Goal: Information Seeking & Learning: Learn about a topic

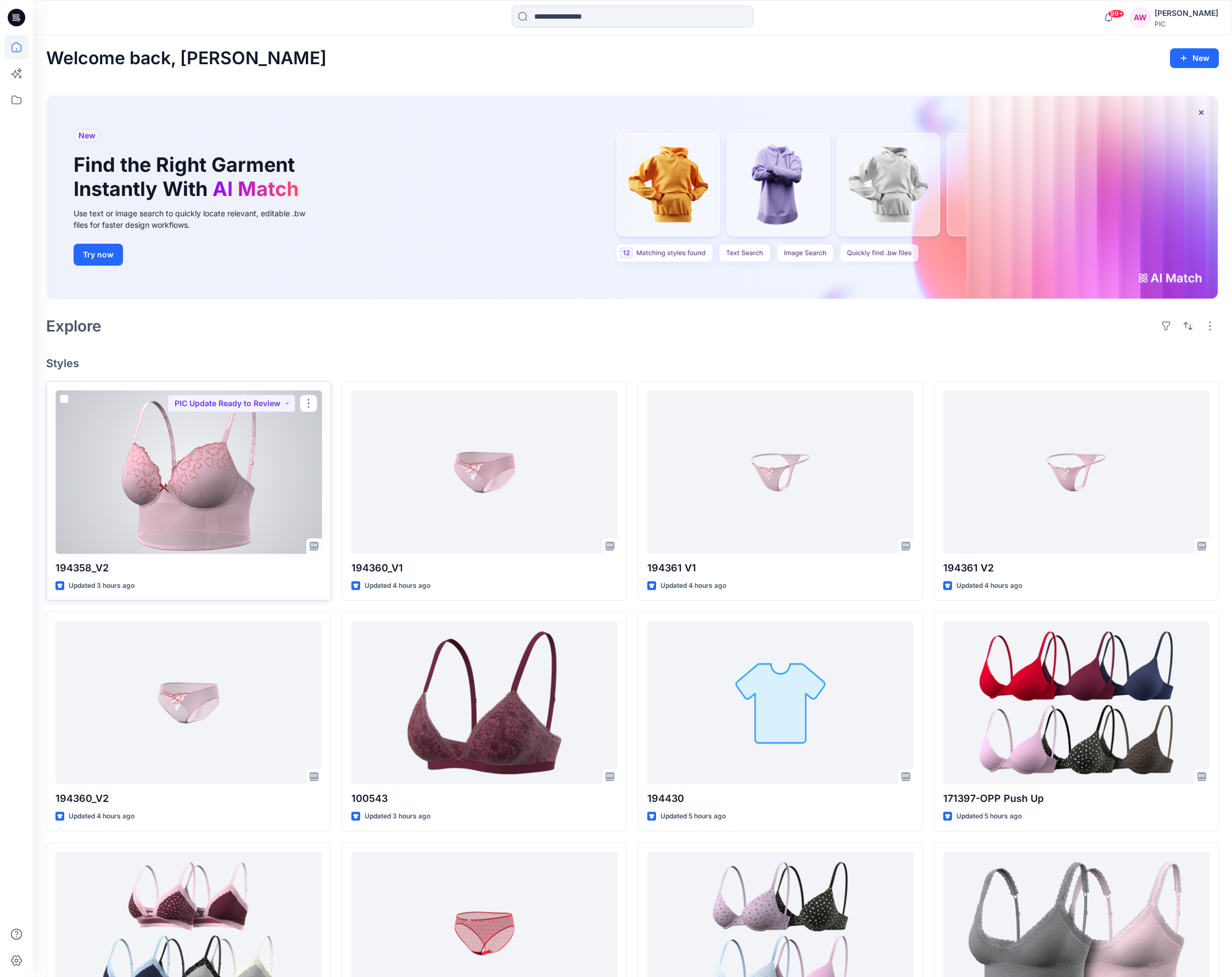
click at [212, 489] on div at bounding box center [188, 472] width 266 height 164
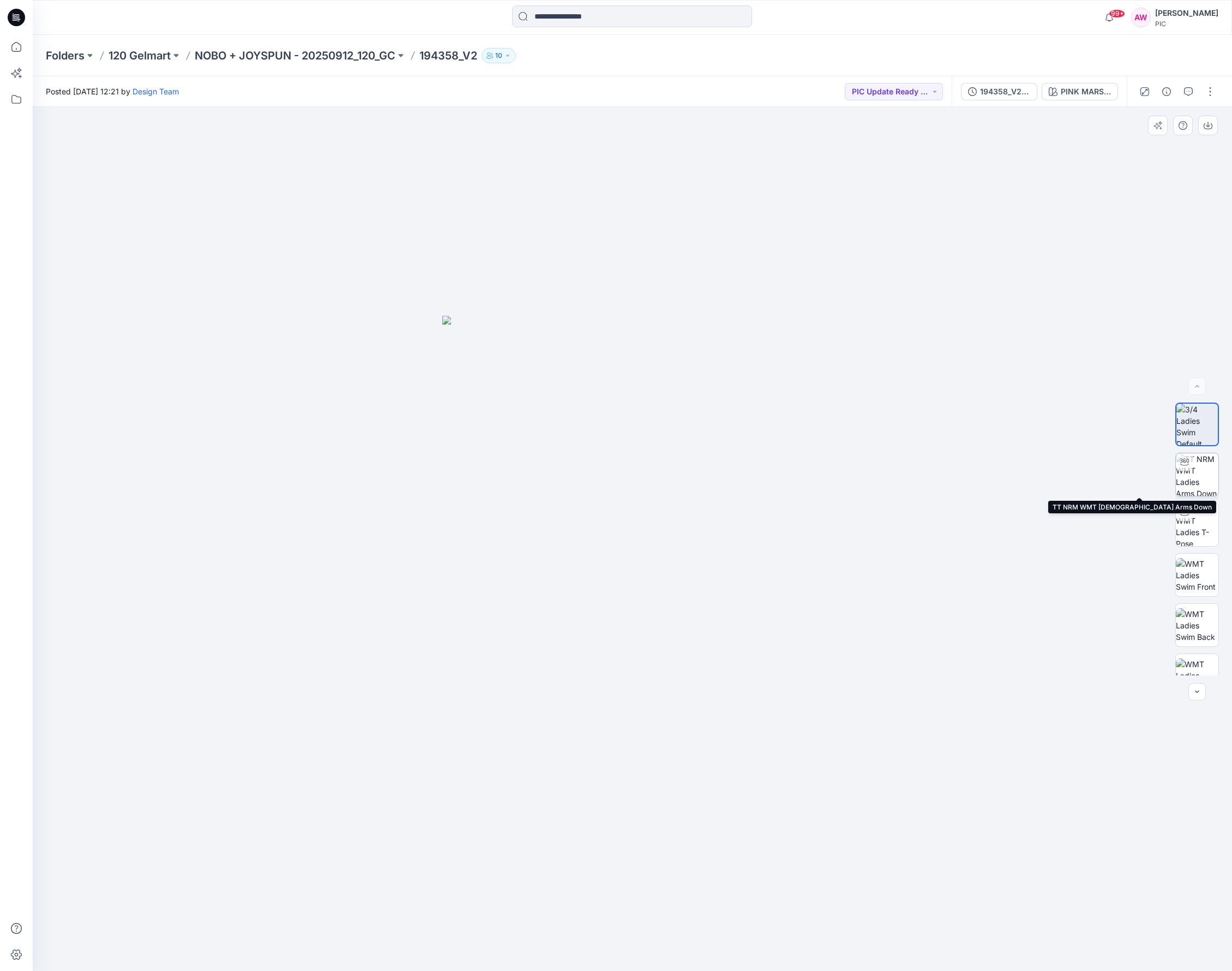
click at [1025, 467] on img at bounding box center [1197, 474] width 42 height 42
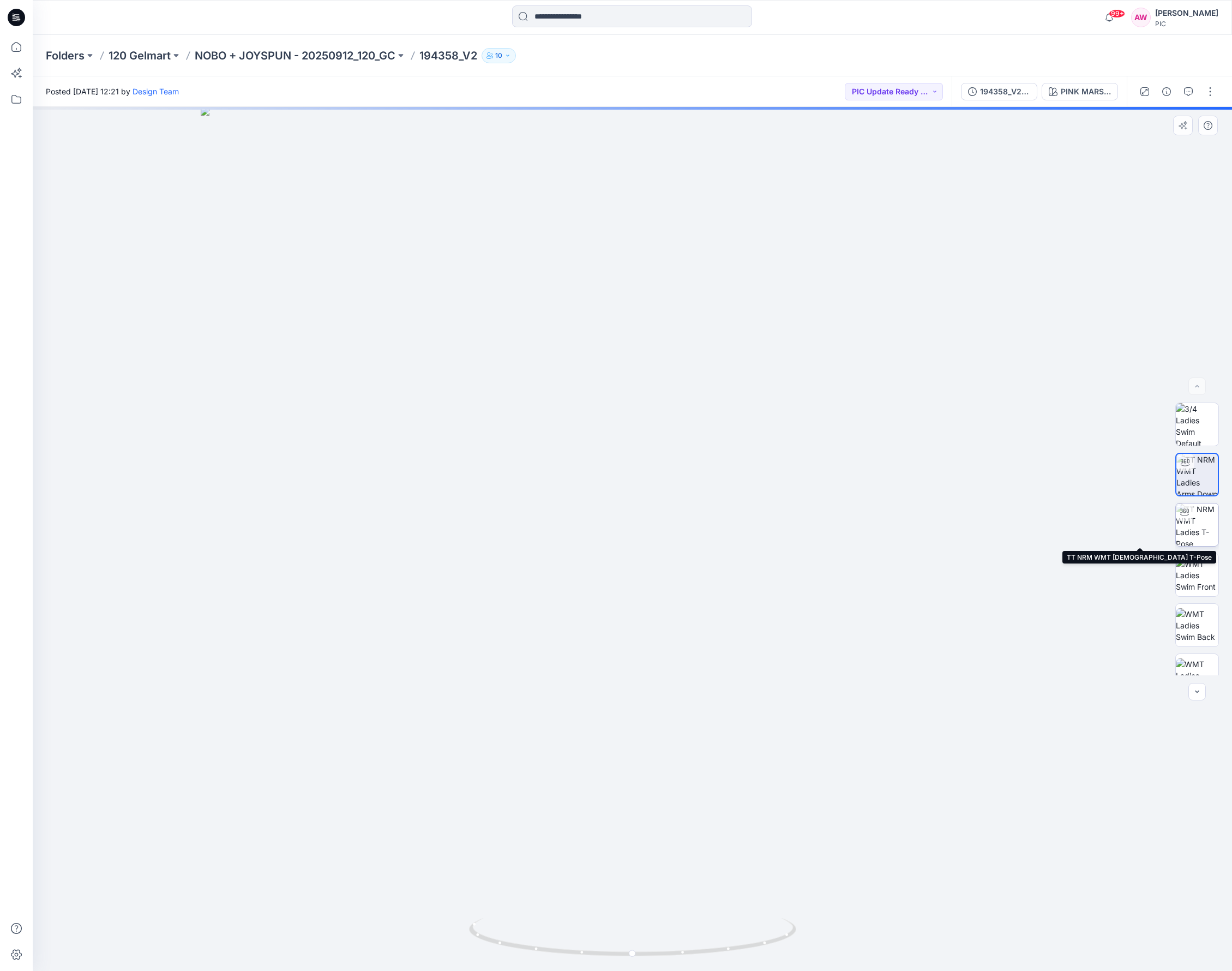
click at [1025, 529] on img at bounding box center [1197, 524] width 42 height 42
click at [1025, 575] on img at bounding box center [1197, 575] width 42 height 34
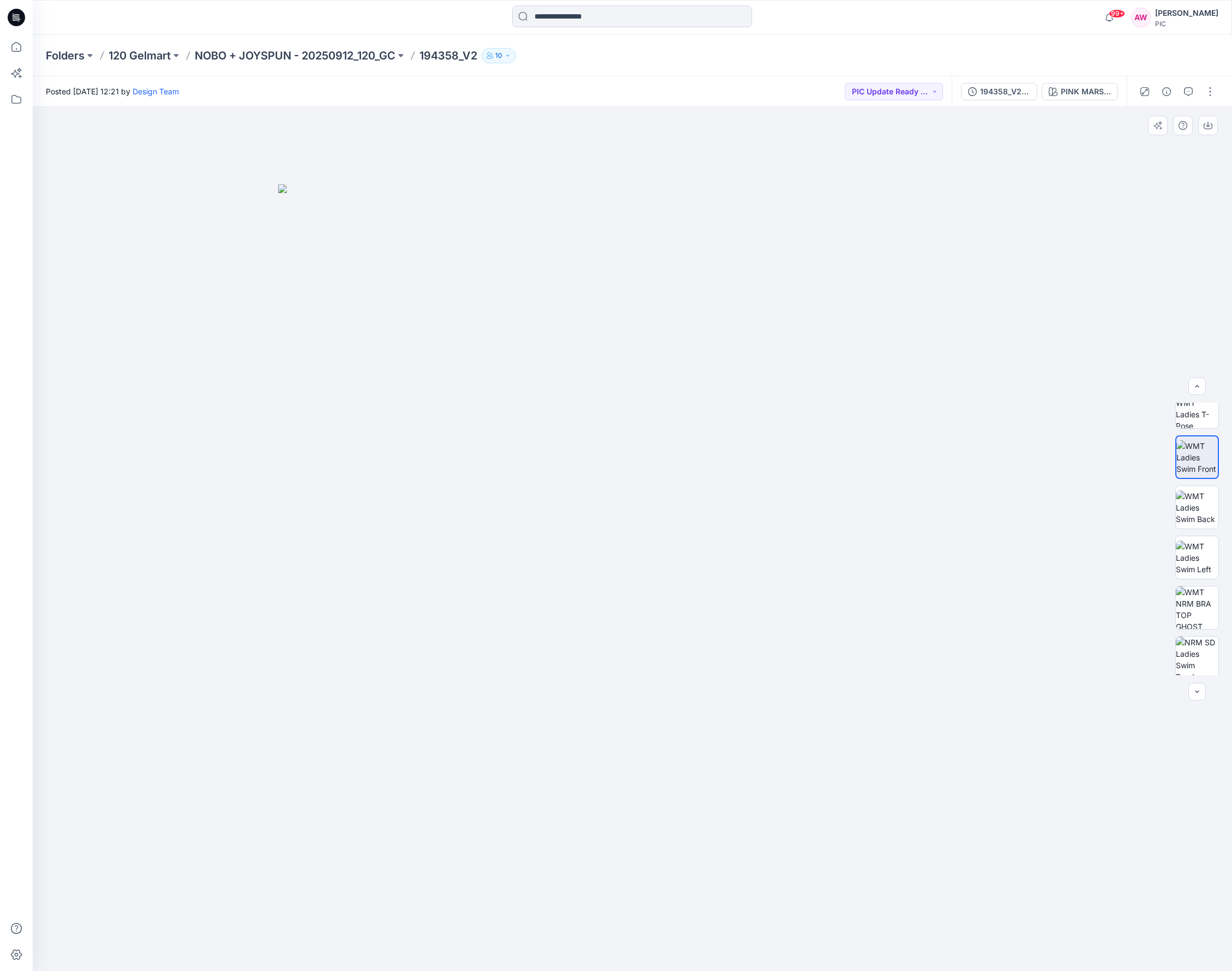
scroll to position [143, 0]
click at [1025, 583] on img at bounding box center [1197, 582] width 42 height 42
drag, startPoint x: 1195, startPoint y: 574, endPoint x: 1200, endPoint y: 584, distance: 11.2
click at [1025, 576] on img at bounding box center [1197, 561] width 42 height 42
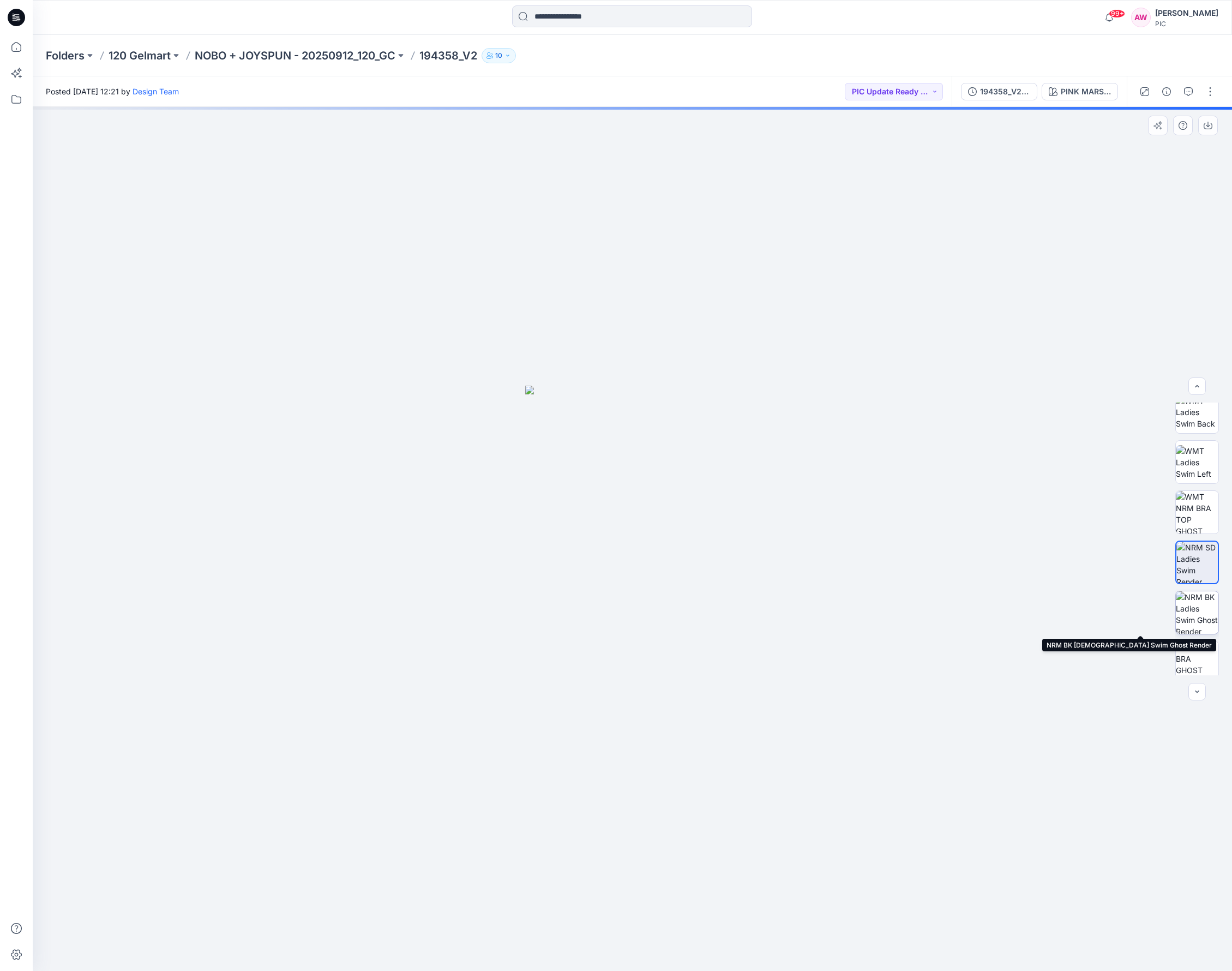
click at [1025, 619] on img at bounding box center [1197, 612] width 42 height 42
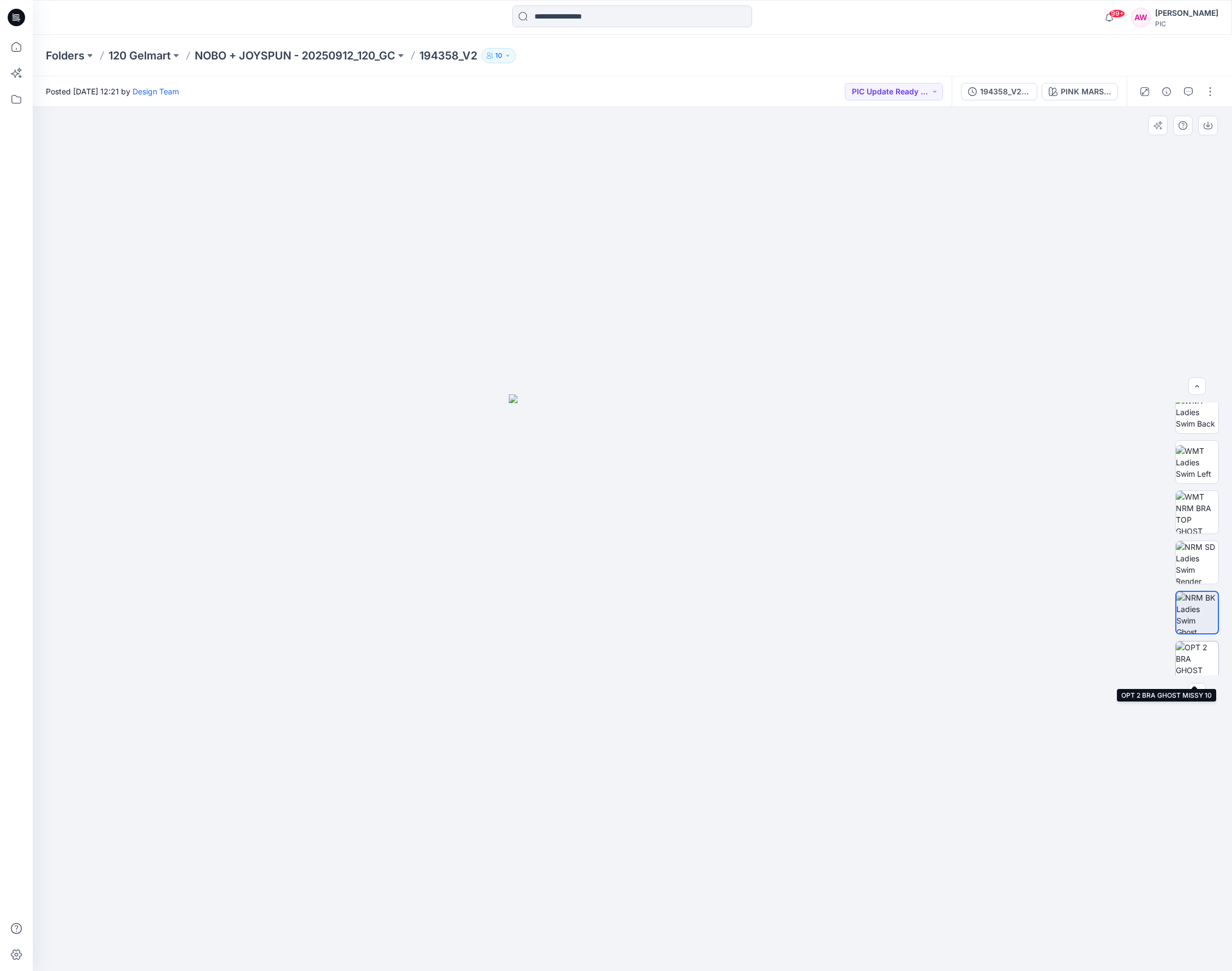
click at [1025, 663] on img at bounding box center [1197, 662] width 42 height 42
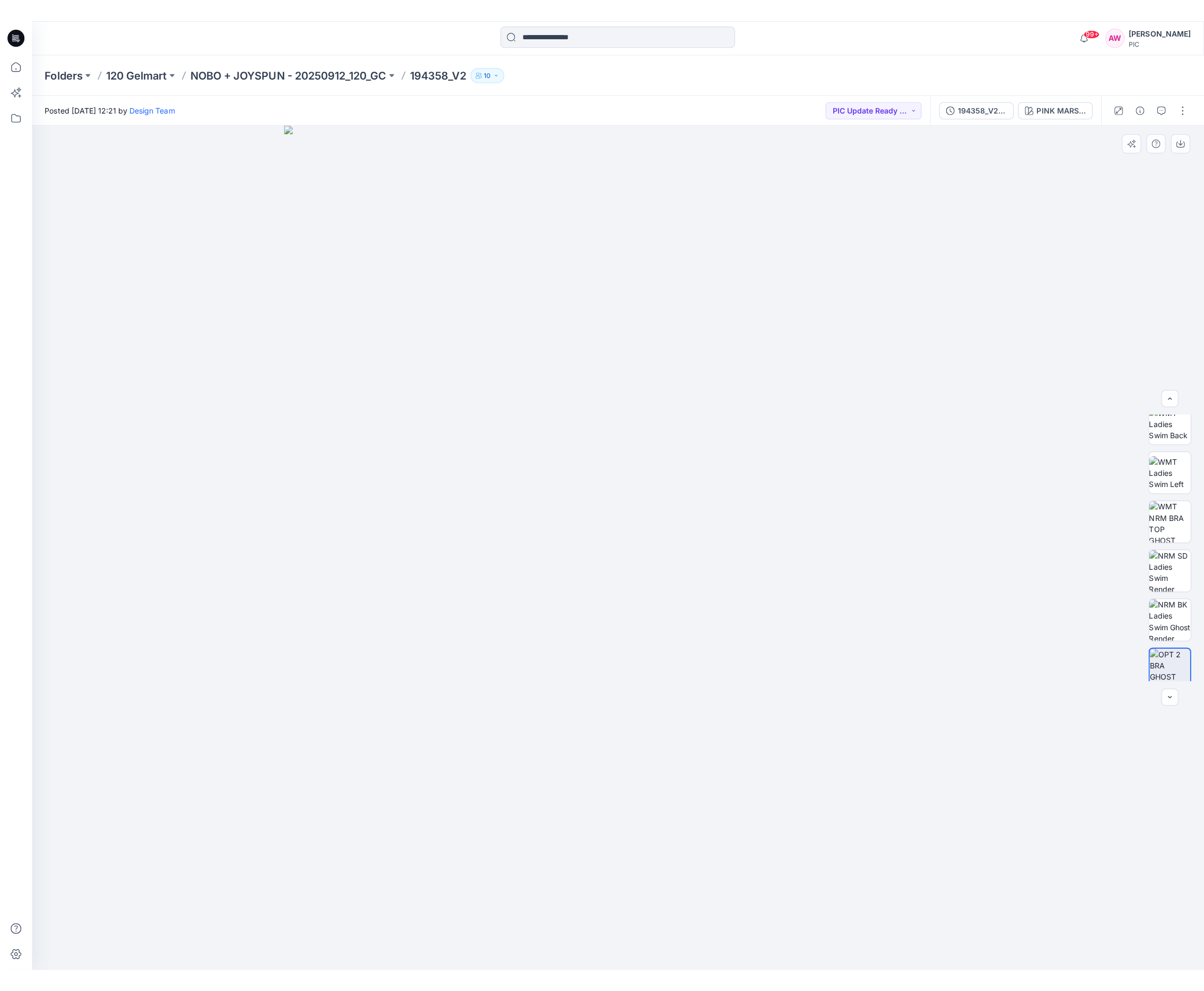
scroll to position [216, 0]
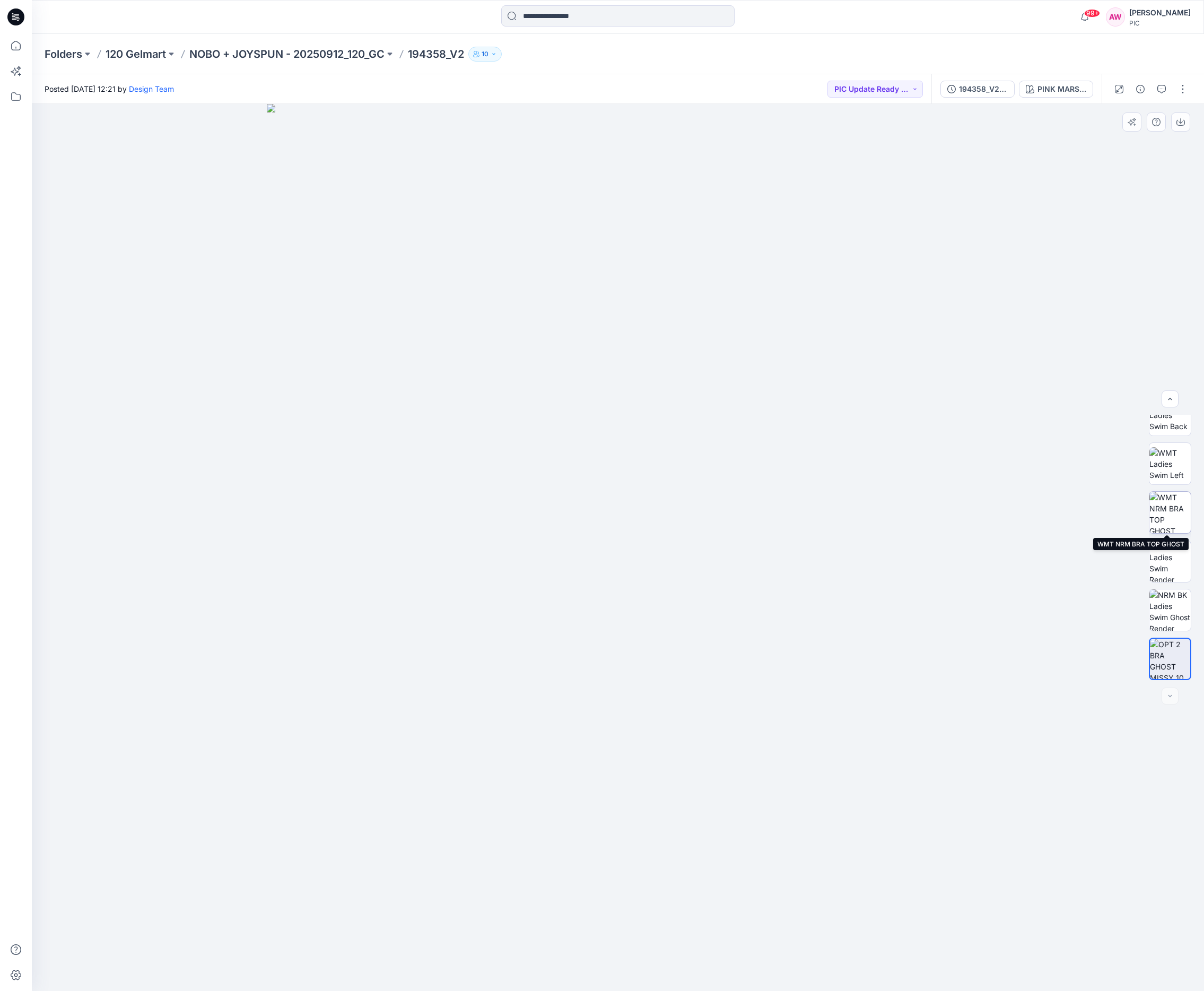
click at [997, 515] on img at bounding box center [1170, 512] width 41 height 41
click at [997, 124] on icon "button" at bounding box center [1180, 122] width 9 height 9
click at [997, 567] on img at bounding box center [1170, 561] width 41 height 41
click at [997, 614] on img at bounding box center [1170, 610] width 41 height 41
drag, startPoint x: 1166, startPoint y: 609, endPoint x: 1605, endPoint y: 288, distance: 543.8
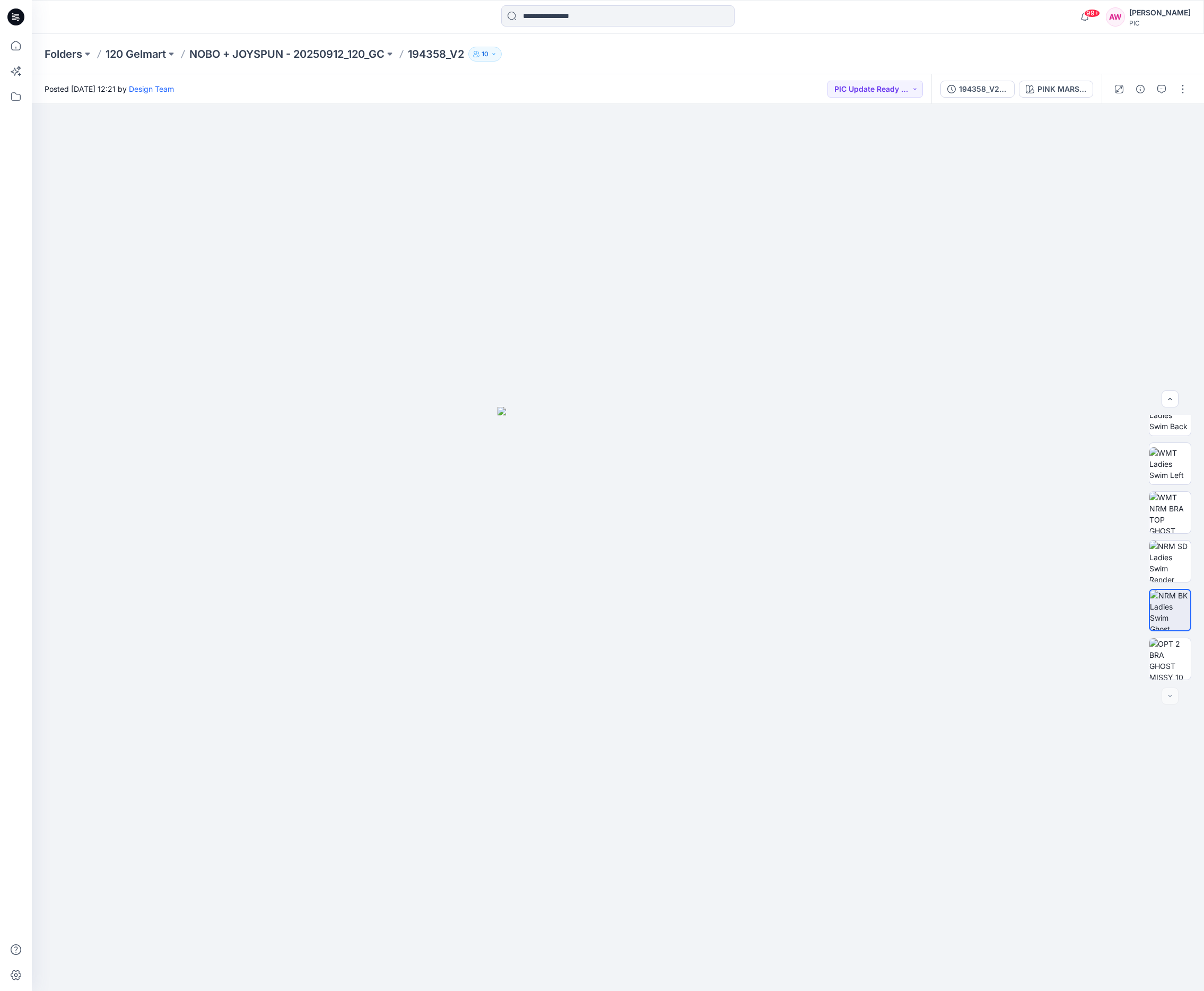
click at [997, 288] on html "99+ Notifications Design Team has updated 194358_V2 with 194358_V2 NEW PATTERN …" at bounding box center [602, 496] width 1204 height 991
click at [997, 660] on img at bounding box center [1170, 658] width 41 height 41
click at [997, 518] on img at bounding box center [1170, 512] width 41 height 41
click at [997, 663] on img at bounding box center [1170, 658] width 41 height 41
click at [997, 619] on img at bounding box center [1170, 610] width 41 height 41
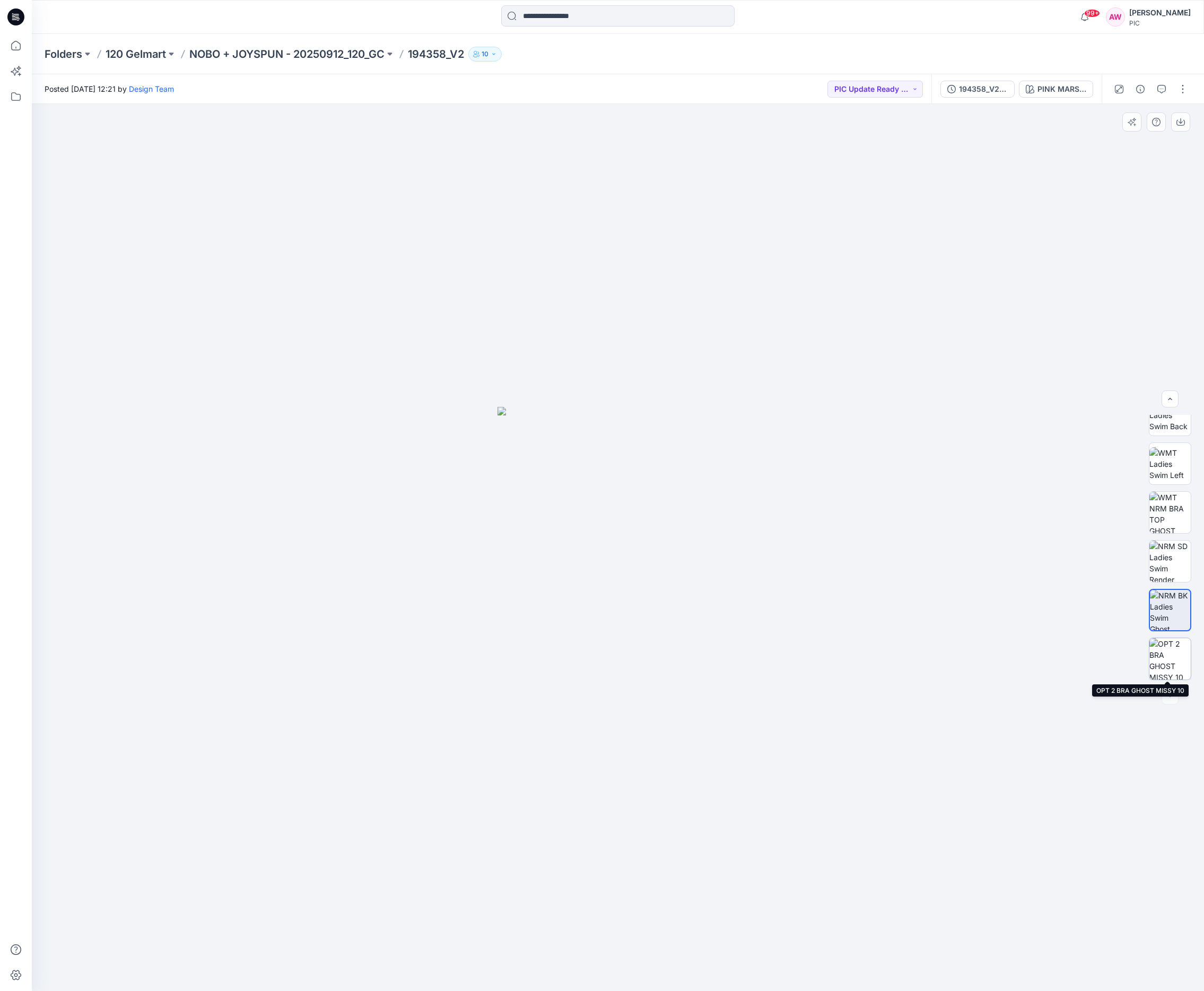
click at [997, 647] on img at bounding box center [1170, 658] width 41 height 41
click at [997, 510] on img at bounding box center [1170, 512] width 41 height 41
click at [997, 669] on img at bounding box center [1170, 658] width 41 height 41
click at [334, 55] on p "NOBO + JOYSPUN - 20250912_120_GC" at bounding box center [287, 54] width 195 height 15
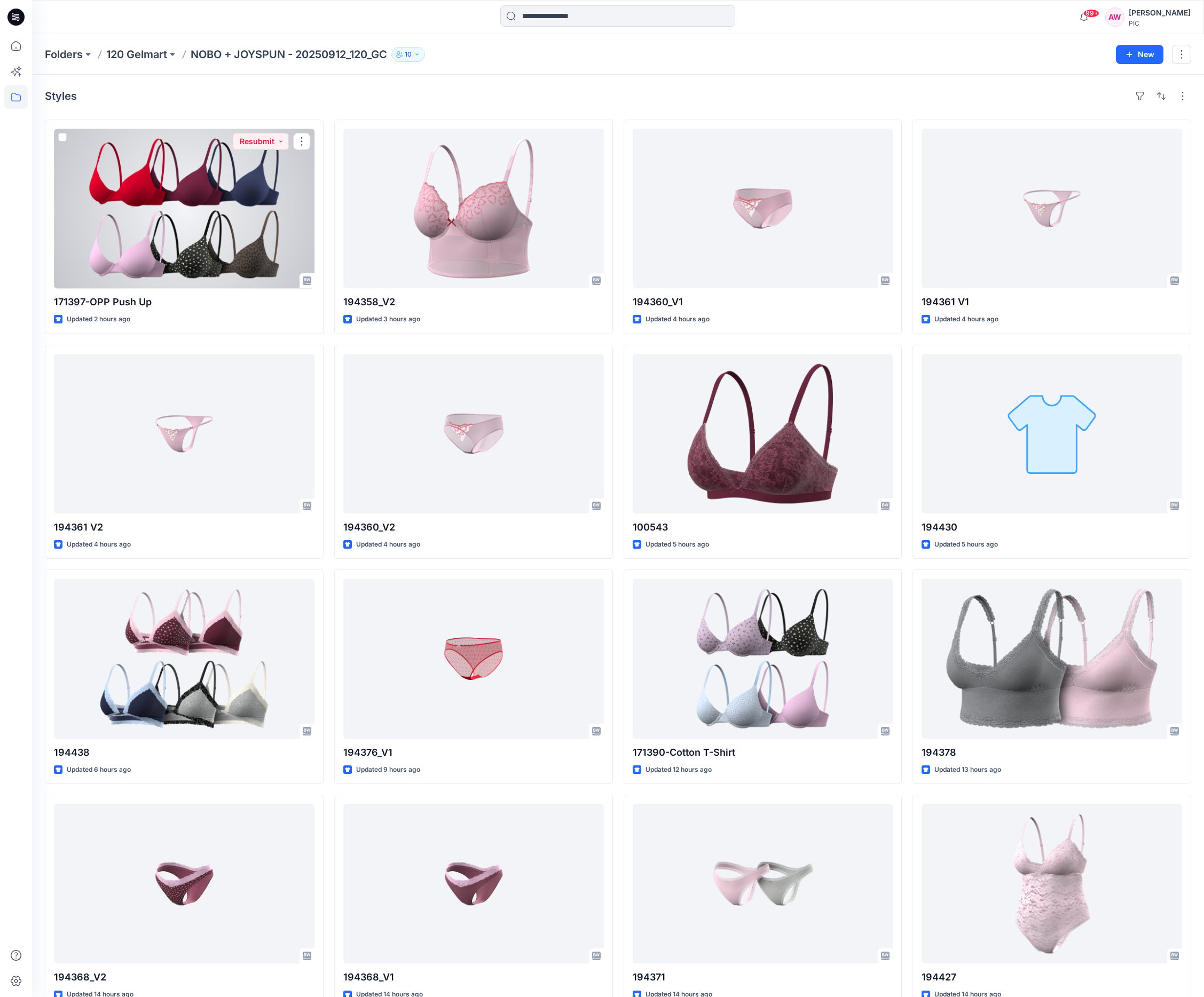
click at [263, 247] on div at bounding box center [184, 208] width 261 height 160
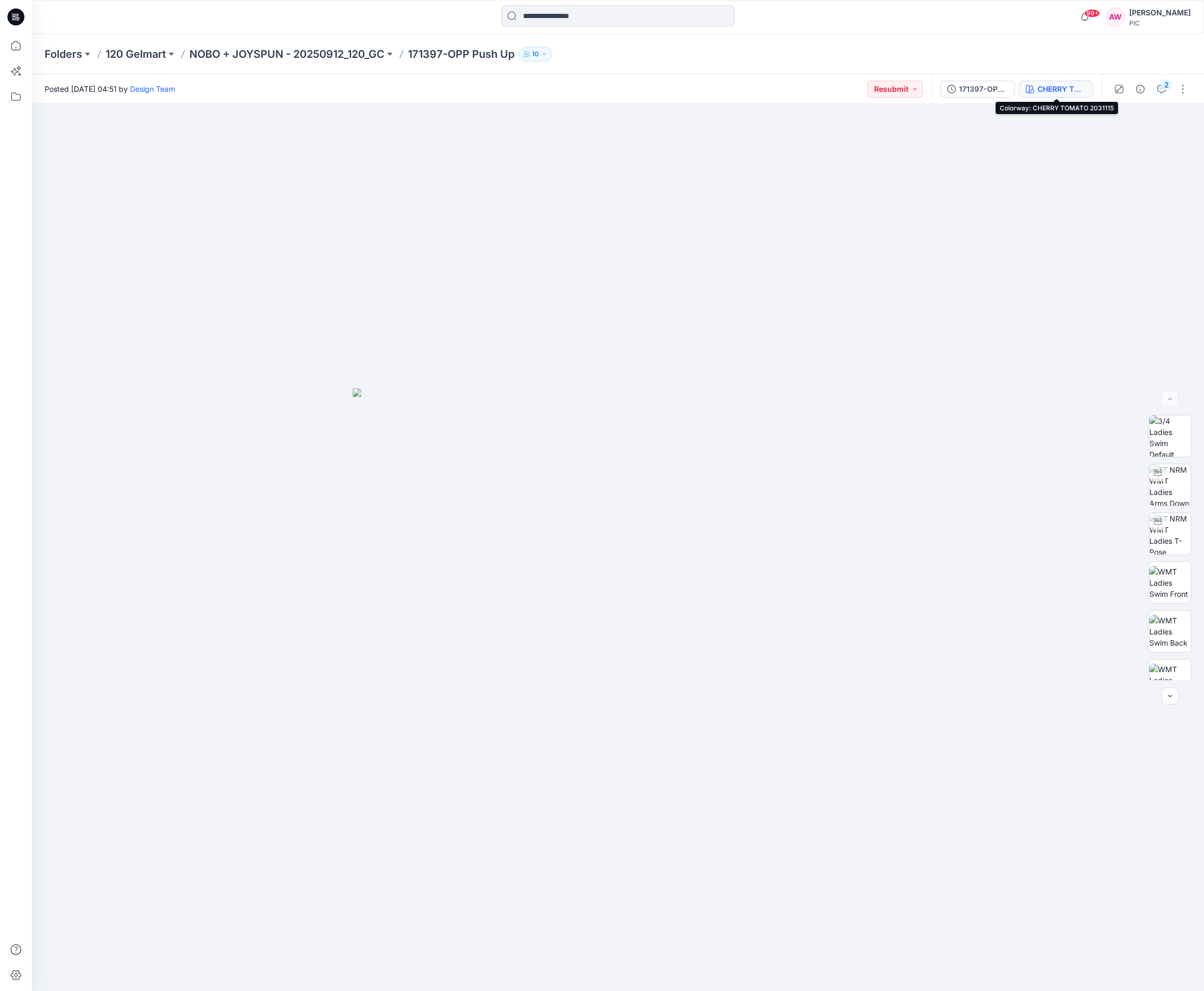
click at [997, 91] on div "CHERRY TOMATO 2031115" at bounding box center [1061, 89] width 49 height 11
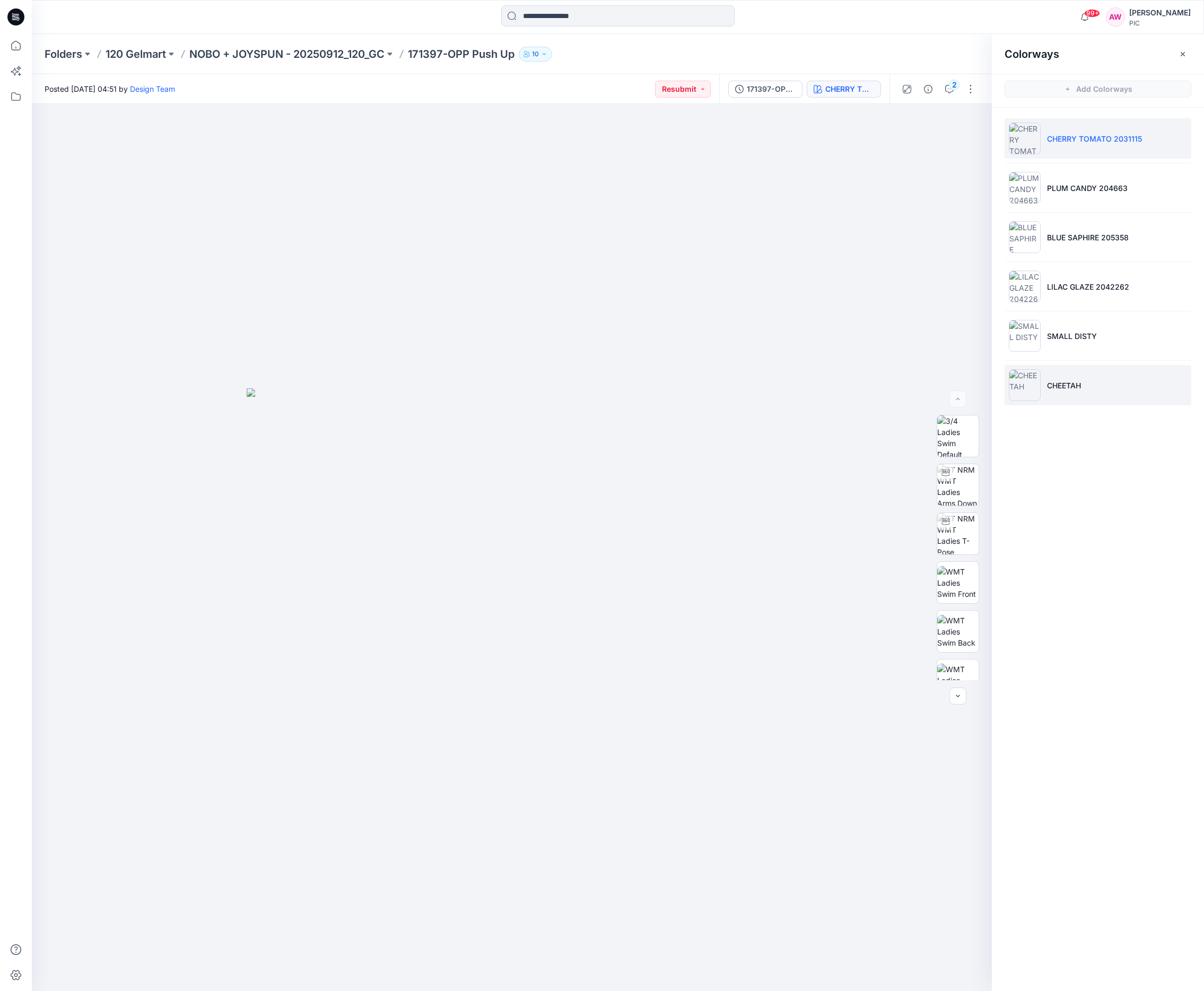
click at [997, 381] on p "CHEETAH" at bounding box center [1064, 386] width 34 height 11
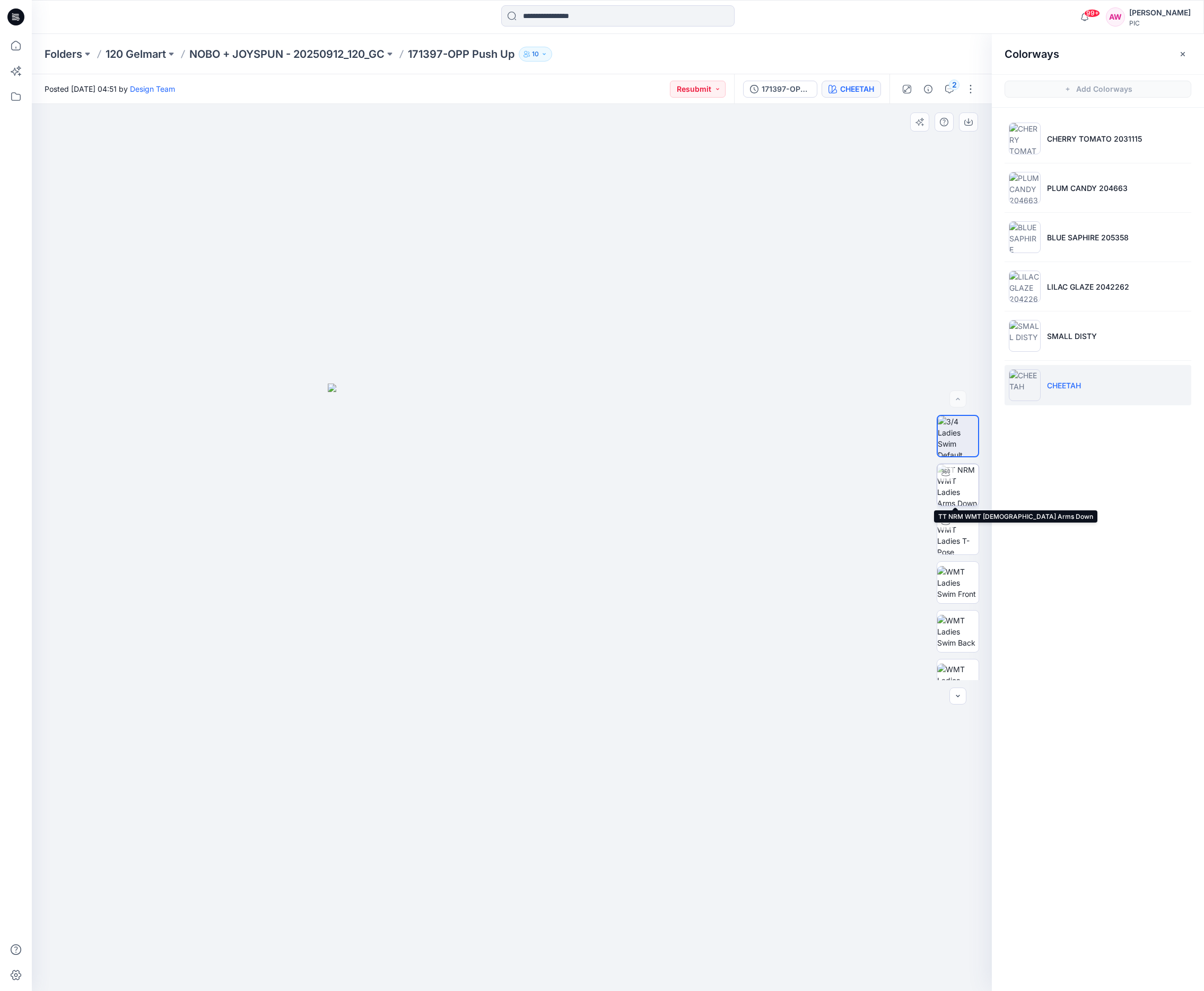
click at [961, 479] on img at bounding box center [957, 484] width 41 height 41
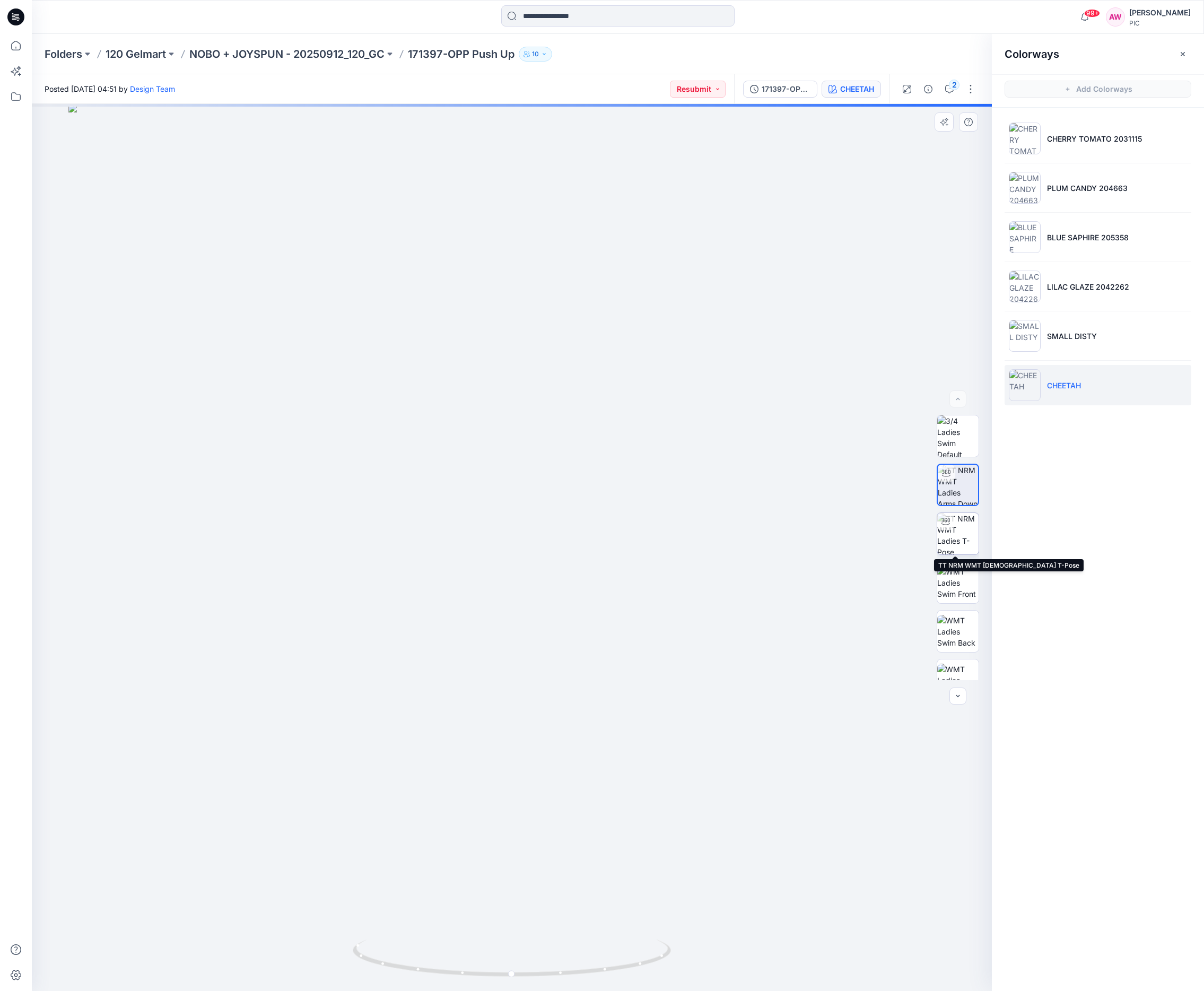
click at [957, 541] on img at bounding box center [957, 534] width 41 height 41
click at [959, 588] on img at bounding box center [957, 582] width 41 height 33
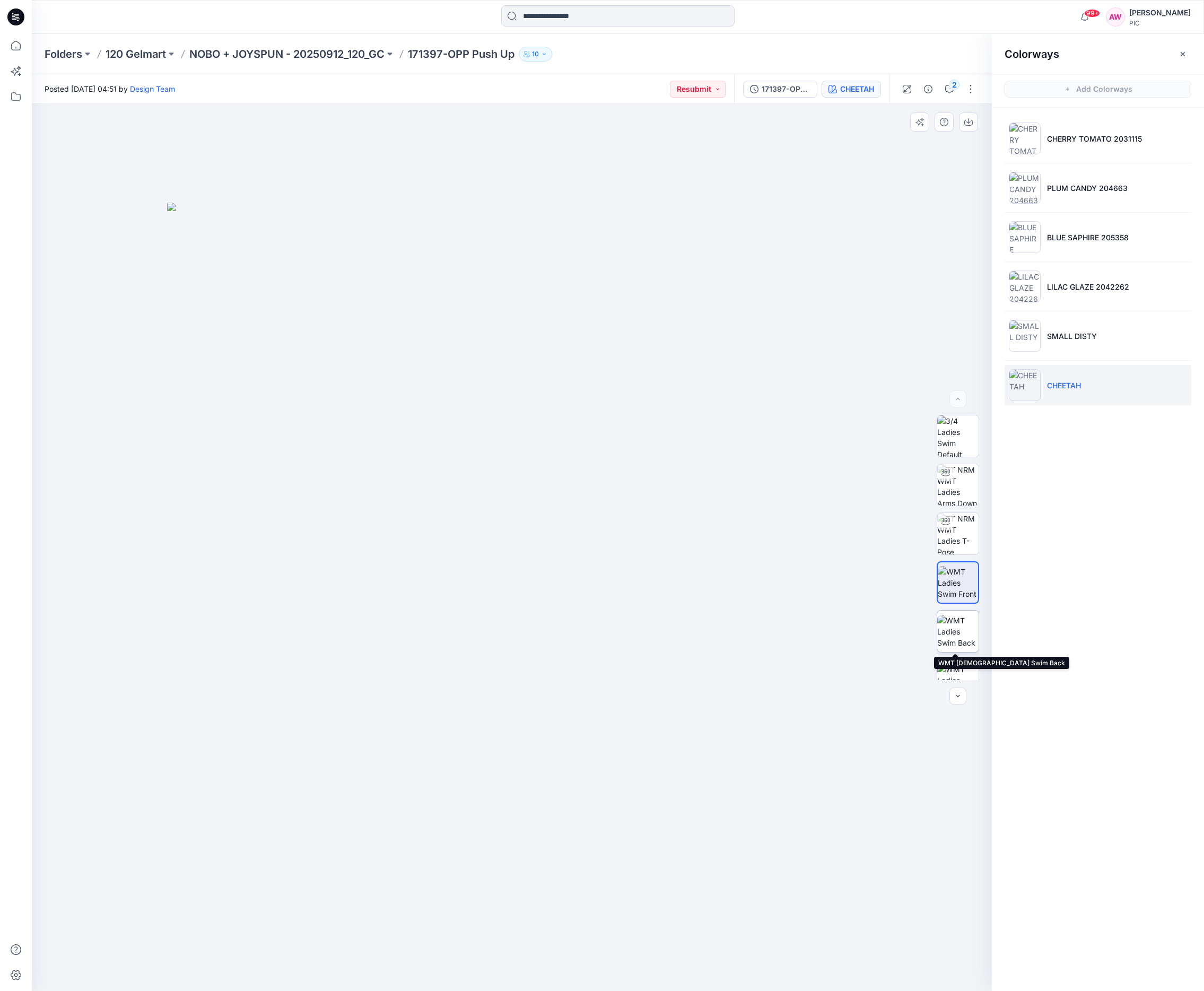
click at [959, 635] on img at bounding box center [957, 631] width 41 height 33
click at [987, 570] on div at bounding box center [957, 548] width 68 height 265
click at [972, 590] on img at bounding box center [957, 591] width 41 height 41
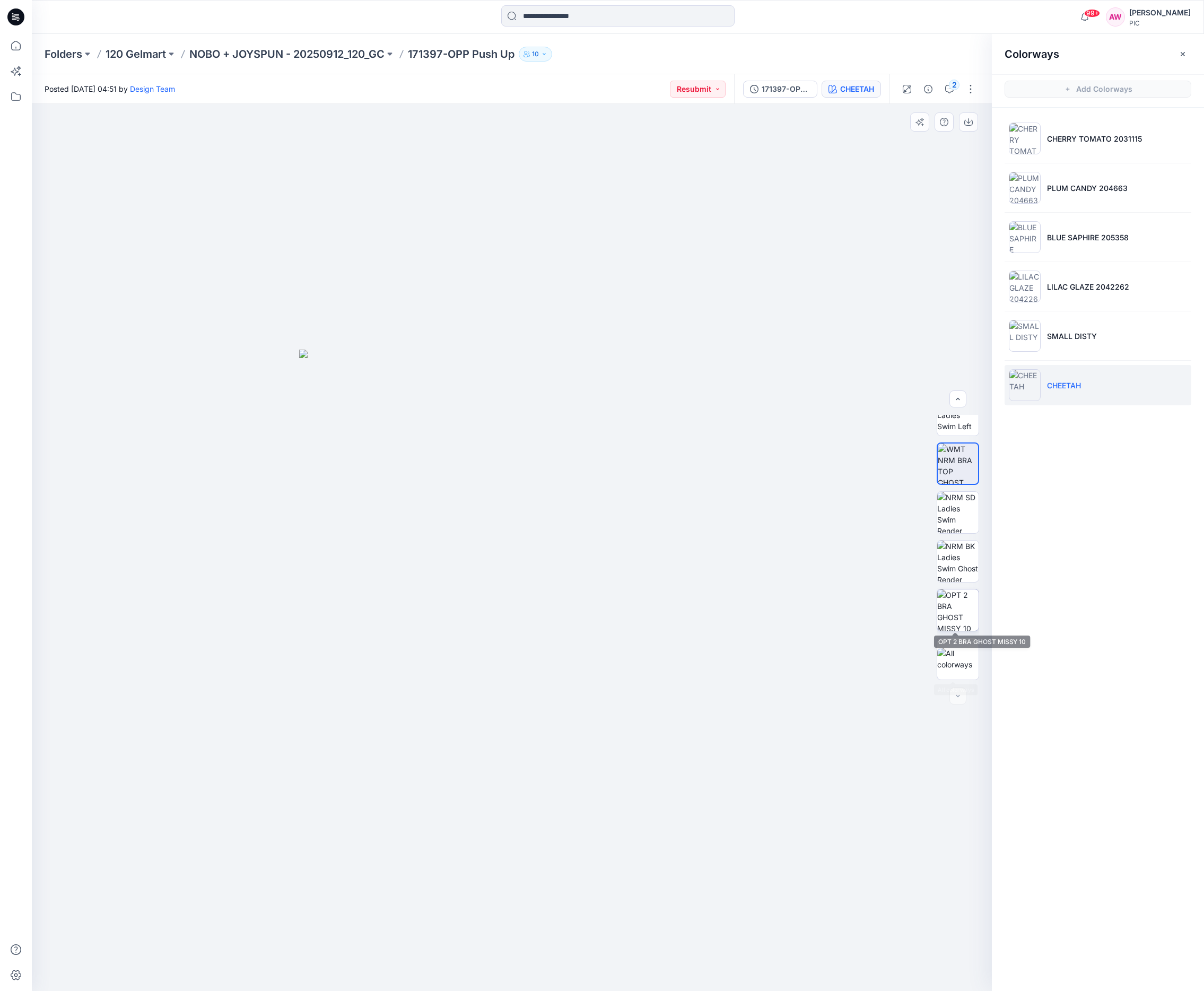
click at [963, 614] on img at bounding box center [957, 610] width 41 height 41
click at [970, 125] on icon "button" at bounding box center [969, 122] width 9 height 9
drag, startPoint x: 982, startPoint y: 624, endPoint x: 982, endPoint y: 645, distance: 21.0
click at [986, 648] on div at bounding box center [957, 548] width 68 height 265
click at [958, 562] on img at bounding box center [957, 561] width 41 height 41
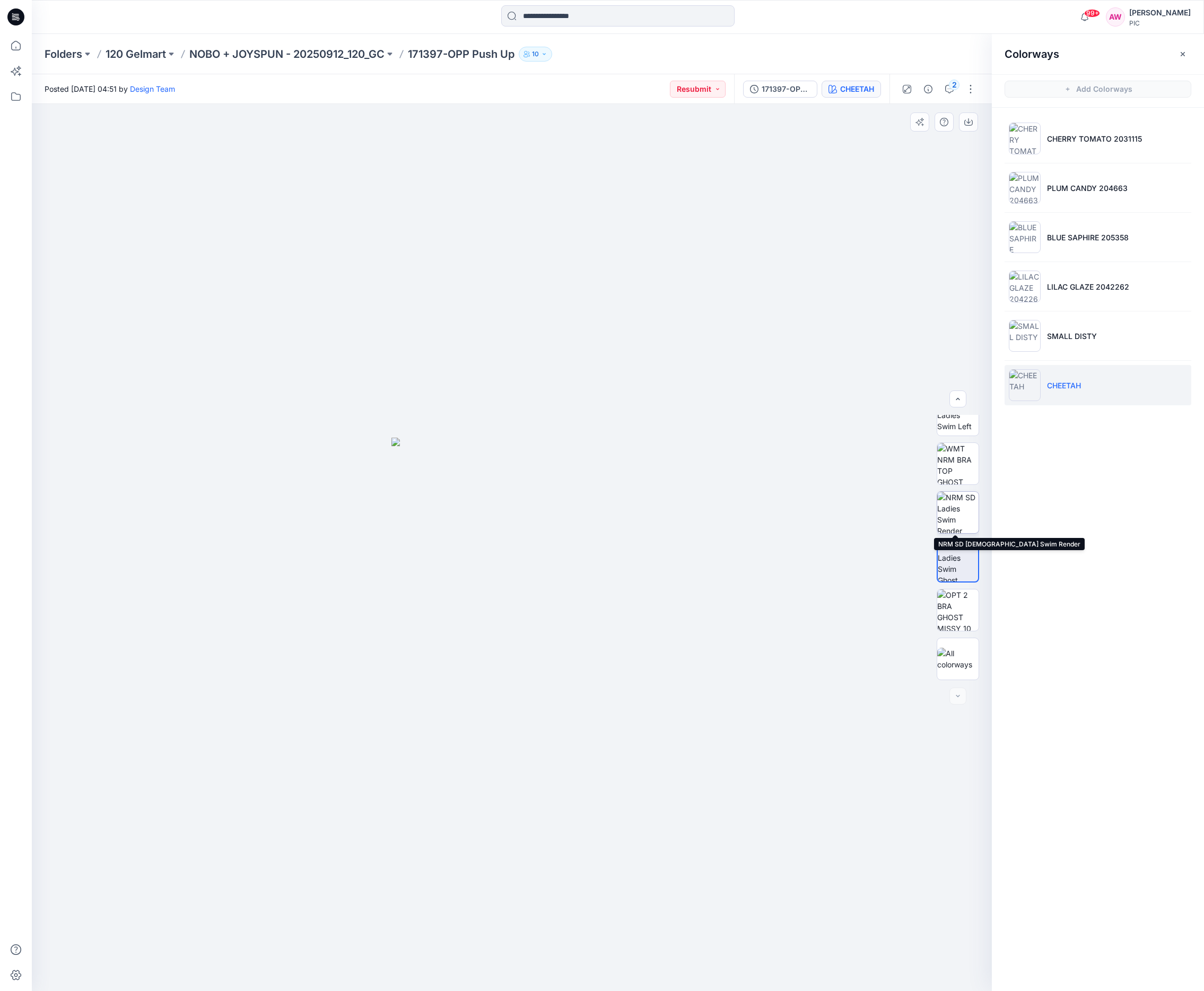
click at [965, 523] on img at bounding box center [957, 512] width 41 height 41
click at [954, 475] on img at bounding box center [957, 463] width 41 height 41
click at [965, 579] on img at bounding box center [957, 589] width 41 height 33
click at [337, 55] on p "NOBO + JOYSPUN - 20250912_120_GC" at bounding box center [287, 54] width 195 height 15
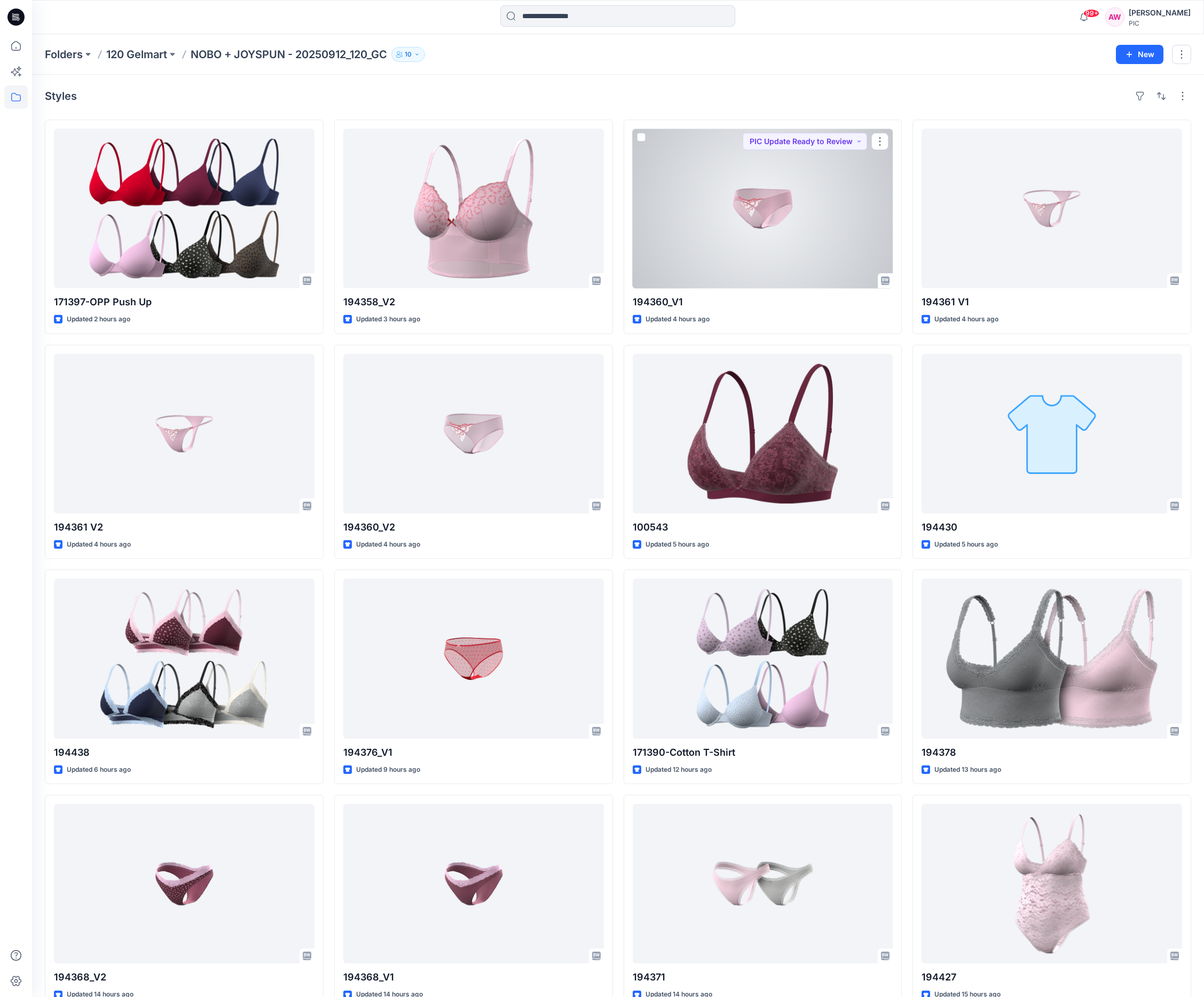
click at [811, 238] on div at bounding box center [763, 208] width 261 height 160
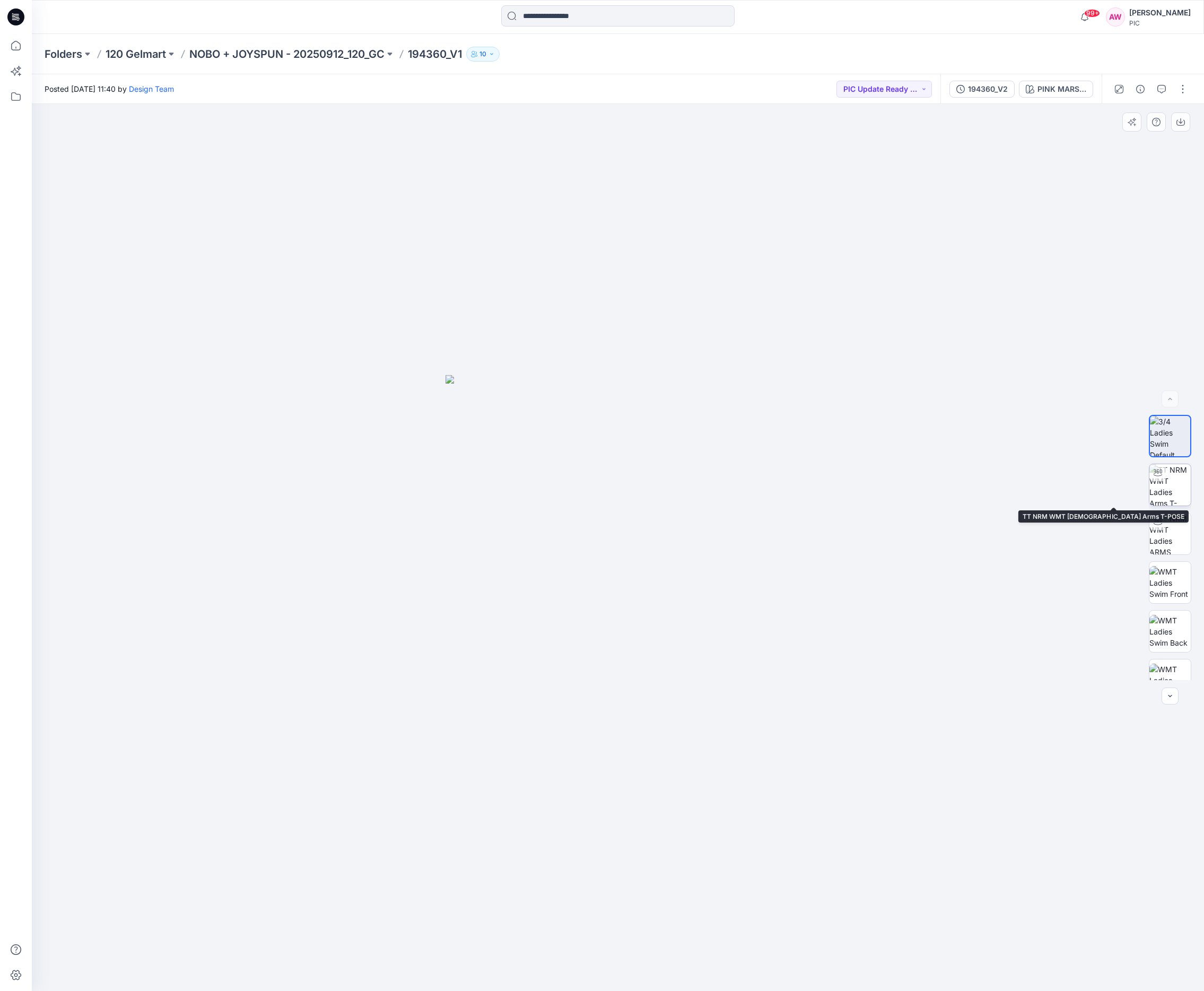
click at [997, 491] on img at bounding box center [1170, 484] width 41 height 41
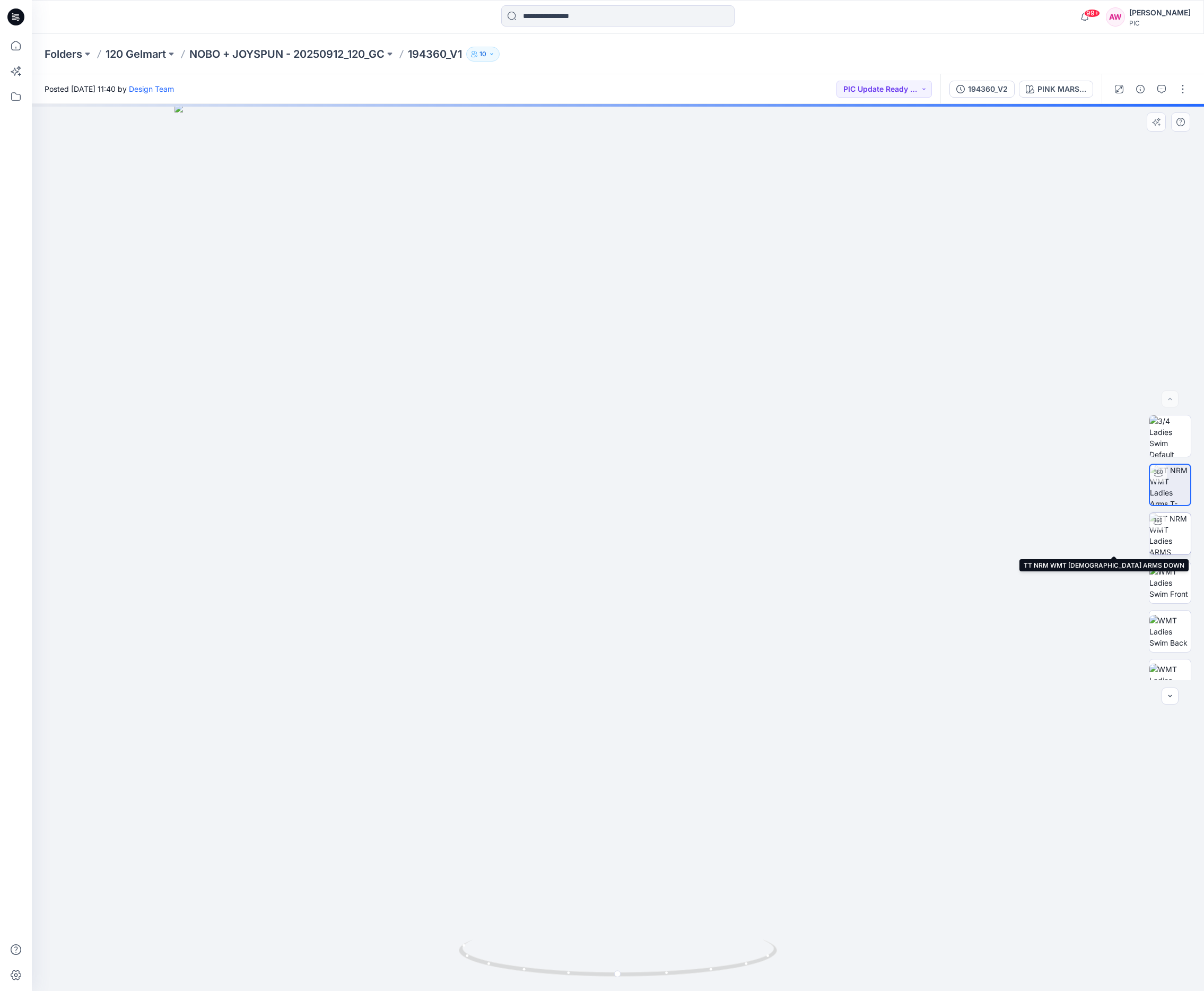
click at [997, 537] on img at bounding box center [1170, 534] width 41 height 41
click at [997, 576] on img at bounding box center [1170, 582] width 41 height 33
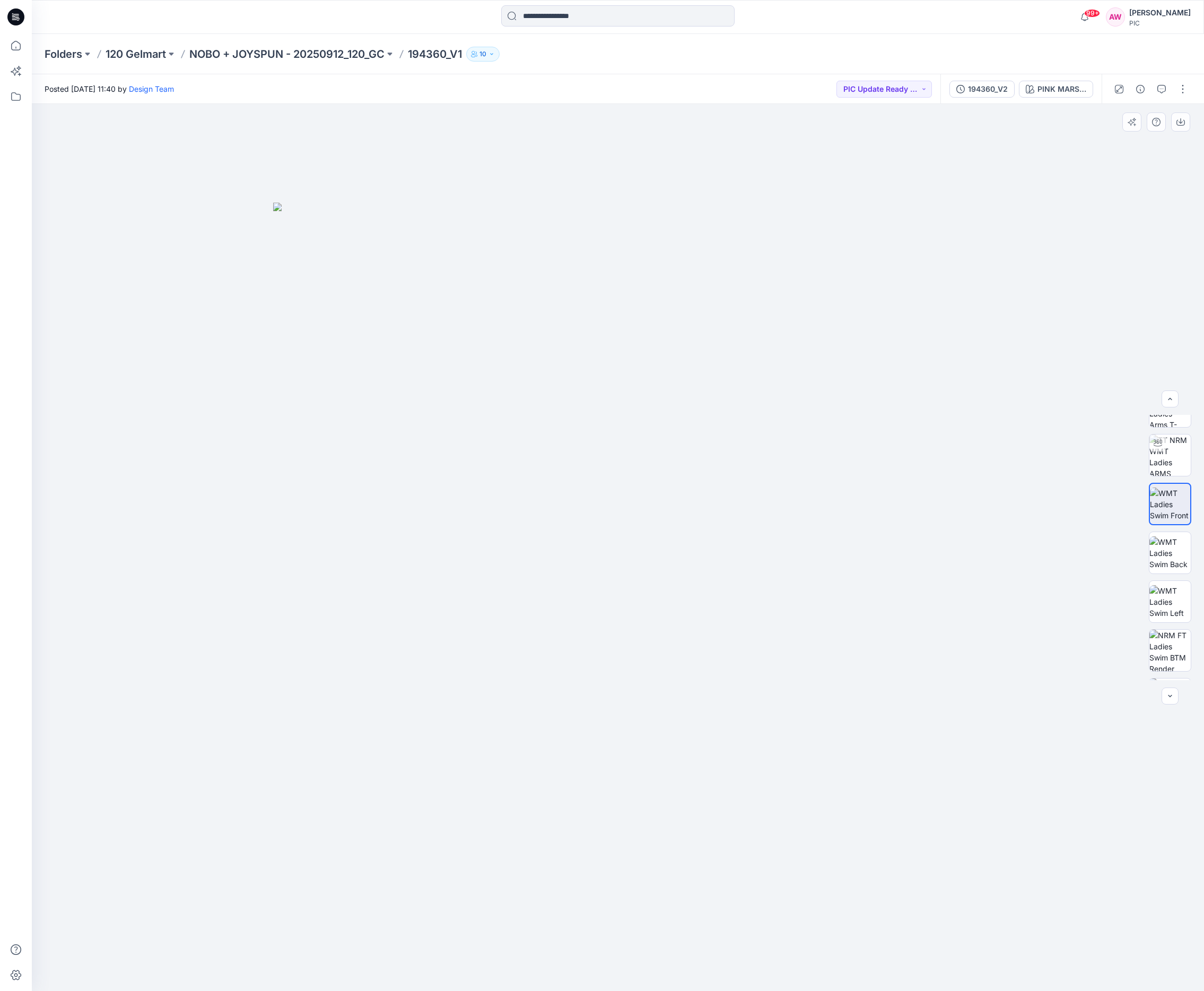
scroll to position [82, 0]
click at [997, 596] on img at bounding box center [1170, 598] width 41 height 33
click at [997, 640] on img at bounding box center [1170, 647] width 41 height 41
click at [997, 573] on img at bounding box center [1170, 561] width 41 height 41
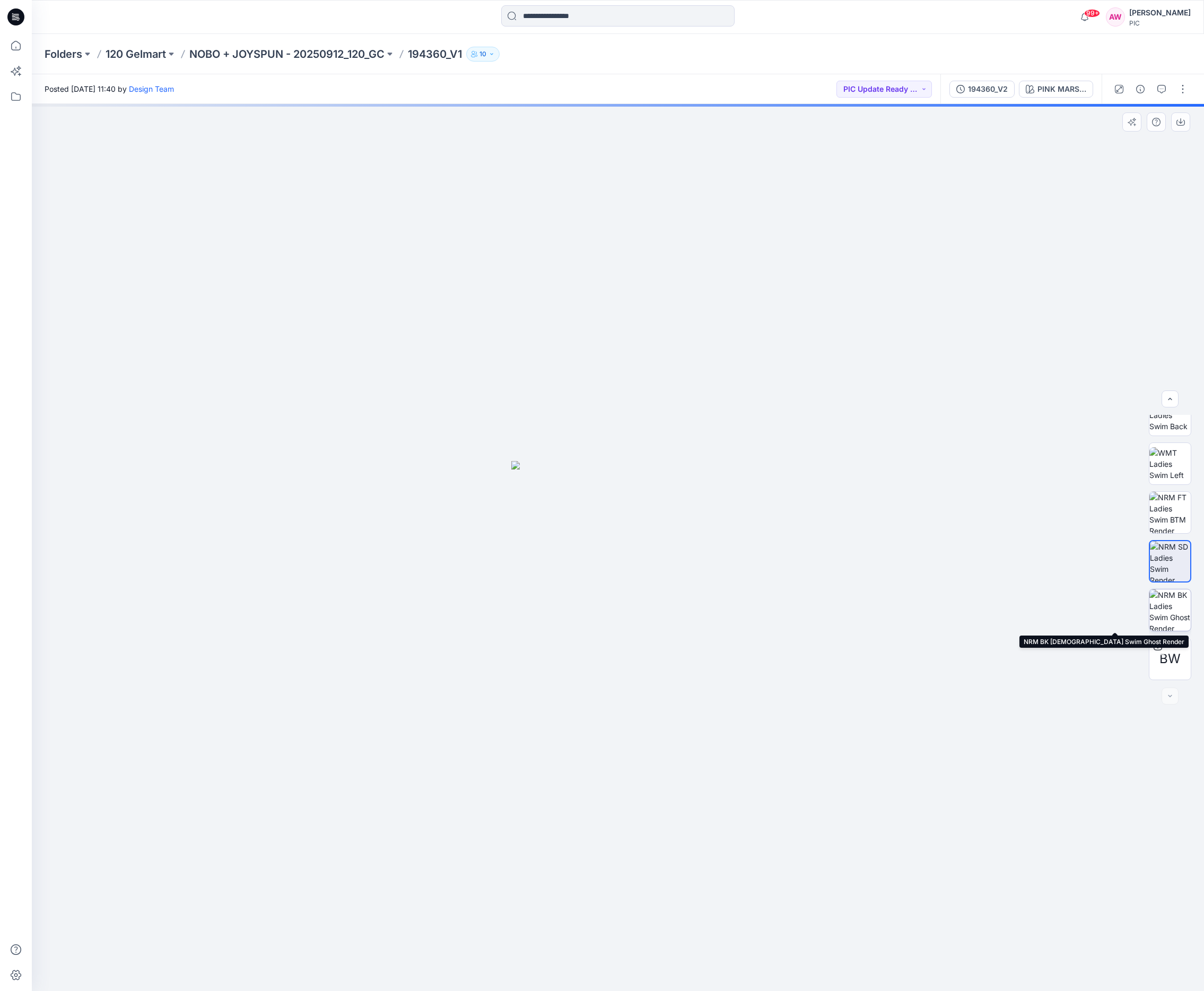
click at [997, 618] on img at bounding box center [1170, 610] width 41 height 41
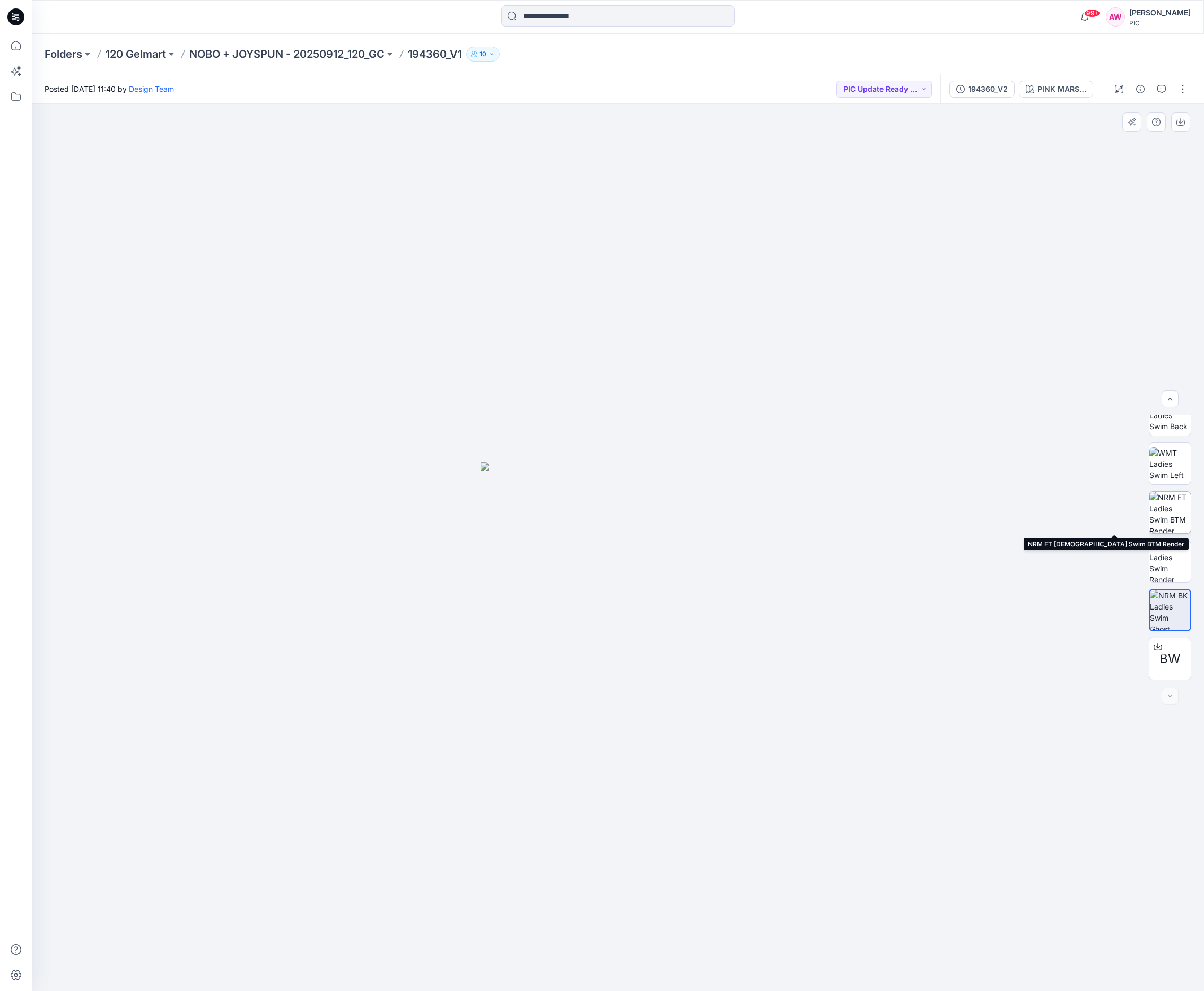
click at [997, 509] on img at bounding box center [1170, 512] width 41 height 41
click at [997, 119] on icon "button" at bounding box center [1180, 122] width 9 height 9
click at [997, 566] on img at bounding box center [1170, 561] width 41 height 41
drag, startPoint x: 1172, startPoint y: 698, endPoint x: 1177, endPoint y: 699, distance: 5.1
click at [997, 698] on div at bounding box center [1171, 697] width 17 height 17
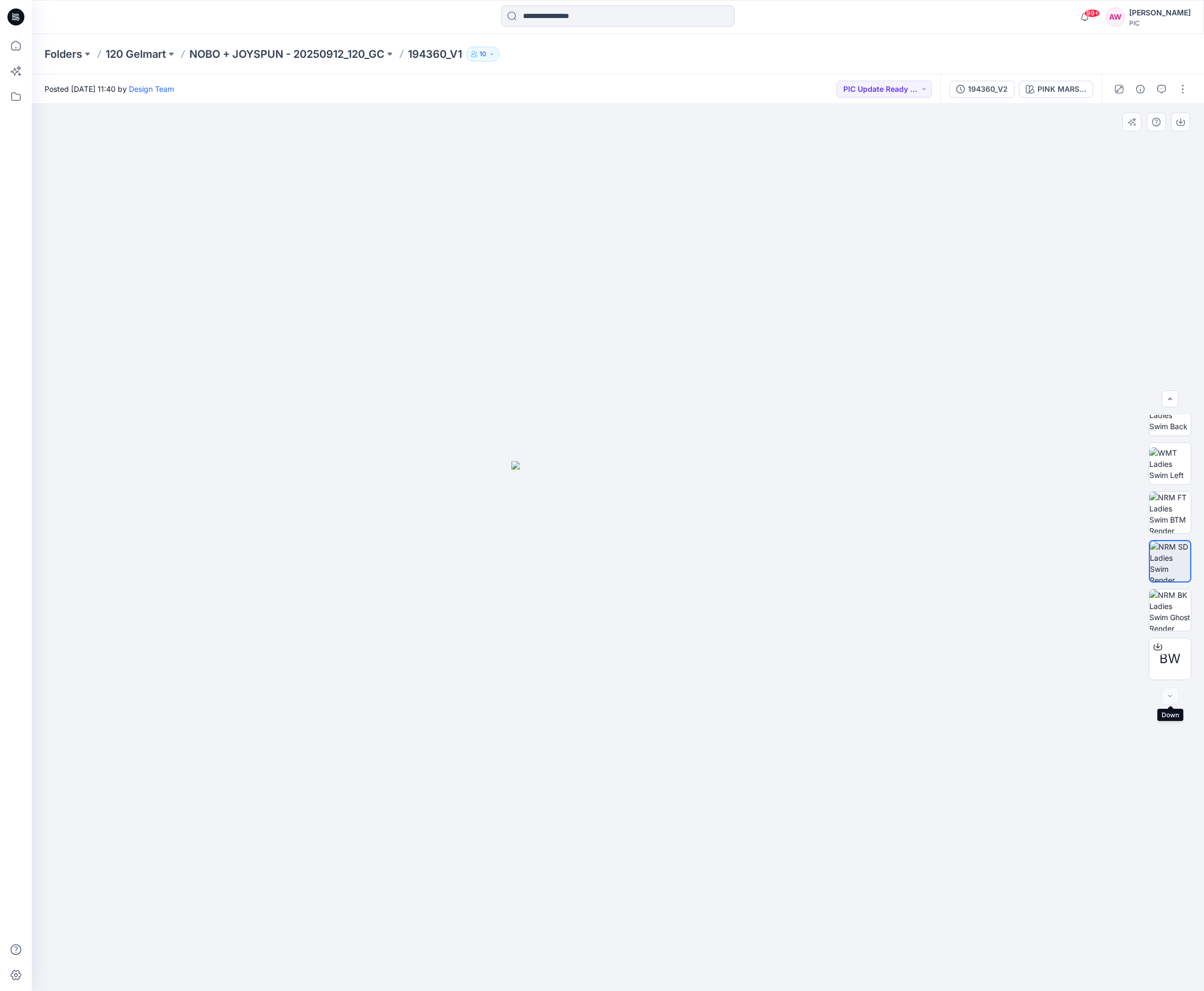
click at [997, 698] on div at bounding box center [1171, 697] width 17 height 17
drag, startPoint x: 1157, startPoint y: 511, endPoint x: 1157, endPoint y: 500, distance: 11.0
click at [997, 511] on img at bounding box center [1170, 512] width 41 height 41
drag, startPoint x: 1166, startPoint y: 473, endPoint x: 1168, endPoint y: 462, distance: 11.2
click at [997, 473] on img at bounding box center [1170, 463] width 41 height 33
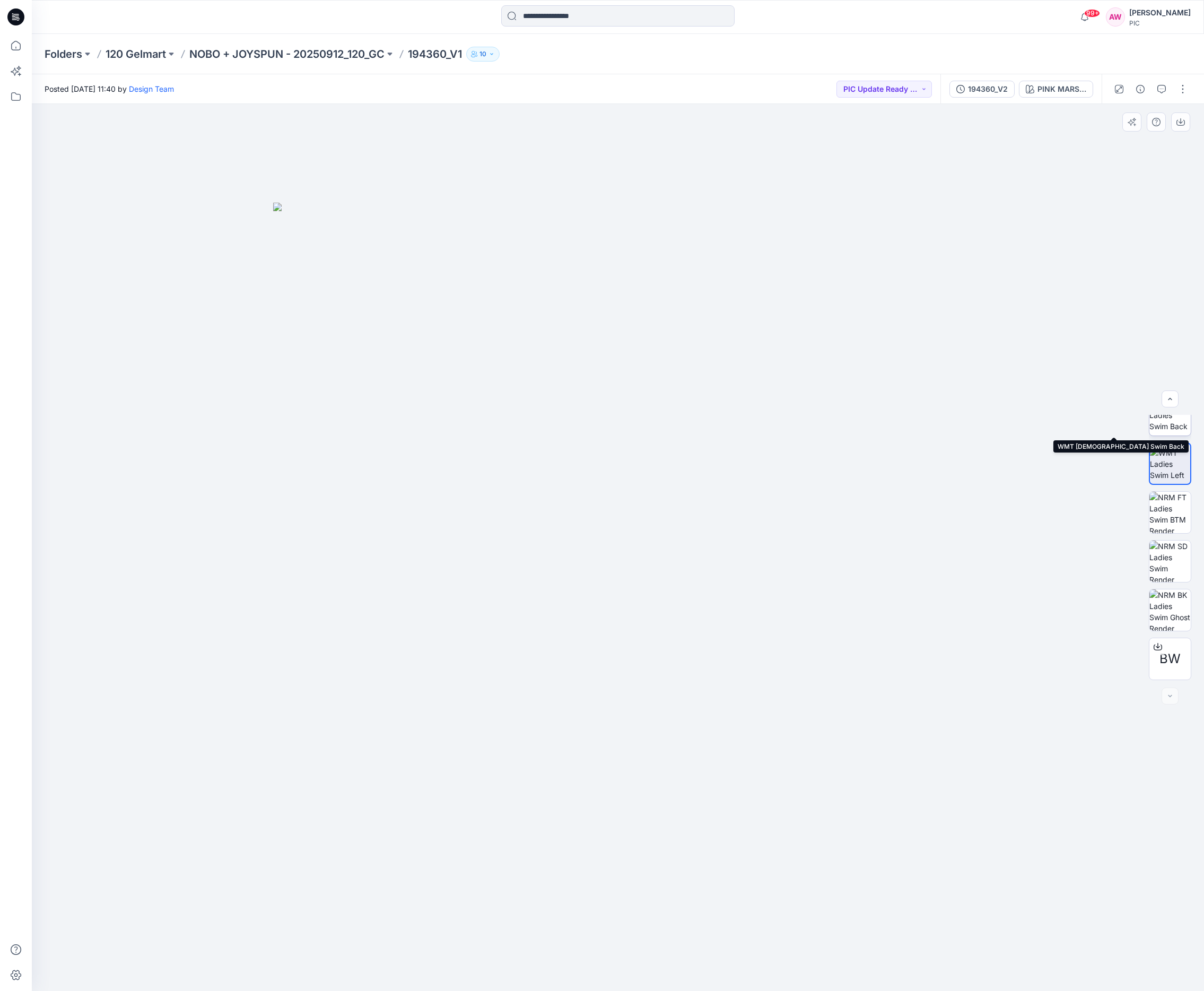
click at [997, 428] on img at bounding box center [1170, 415] width 41 height 33
click at [997, 441] on img at bounding box center [1170, 435] width 41 height 41
click at [997, 439] on img at bounding box center [1170, 436] width 40 height 40
click at [323, 53] on p "NOBO + JOYSPUN - 20250912_120_GC" at bounding box center [287, 54] width 195 height 15
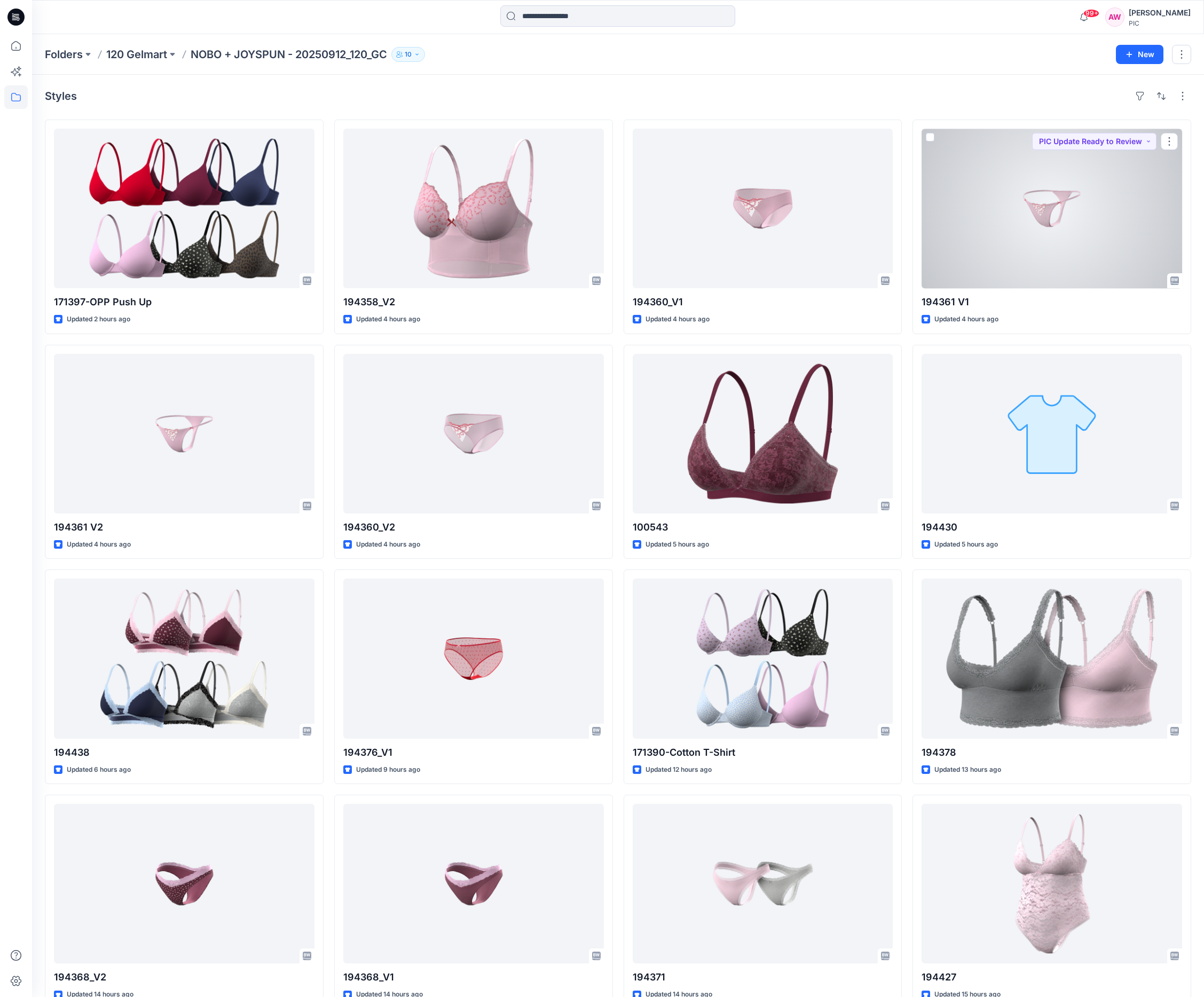
click at [1004, 201] on div at bounding box center [1052, 208] width 261 height 160
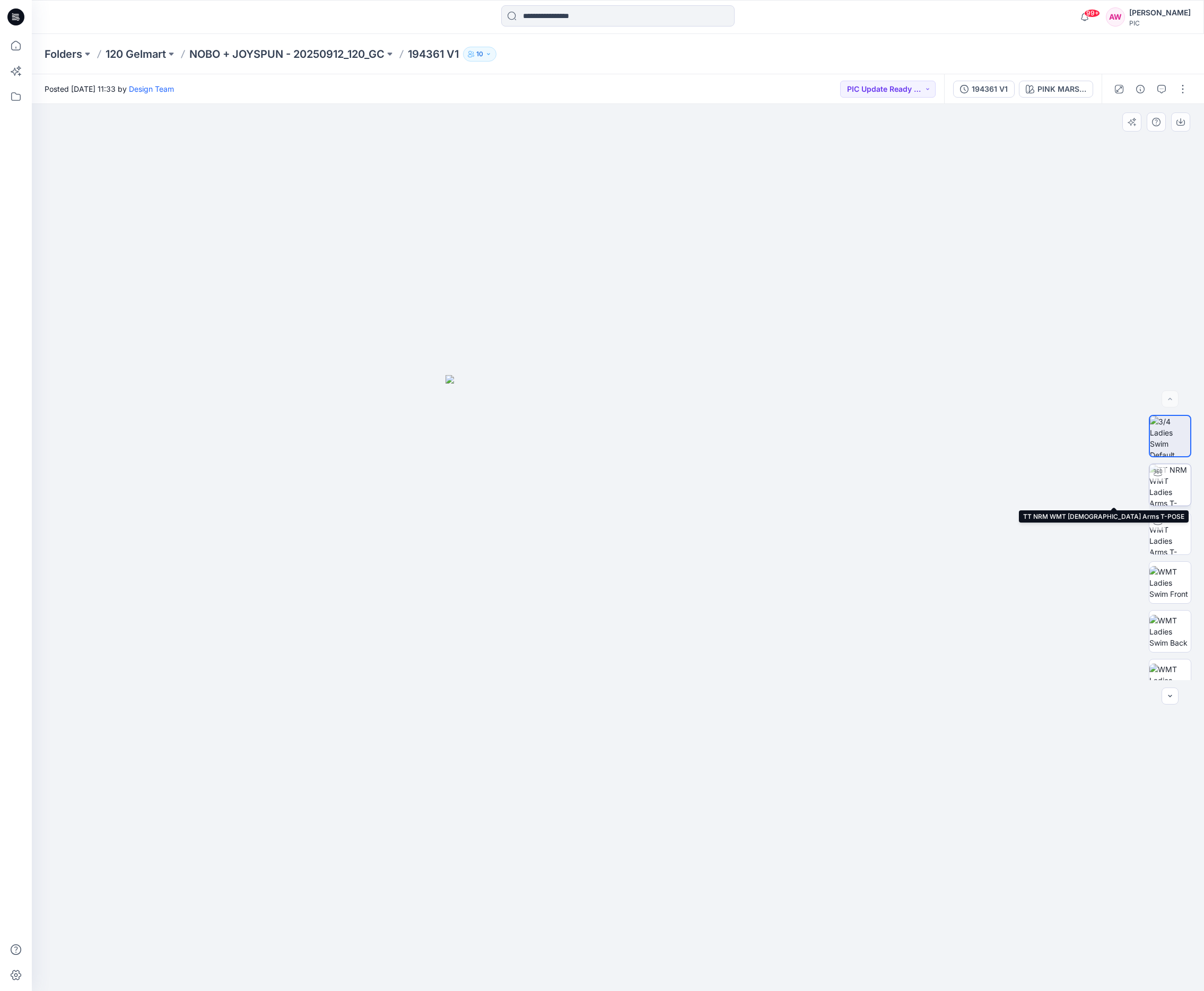
click at [997, 488] on img at bounding box center [1170, 484] width 41 height 41
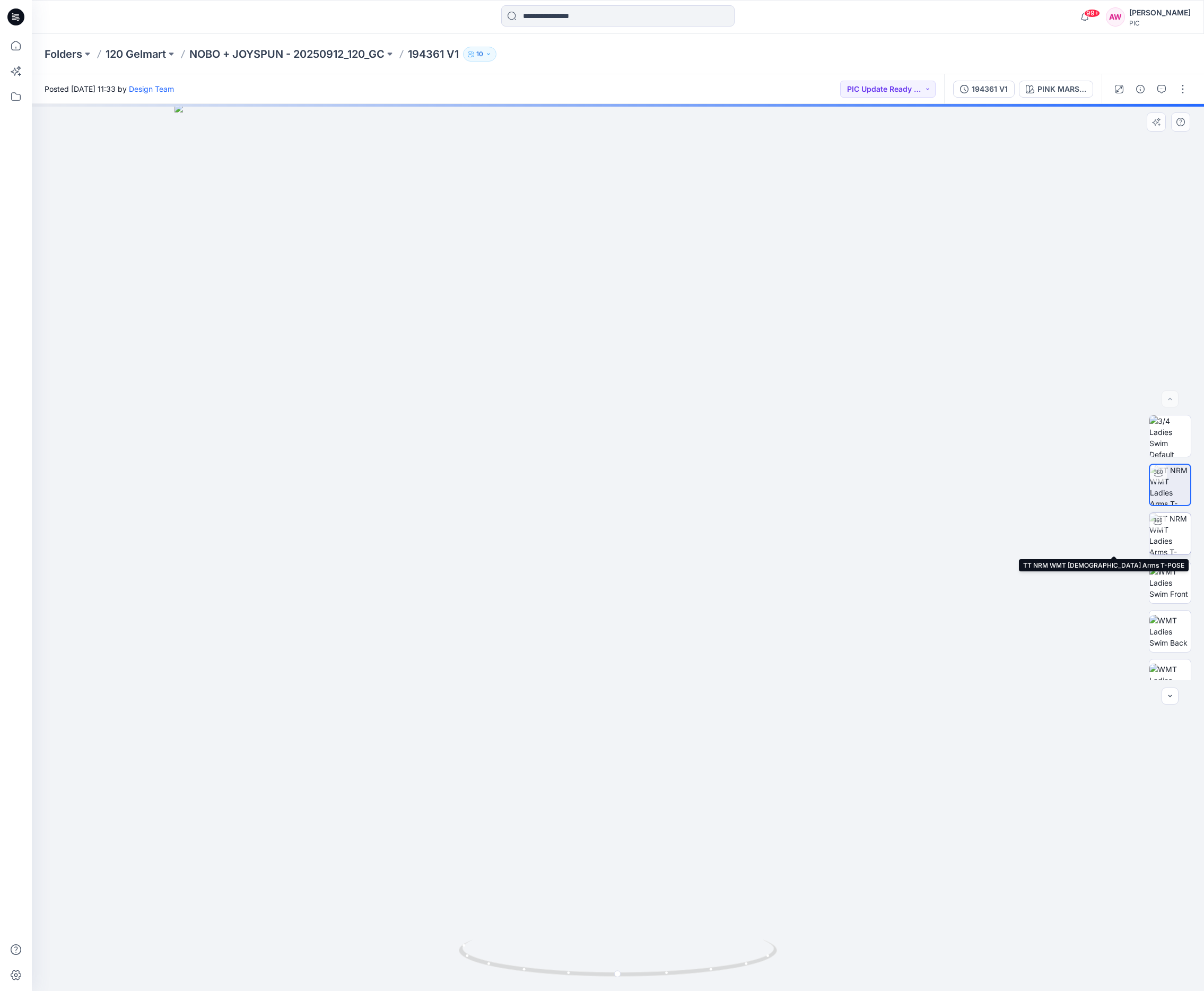
click at [997, 535] on img at bounding box center [1170, 534] width 41 height 41
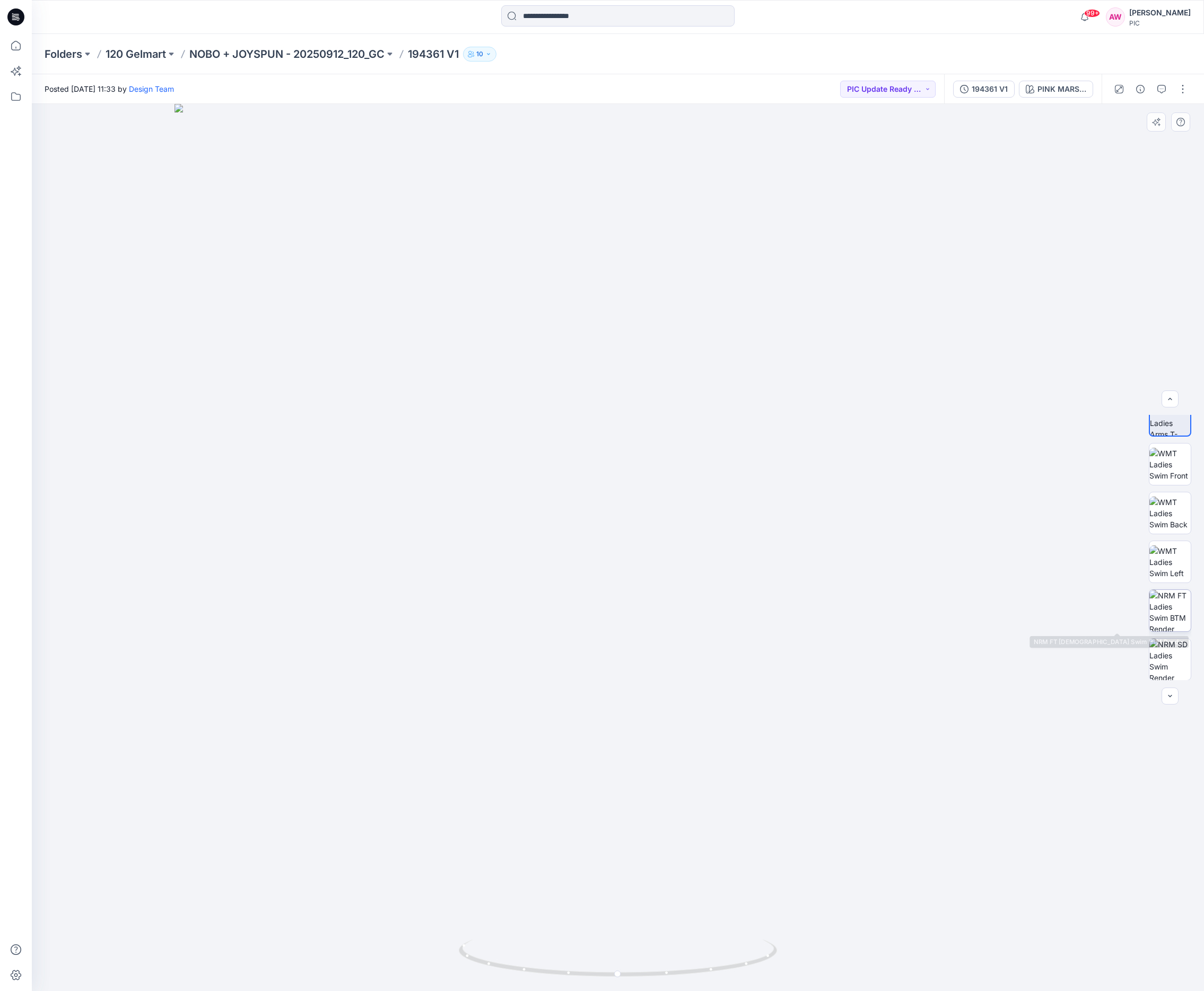
click at [997, 610] on img at bounding box center [1170, 610] width 41 height 41
click at [997, 661] on img at bounding box center [1170, 658] width 41 height 41
click at [997, 575] on img at bounding box center [1170, 561] width 41 height 41
click at [997, 120] on icon "button" at bounding box center [1180, 122] width 9 height 9
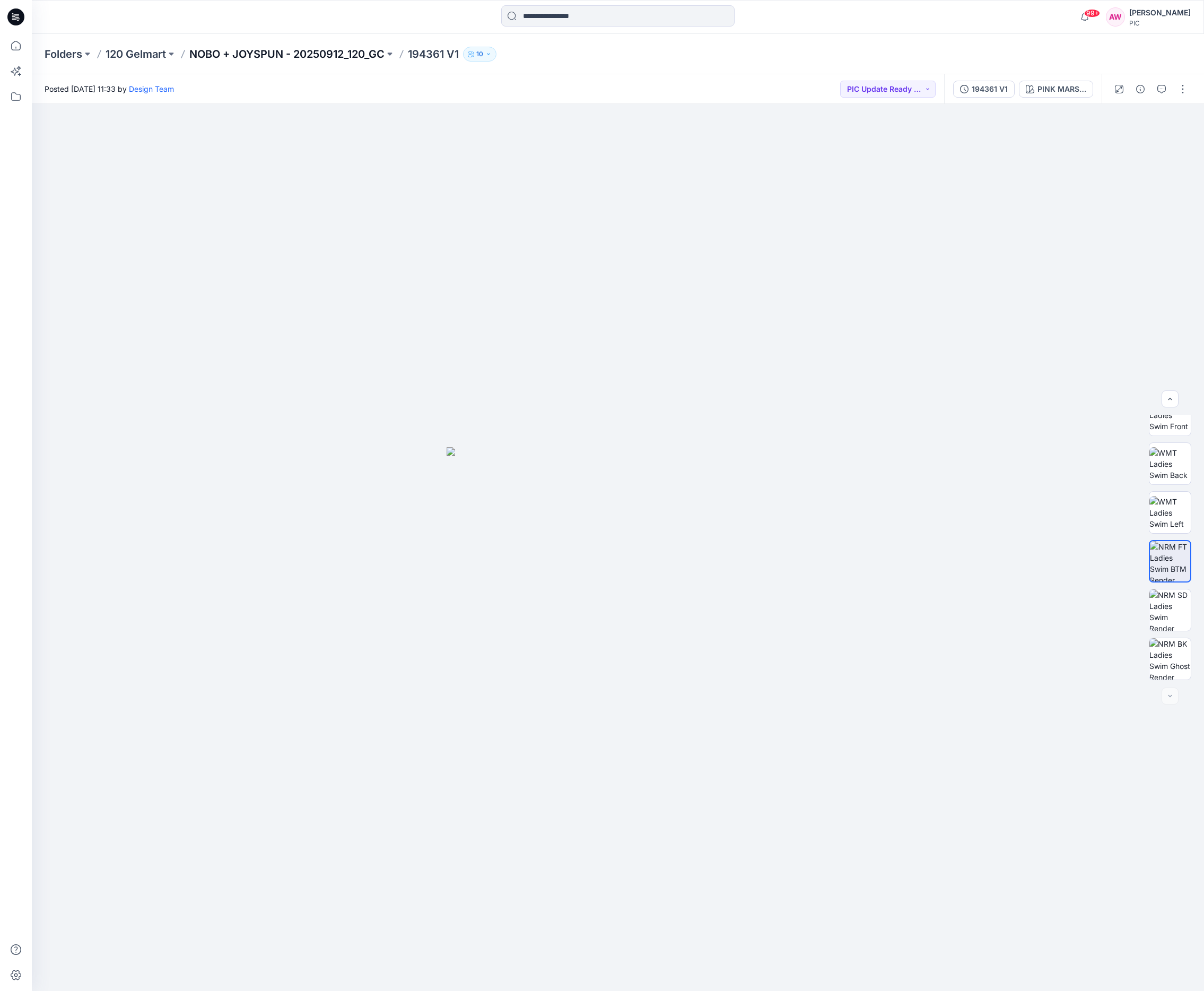
click at [304, 53] on p "NOBO + JOYSPUN - 20250912_120_GC" at bounding box center [287, 54] width 195 height 15
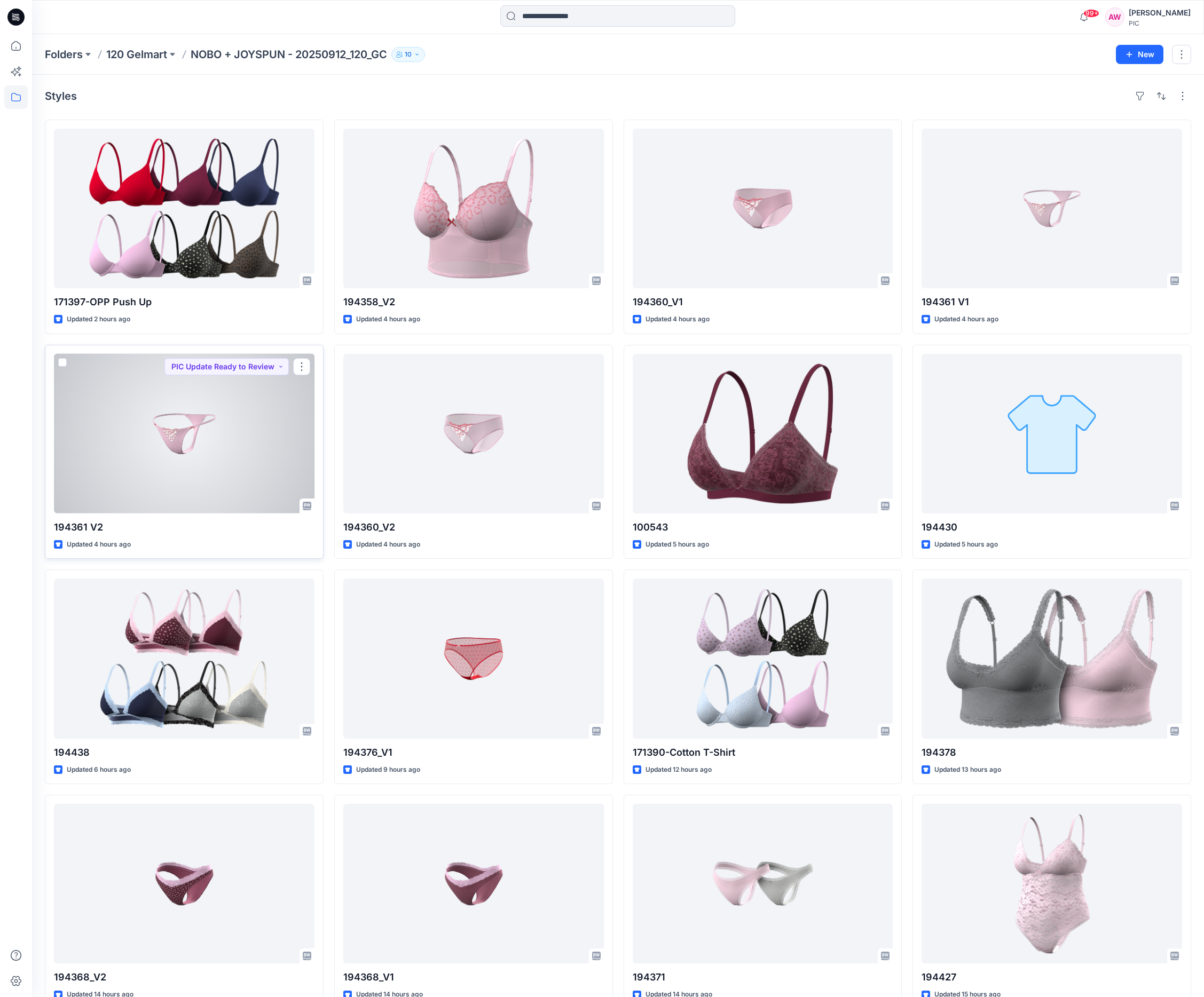
click at [198, 416] on div at bounding box center [184, 433] width 261 height 160
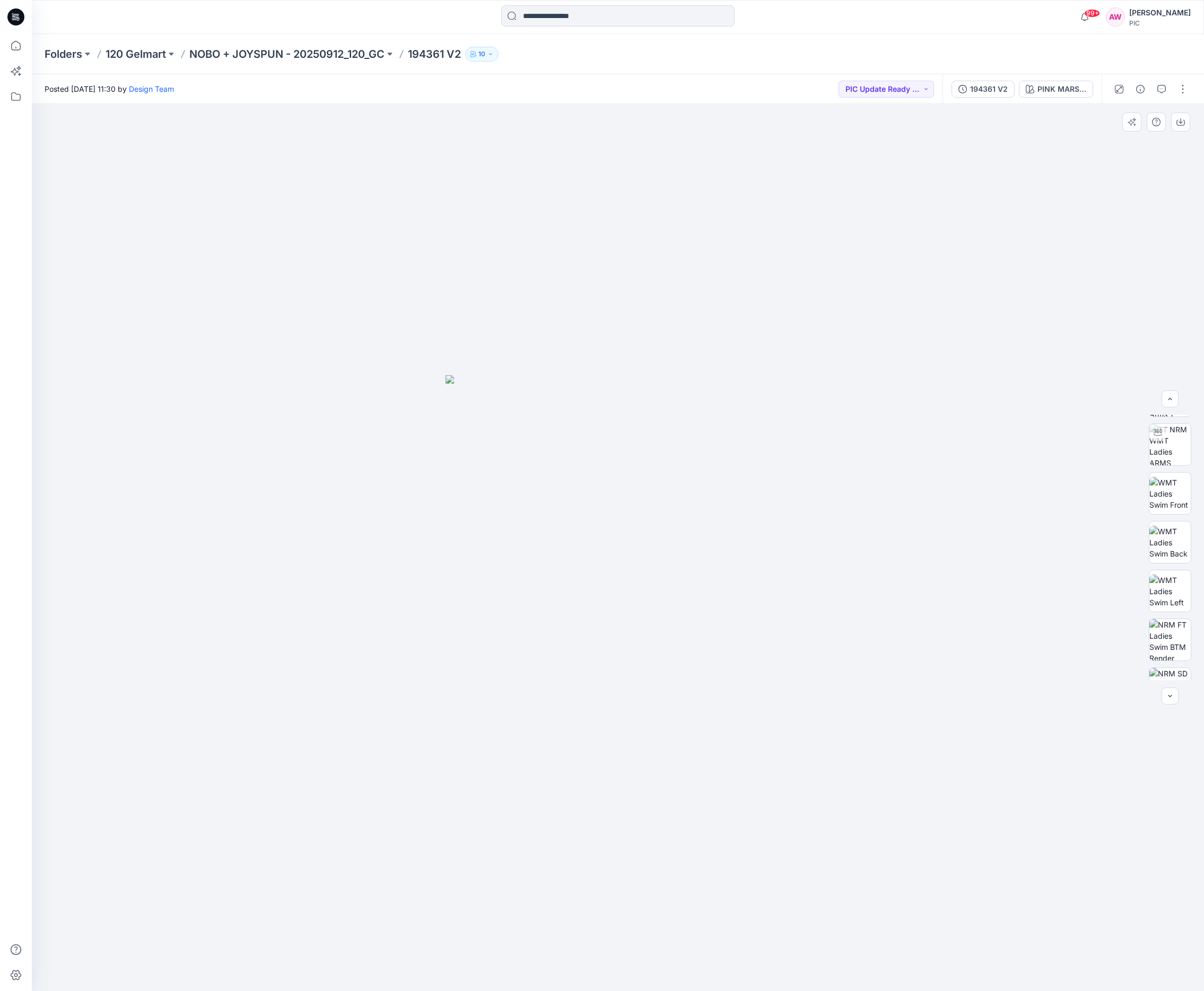
scroll to position [143, 0]
click at [997, 588] on img at bounding box center [1170, 585] width 41 height 41
drag, startPoint x: 1169, startPoint y: 637, endPoint x: 1170, endPoint y: 642, distance: 5.1
click at [997, 637] on img at bounding box center [1170, 634] width 41 height 41
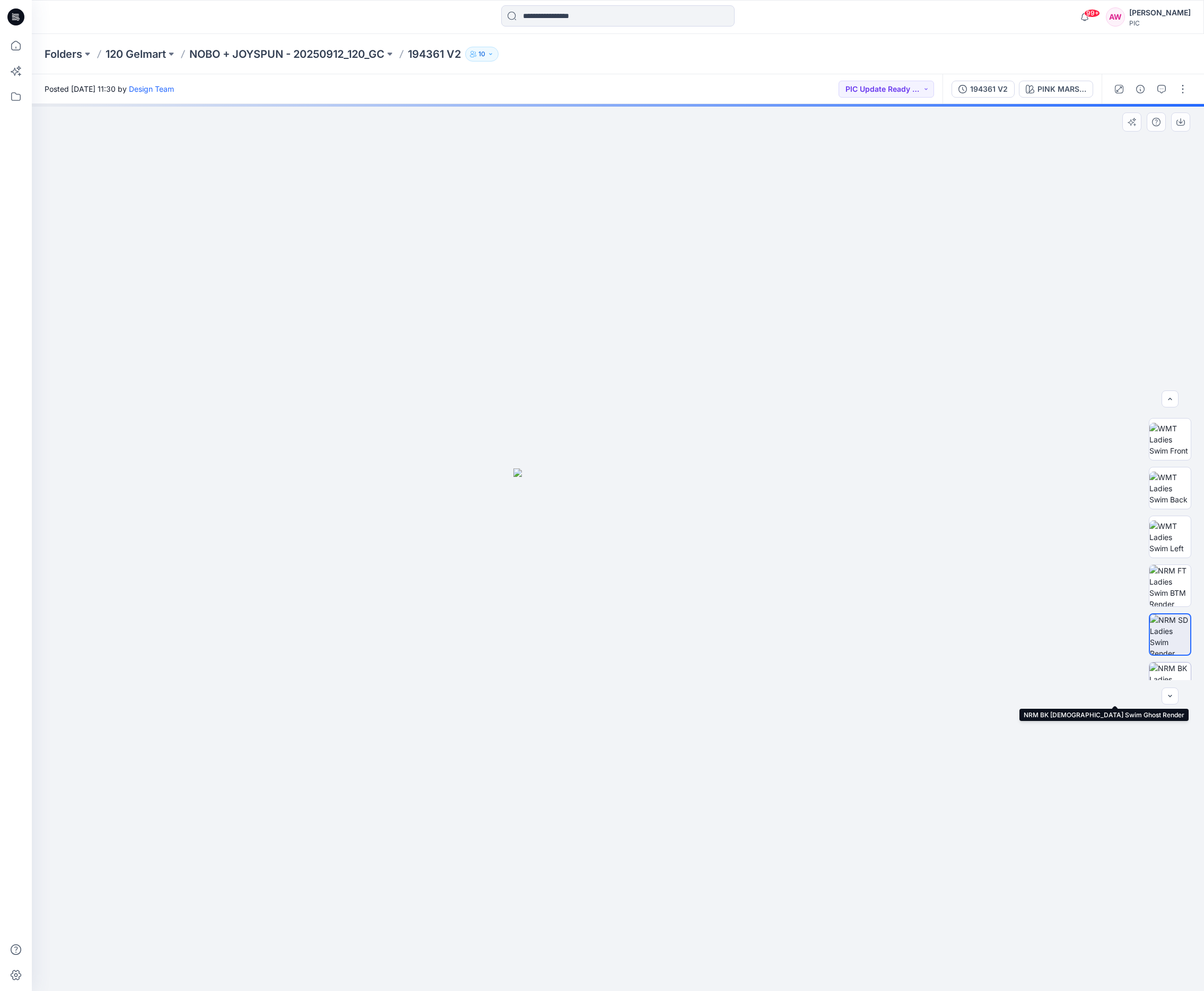
click at [997, 673] on img at bounding box center [1170, 683] width 41 height 41
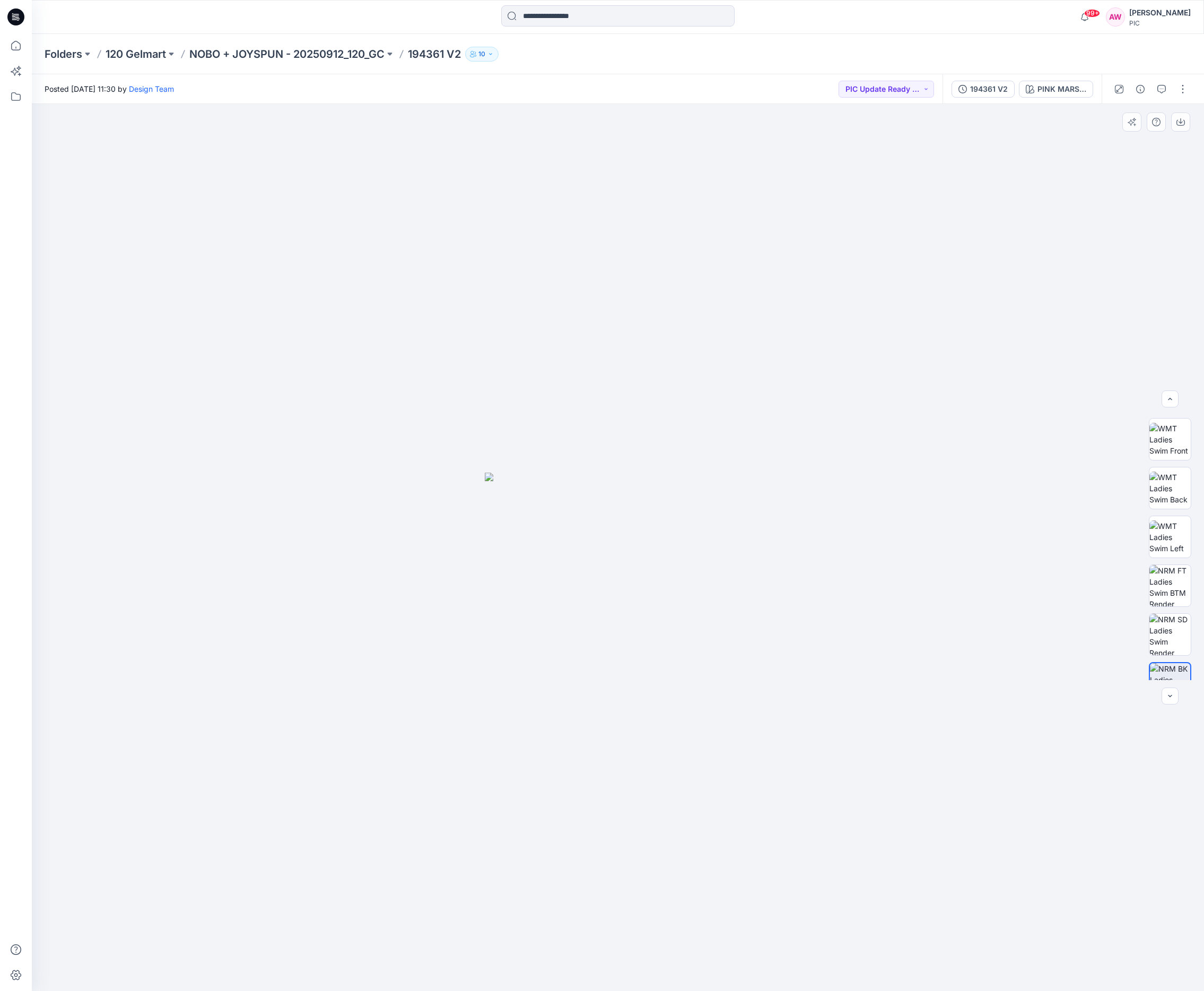
scroll to position [168, 0]
click at [997, 563] on img at bounding box center [1170, 561] width 41 height 41
click at [997, 124] on icon "button" at bounding box center [1180, 122] width 9 height 9
click at [997, 607] on img at bounding box center [1170, 610] width 41 height 41
click at [997, 659] on img at bounding box center [1170, 658] width 41 height 41
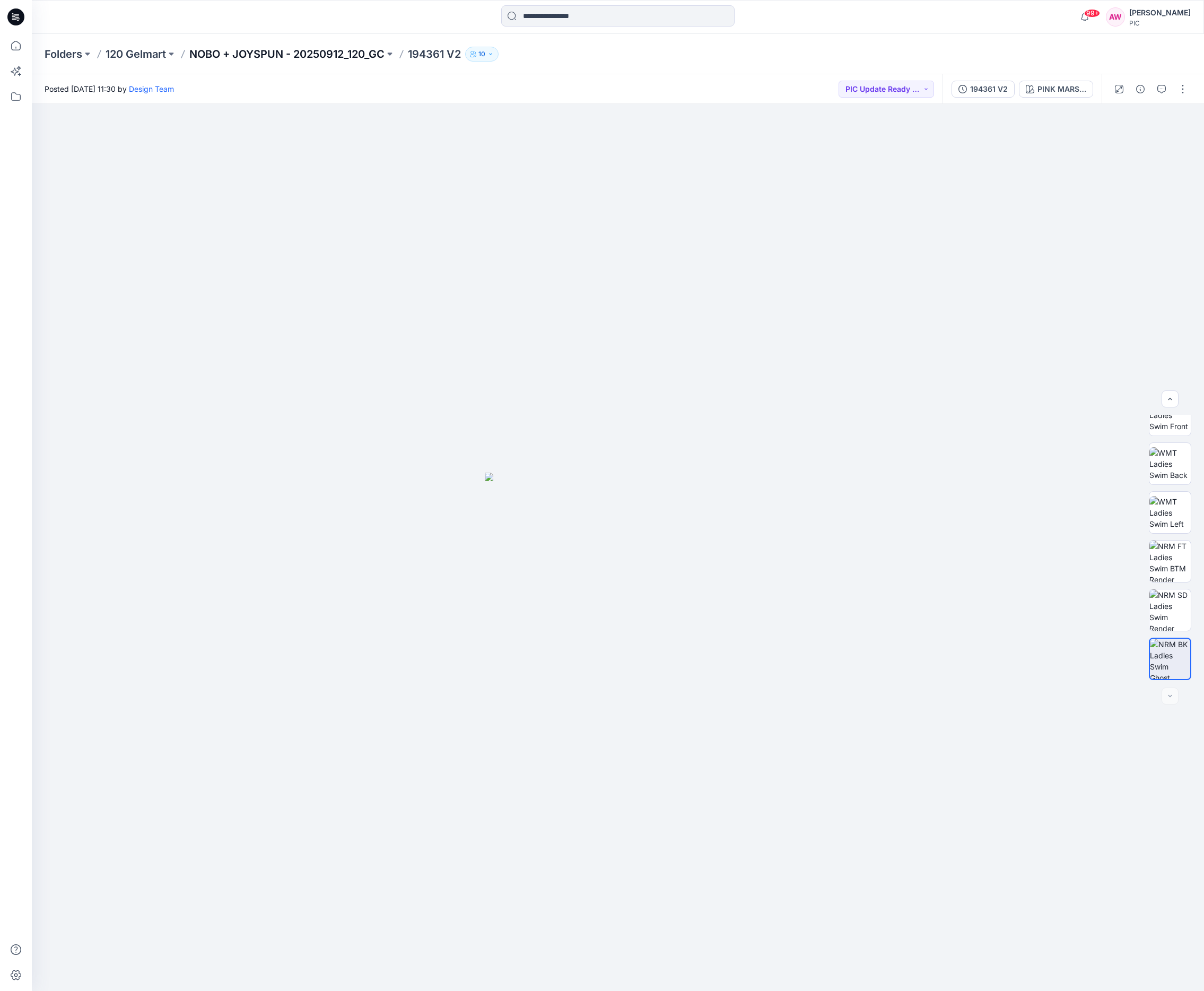
click at [334, 52] on p "NOBO + JOYSPUN - 20250912_120_GC" at bounding box center [287, 54] width 195 height 15
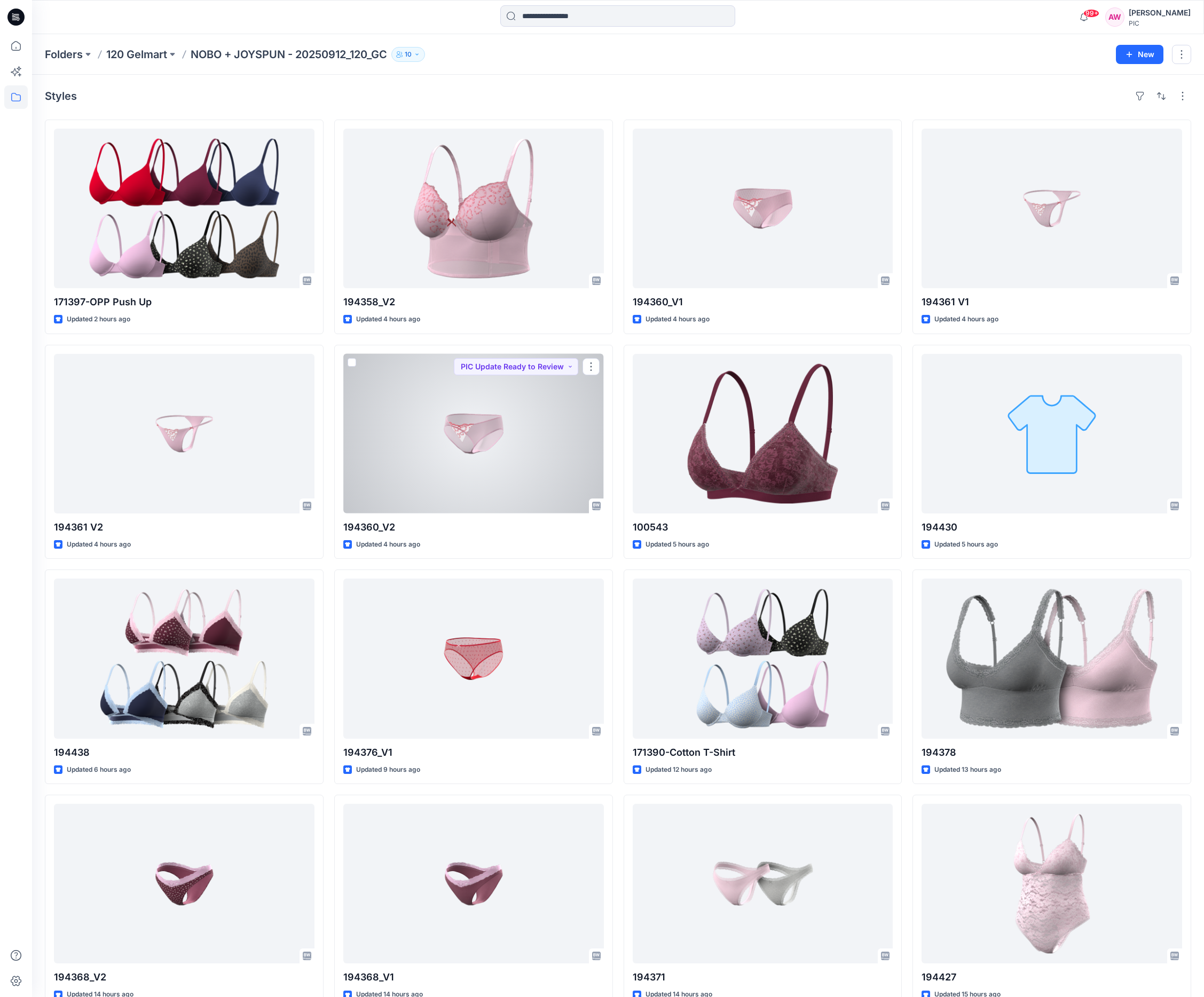
click at [479, 449] on div at bounding box center [474, 433] width 261 height 160
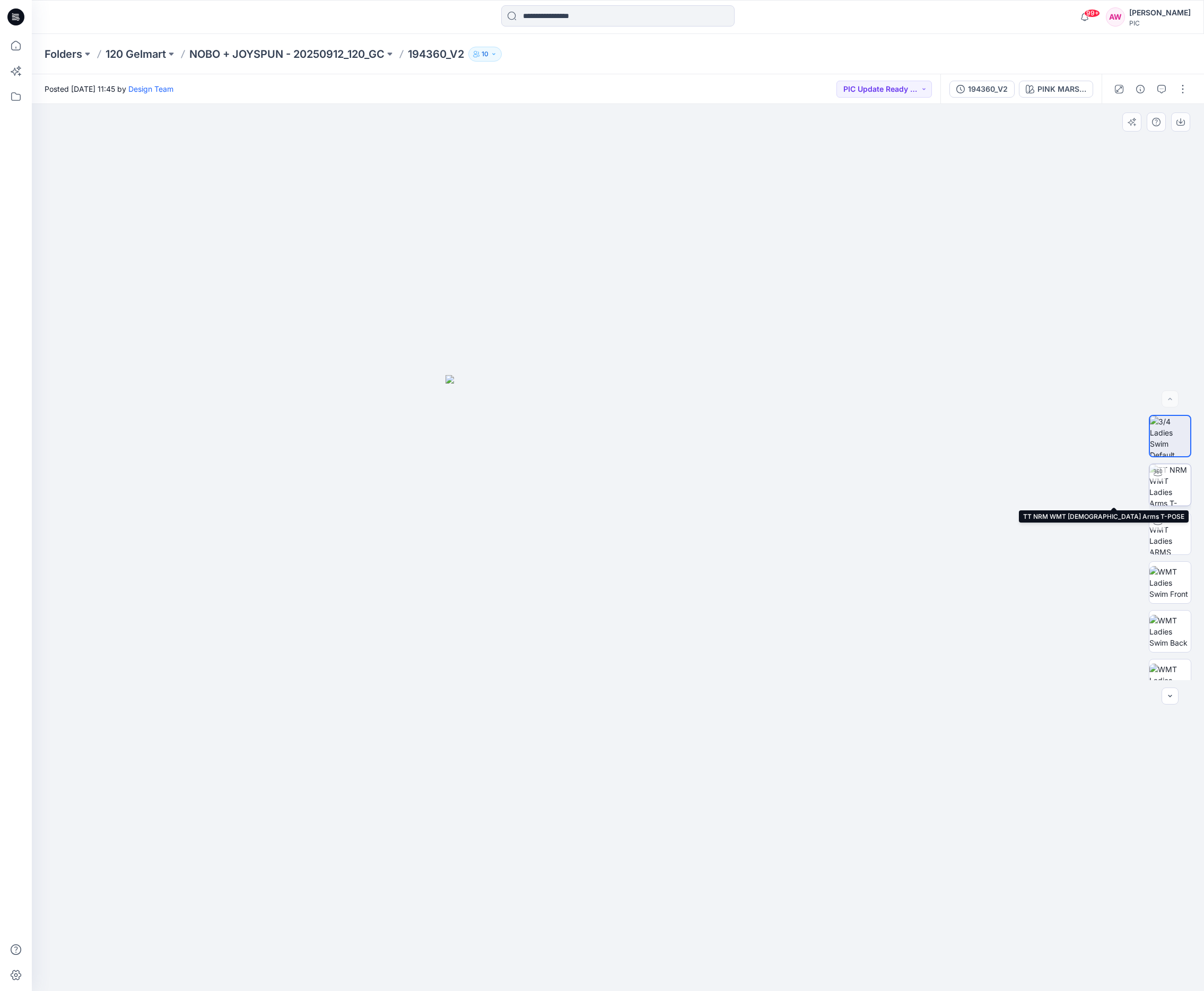
click at [997, 487] on img at bounding box center [1170, 484] width 41 height 41
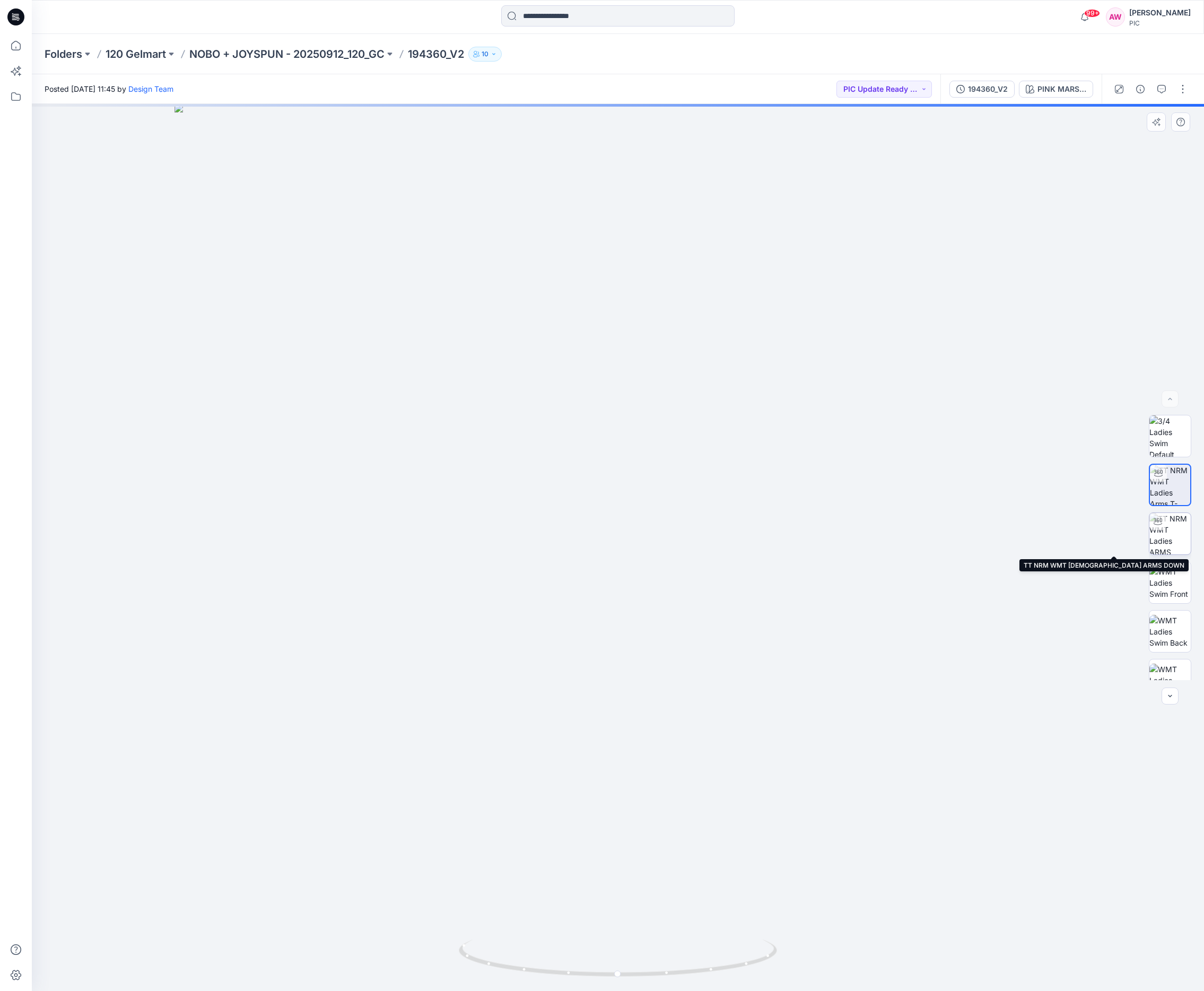
click at [997, 536] on img at bounding box center [1170, 534] width 41 height 41
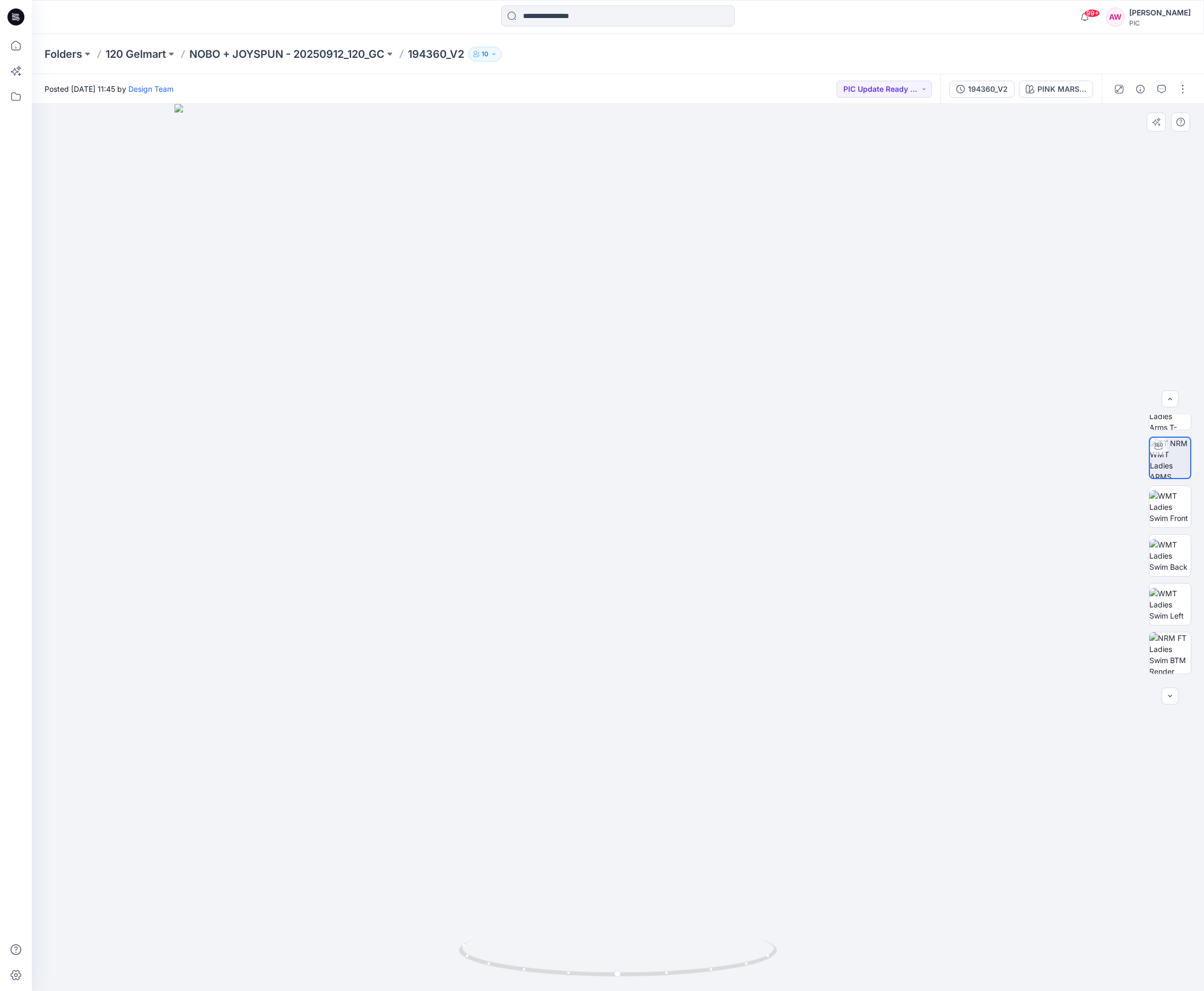
scroll to position [114, 0]
click at [997, 617] on img at bounding box center [1170, 615] width 41 height 41
click at [997, 664] on img at bounding box center [1170, 658] width 41 height 41
click at [997, 561] on img at bounding box center [1170, 561] width 41 height 41
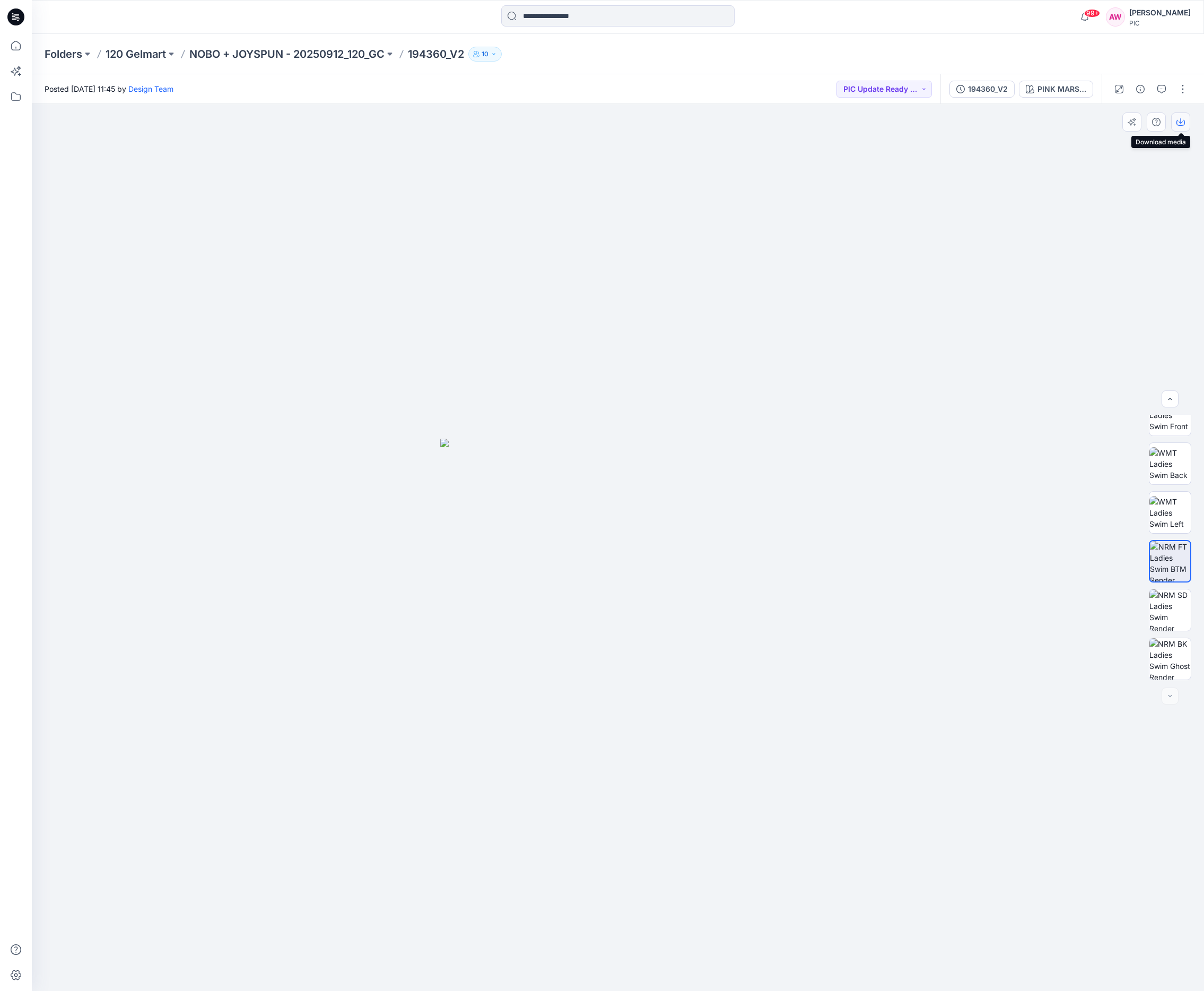
click at [997, 123] on icon "button" at bounding box center [1180, 122] width 9 height 9
click at [313, 54] on p "NOBO + JOYSPUN - 20250912_120_GC" at bounding box center [287, 54] width 195 height 15
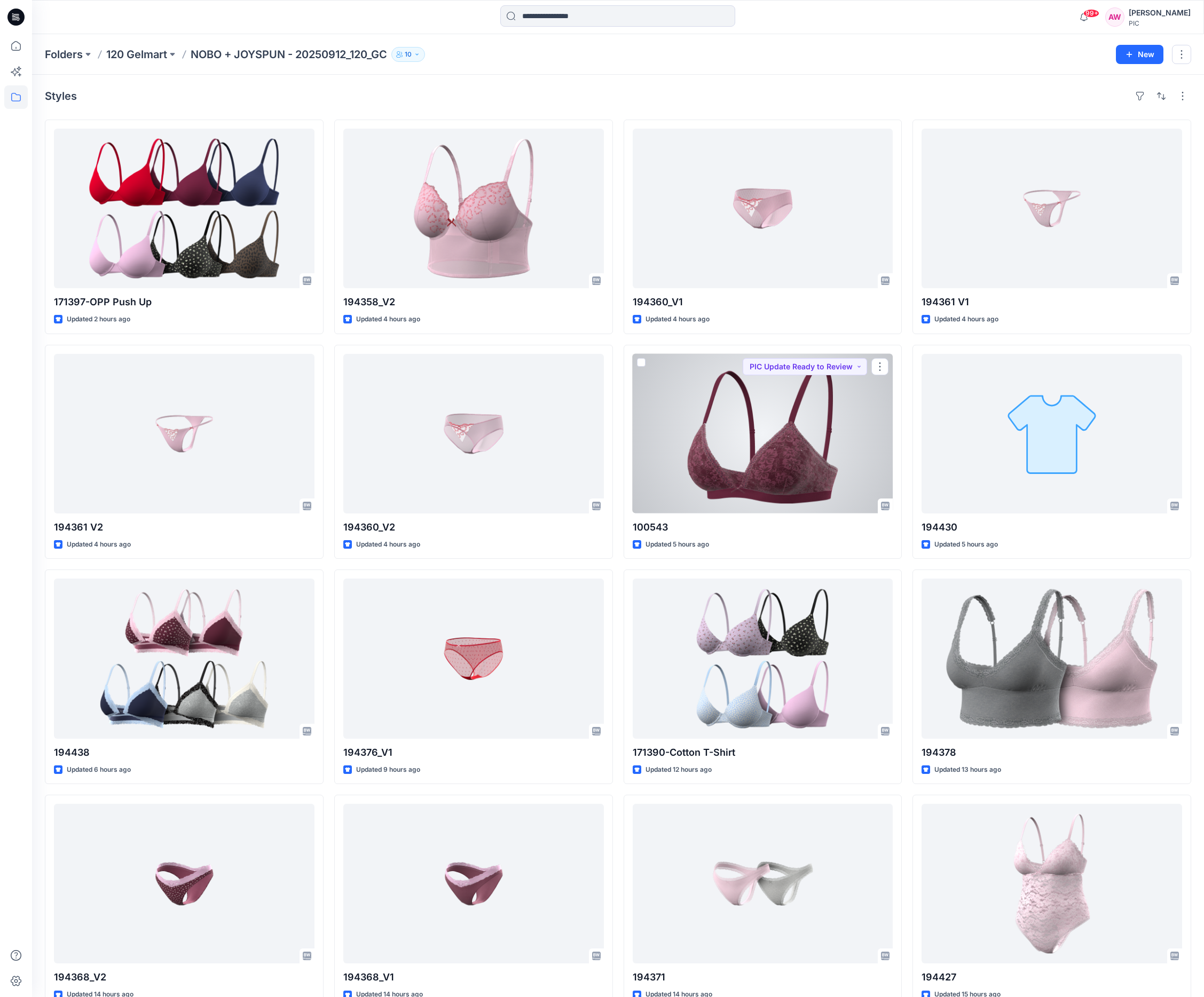
click at [819, 446] on div at bounding box center [763, 433] width 261 height 160
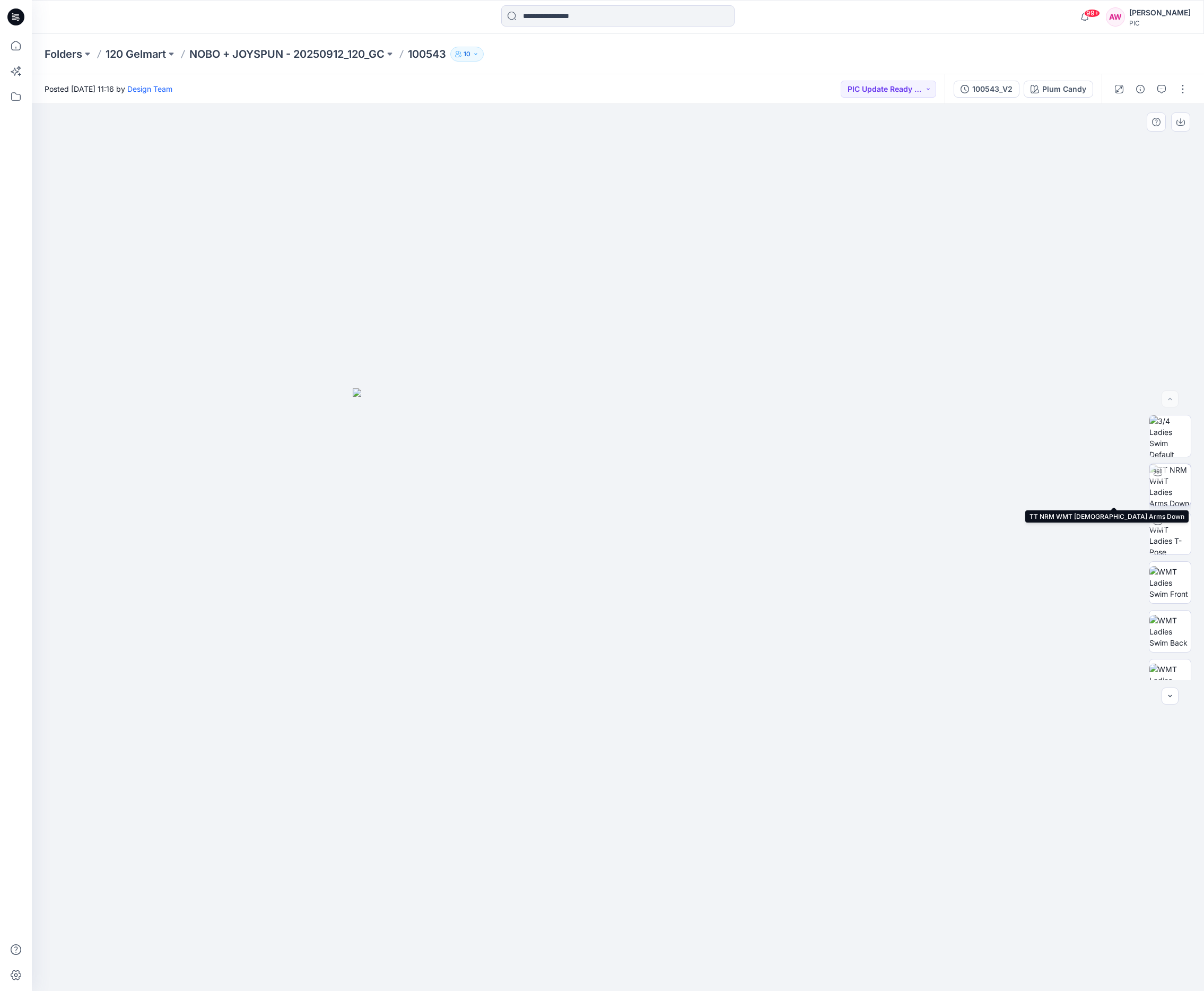
click at [997, 492] on img at bounding box center [1170, 484] width 41 height 41
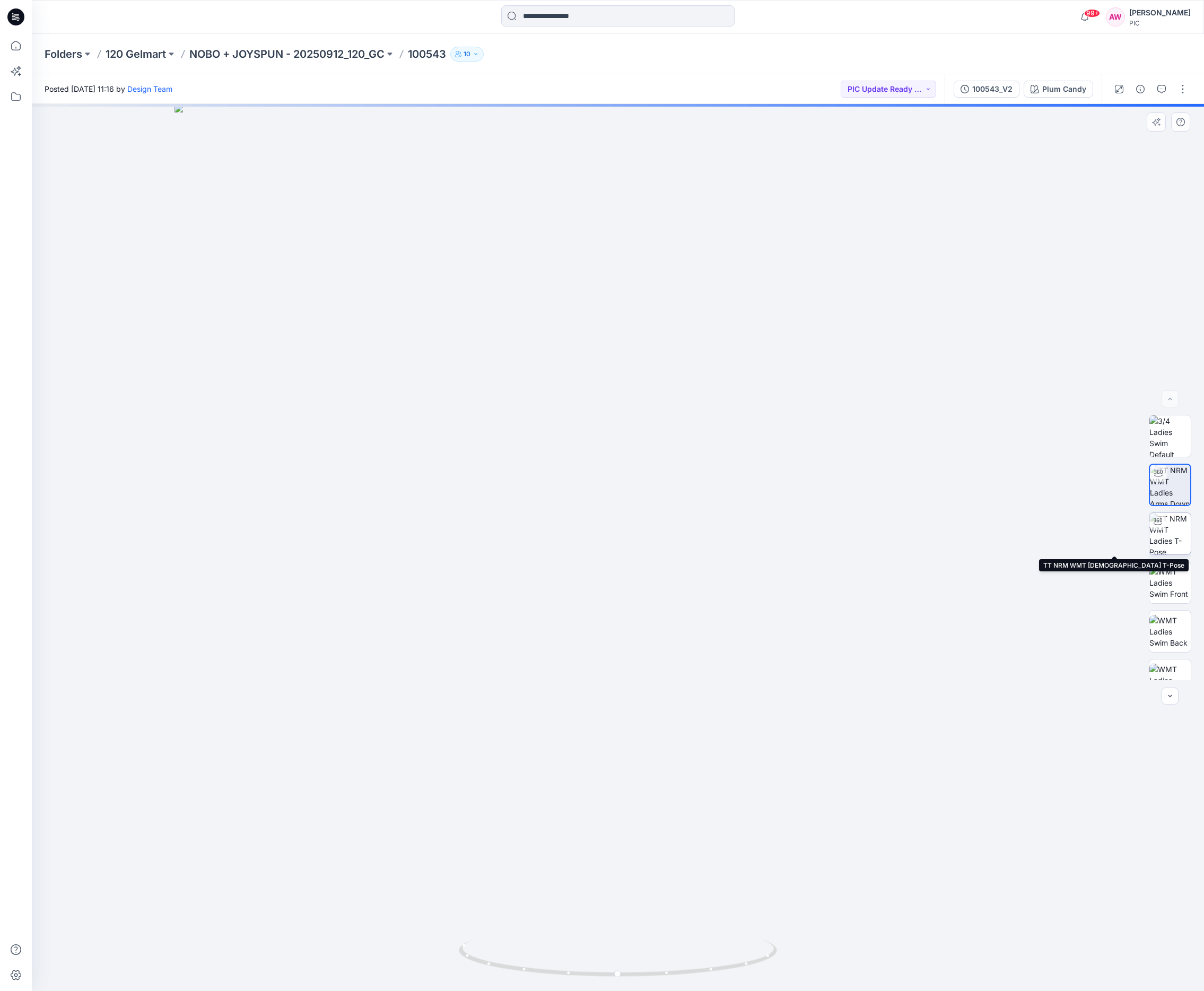
click at [997, 531] on img at bounding box center [1170, 534] width 41 height 41
click at [997, 584] on img at bounding box center [1170, 582] width 41 height 33
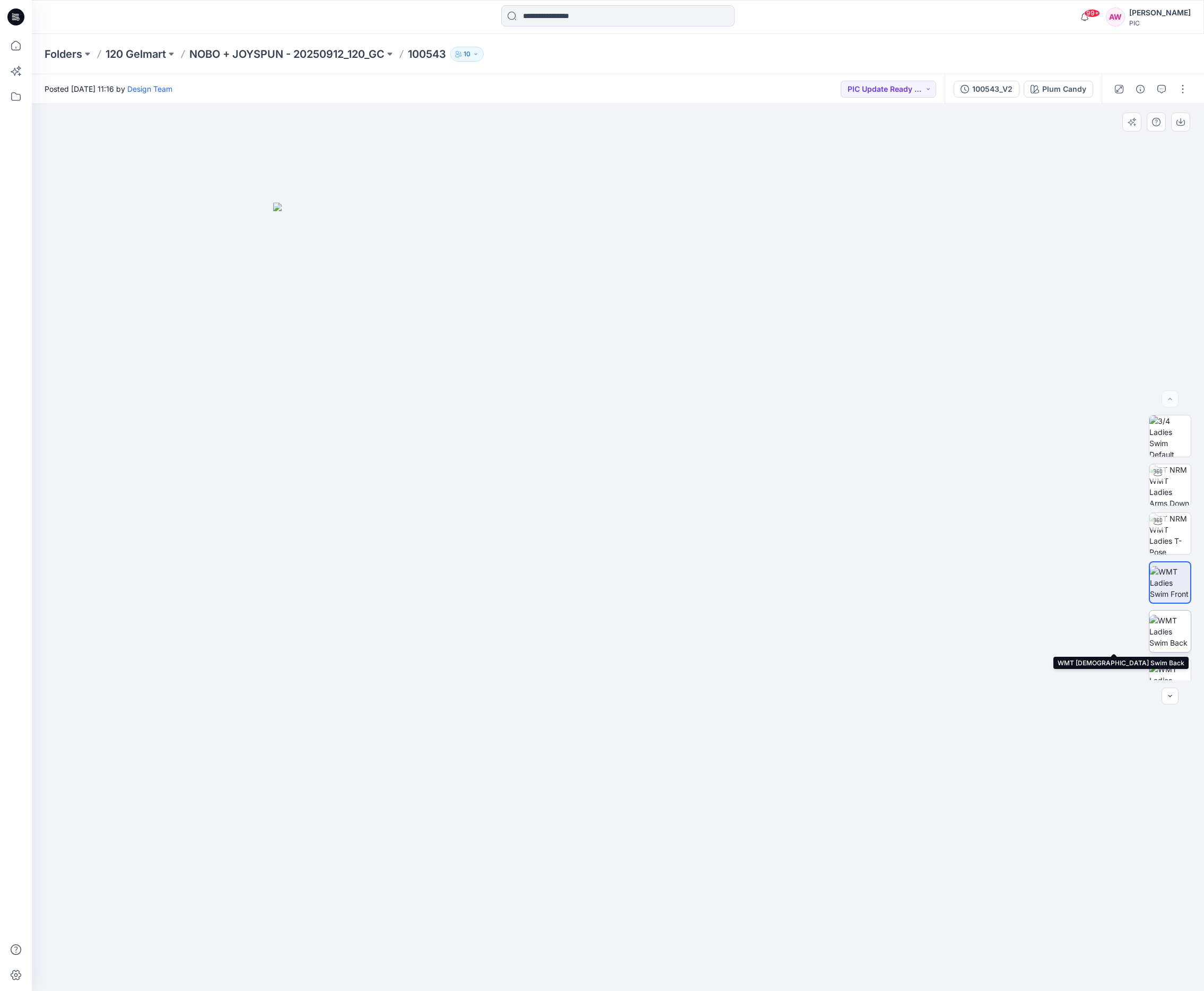
click at [997, 628] on img at bounding box center [1170, 631] width 41 height 33
drag, startPoint x: 1170, startPoint y: 672, endPoint x: 1173, endPoint y: 658, distance: 14.3
click at [997, 672] on img at bounding box center [1170, 680] width 41 height 33
click at [997, 583] on img at bounding box center [1170, 573] width 41 height 41
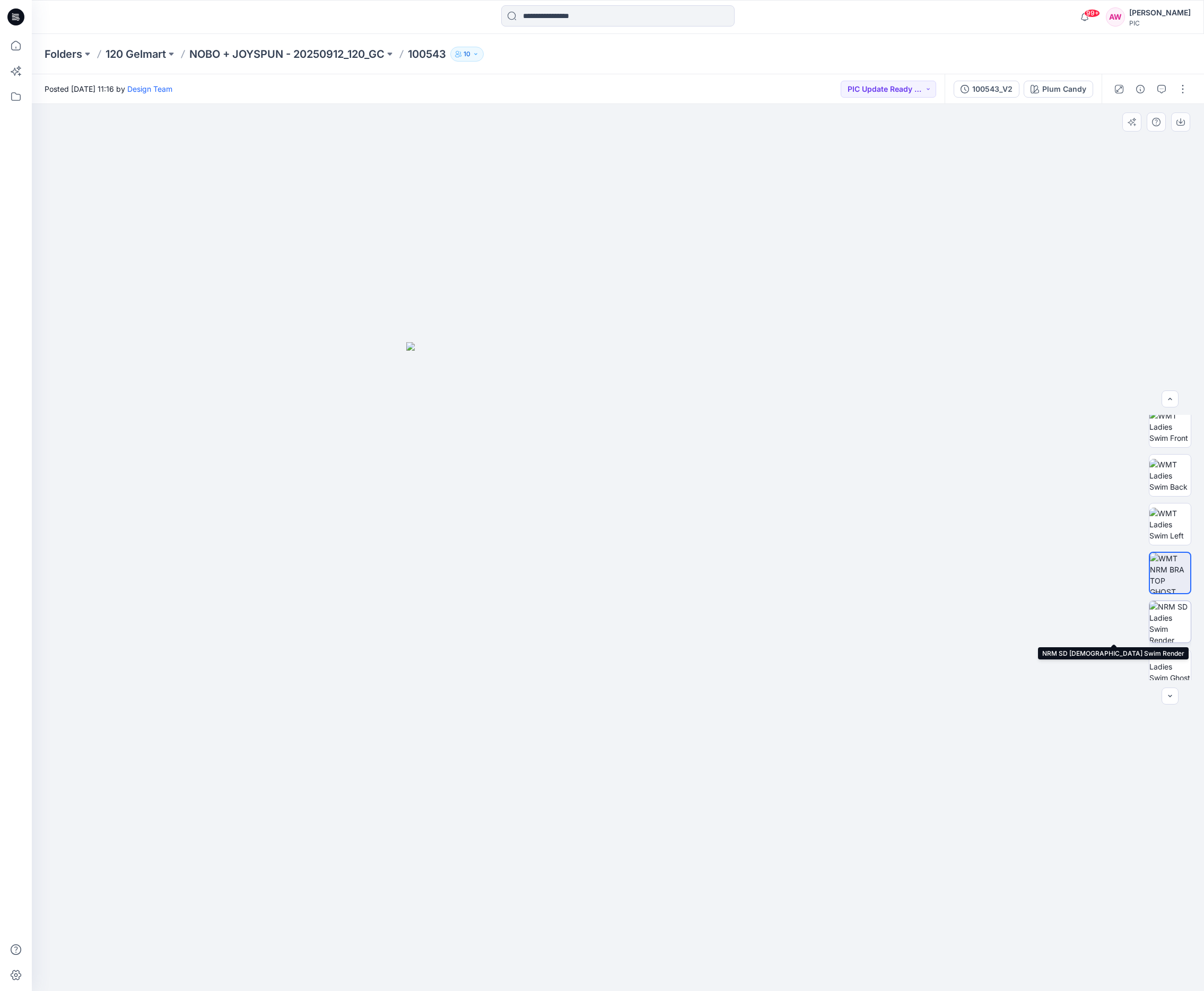
click at [997, 630] on img at bounding box center [1170, 621] width 41 height 41
click at [997, 617] on img at bounding box center [1170, 598] width 41 height 41
click at [997, 648] on img at bounding box center [1170, 647] width 41 height 41
click at [997, 511] on img at bounding box center [1170, 501] width 41 height 41
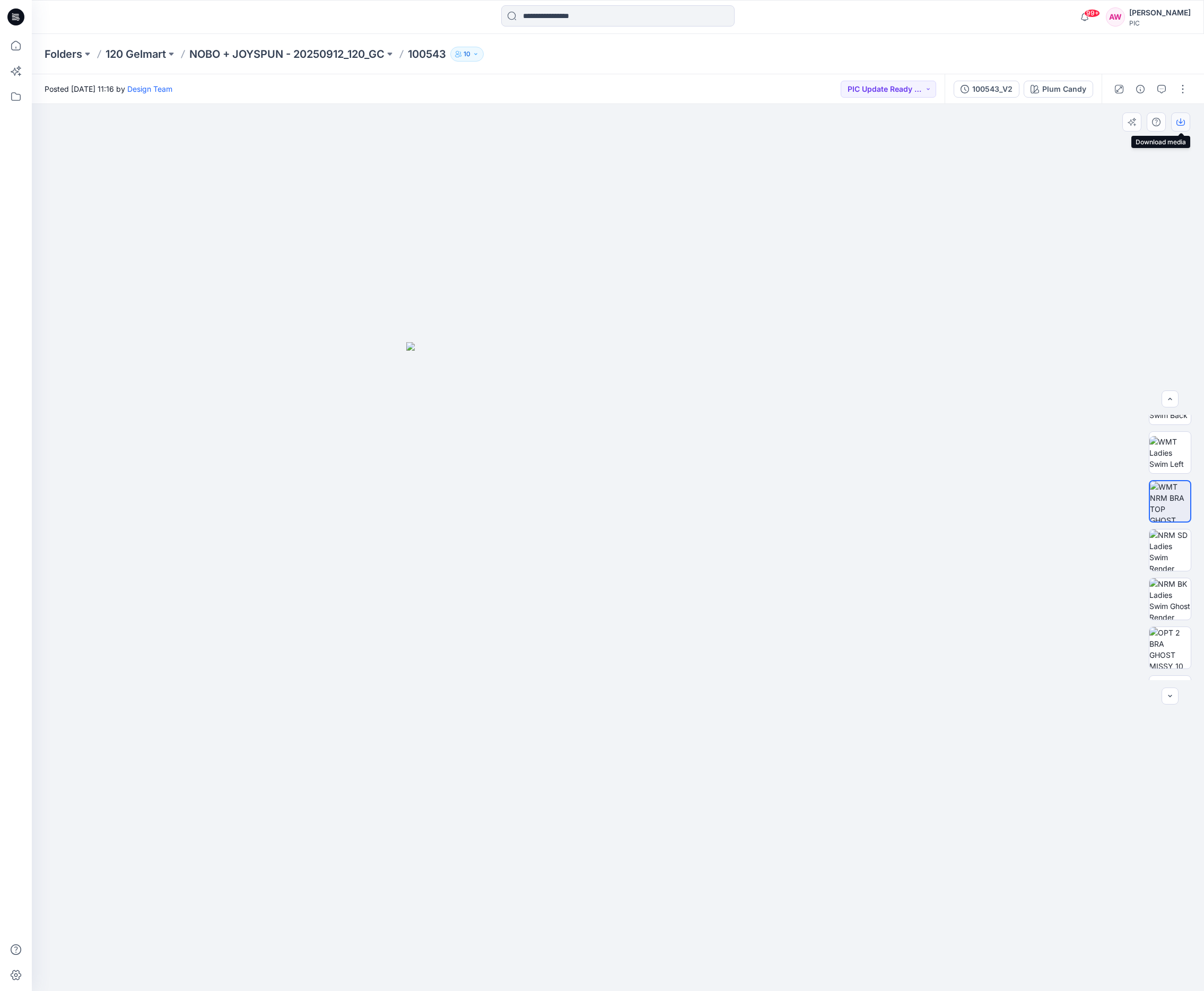
click at [997, 122] on icon "button" at bounding box center [1180, 122] width 9 height 9
click at [997, 83] on div "Plum Candy" at bounding box center [1064, 89] width 44 height 11
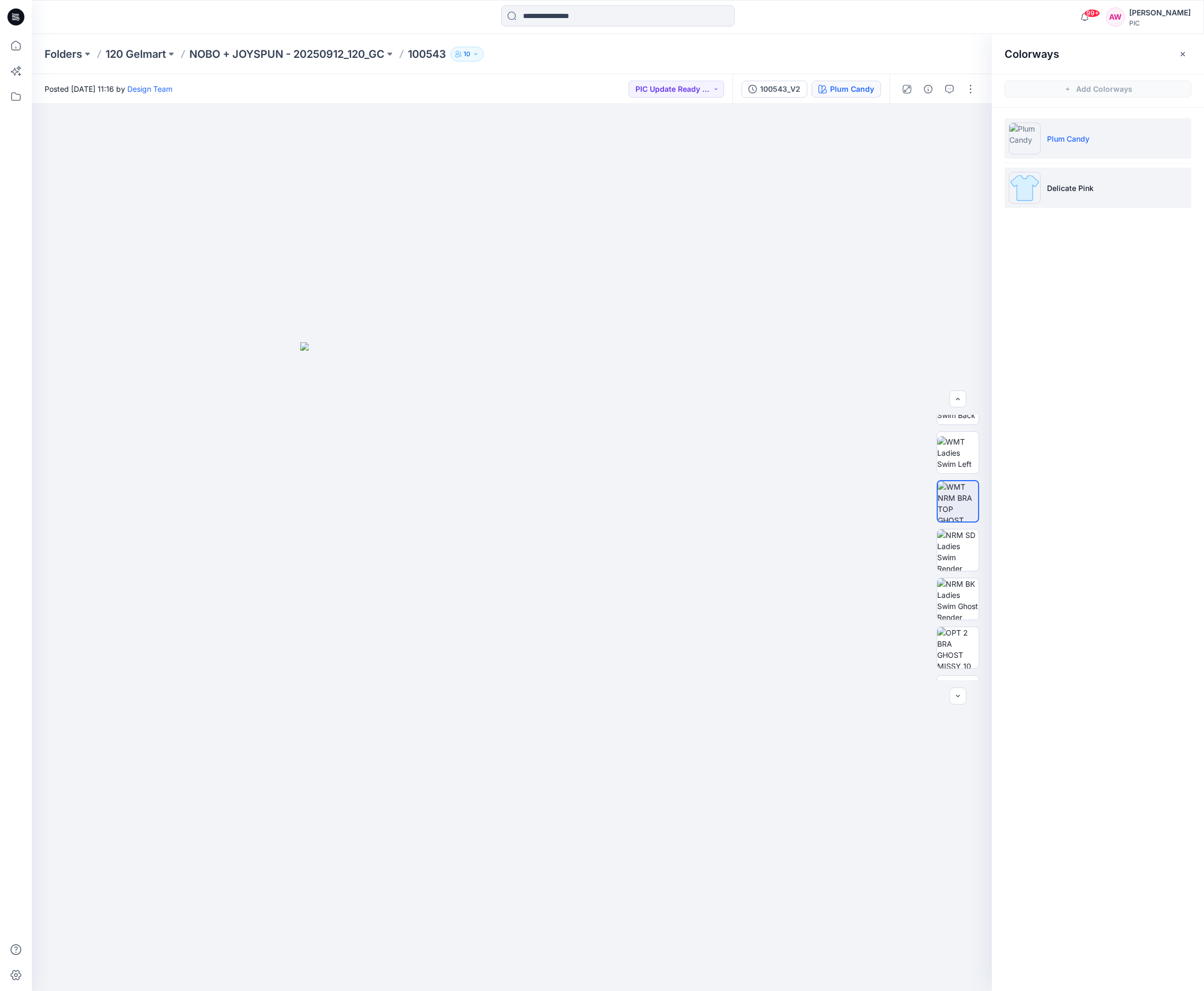
click at [997, 188] on img at bounding box center [1024, 187] width 31 height 31
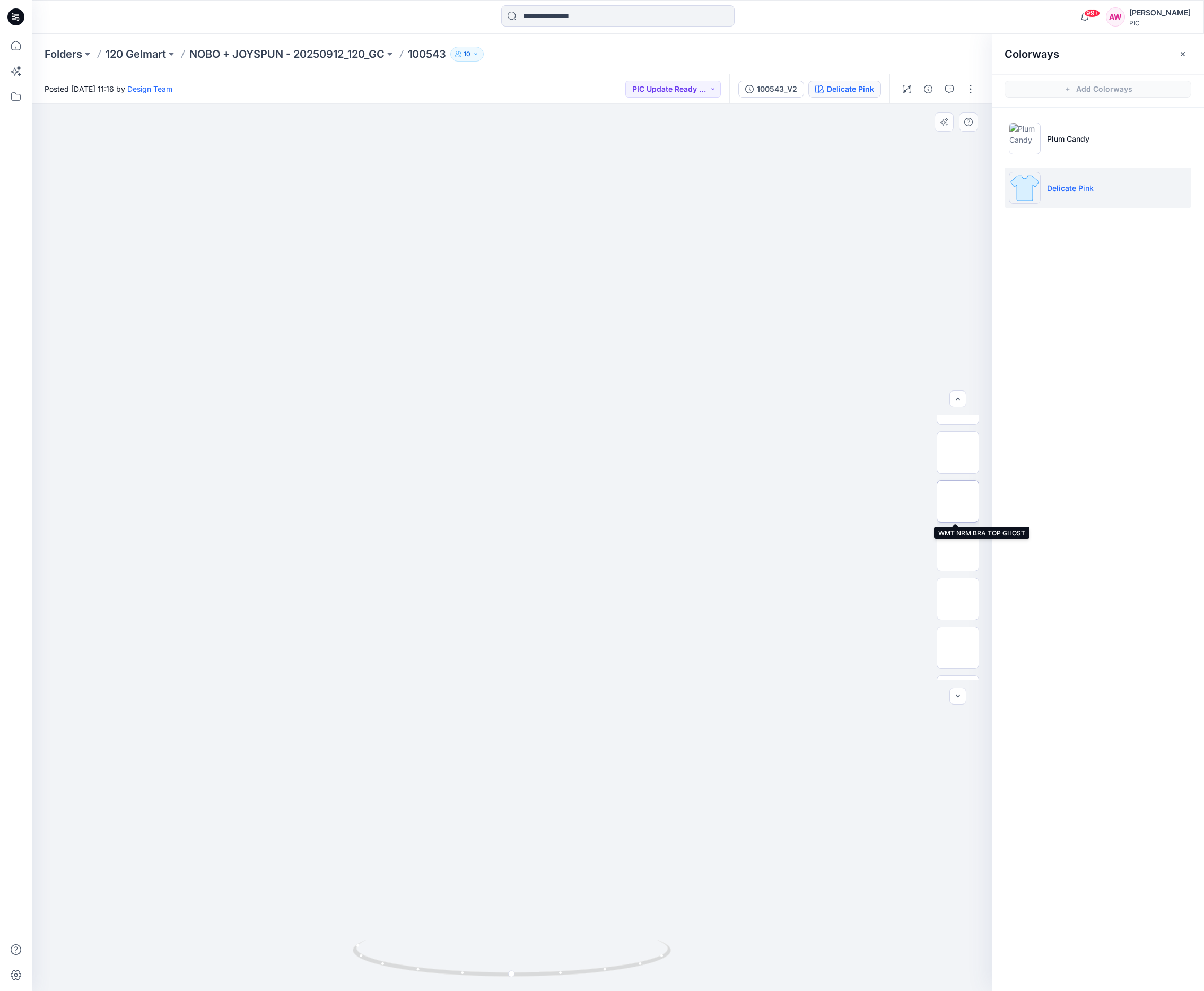
click at [967, 516] on img at bounding box center [957, 501] width 41 height 41
click at [960, 659] on img at bounding box center [957, 647] width 41 height 41
click at [967, 505] on img at bounding box center [957, 501] width 41 height 41
click at [968, 85] on button "button" at bounding box center [971, 90] width 17 height 17
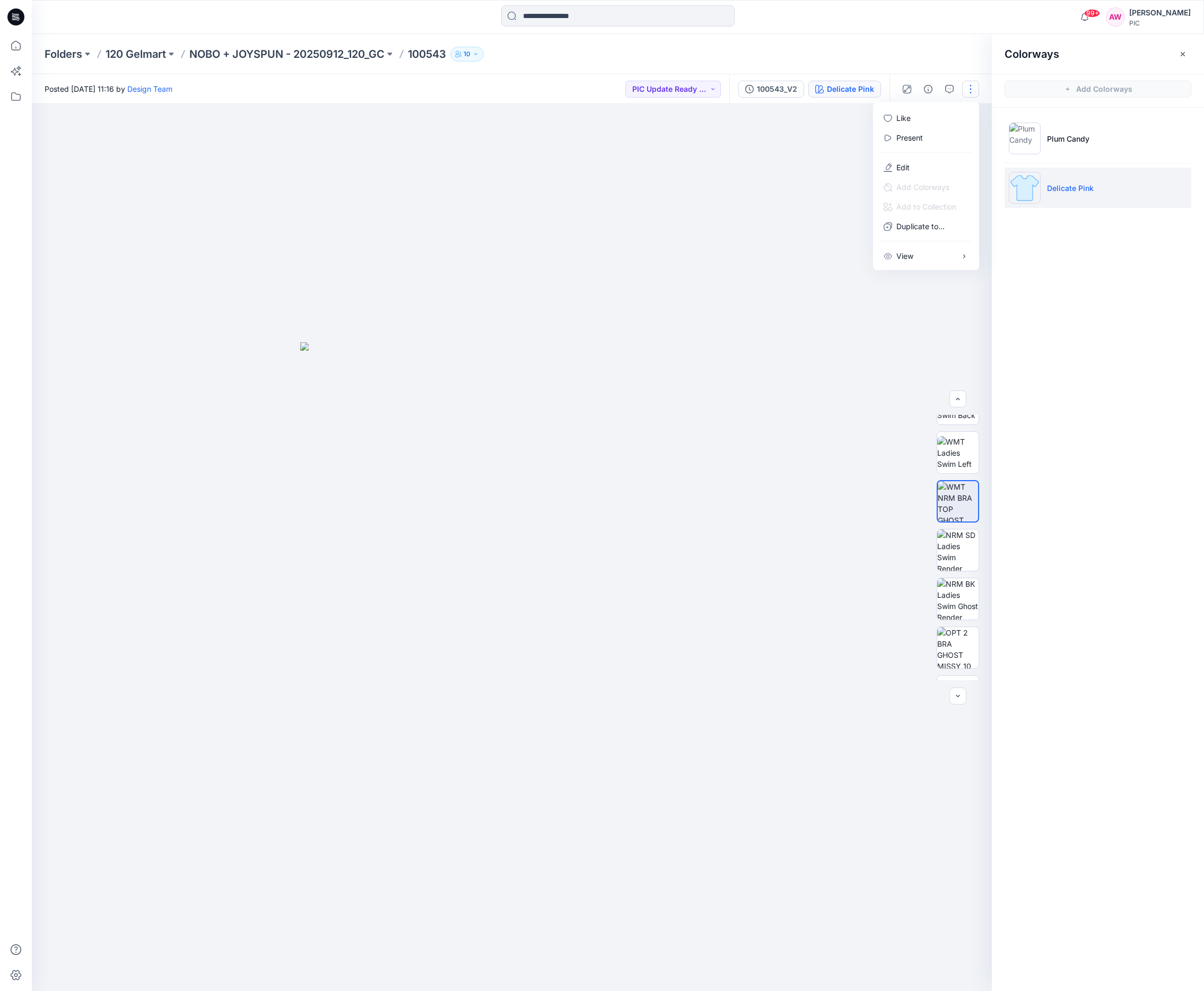
click at [970, 321] on div at bounding box center [512, 547] width 960 height 887
click at [970, 123] on icon "button" at bounding box center [969, 122] width 9 height 9
click at [327, 55] on p "NOBO + JOYSPUN - 20250912_120_GC" at bounding box center [287, 54] width 195 height 15
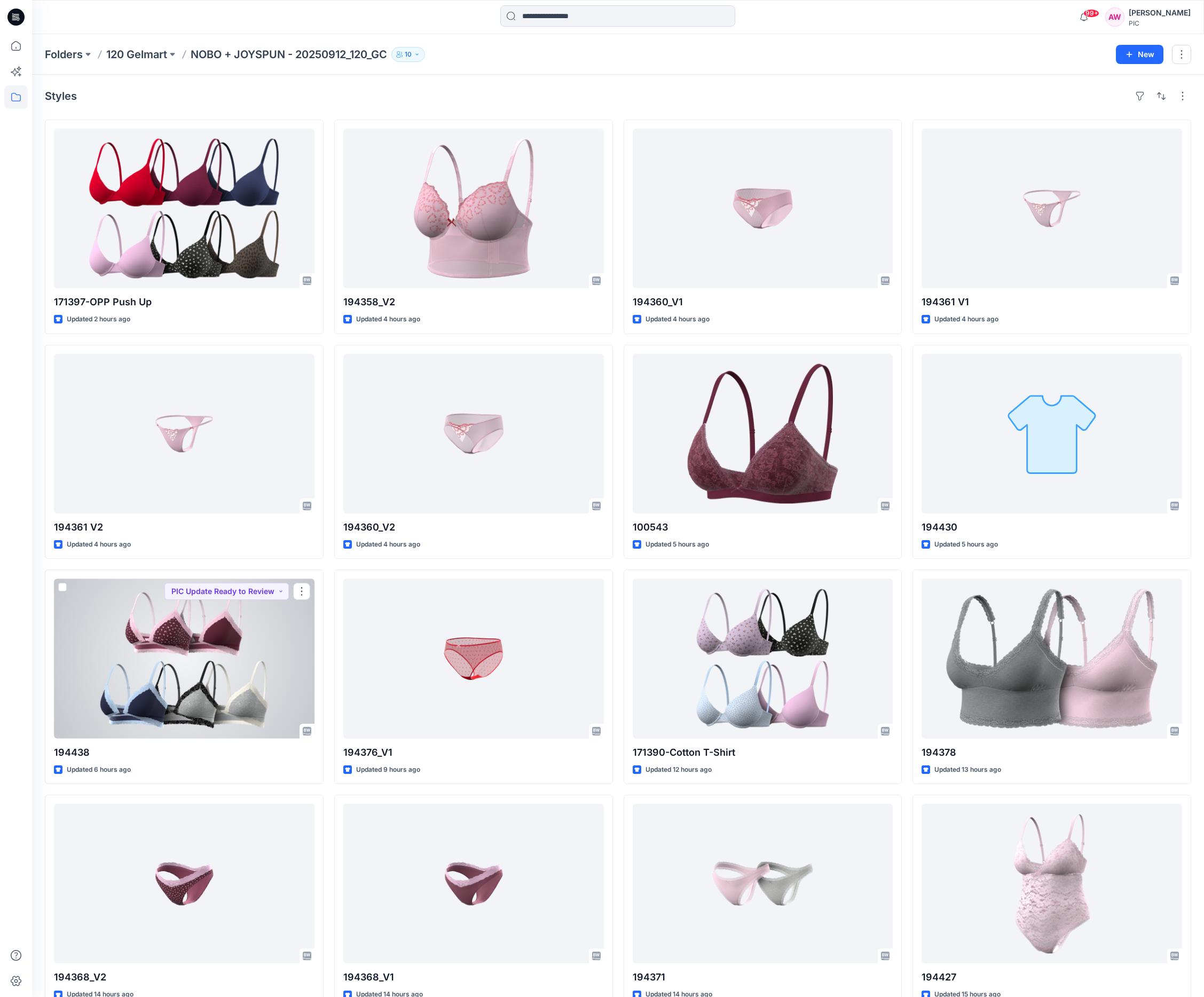
click at [174, 689] on div at bounding box center [184, 659] width 261 height 160
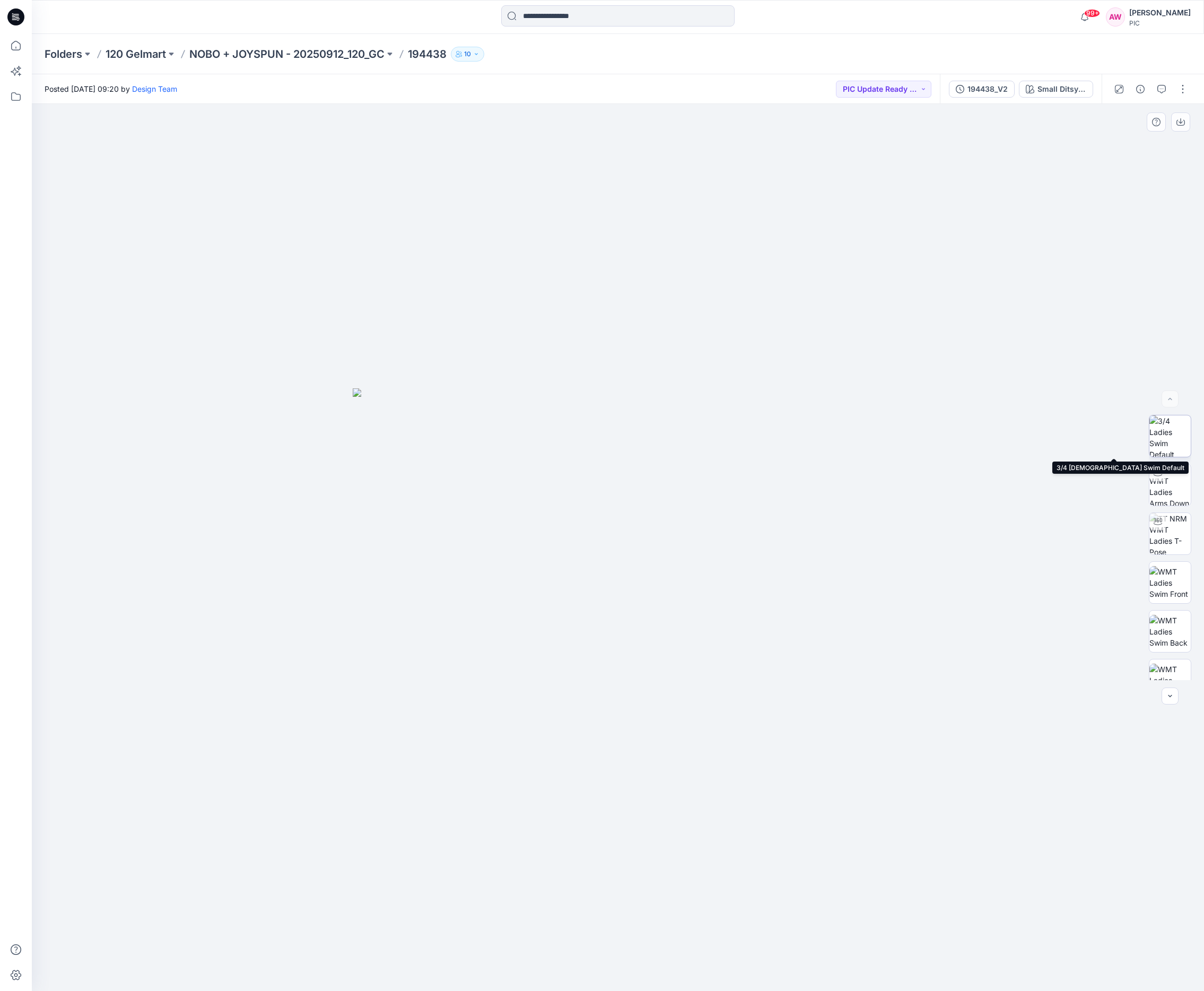
click at [997, 443] on img at bounding box center [1170, 435] width 41 height 41
click at [997, 489] on img at bounding box center [1170, 484] width 41 height 41
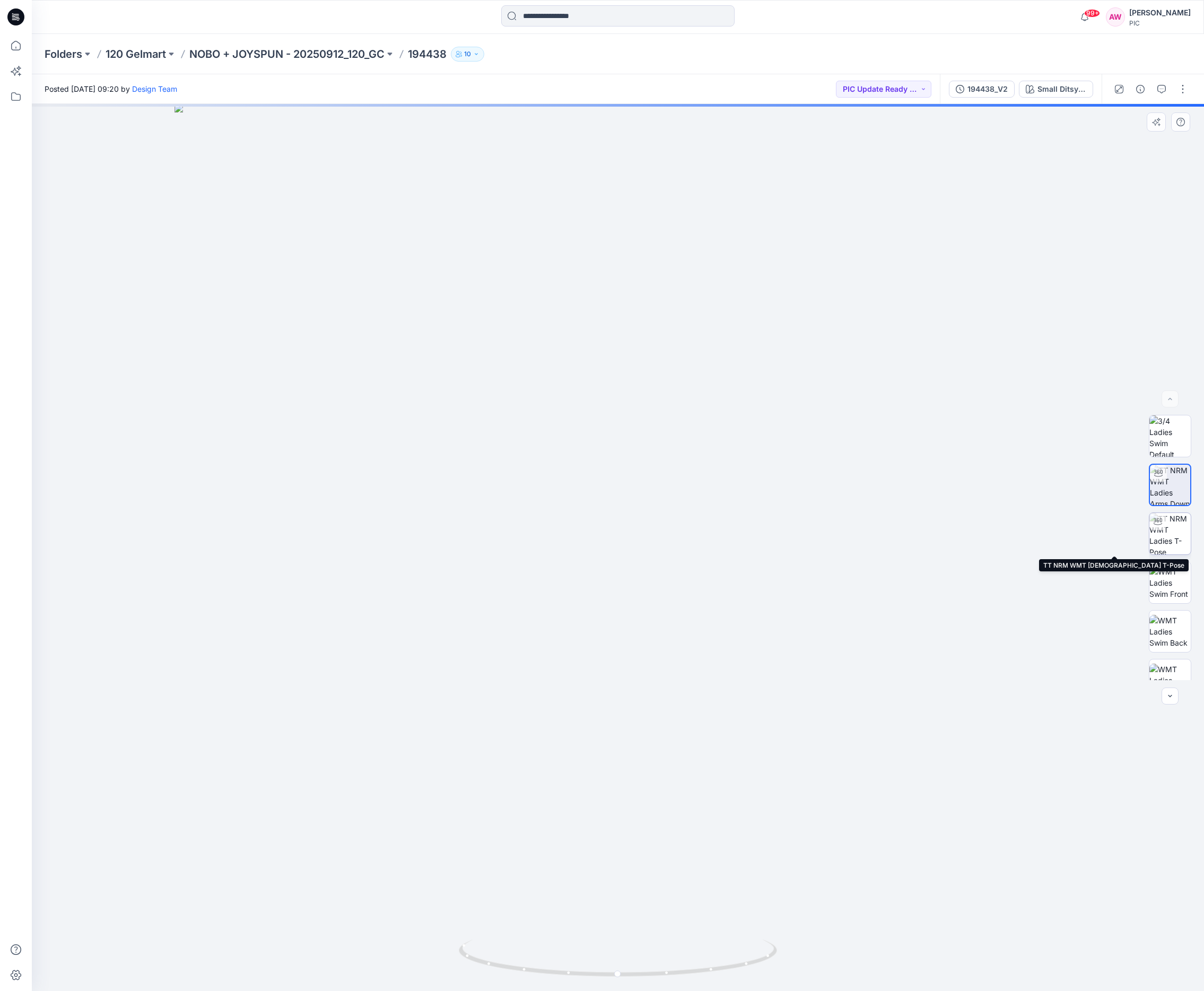
click at [997, 531] on img at bounding box center [1170, 534] width 41 height 41
click at [997, 579] on img at bounding box center [1170, 582] width 41 height 33
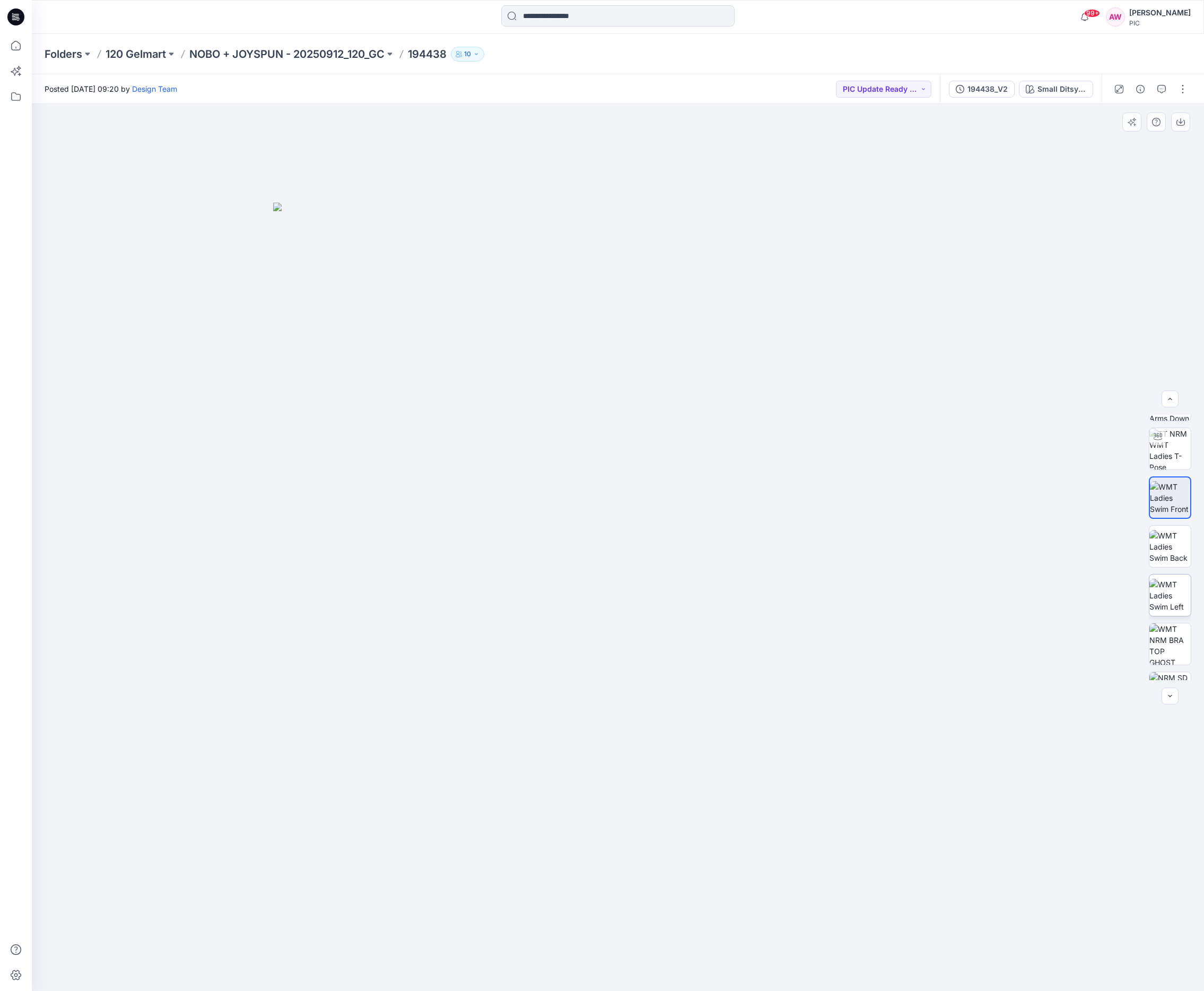
scroll to position [99, 0]
click at [997, 542] on img at bounding box center [1170, 533] width 41 height 33
click at [997, 576] on img at bounding box center [1170, 581] width 41 height 33
click at [997, 540] on img at bounding box center [1170, 530] width 41 height 41
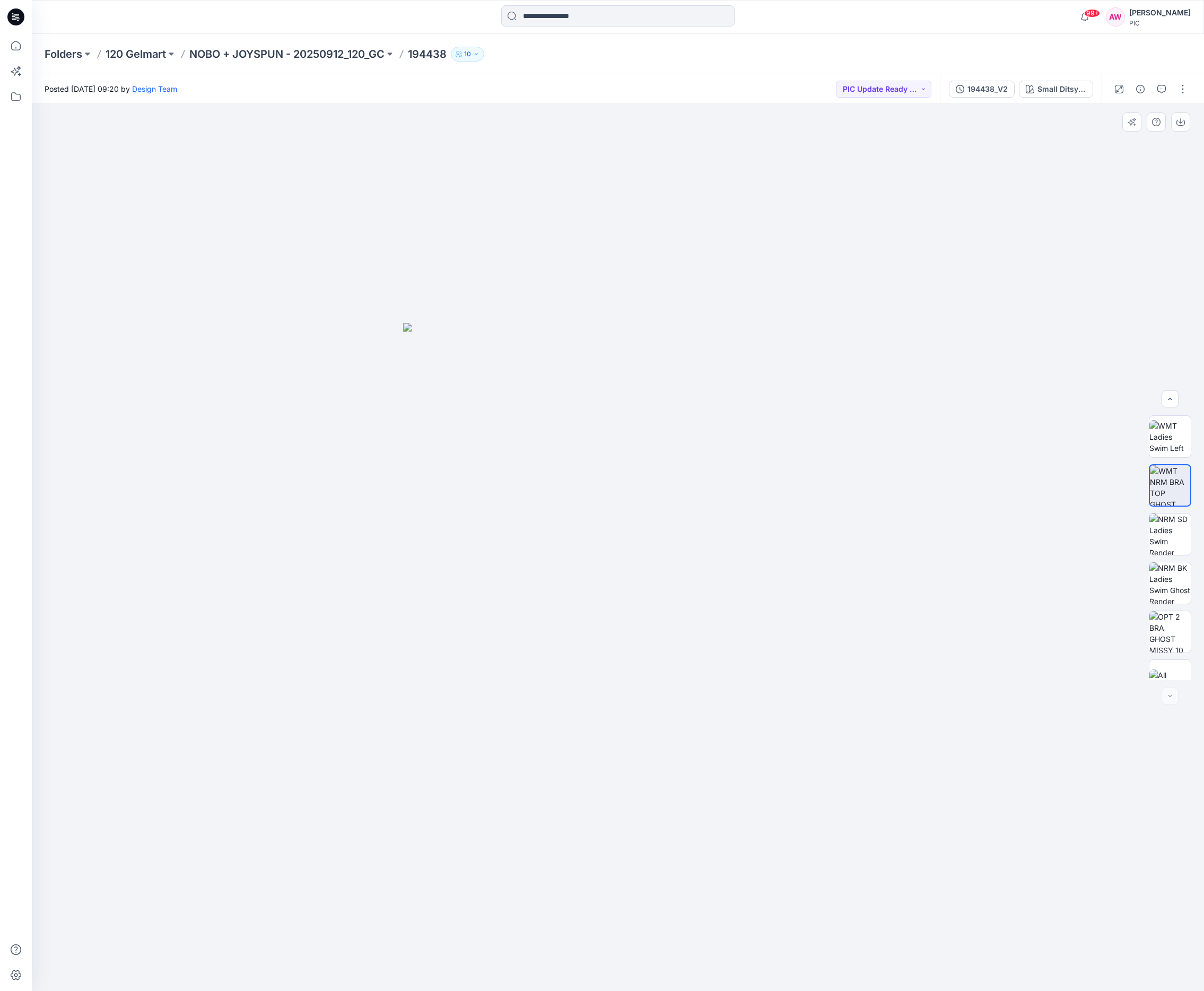
scroll to position [265, 0]
click at [997, 521] on img at bounding box center [1170, 512] width 41 height 41
click at [997, 565] on img at bounding box center [1170, 561] width 41 height 41
click at [997, 617] on img at bounding box center [1170, 610] width 41 height 41
click at [997, 470] on img at bounding box center [1170, 463] width 41 height 41
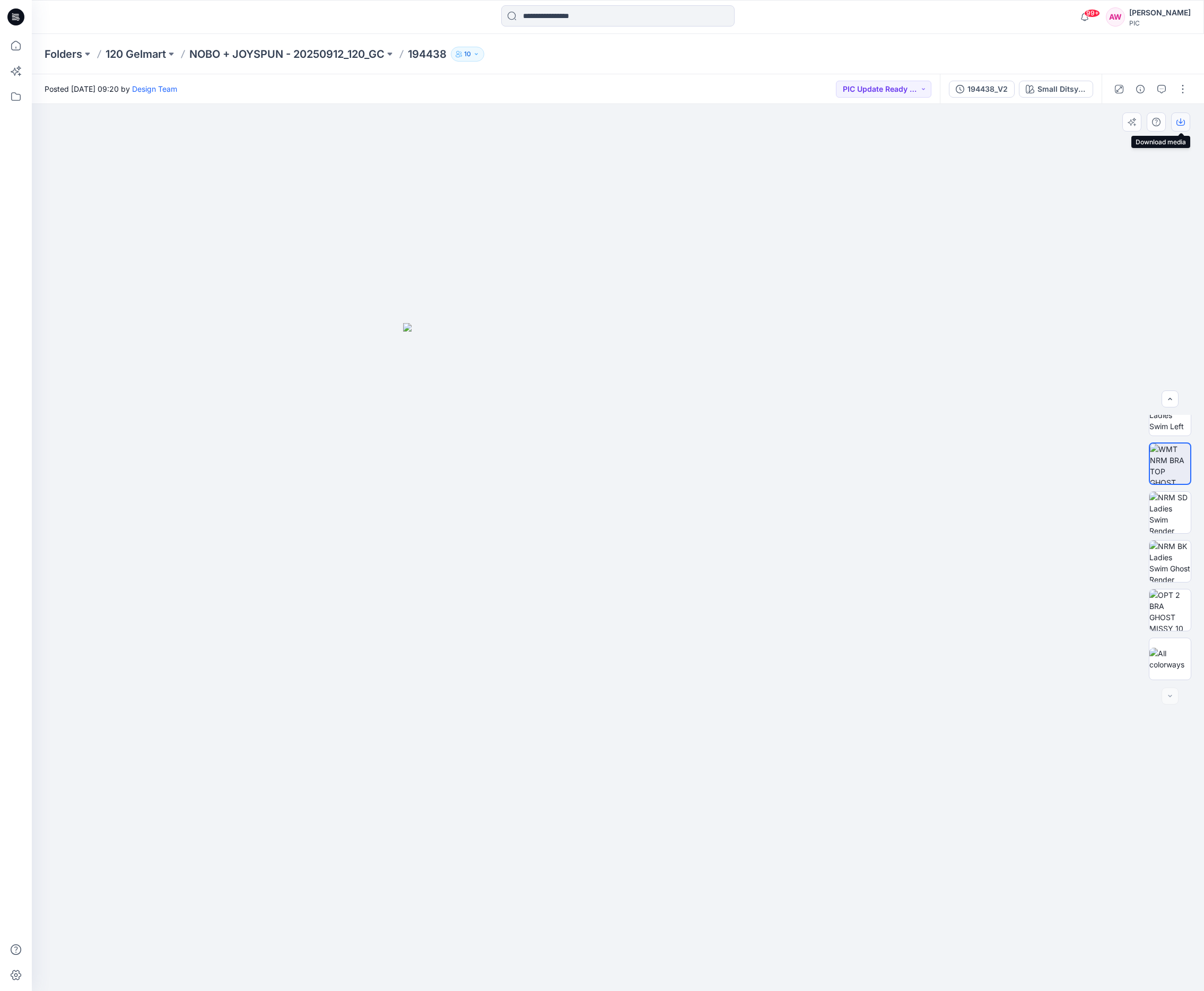
click at [997, 123] on icon "button" at bounding box center [1181, 121] width 4 height 6
click at [997, 258] on div at bounding box center [617, 547] width 1173 height 887
click at [997, 91] on div "Small Ditsy V1_plum Candy" at bounding box center [1061, 89] width 49 height 11
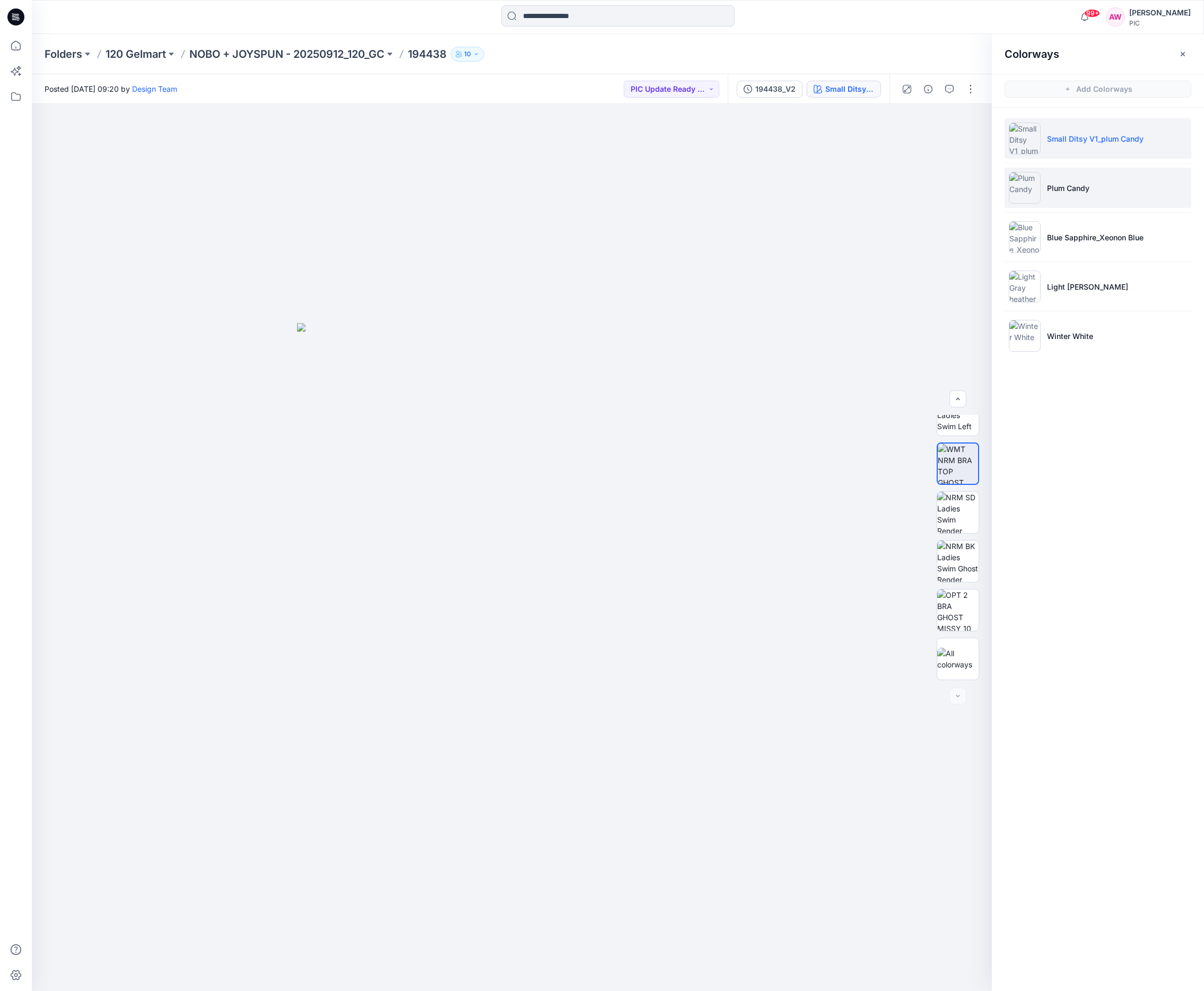
click at [997, 192] on img at bounding box center [1024, 187] width 31 height 31
click at [958, 470] on img at bounding box center [957, 463] width 41 height 41
click at [971, 120] on icon "button" at bounding box center [969, 122] width 9 height 9
click at [997, 144] on img at bounding box center [1024, 138] width 31 height 31
click at [997, 186] on img at bounding box center [1024, 187] width 31 height 31
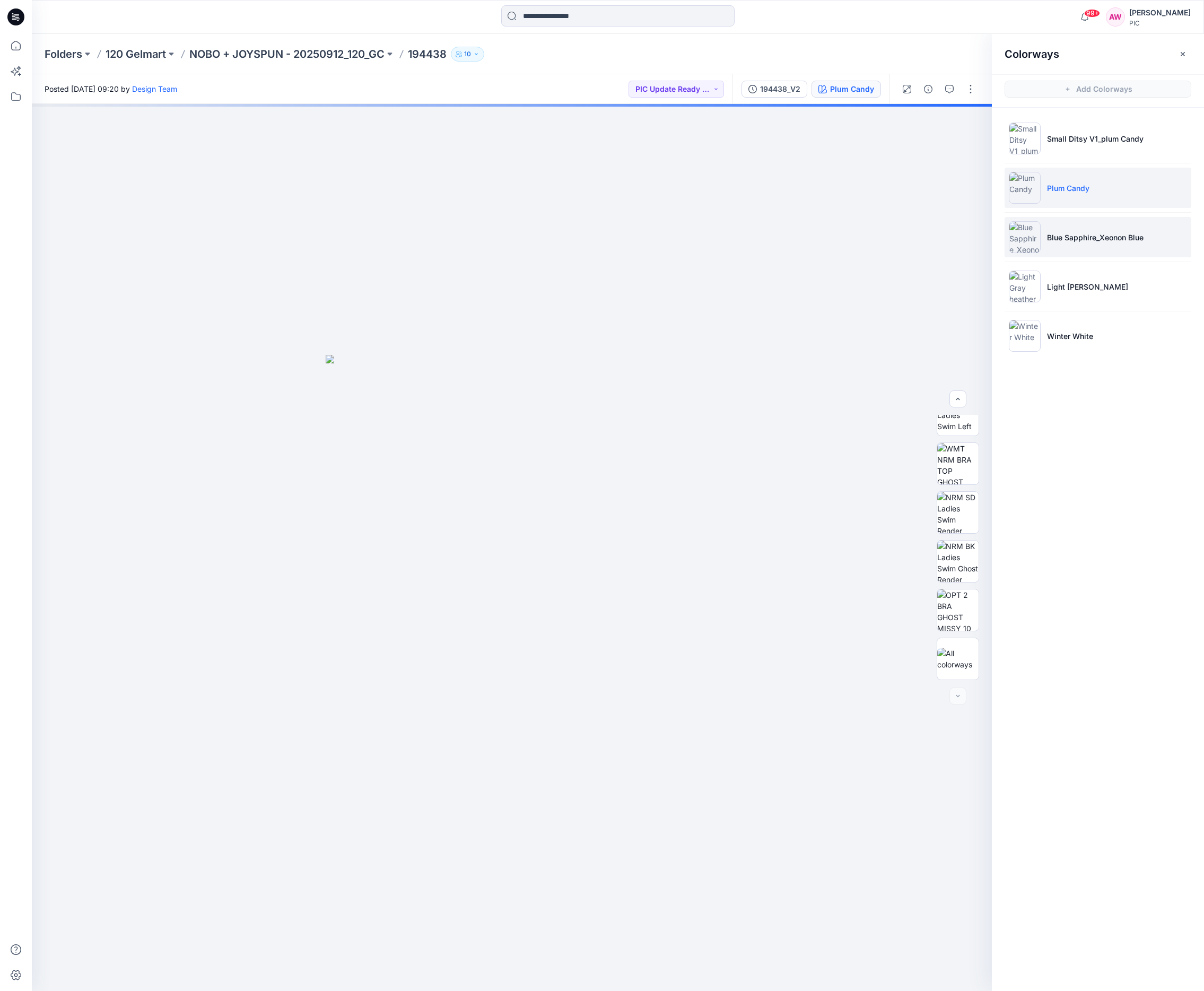
click at [997, 234] on img at bounding box center [1024, 236] width 31 height 31
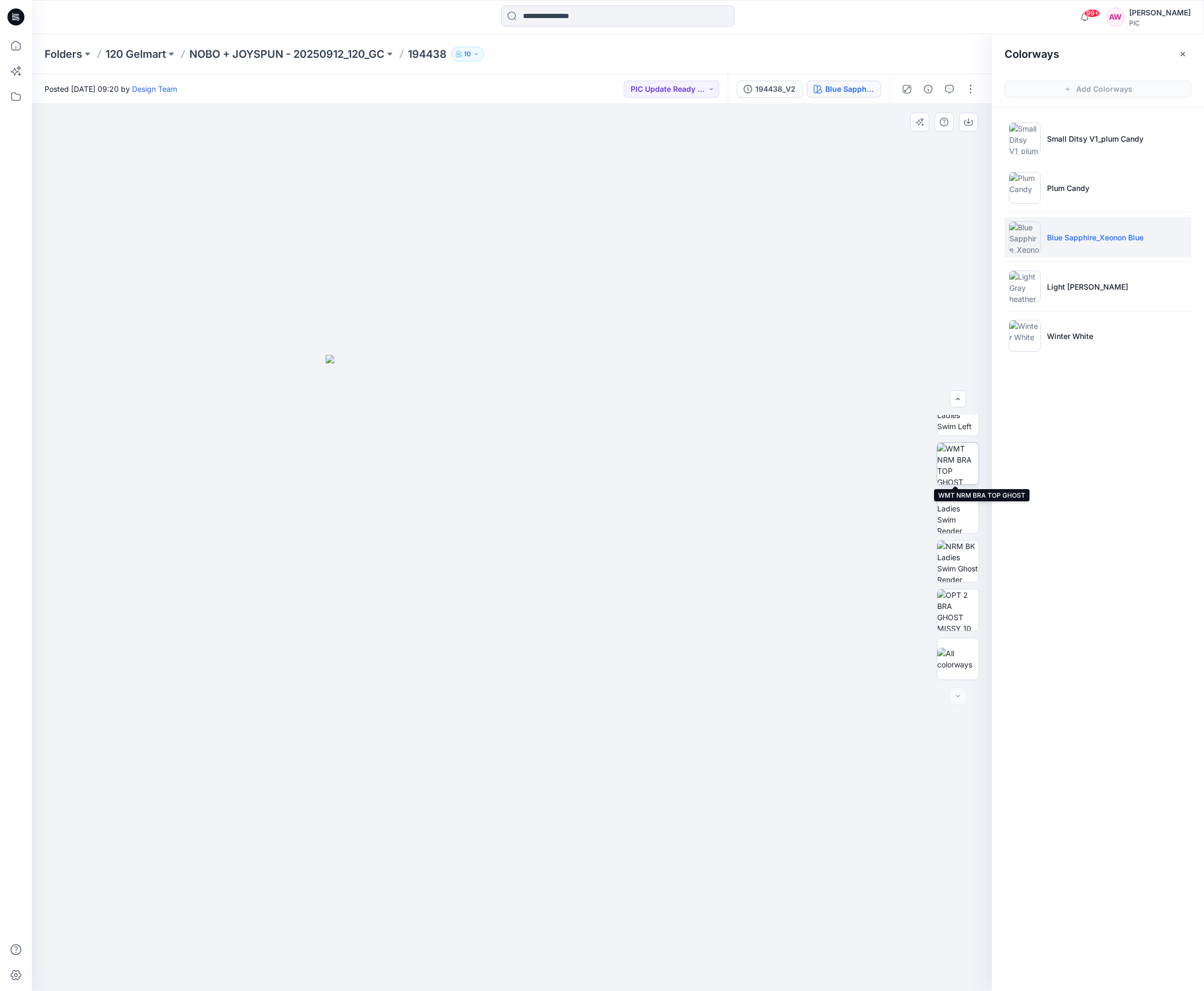
click at [963, 472] on img at bounding box center [957, 463] width 41 height 41
click at [997, 289] on img at bounding box center [1024, 286] width 31 height 31
click at [997, 240] on img at bounding box center [1024, 236] width 31 height 31
click at [967, 458] on img at bounding box center [957, 463] width 41 height 41
click at [997, 287] on img at bounding box center [1024, 286] width 31 height 31
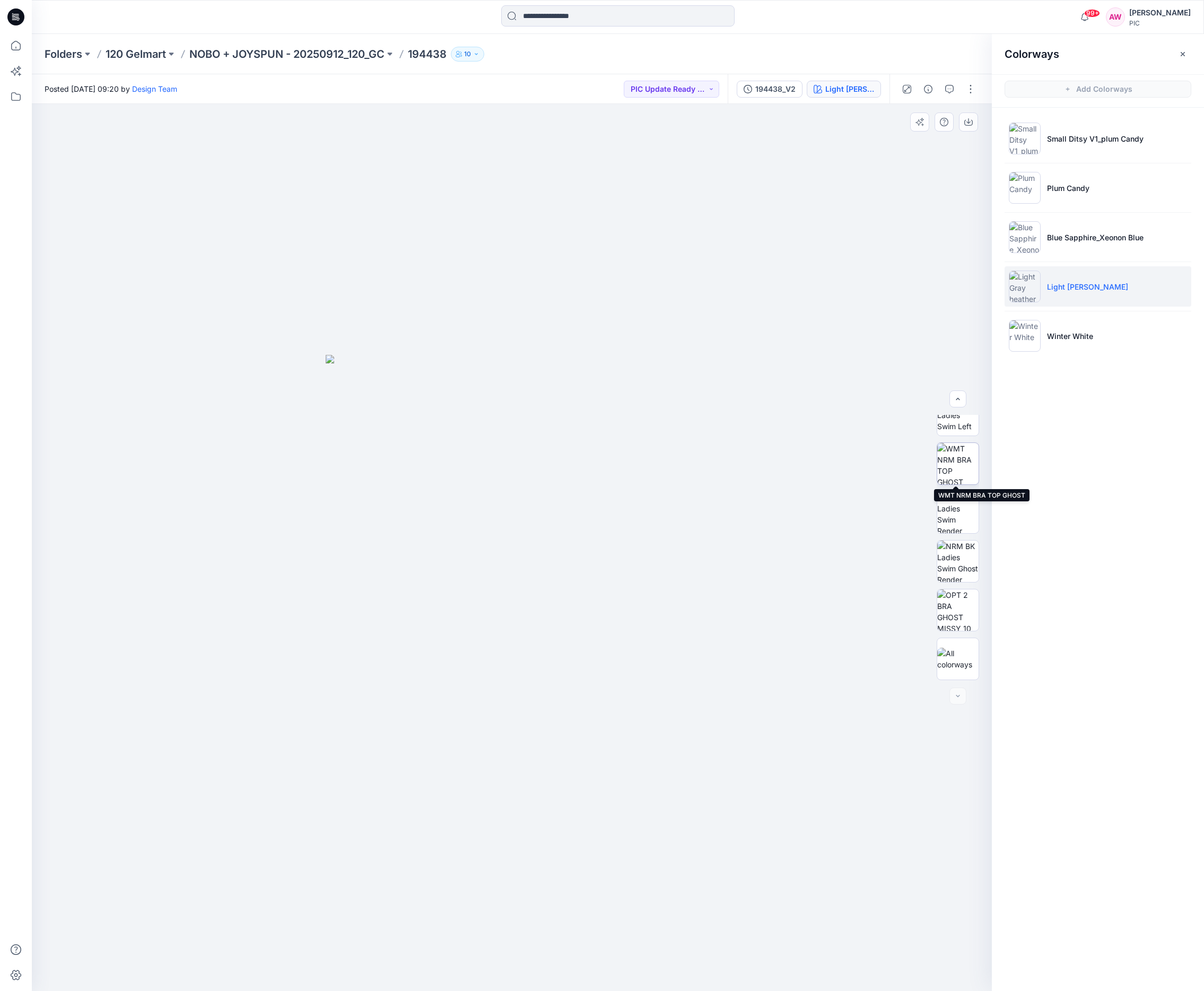
click at [960, 470] on img at bounding box center [957, 463] width 41 height 41
click at [971, 121] on icon "button" at bounding box center [969, 122] width 9 height 9
click at [997, 341] on img at bounding box center [1024, 335] width 31 height 31
click at [966, 474] on img at bounding box center [957, 463] width 41 height 41
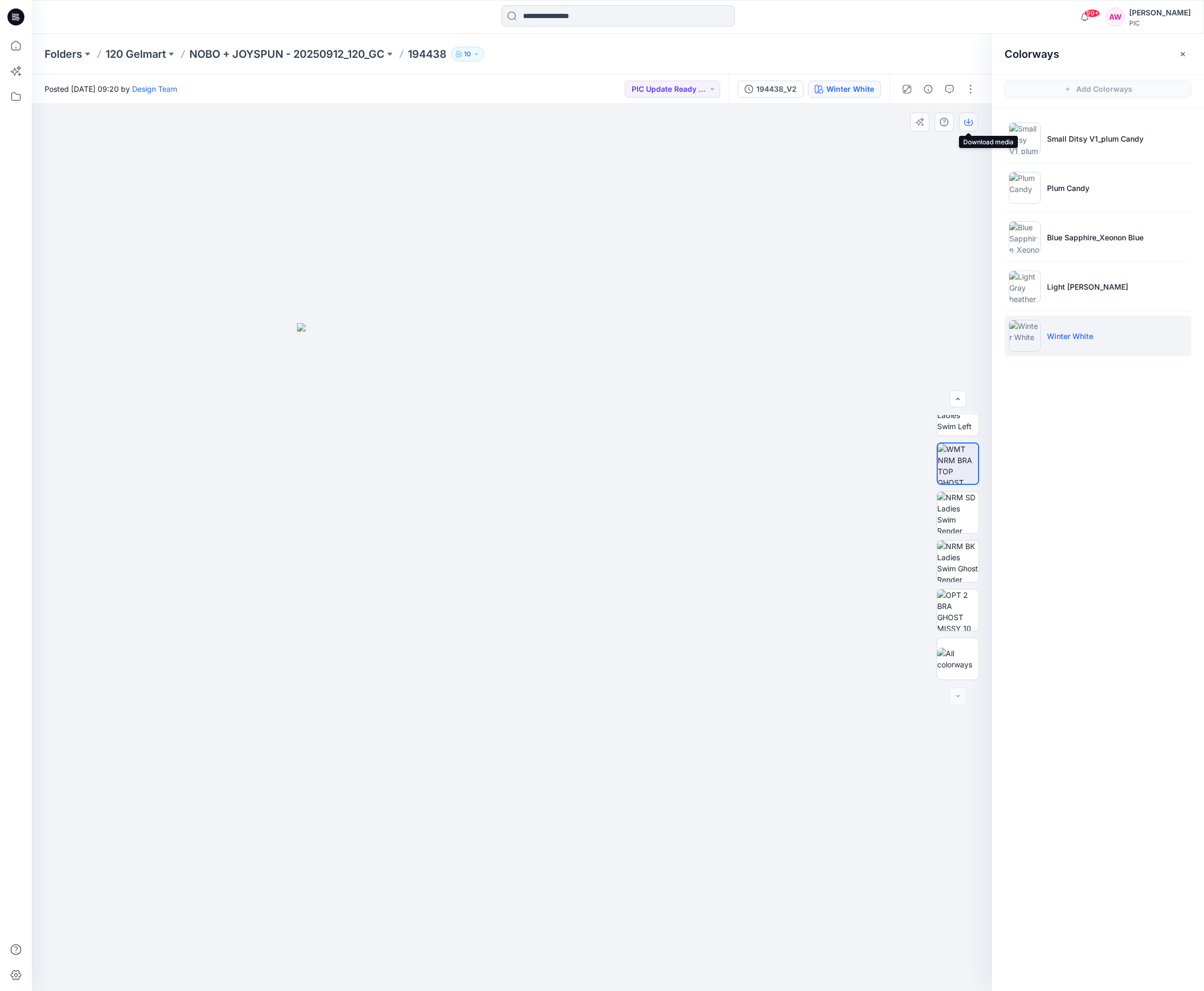
click at [973, 119] on button "button" at bounding box center [969, 122] width 19 height 19
click at [358, 54] on p "NOBO + JOYSPUN - 20250912_120_GC" at bounding box center [287, 54] width 195 height 15
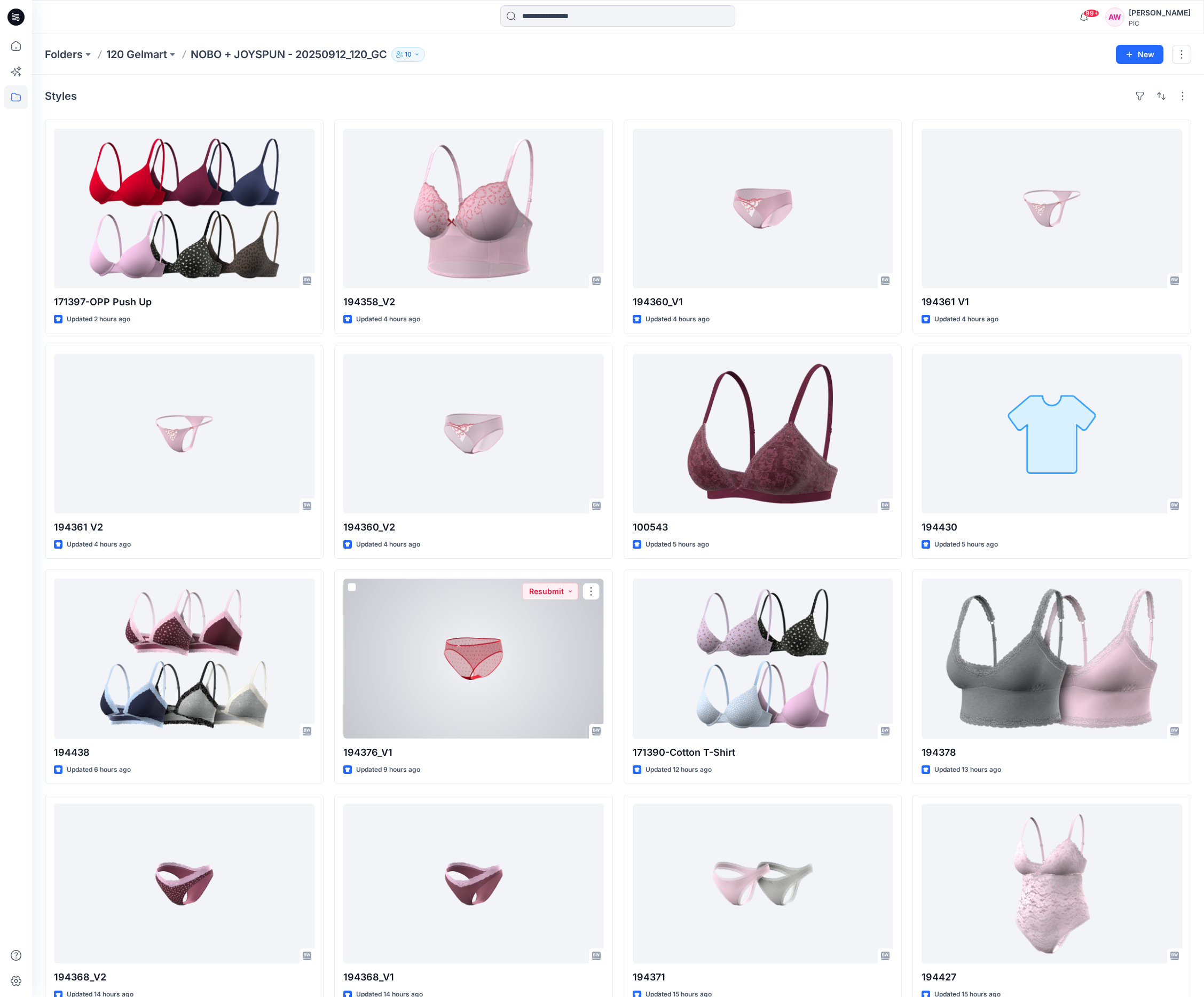
click at [481, 659] on div at bounding box center [474, 659] width 261 height 160
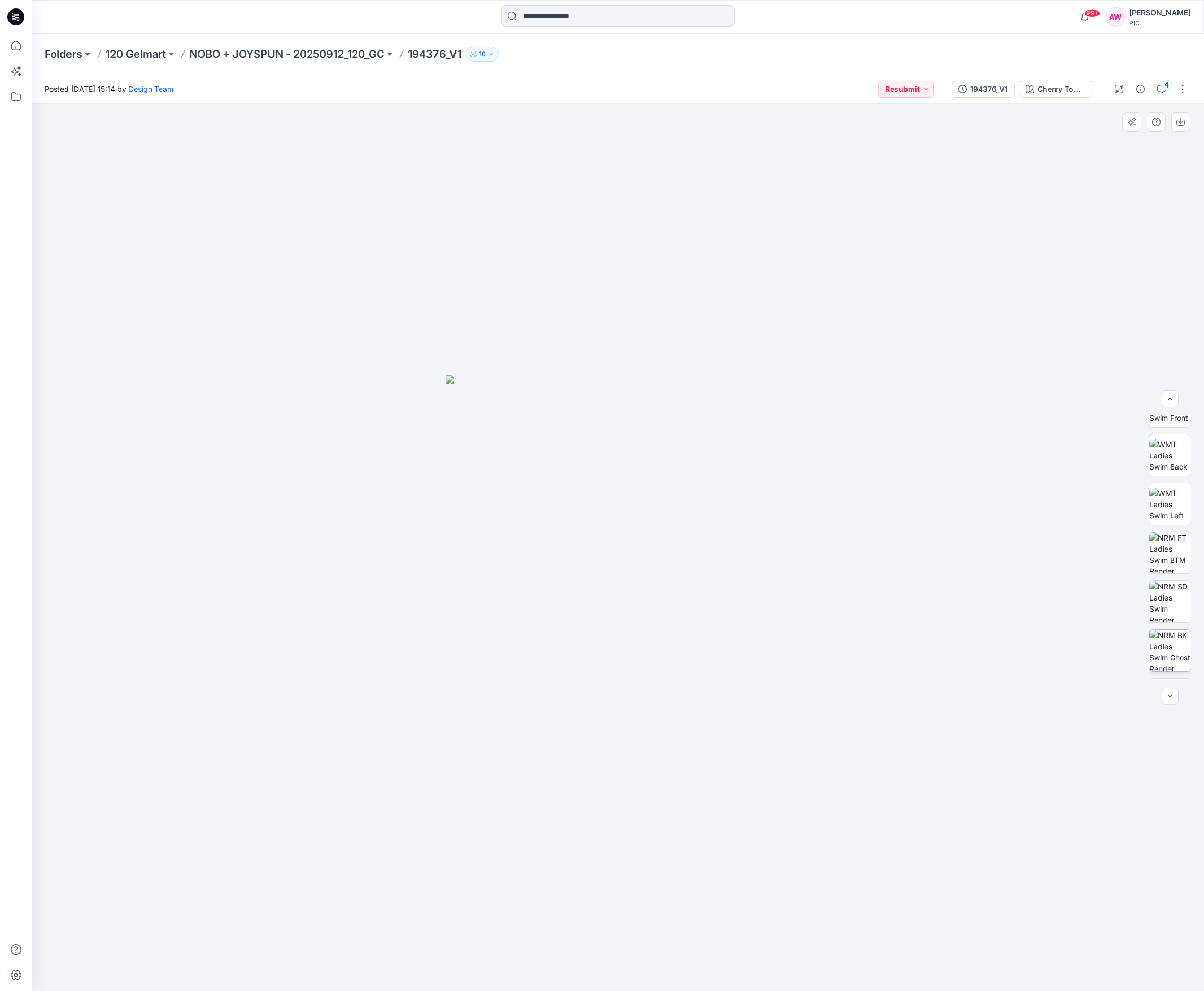
scroll to position [216, 0]
drag, startPoint x: 1194, startPoint y: 471, endPoint x: 1187, endPoint y: 597, distance: 126.2
click at [997, 610] on div "BW" at bounding box center [1170, 548] width 68 height 265
drag, startPoint x: 1167, startPoint y: 513, endPoint x: 1172, endPoint y: 519, distance: 7.8
click at [997, 513] on img at bounding box center [1170, 512] width 41 height 41
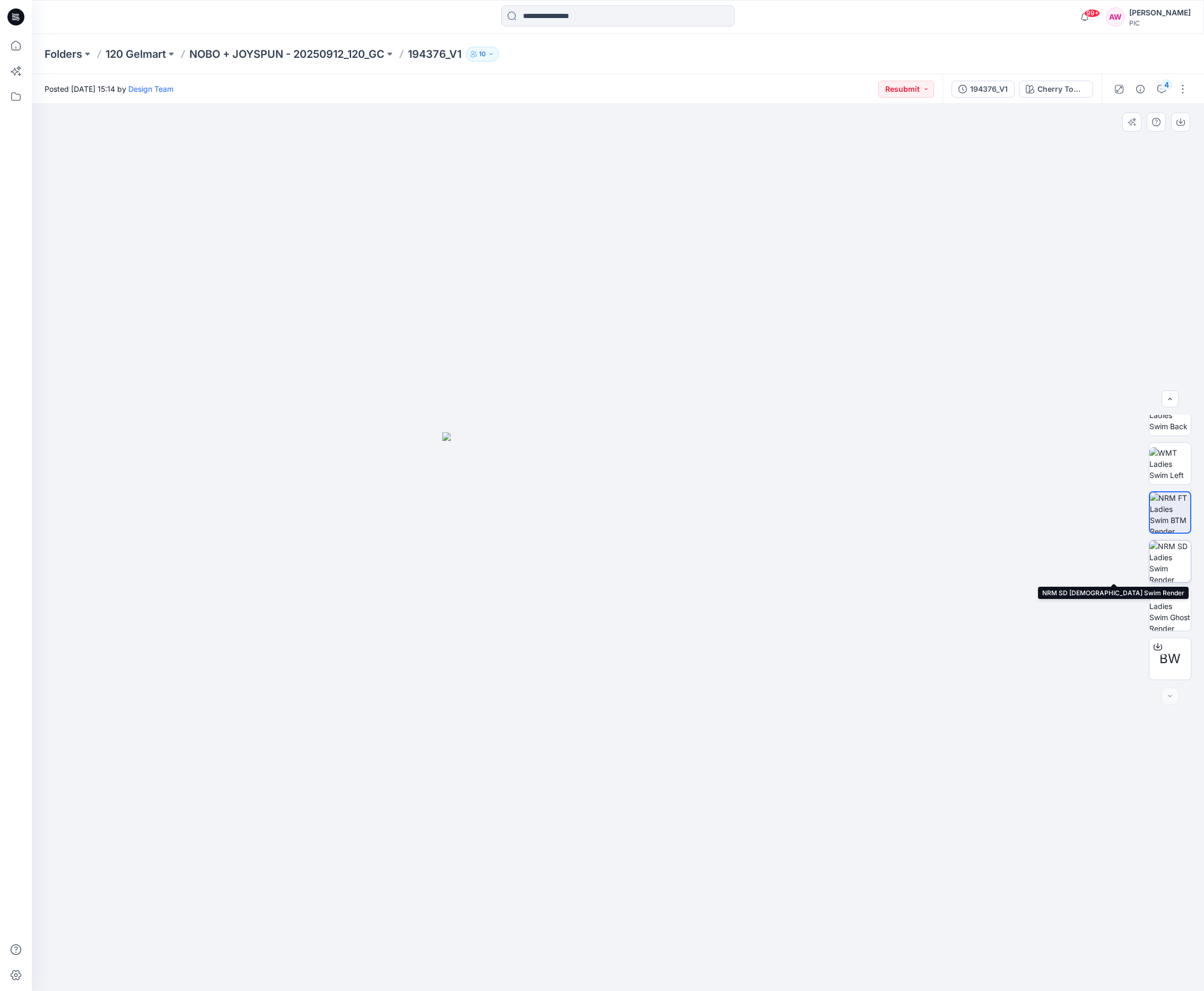
click at [997, 566] on img at bounding box center [1170, 561] width 41 height 41
click at [997, 605] on img at bounding box center [1170, 610] width 41 height 41
click at [997, 512] on img at bounding box center [1170, 512] width 41 height 41
drag, startPoint x: 1194, startPoint y: 547, endPoint x: 1187, endPoint y: 468, distance: 79.3
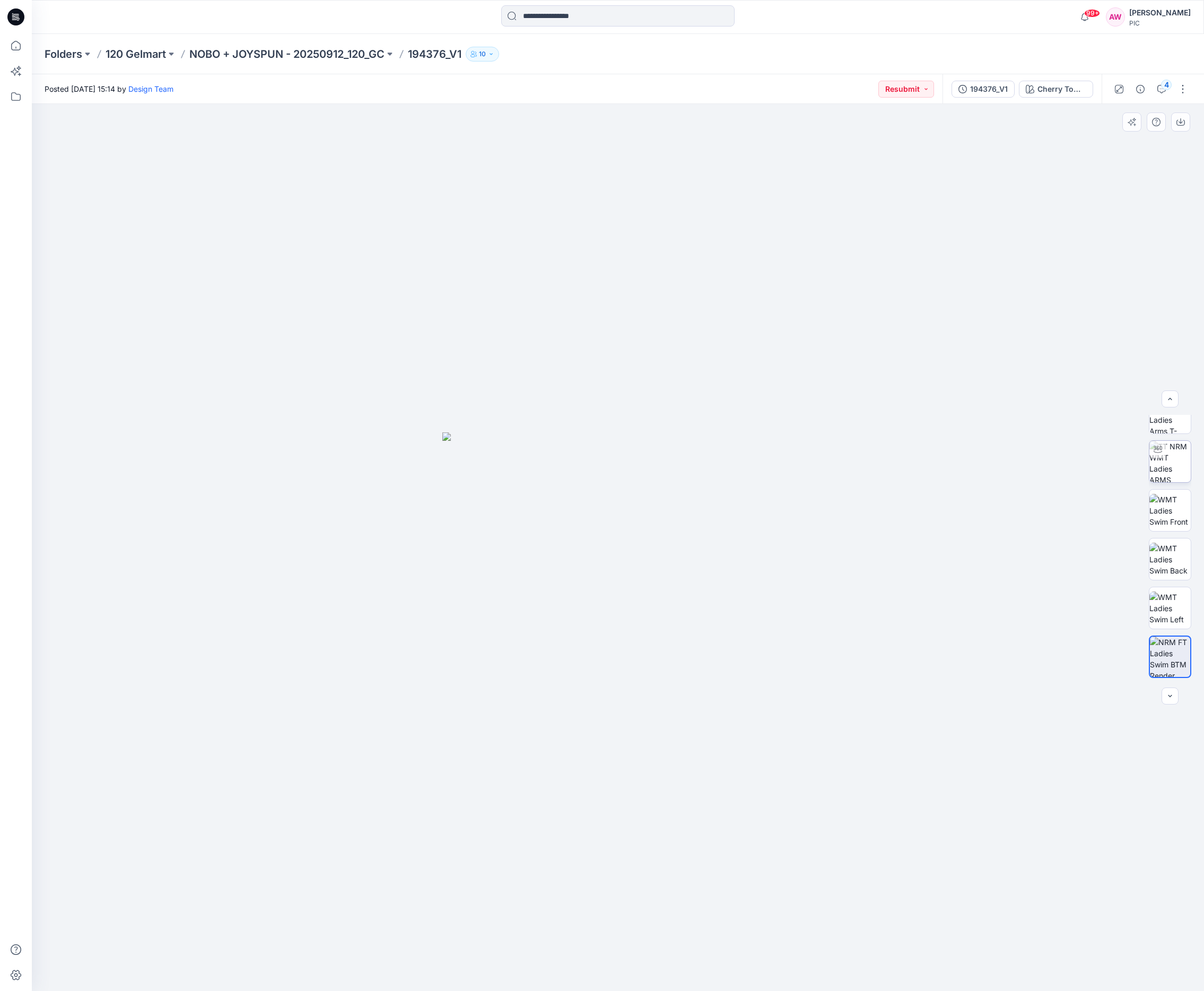
click at [997, 468] on div "BW" at bounding box center [1170, 548] width 43 height 265
click at [997, 538] on img at bounding box center [1170, 542] width 40 height 40
click at [997, 122] on icon "button" at bounding box center [1180, 122] width 9 height 9
click at [310, 55] on p "NOBO + JOYSPUN - 20250912_120_GC" at bounding box center [287, 54] width 195 height 15
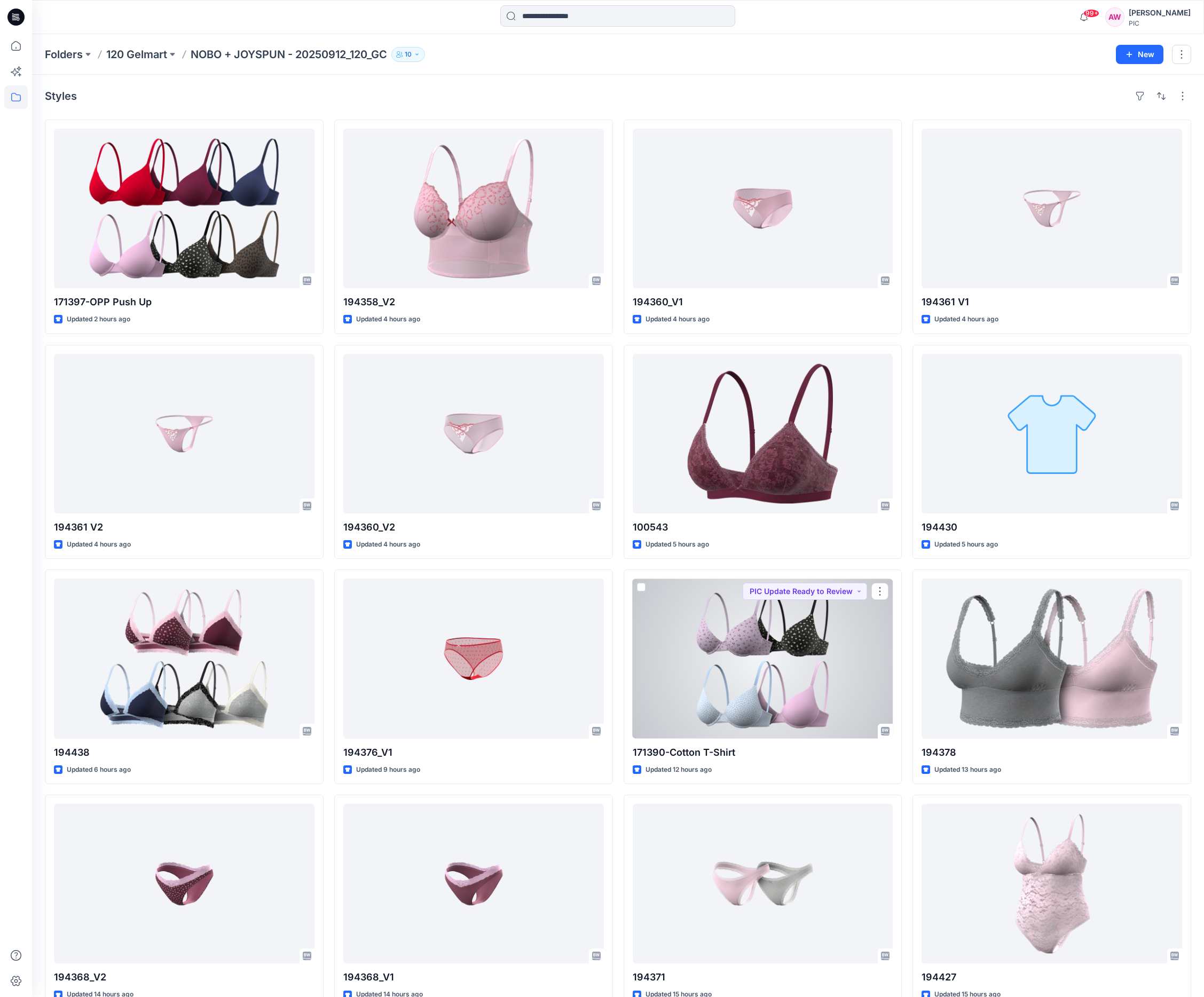
click at [775, 676] on div at bounding box center [763, 659] width 261 height 160
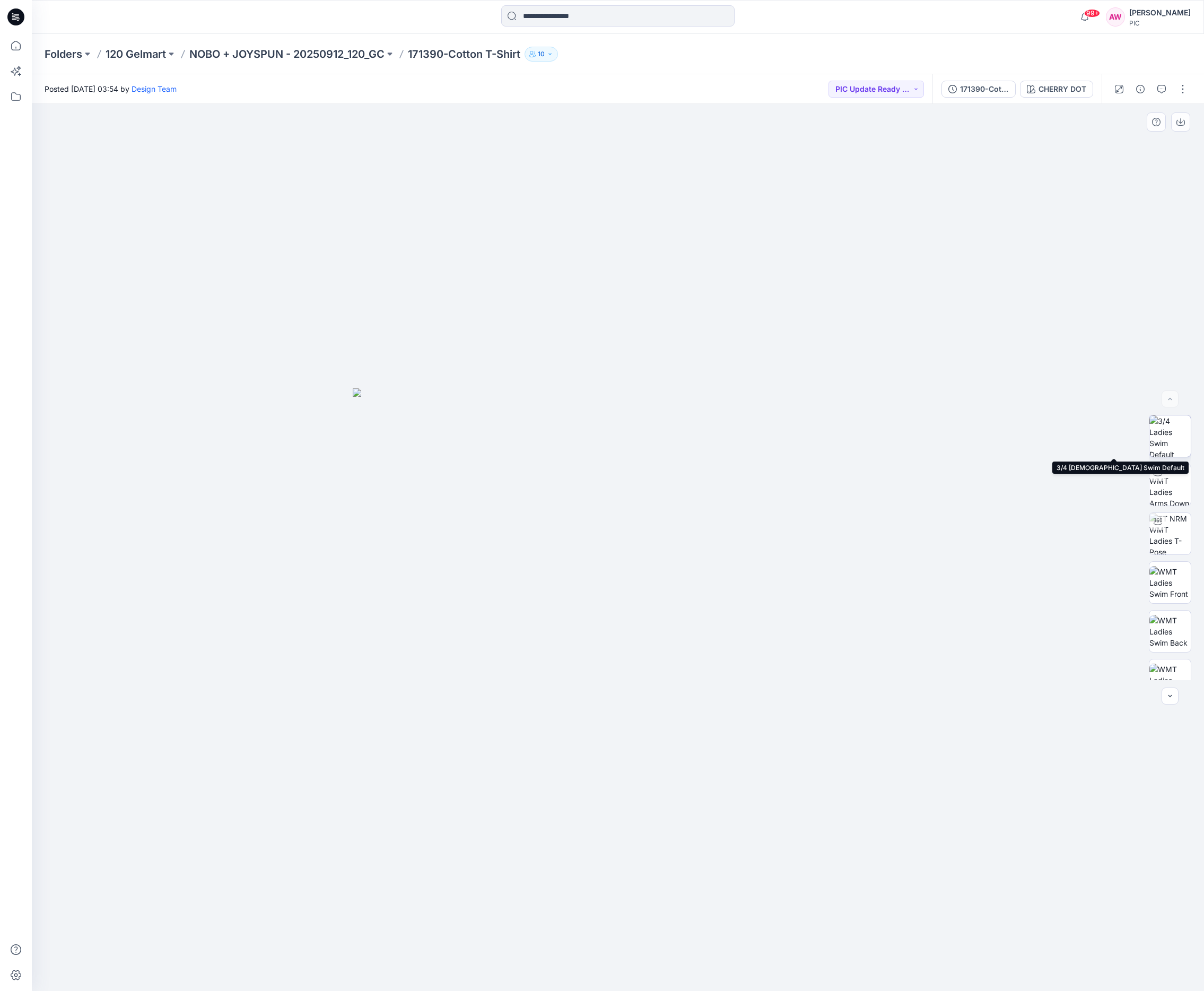
click at [997, 435] on img at bounding box center [1170, 435] width 41 height 41
click at [997, 538] on img at bounding box center [1170, 534] width 41 height 41
click at [997, 595] on img at bounding box center [1170, 603] width 41 height 41
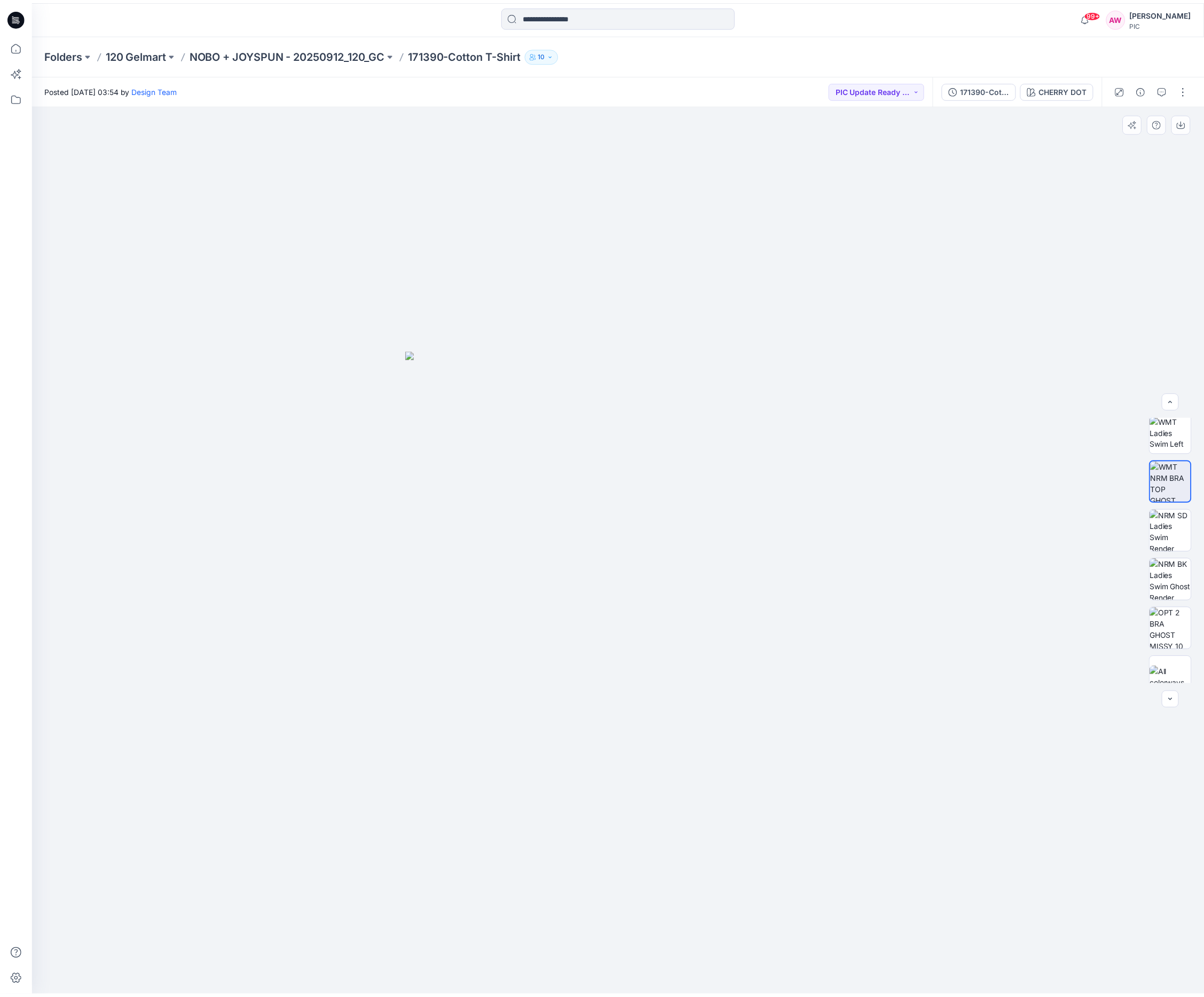
scroll to position [267, 0]
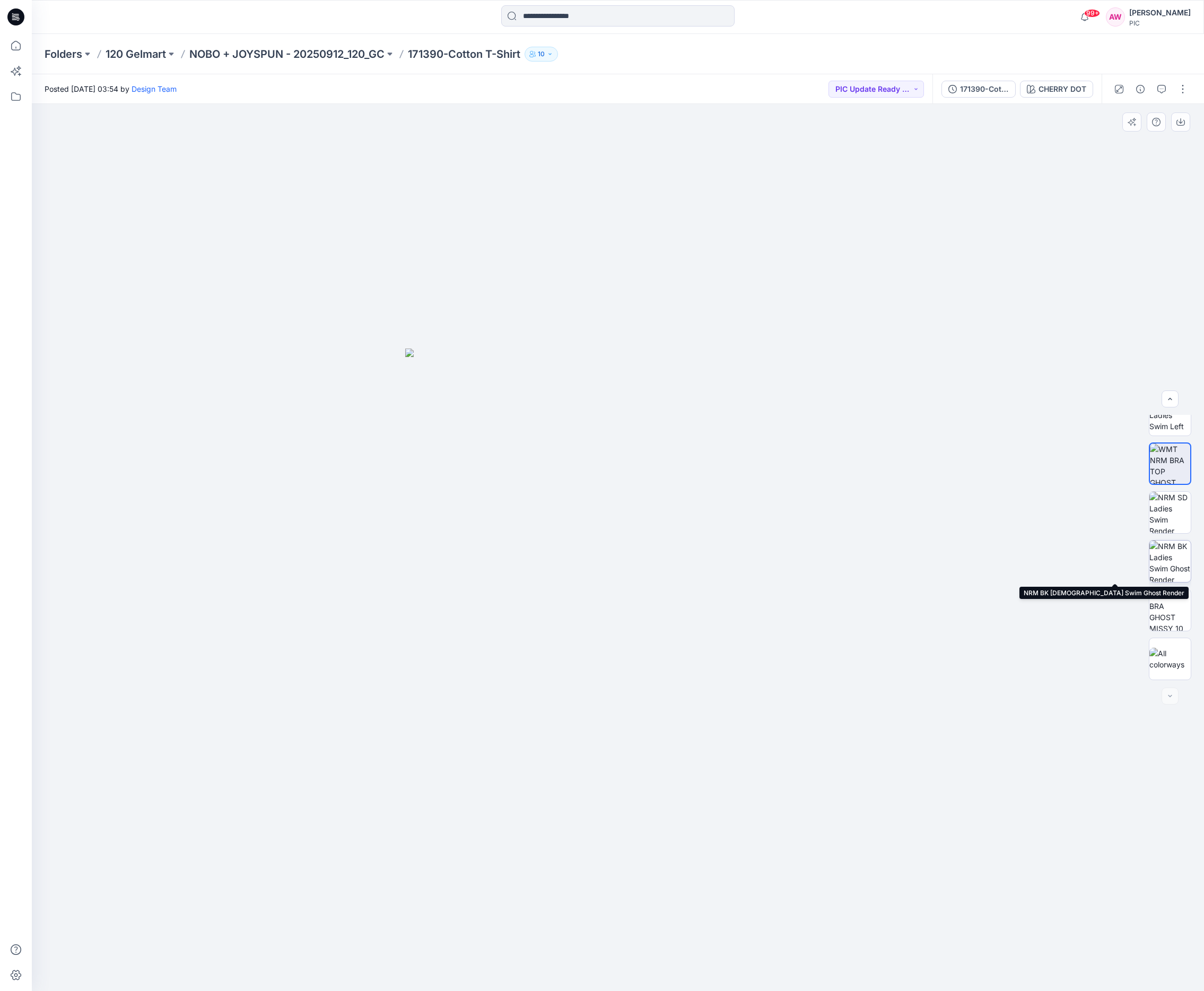
click at [997, 568] on img at bounding box center [1170, 561] width 41 height 41
click at [997, 610] on img at bounding box center [1170, 610] width 41 height 41
click at [997, 475] on img at bounding box center [1170, 463] width 41 height 41
drag, startPoint x: 1181, startPoint y: 123, endPoint x: 1177, endPoint y: 130, distance: 8.1
click at [997, 123] on icon "button" at bounding box center [1181, 121] width 4 height 6
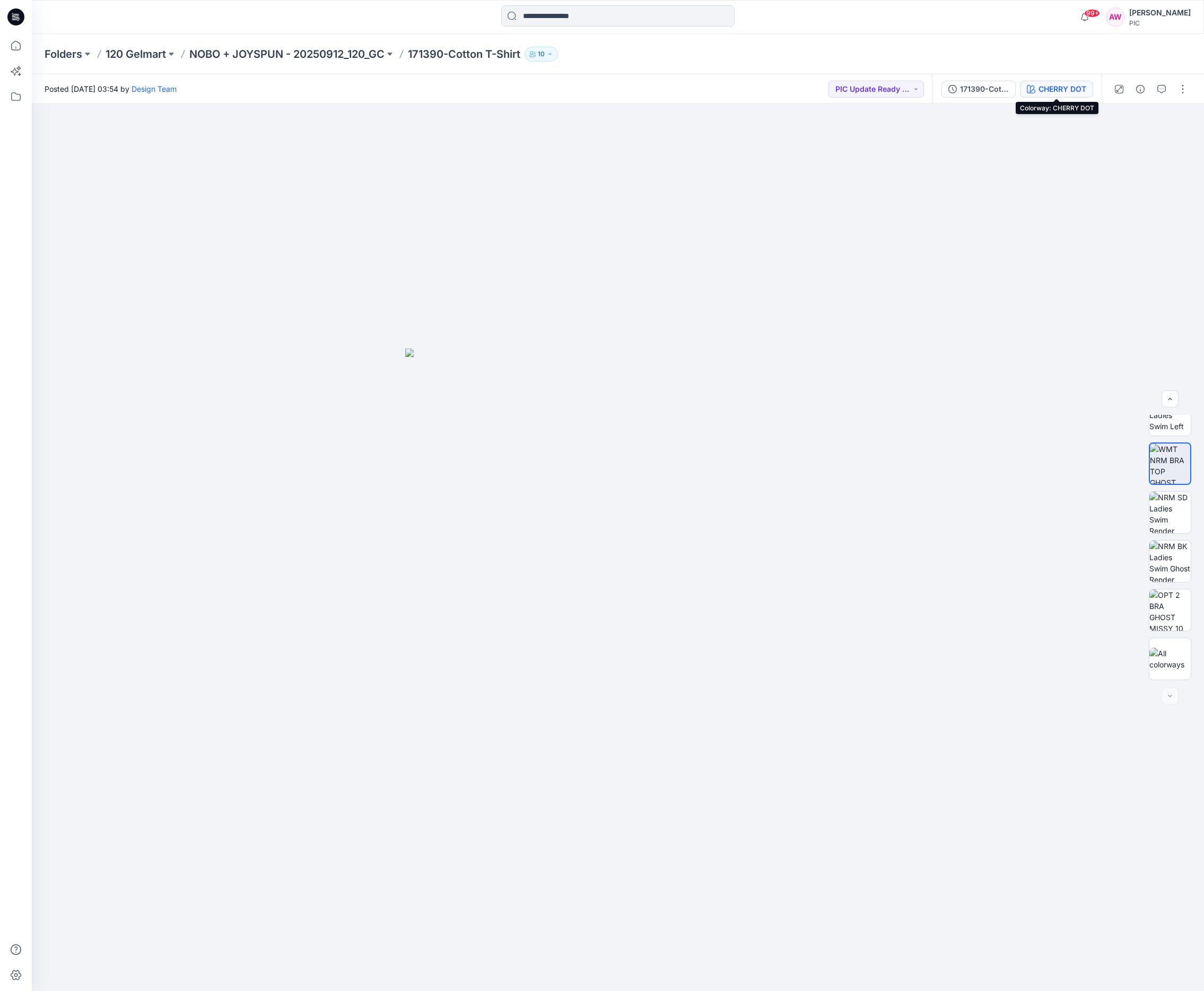
click at [997, 89] on div "CHERRY DOT" at bounding box center [1062, 89] width 48 height 11
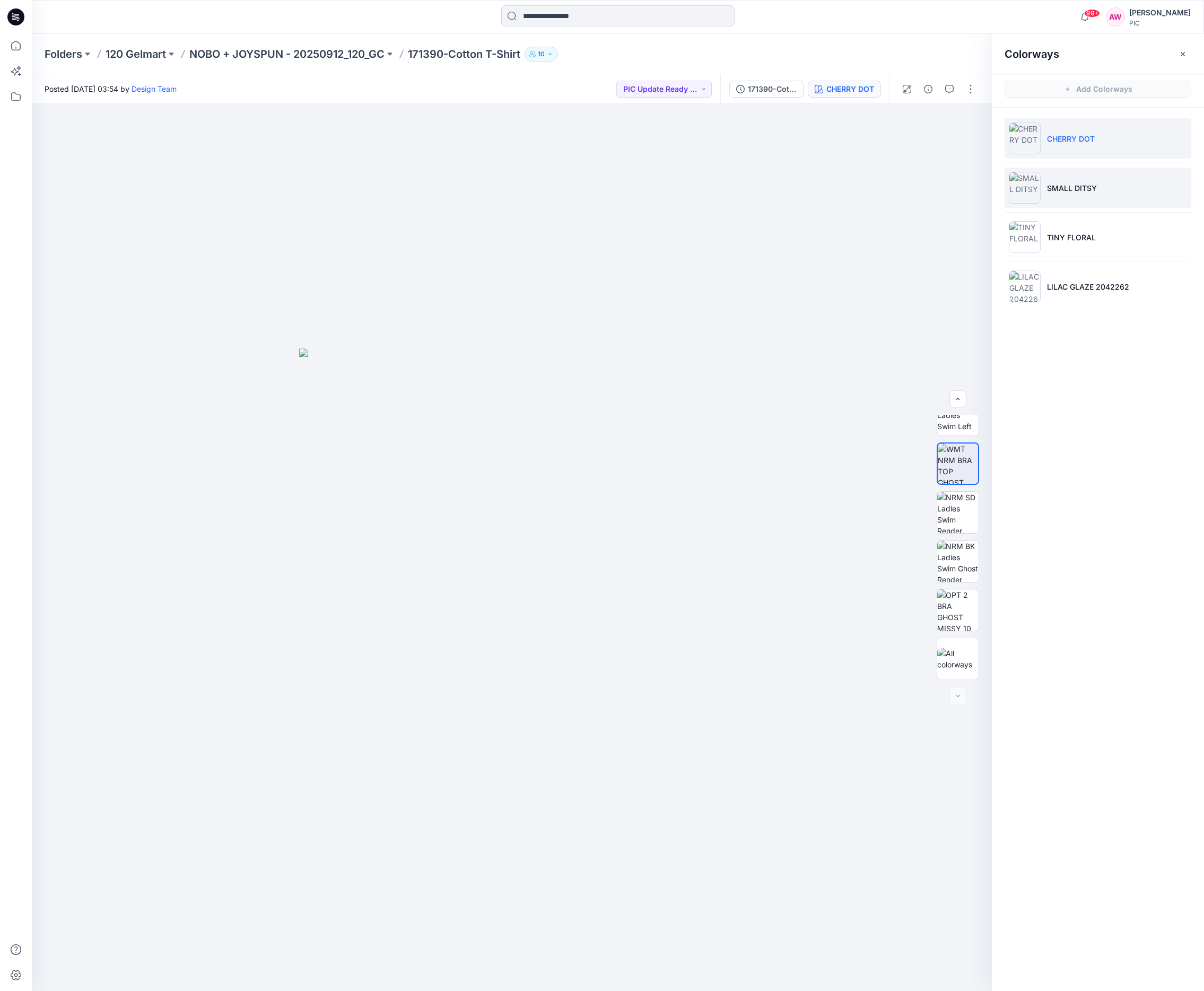
click at [997, 185] on img at bounding box center [1024, 187] width 31 height 31
click at [966, 571] on img at bounding box center [957, 561] width 41 height 41
click at [962, 473] on img at bounding box center [957, 463] width 41 height 41
click at [970, 122] on icon "button" at bounding box center [969, 121] width 4 height 6
click at [961, 571] on img at bounding box center [957, 561] width 41 height 41
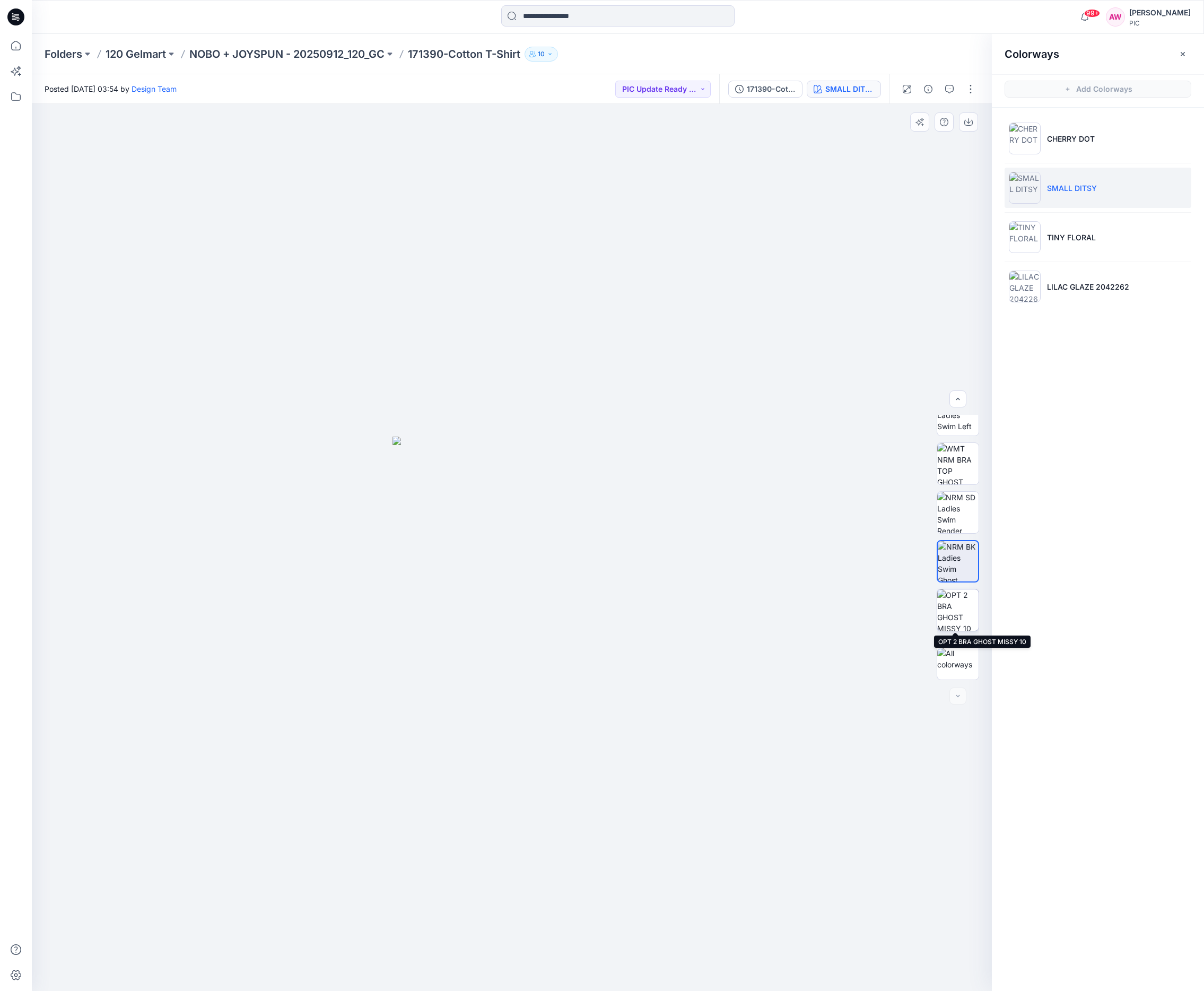
click at [955, 610] on img at bounding box center [957, 610] width 41 height 41
click at [997, 237] on img at bounding box center [1024, 236] width 31 height 31
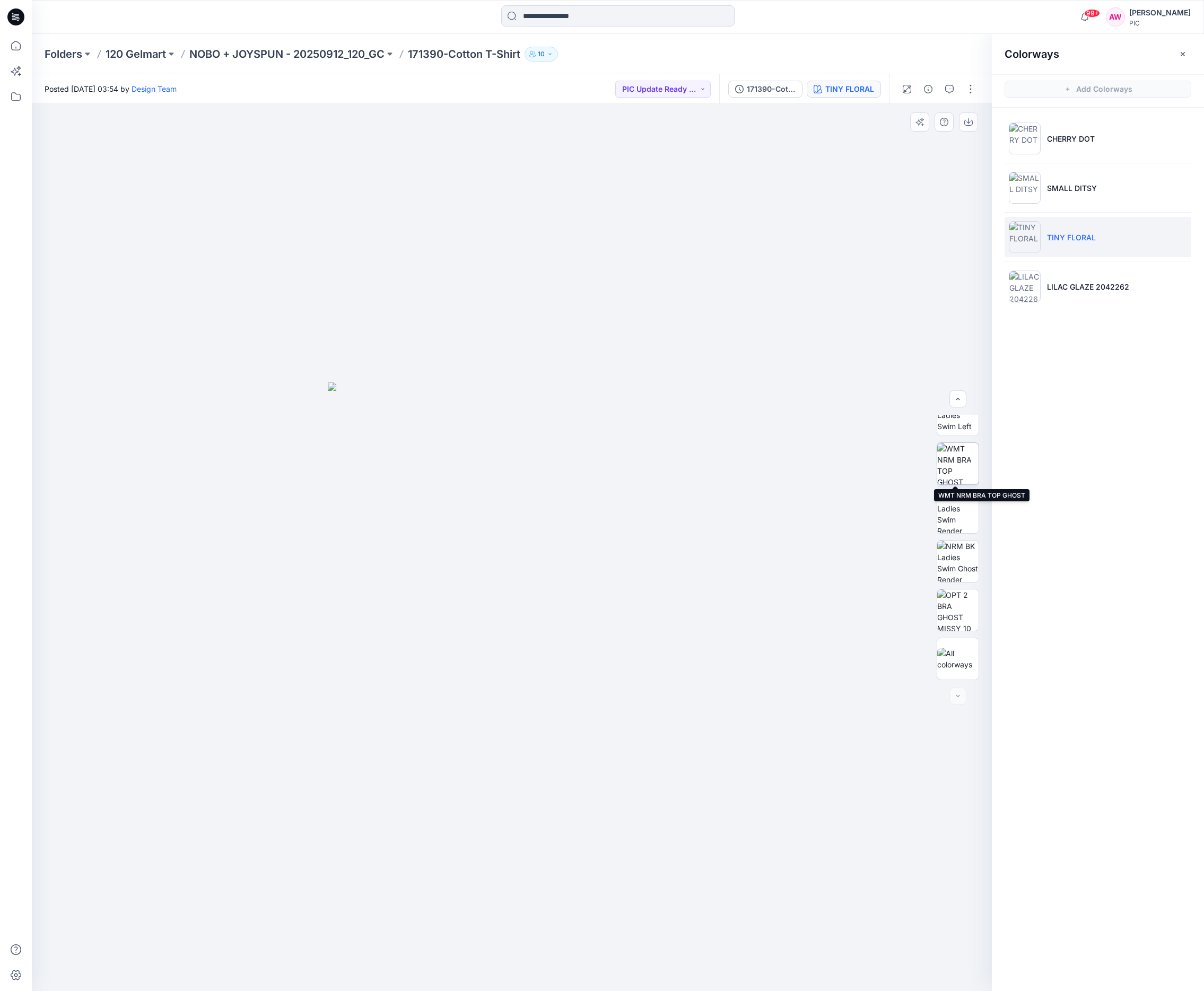
click at [957, 472] on img at bounding box center [957, 463] width 41 height 41
click at [970, 124] on icon "button" at bounding box center [969, 122] width 9 height 9
click at [997, 291] on img at bounding box center [1024, 286] width 31 height 31
click at [967, 468] on img at bounding box center [957, 463] width 41 height 41
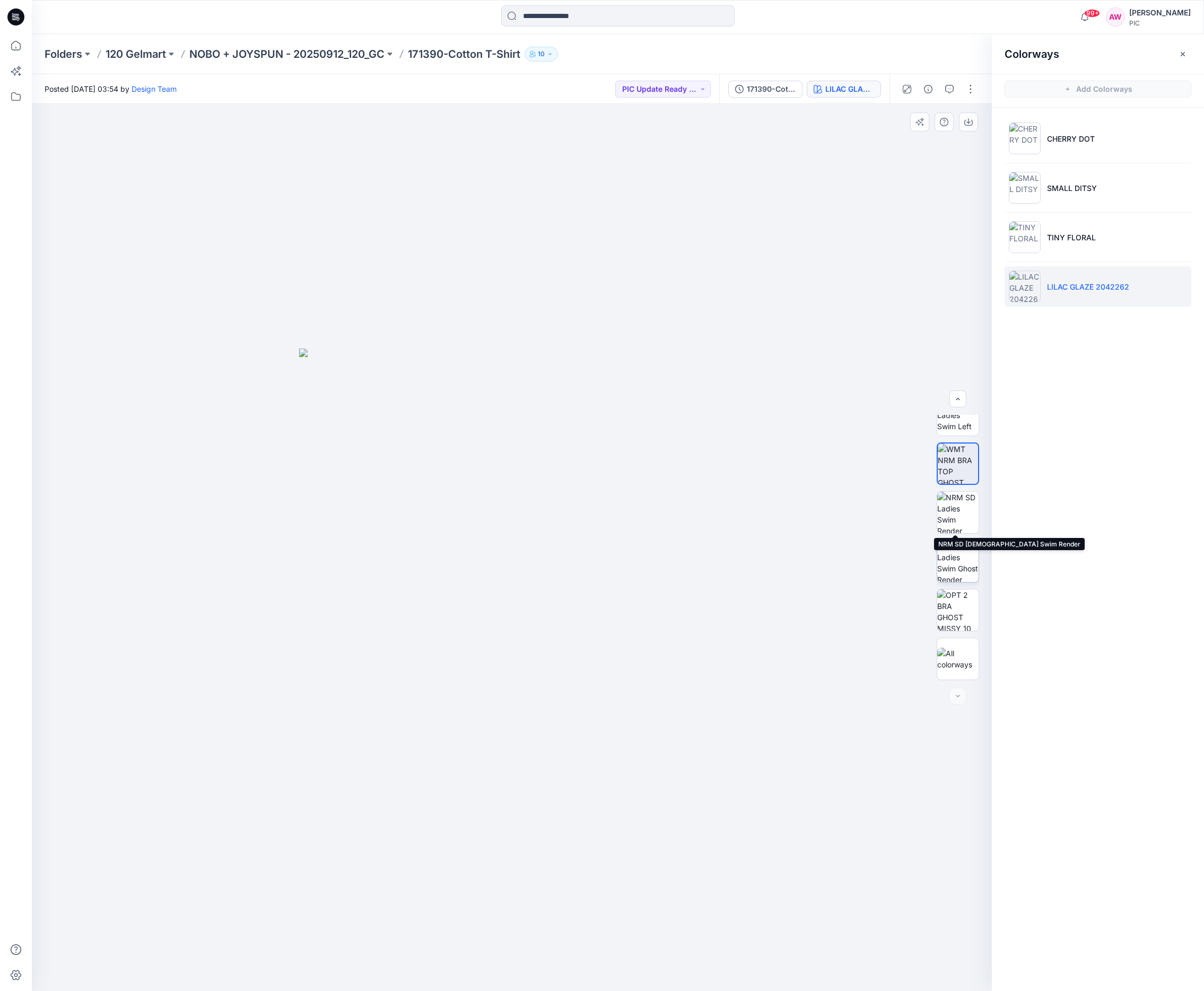
drag, startPoint x: 959, startPoint y: 526, endPoint x: 955, endPoint y: 562, distance: 36.2
click at [958, 525] on img at bounding box center [957, 512] width 41 height 41
click at [962, 609] on img at bounding box center [957, 610] width 41 height 41
click at [294, 53] on p "NOBO + JOYSPUN - 20250912_120_GC" at bounding box center [287, 54] width 195 height 15
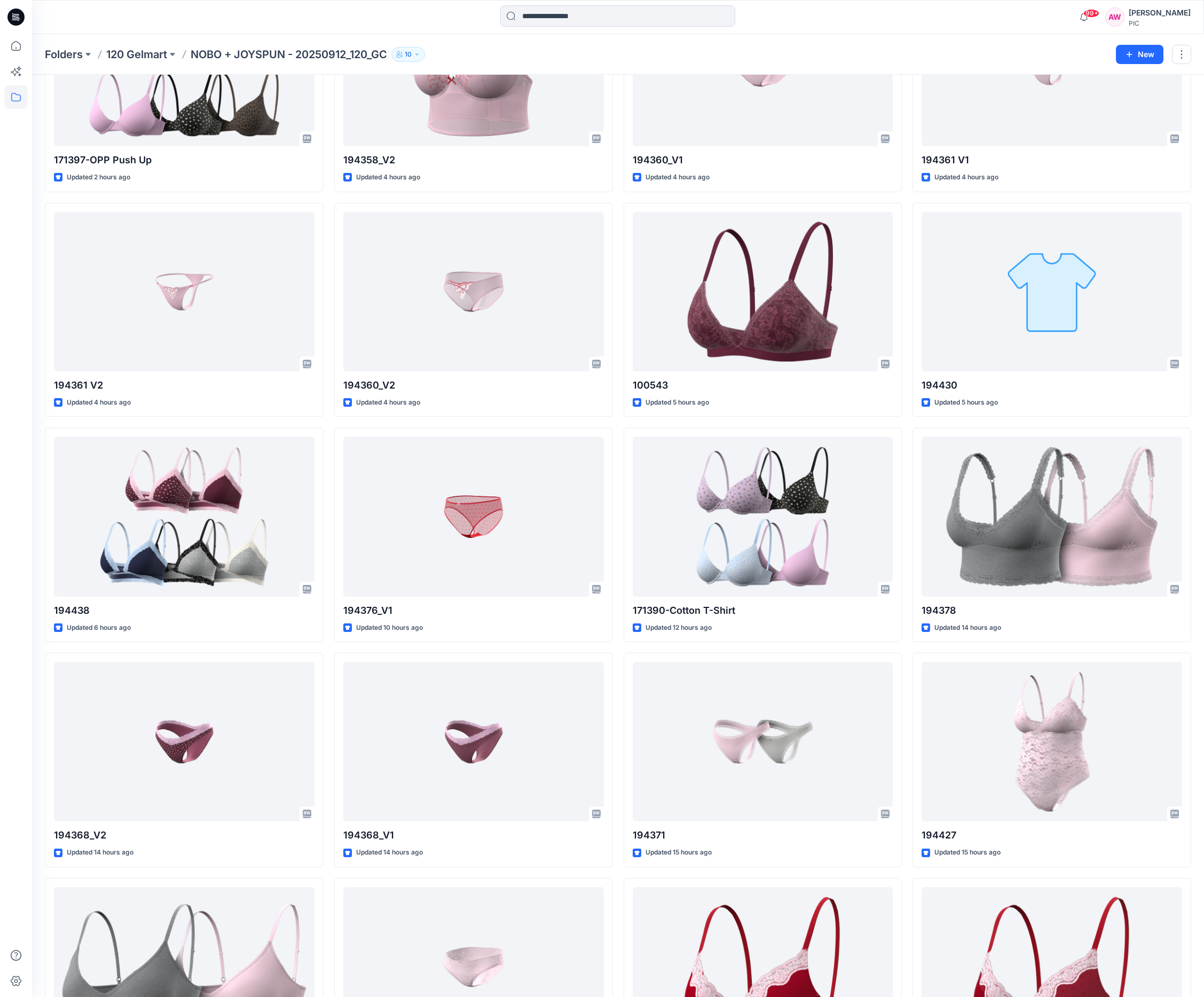
scroll to position [143, 0]
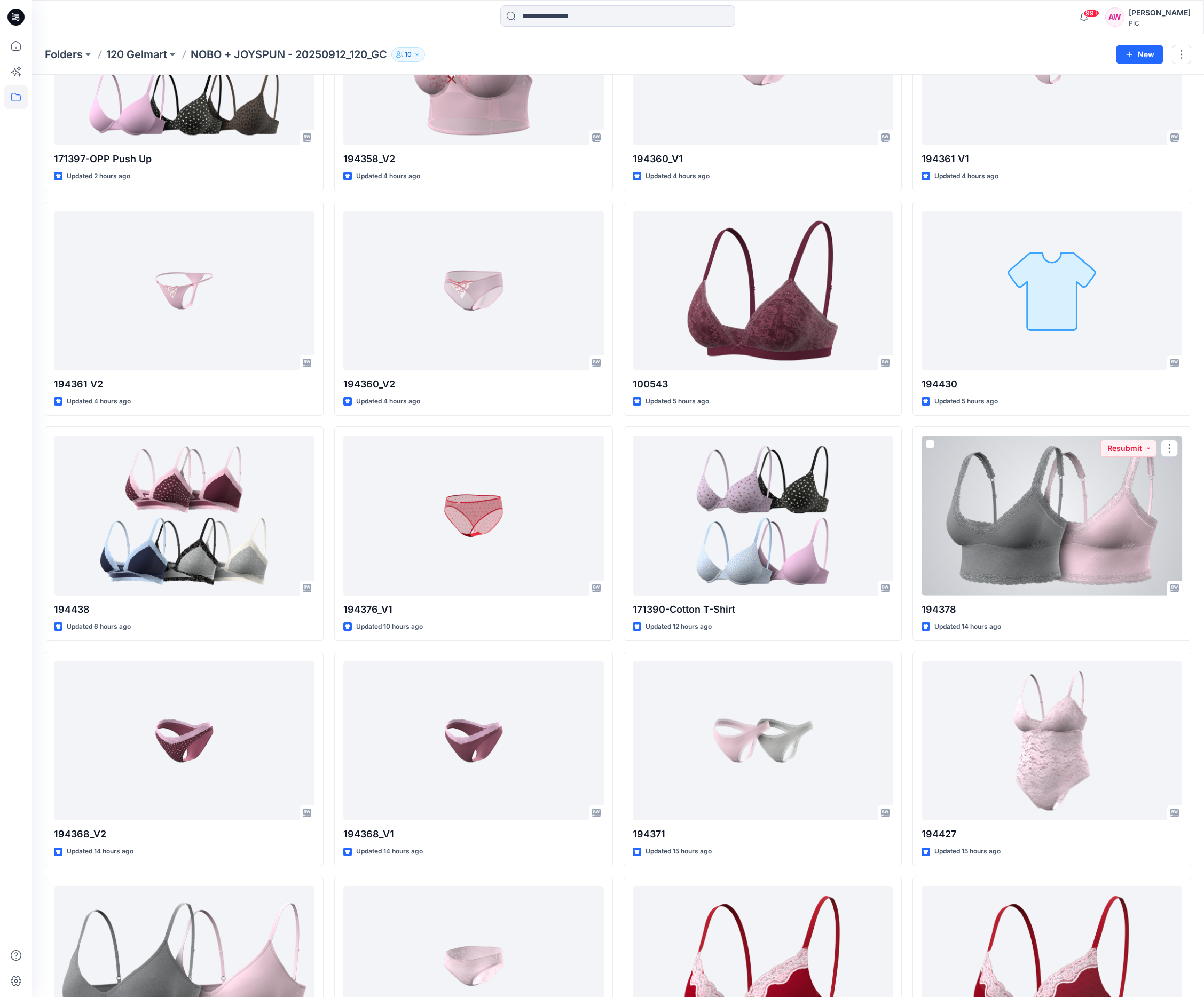
click at [1004, 523] on div at bounding box center [1052, 515] width 261 height 160
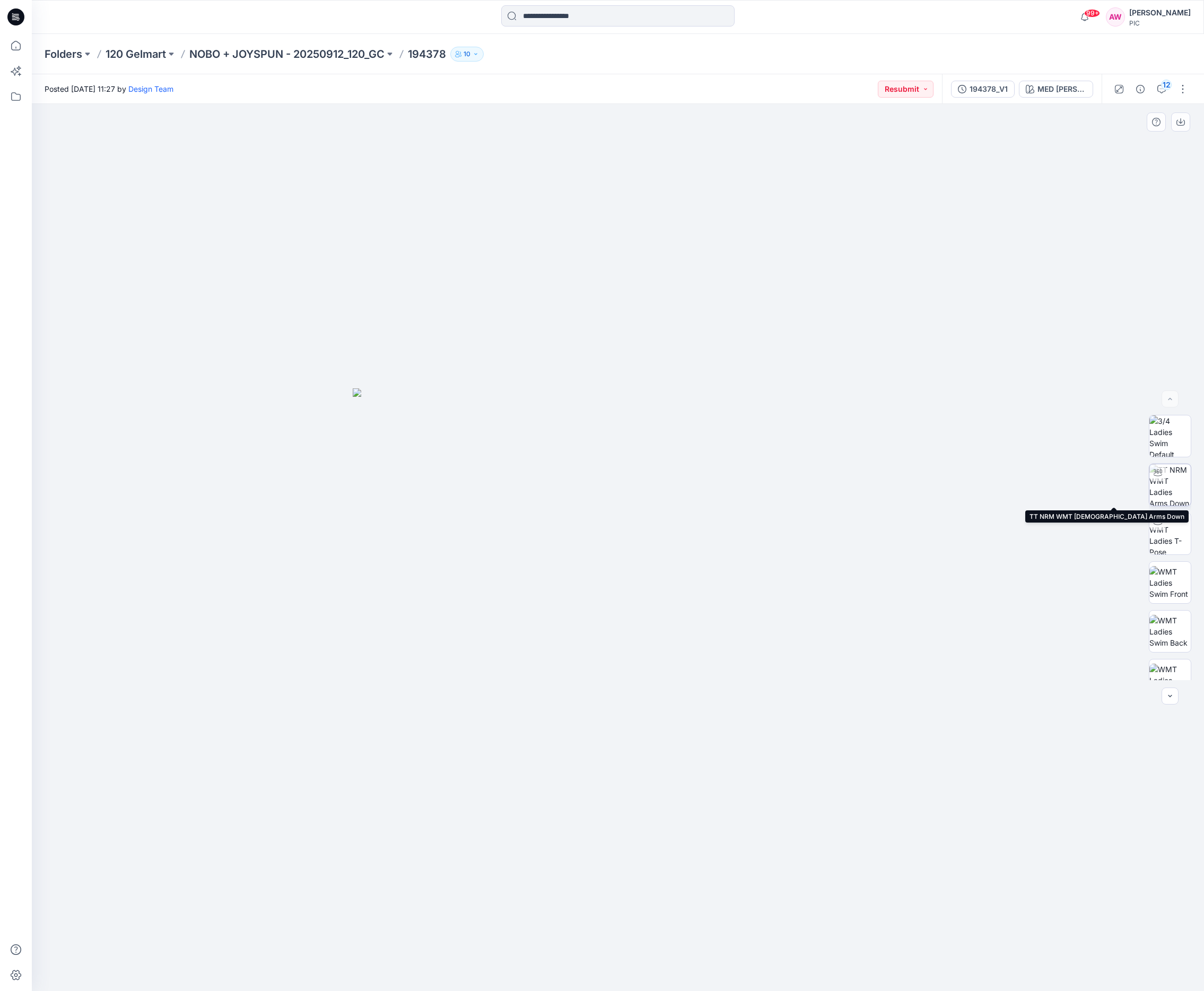
click at [997, 484] on img at bounding box center [1170, 484] width 41 height 41
click at [997, 599] on img at bounding box center [1170, 599] width 41 height 41
click at [997, 119] on icon "button" at bounding box center [1180, 122] width 9 height 9
click at [997, 641] on img at bounding box center [1170, 648] width 41 height 41
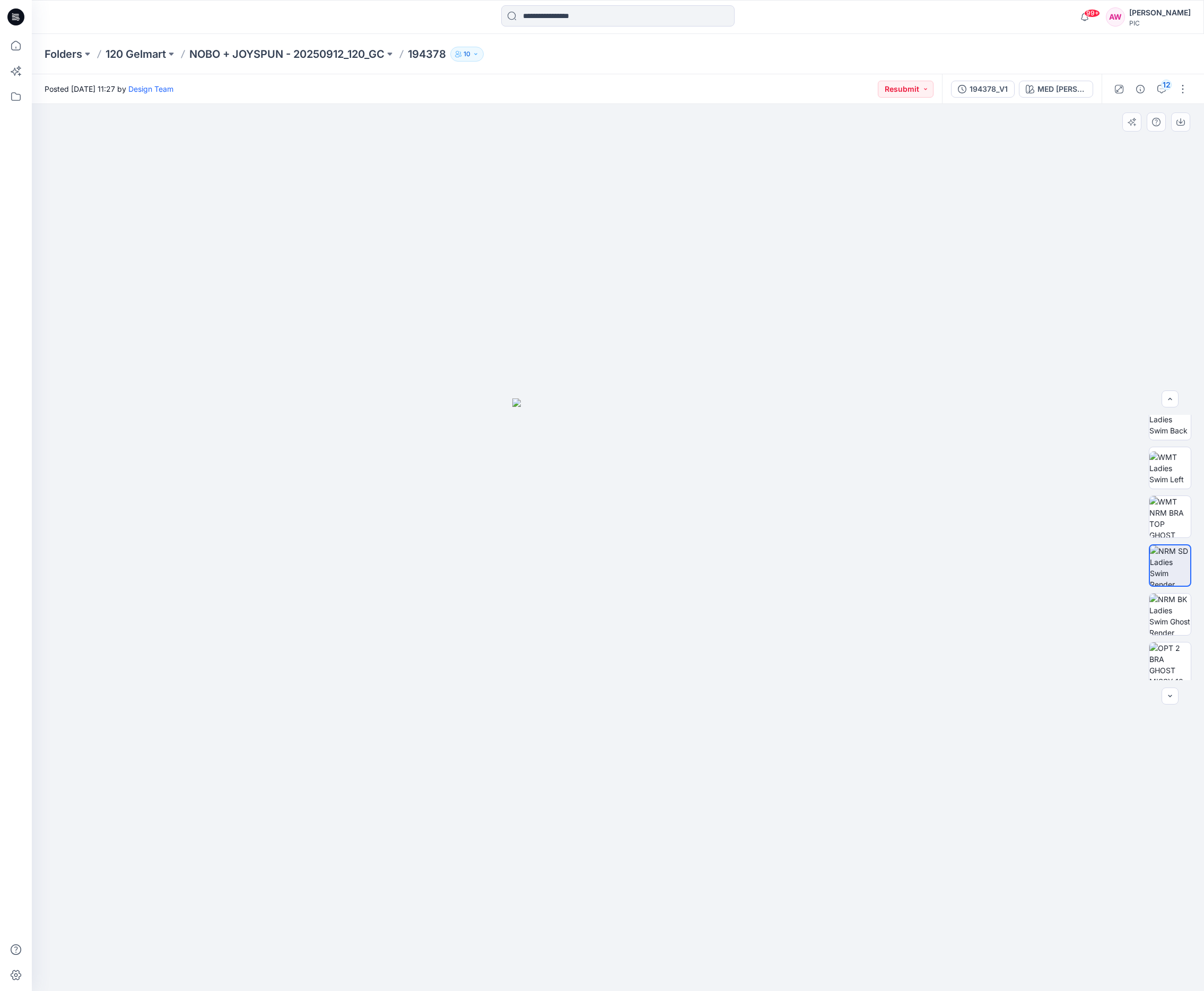
scroll to position [215, 0]
click at [997, 621] on img at bounding box center [1170, 611] width 41 height 41
drag, startPoint x: 1175, startPoint y: 654, endPoint x: 1191, endPoint y: 639, distance: 21.9
click at [997, 654] on img at bounding box center [1170, 659] width 41 height 41
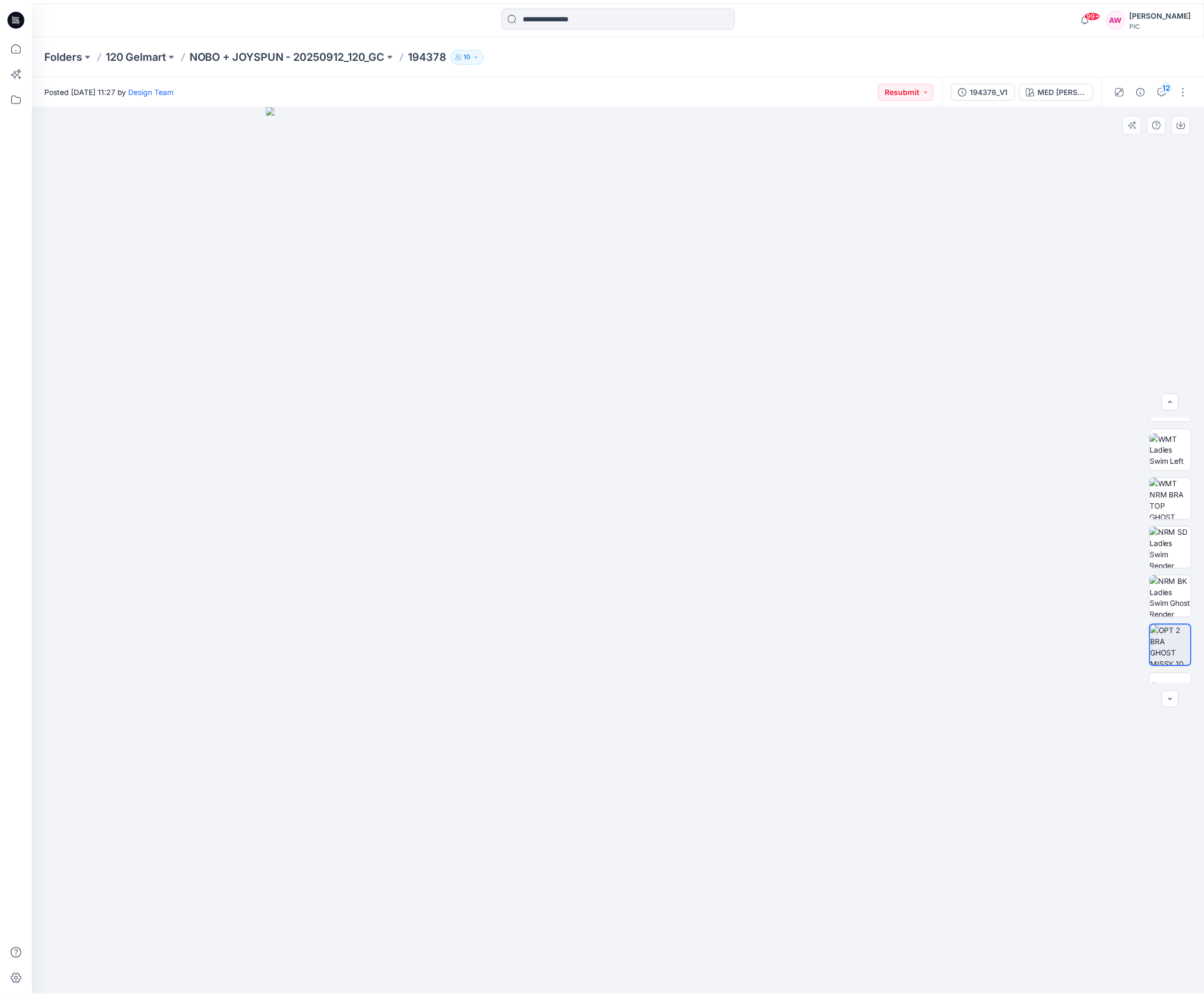
scroll to position [267, 0]
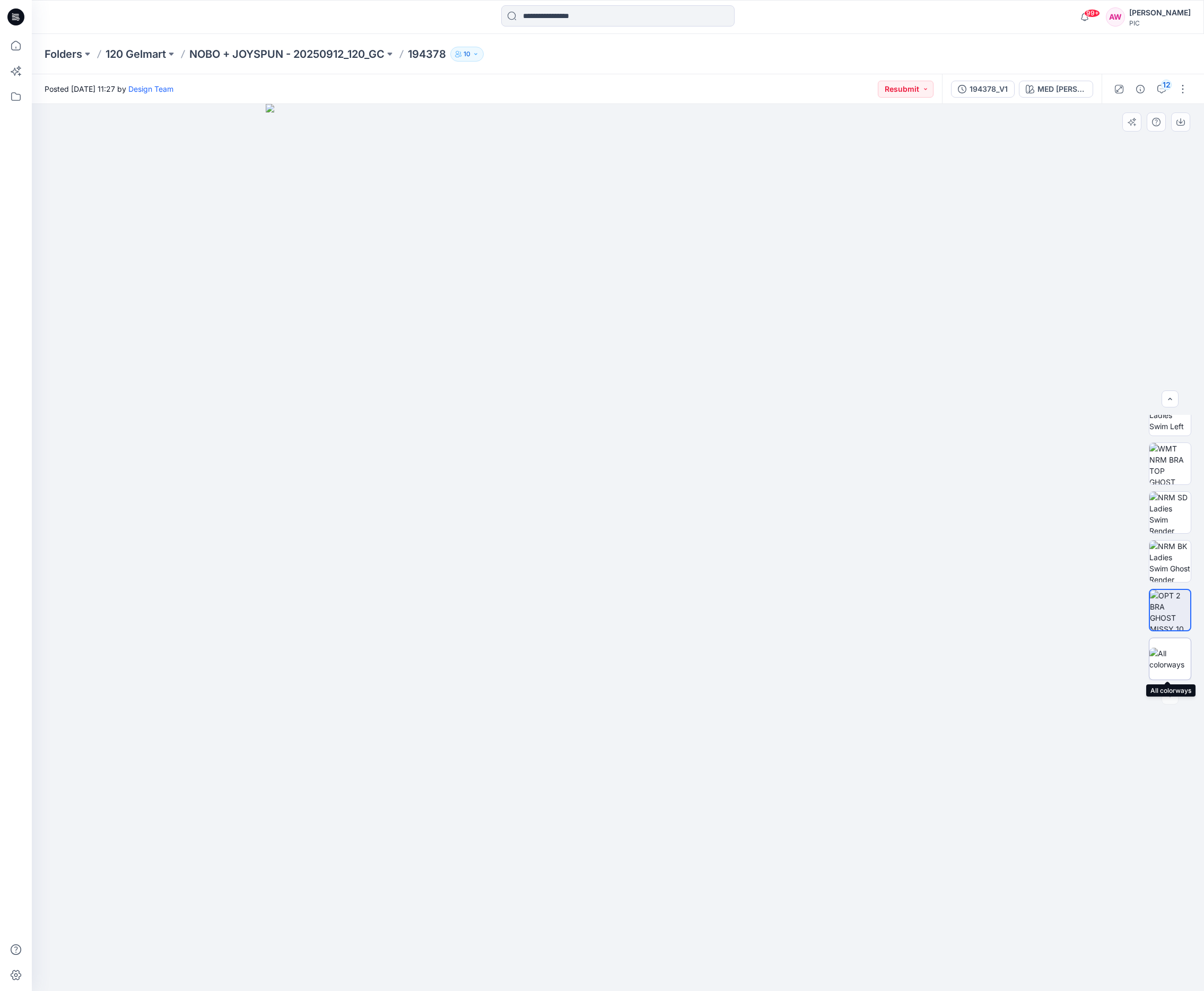
drag, startPoint x: 1177, startPoint y: 664, endPoint x: 1182, endPoint y: 660, distance: 6.4
click at [997, 664] on img at bounding box center [1170, 658] width 41 height 22
drag, startPoint x: 1159, startPoint y: 516, endPoint x: 1158, endPoint y: 501, distance: 15.0
click at [997, 516] on img at bounding box center [1170, 512] width 41 height 41
click at [997, 476] on img at bounding box center [1170, 463] width 41 height 41
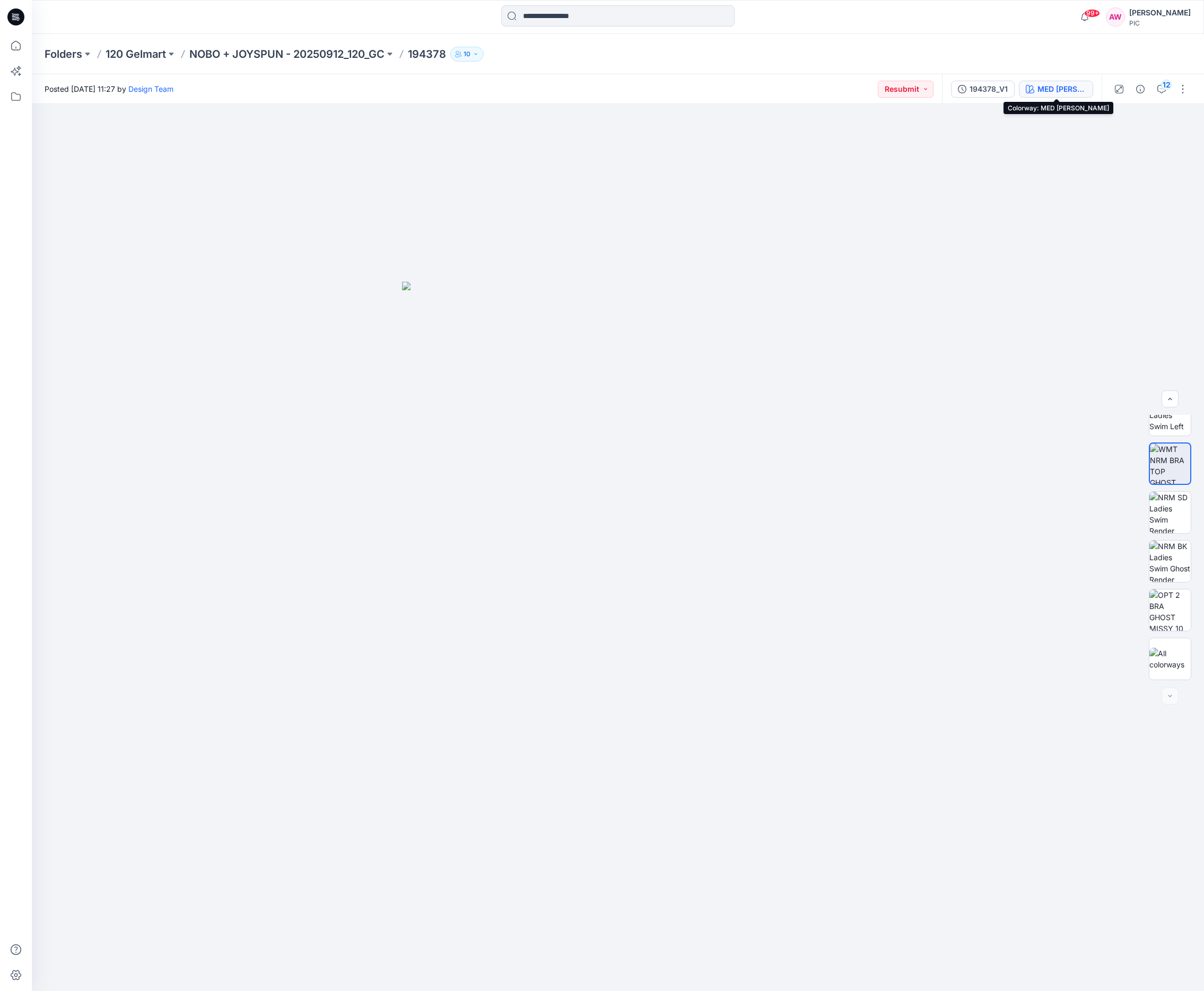
click at [997, 91] on div "MED [PERSON_NAME]" at bounding box center [1061, 89] width 49 height 11
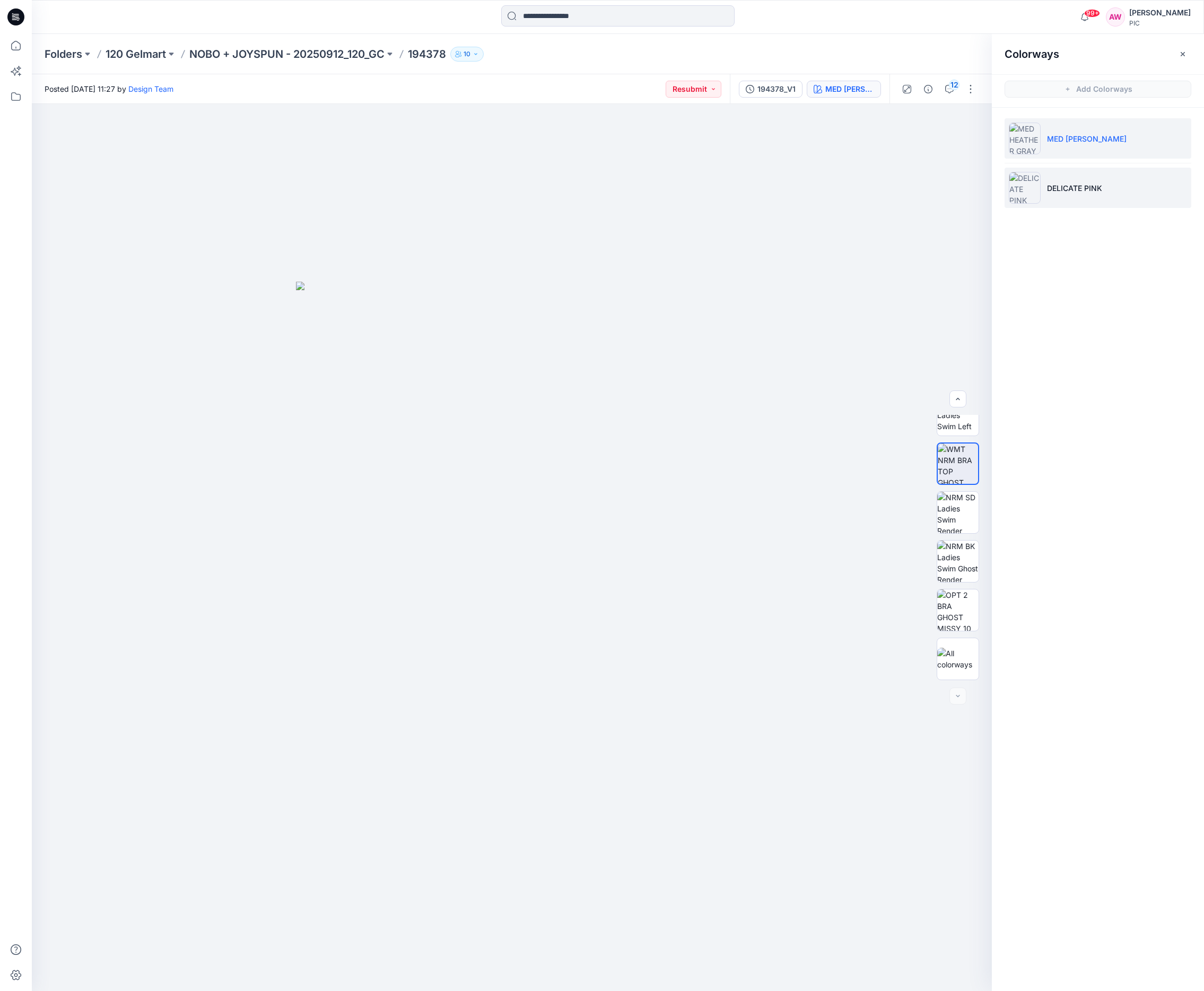
click at [997, 186] on img at bounding box center [1024, 187] width 31 height 31
click at [950, 465] on img at bounding box center [957, 463] width 41 height 41
click at [971, 120] on icon "button" at bounding box center [969, 122] width 9 height 9
click at [956, 518] on img at bounding box center [957, 512] width 41 height 41
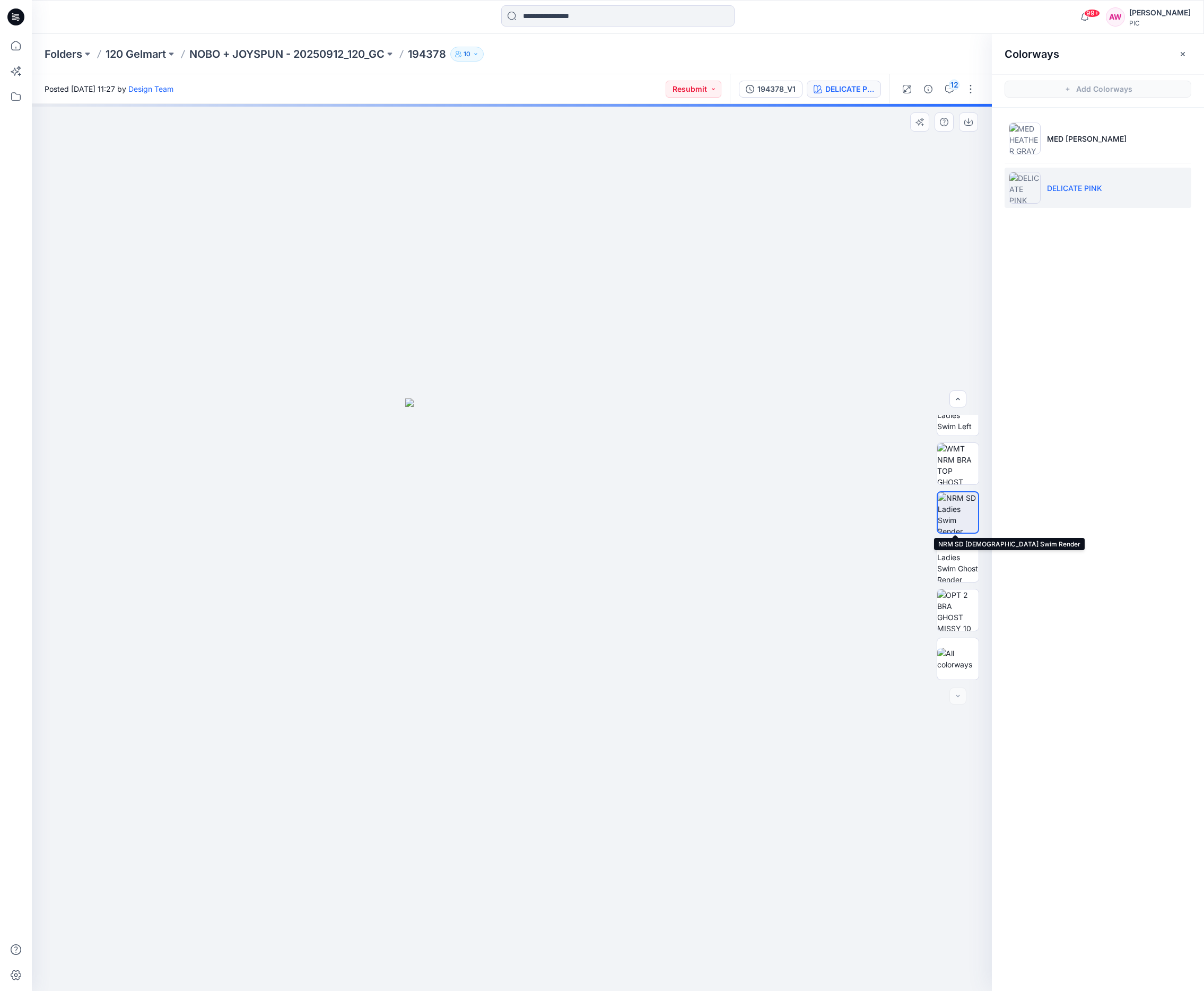
click at [956, 518] on img at bounding box center [958, 513] width 40 height 40
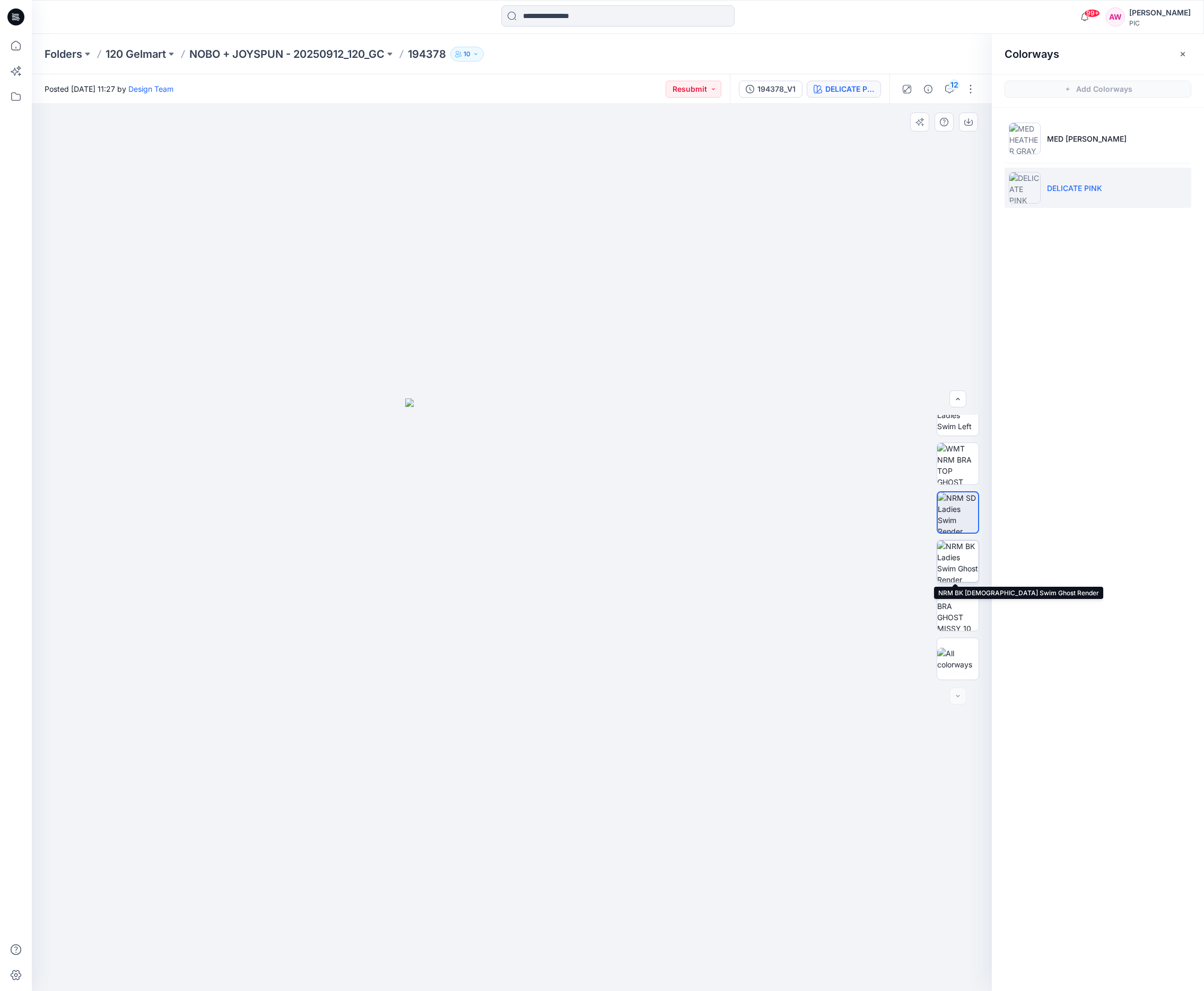
click at [960, 570] on img at bounding box center [957, 561] width 41 height 41
click at [963, 610] on img at bounding box center [957, 610] width 41 height 41
click at [331, 53] on p "NOBO + JOYSPUN - 20250912_120_GC" at bounding box center [287, 54] width 195 height 15
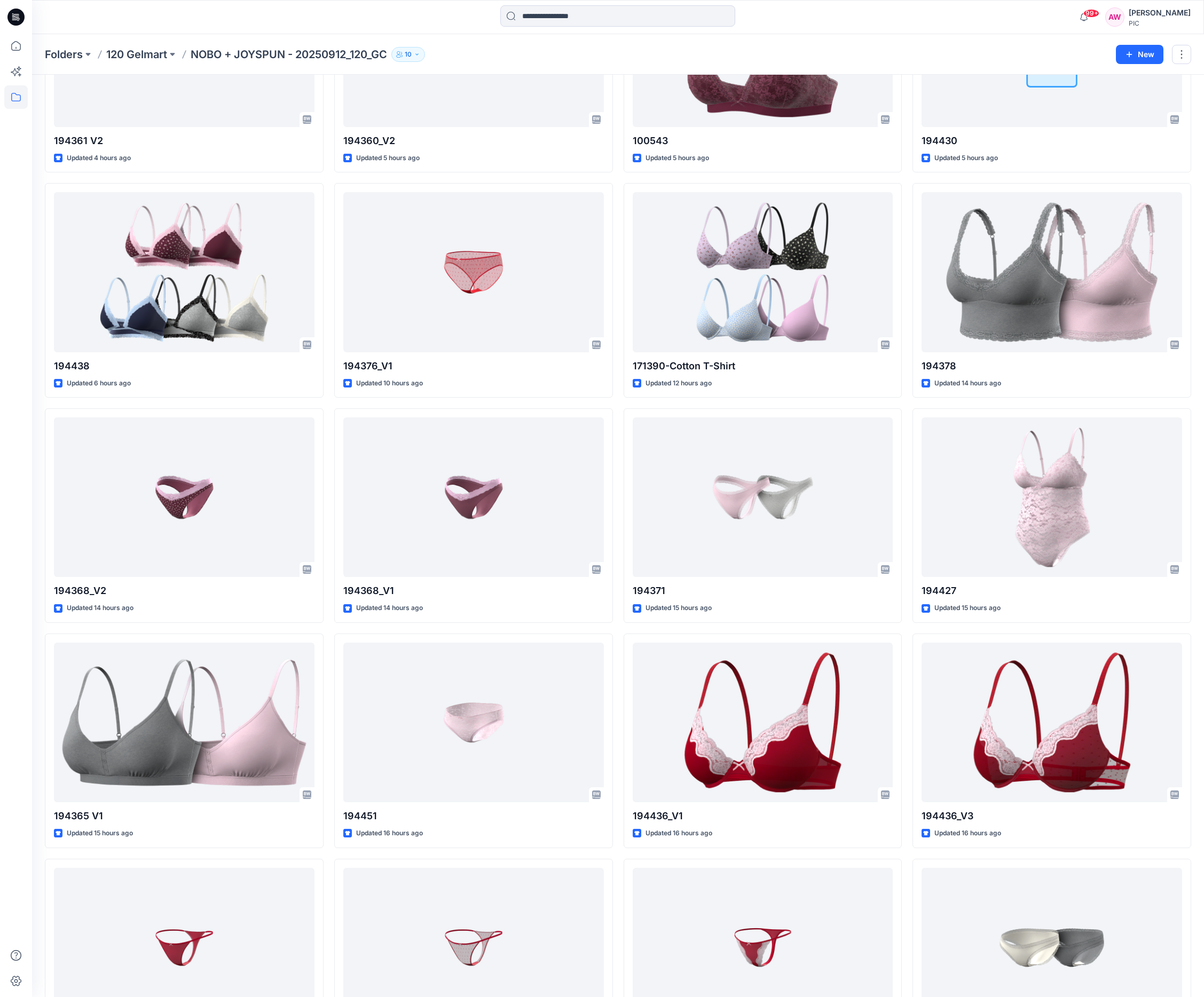
scroll to position [418, 0]
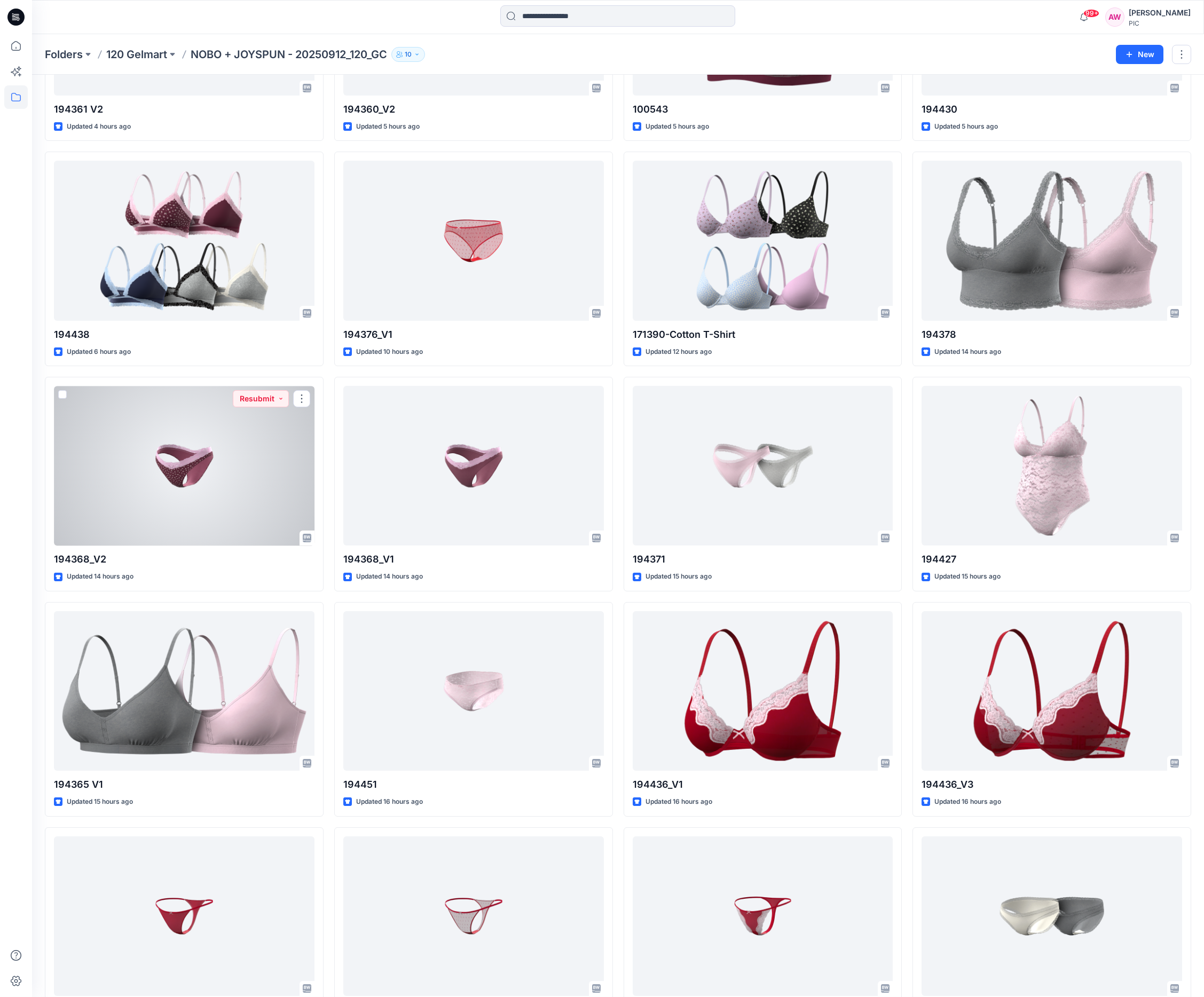
click at [193, 472] on div at bounding box center [184, 466] width 261 height 160
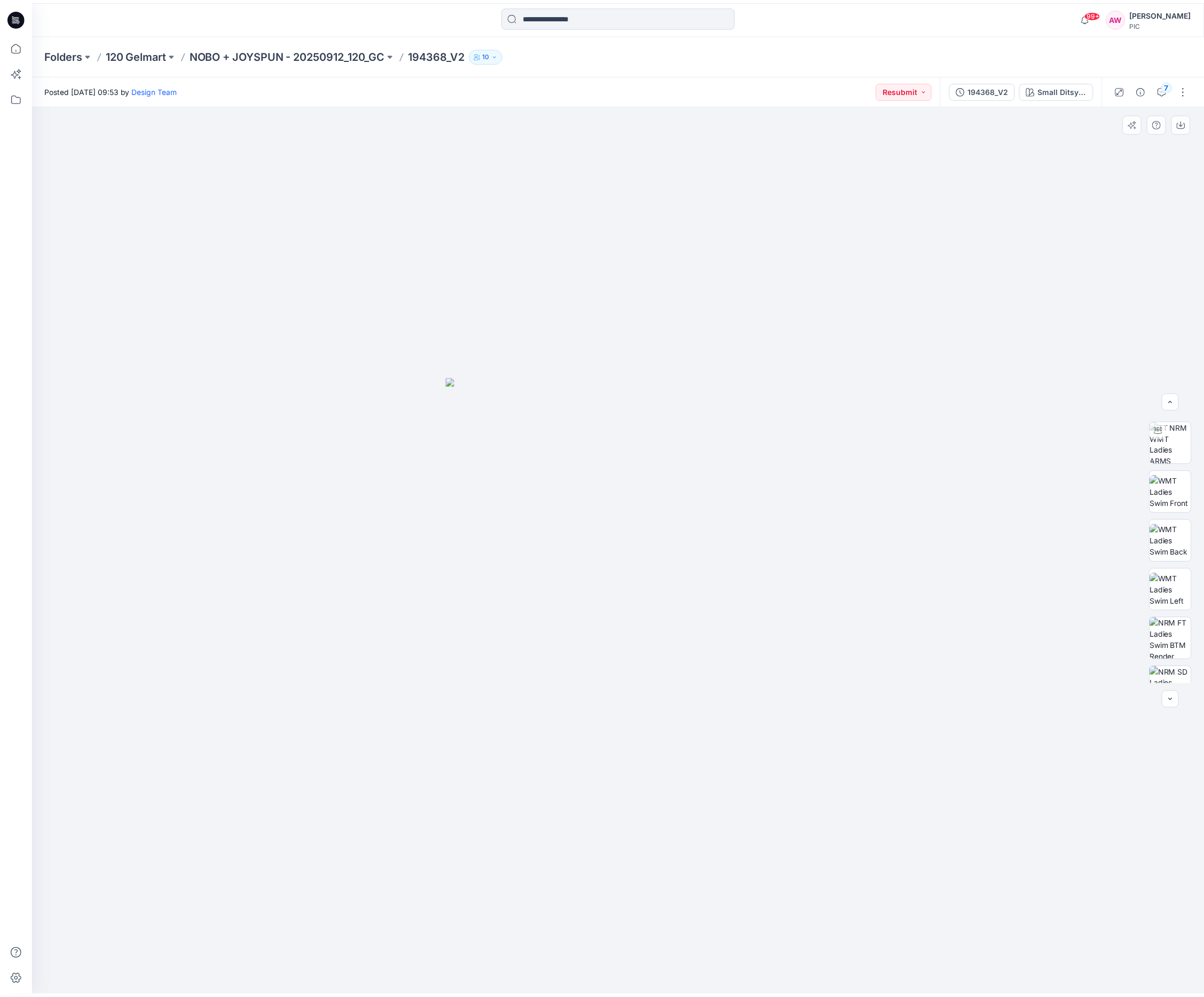
scroll to position [120, 0]
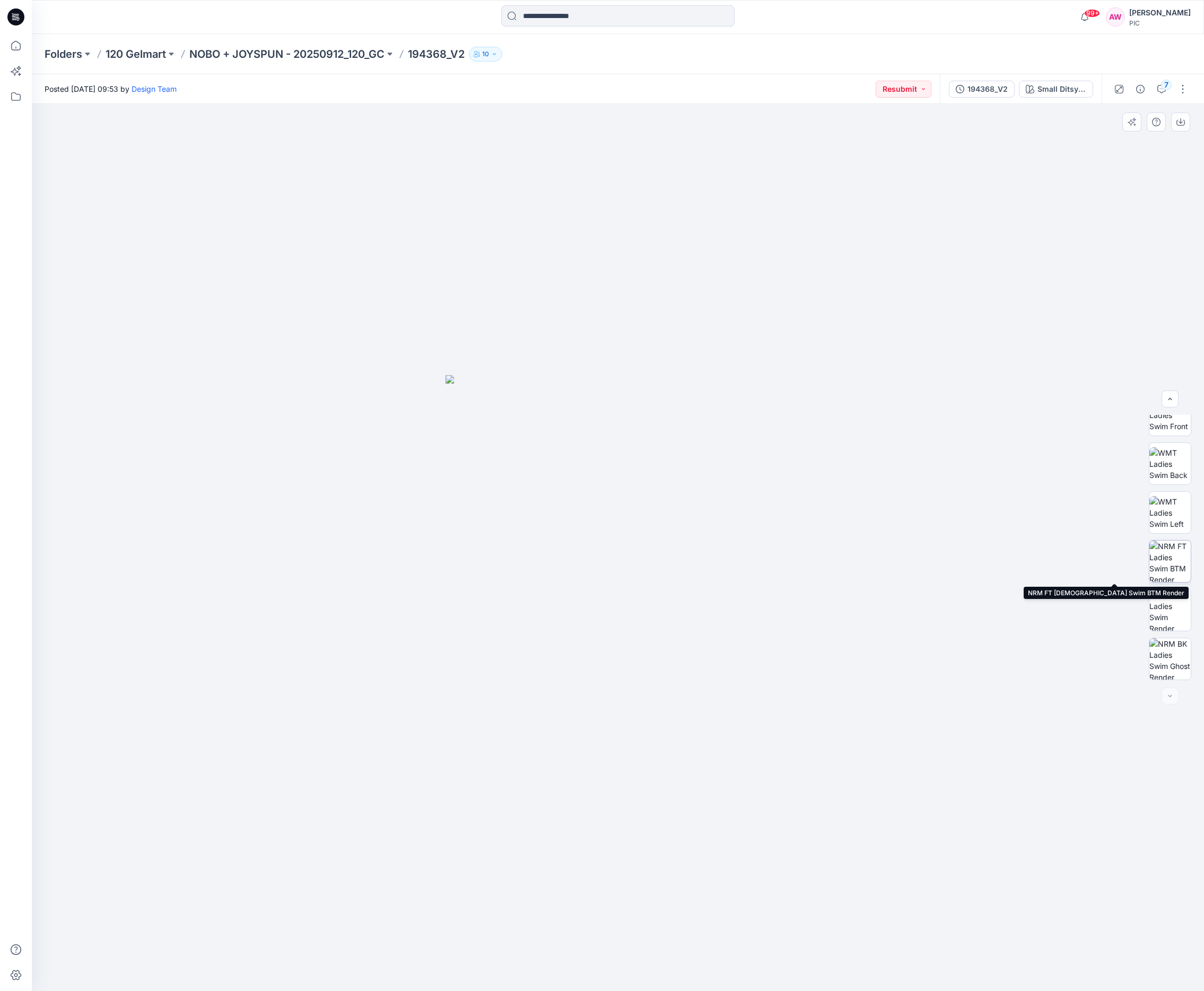
click at [997, 564] on img at bounding box center [1170, 561] width 41 height 41
click at [997, 122] on icon "button" at bounding box center [1180, 122] width 9 height 9
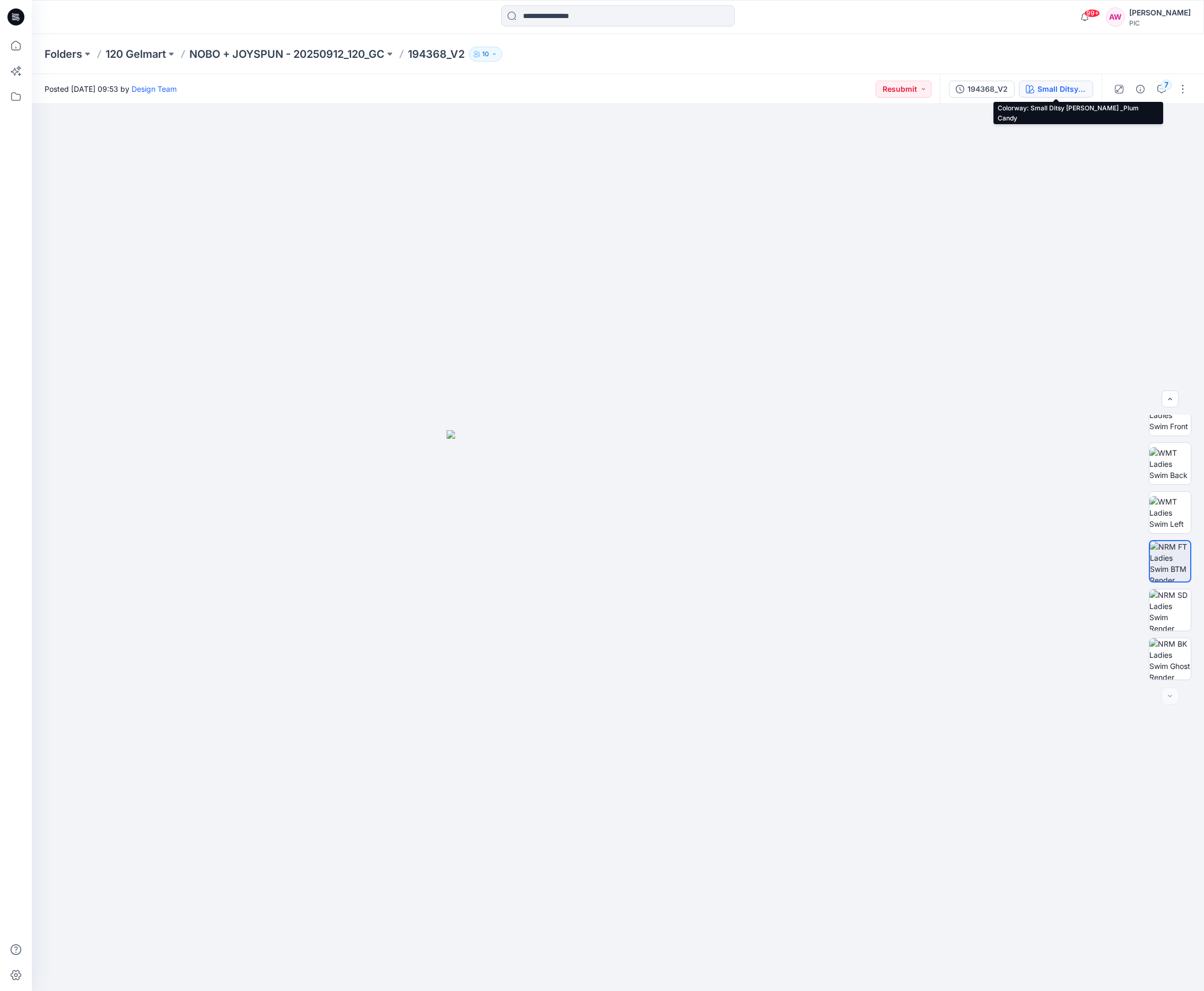
click at [997, 88] on div "Small Ditsy [PERSON_NAME] _Plum Candy" at bounding box center [1061, 89] width 49 height 11
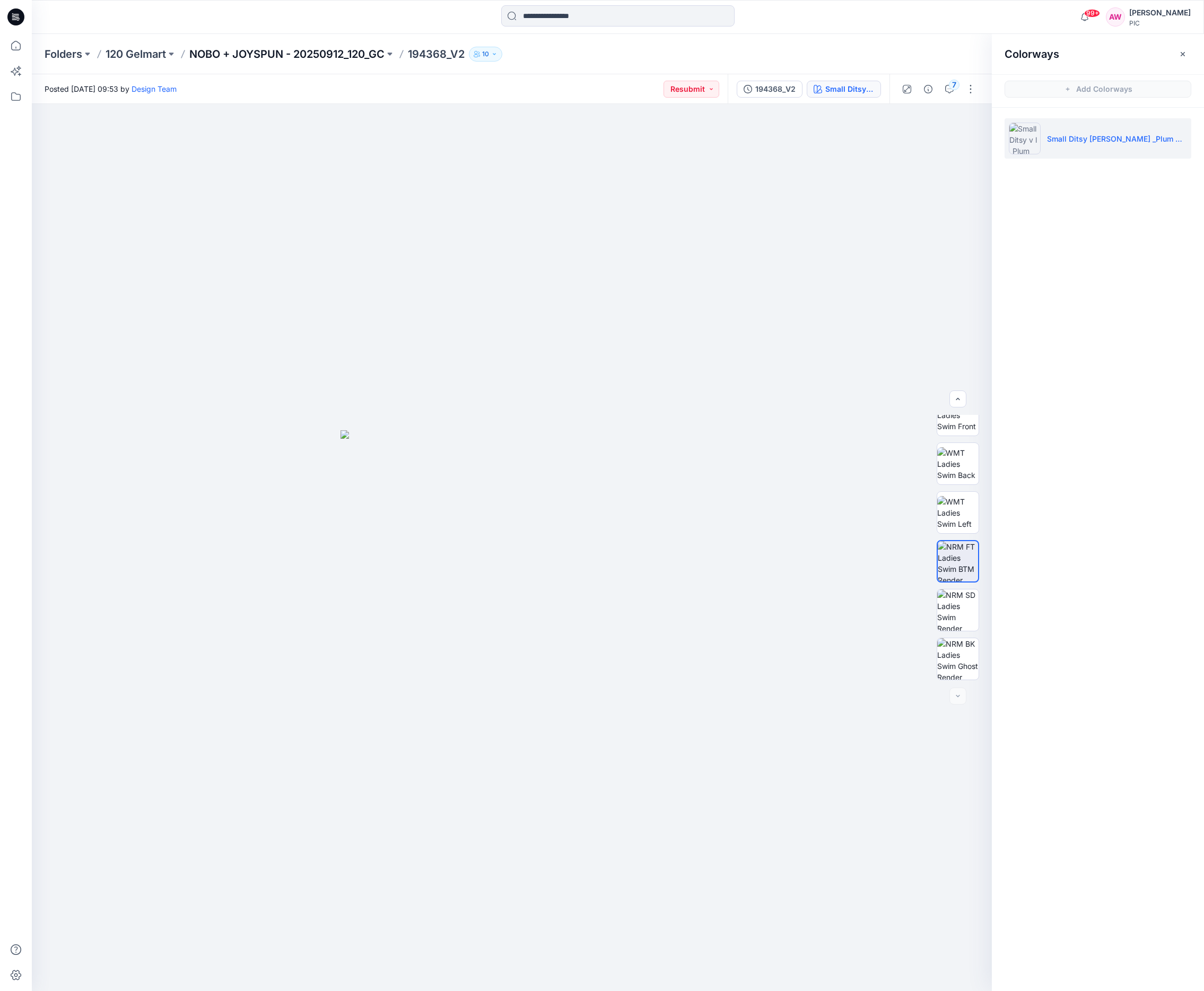
click at [309, 54] on p "NOBO + JOYSPUN - 20250912_120_GC" at bounding box center [287, 54] width 195 height 15
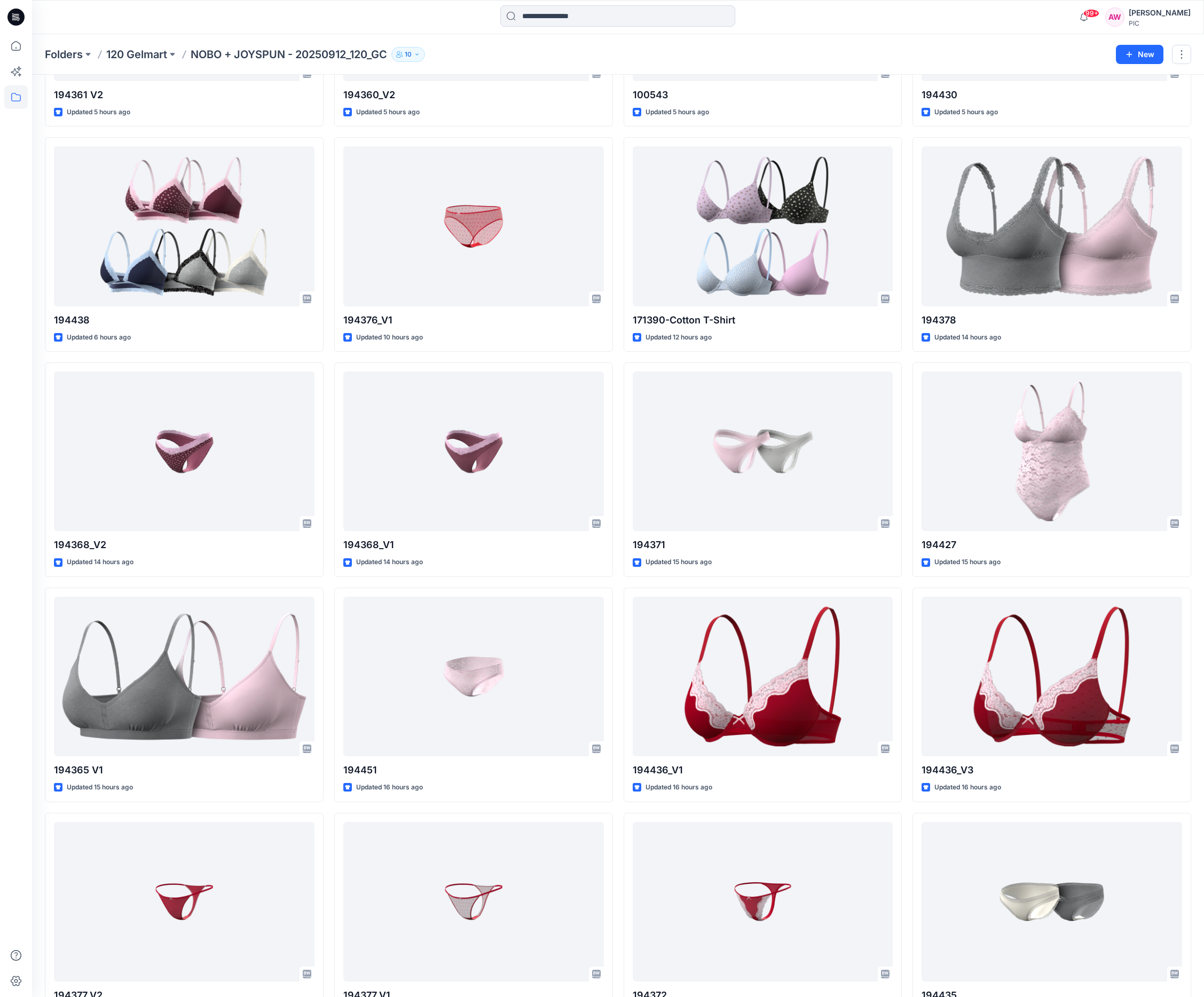
scroll to position [452, 0]
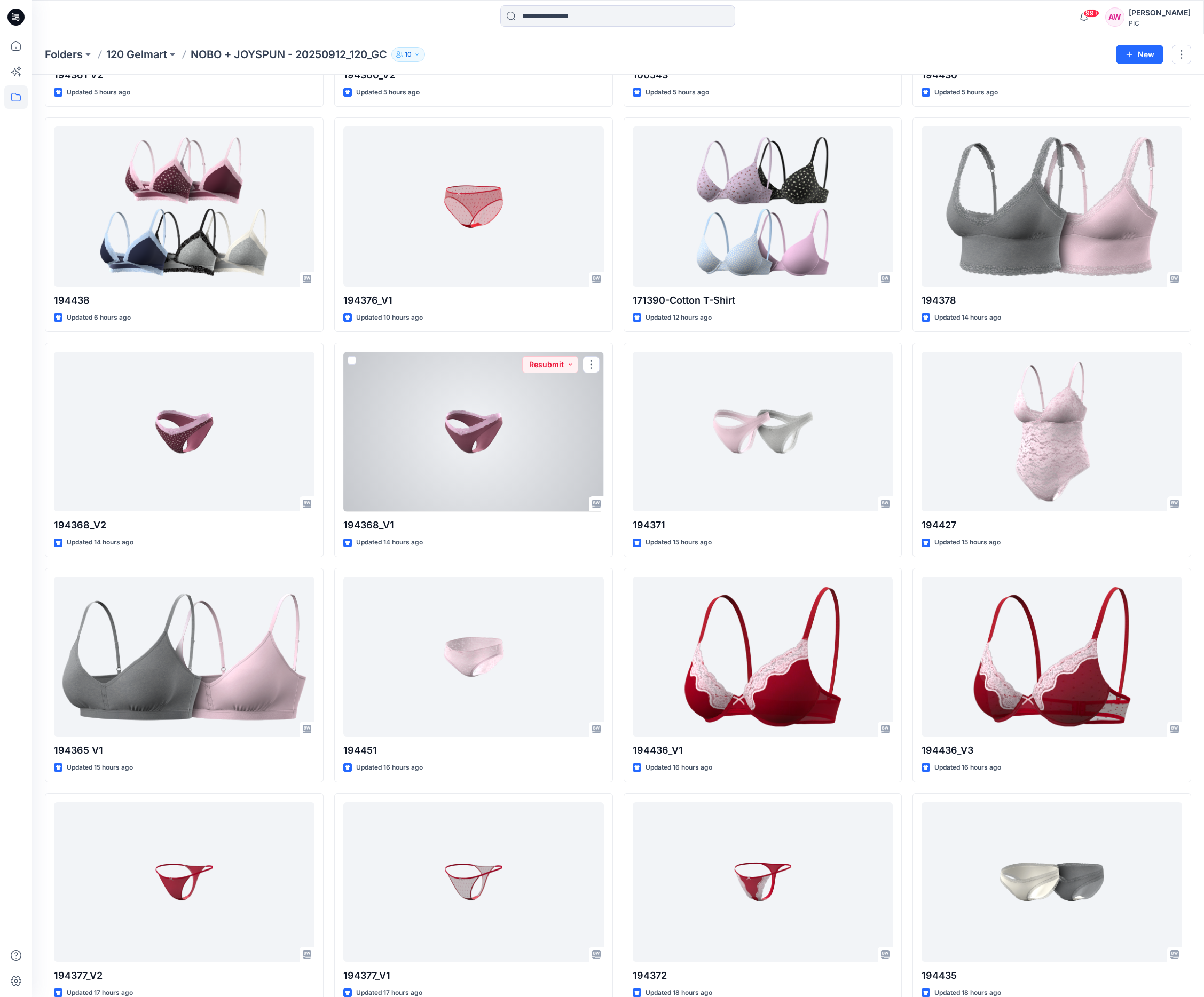
click at [464, 438] on div at bounding box center [474, 431] width 261 height 160
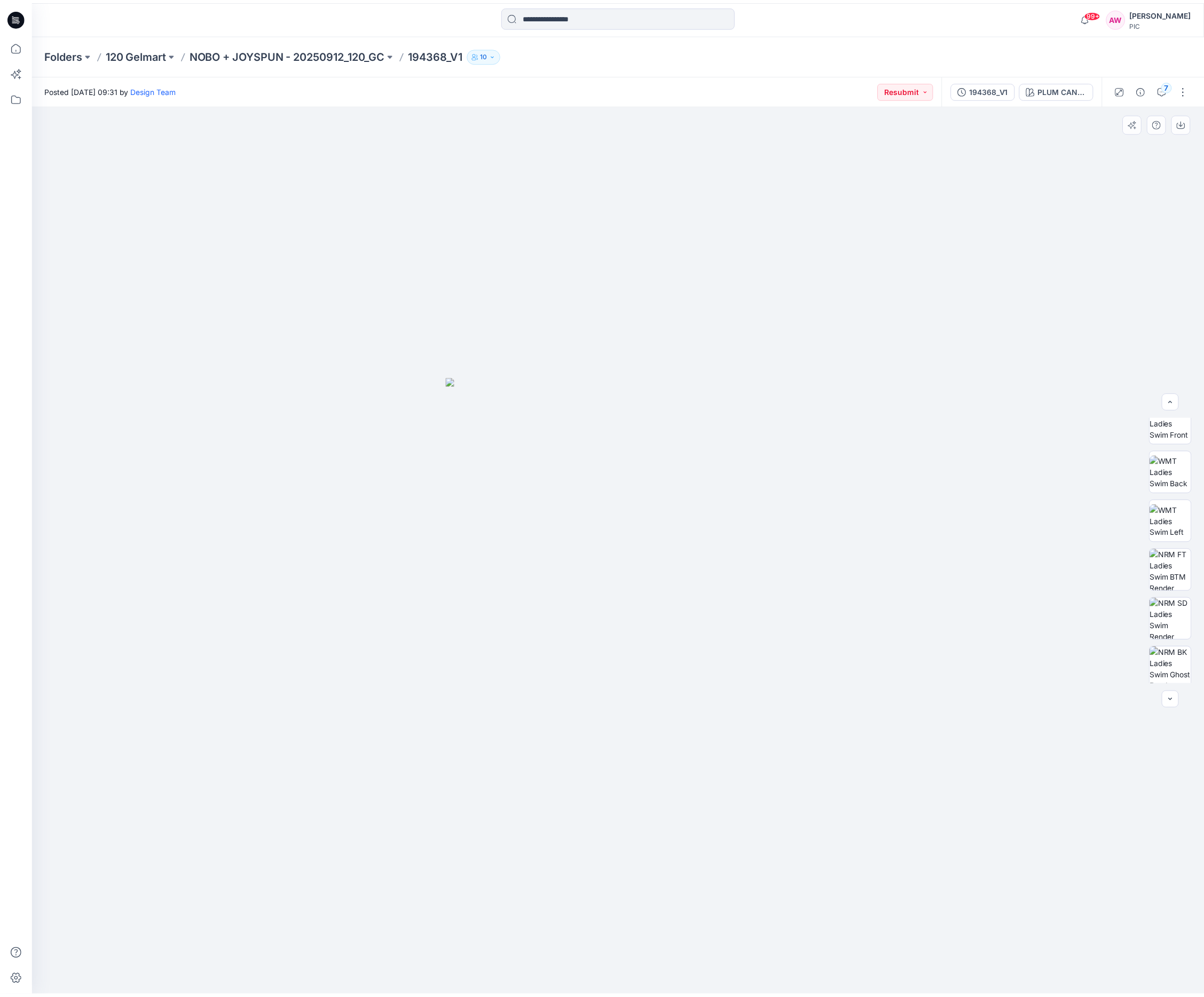
scroll to position [168, 0]
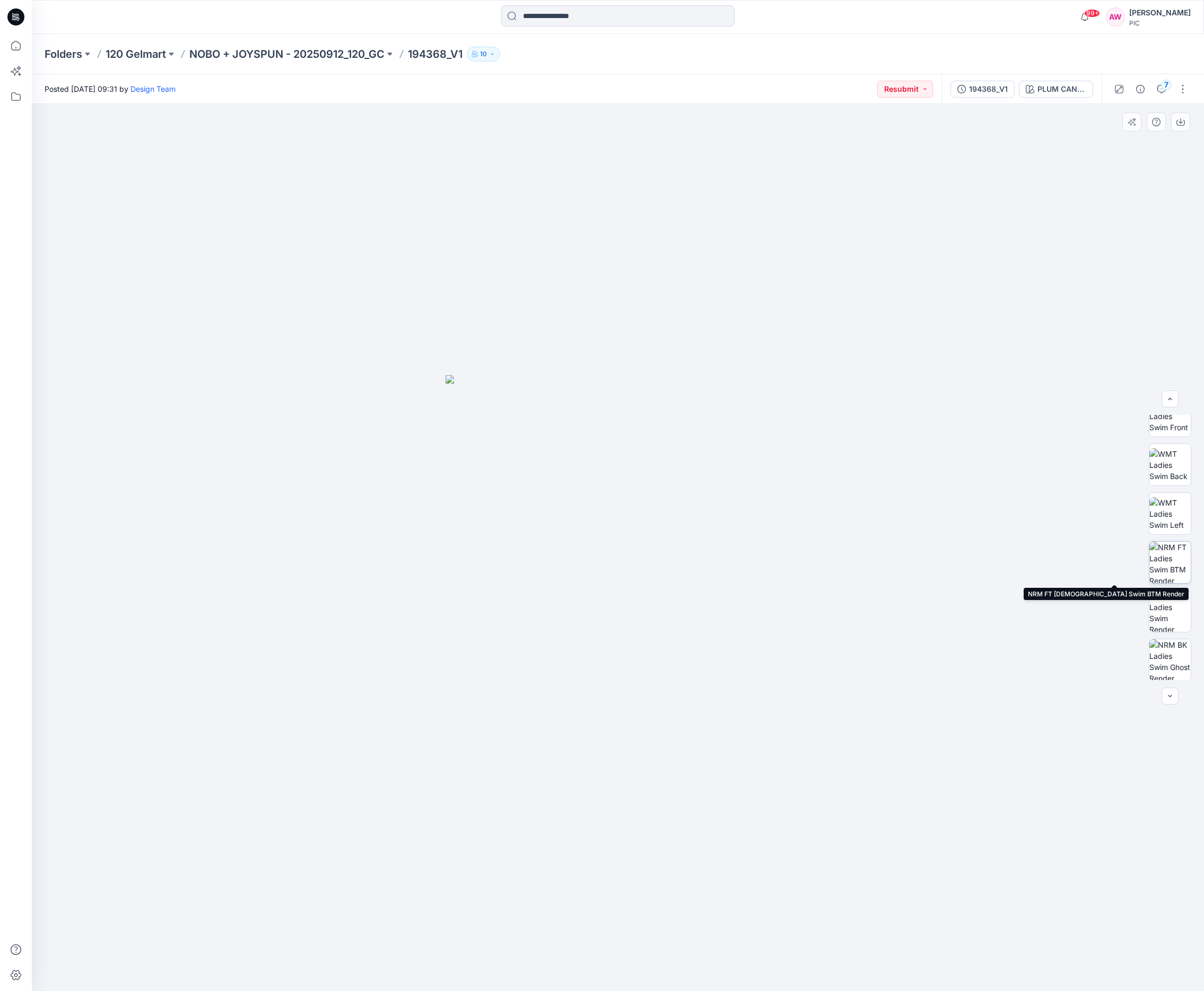
click at [997, 563] on img at bounding box center [1170, 562] width 41 height 41
drag, startPoint x: 1182, startPoint y: 121, endPoint x: 1175, endPoint y: 133, distance: 13.9
click at [997, 121] on icon "button" at bounding box center [1180, 122] width 9 height 9
click at [310, 54] on p "NOBO + JOYSPUN - 20250912_120_GC" at bounding box center [287, 54] width 195 height 15
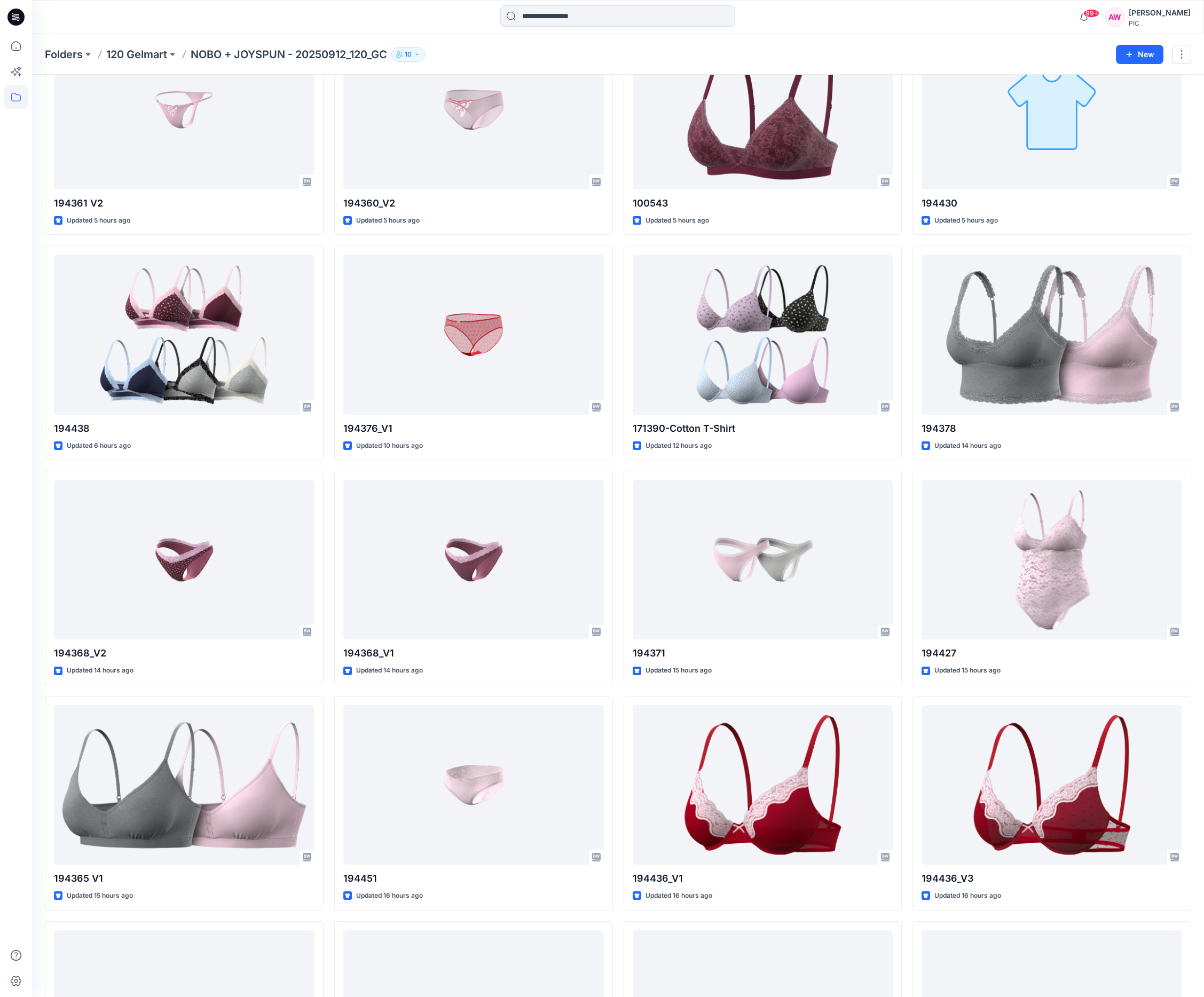
scroll to position [344, 0]
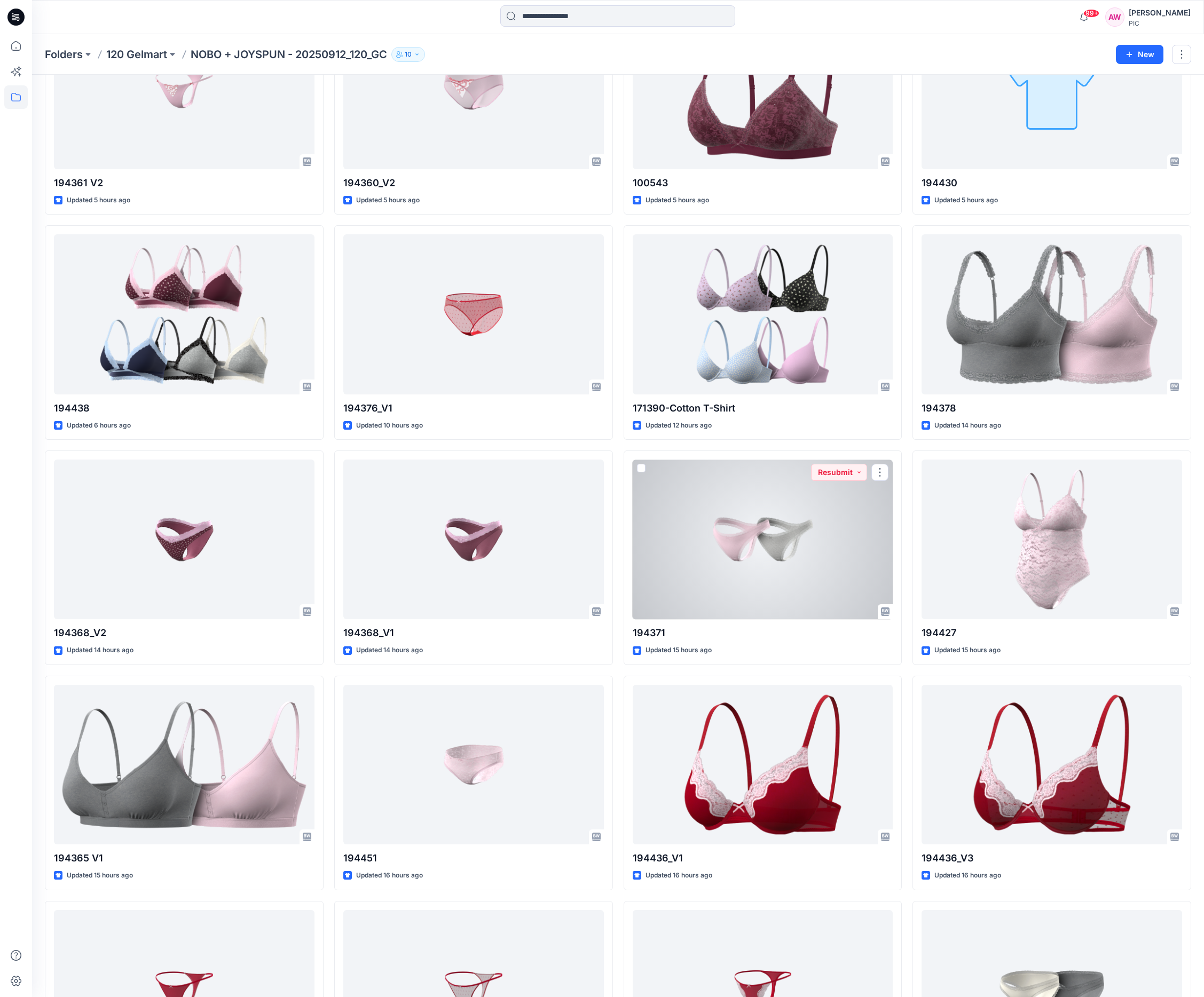
click at [782, 551] on div at bounding box center [763, 540] width 261 height 160
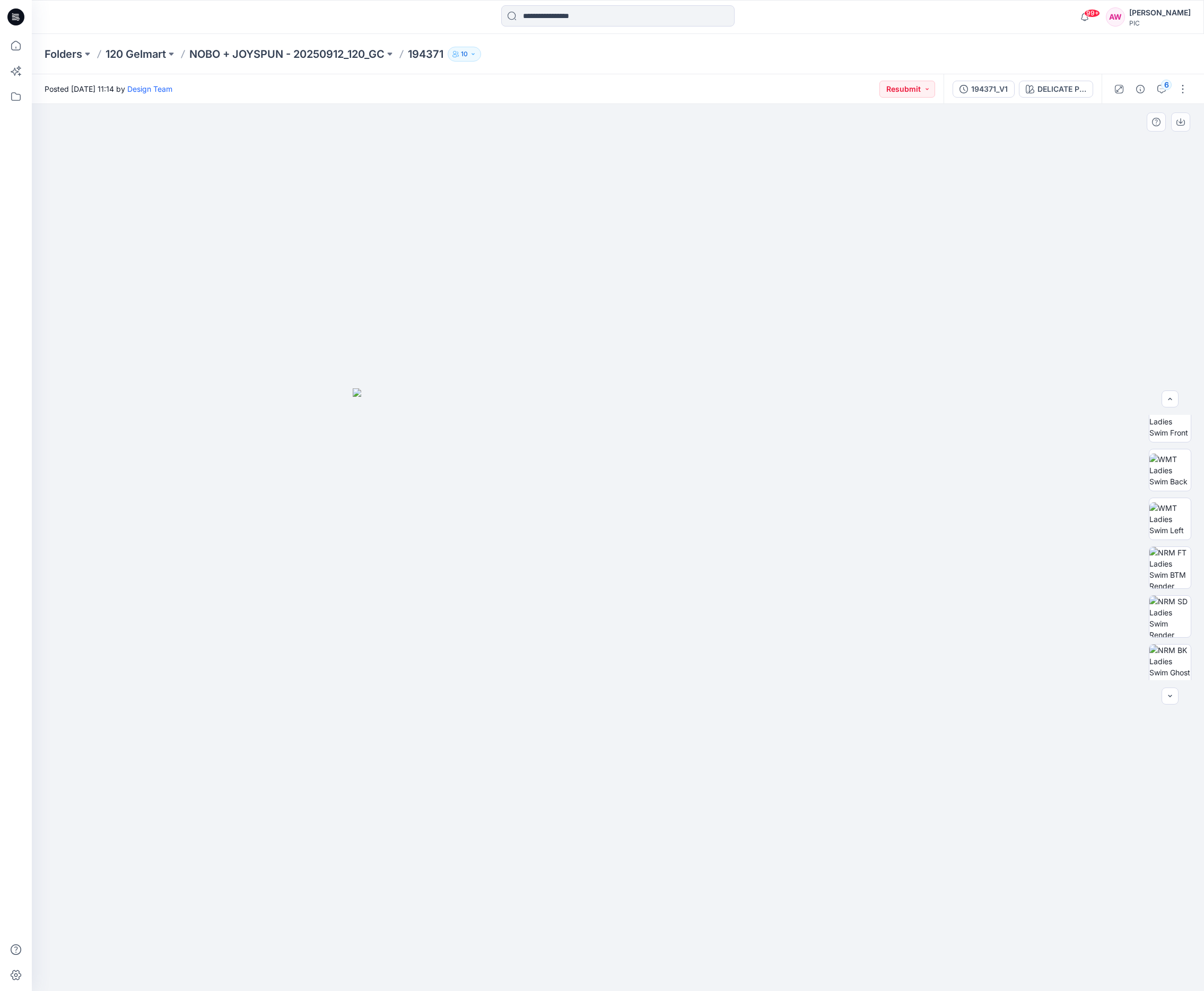
scroll to position [166, 0]
drag, startPoint x: 1177, startPoint y: 551, endPoint x: 1171, endPoint y: 545, distance: 8.5
click at [997, 551] on img at bounding box center [1170, 563] width 41 height 41
click at [997, 120] on icon "button" at bounding box center [1180, 122] width 9 height 9
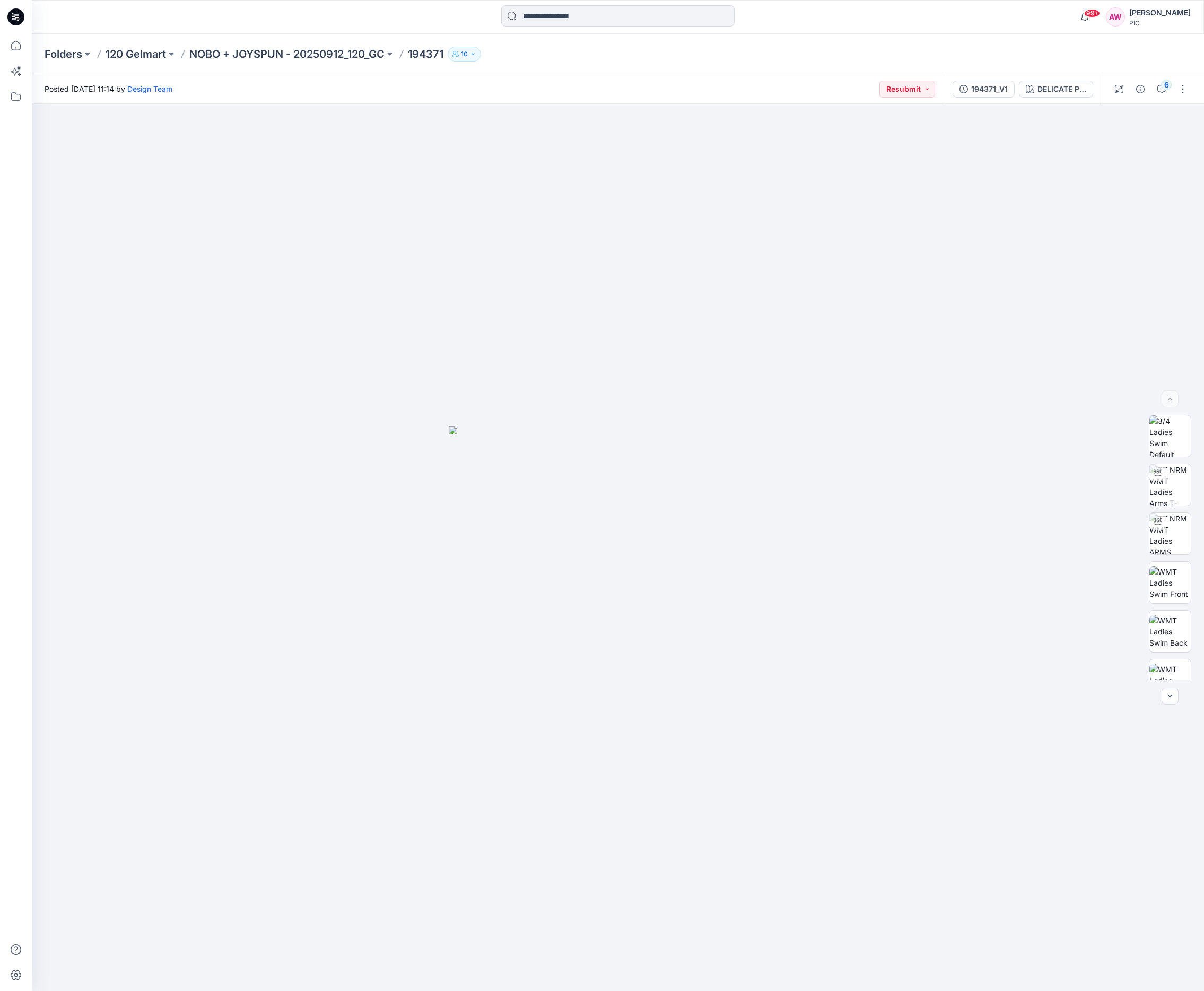
drag, startPoint x: 1194, startPoint y: 590, endPoint x: 1234, endPoint y: 328, distance: 265.0
click at [997, 328] on html "99+ Notifications Design Team has updated 194358_V2 with 194358_V2 NEW PATTERN …" at bounding box center [602, 496] width 1204 height 991
click at [997, 89] on div "DELICATE PINK" at bounding box center [1061, 89] width 49 height 11
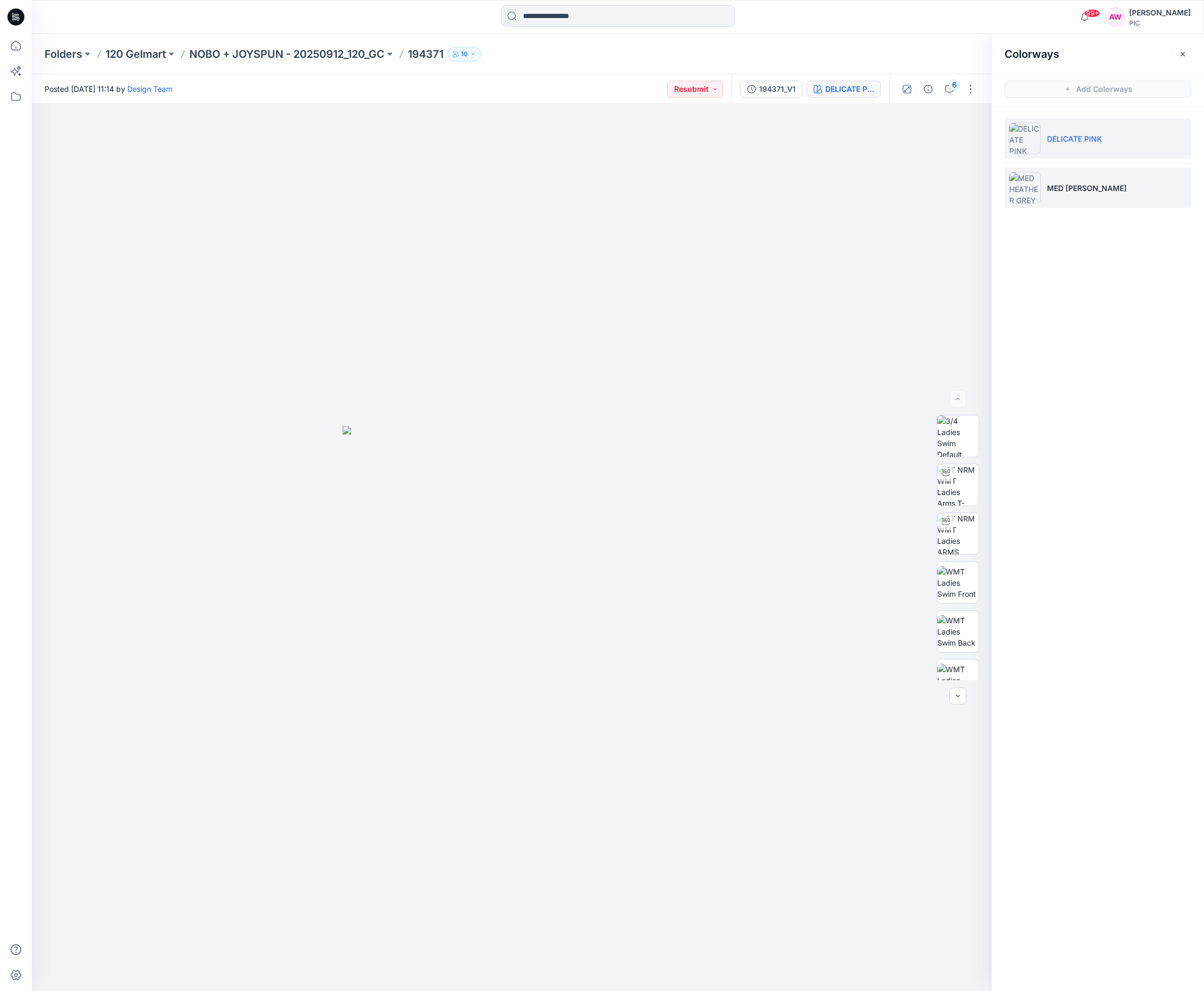
click at [997, 192] on img at bounding box center [1024, 187] width 31 height 31
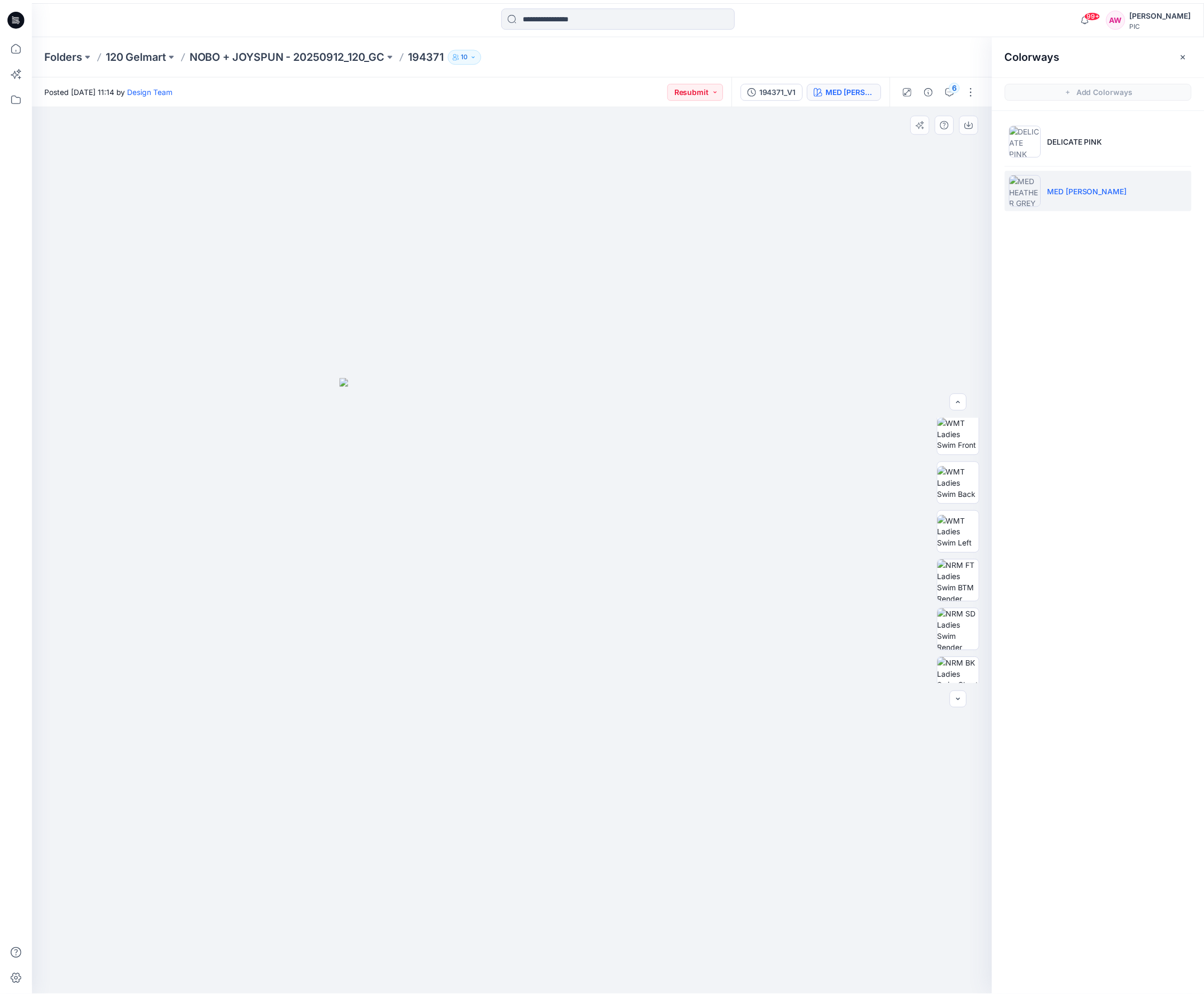
scroll to position [168, 0]
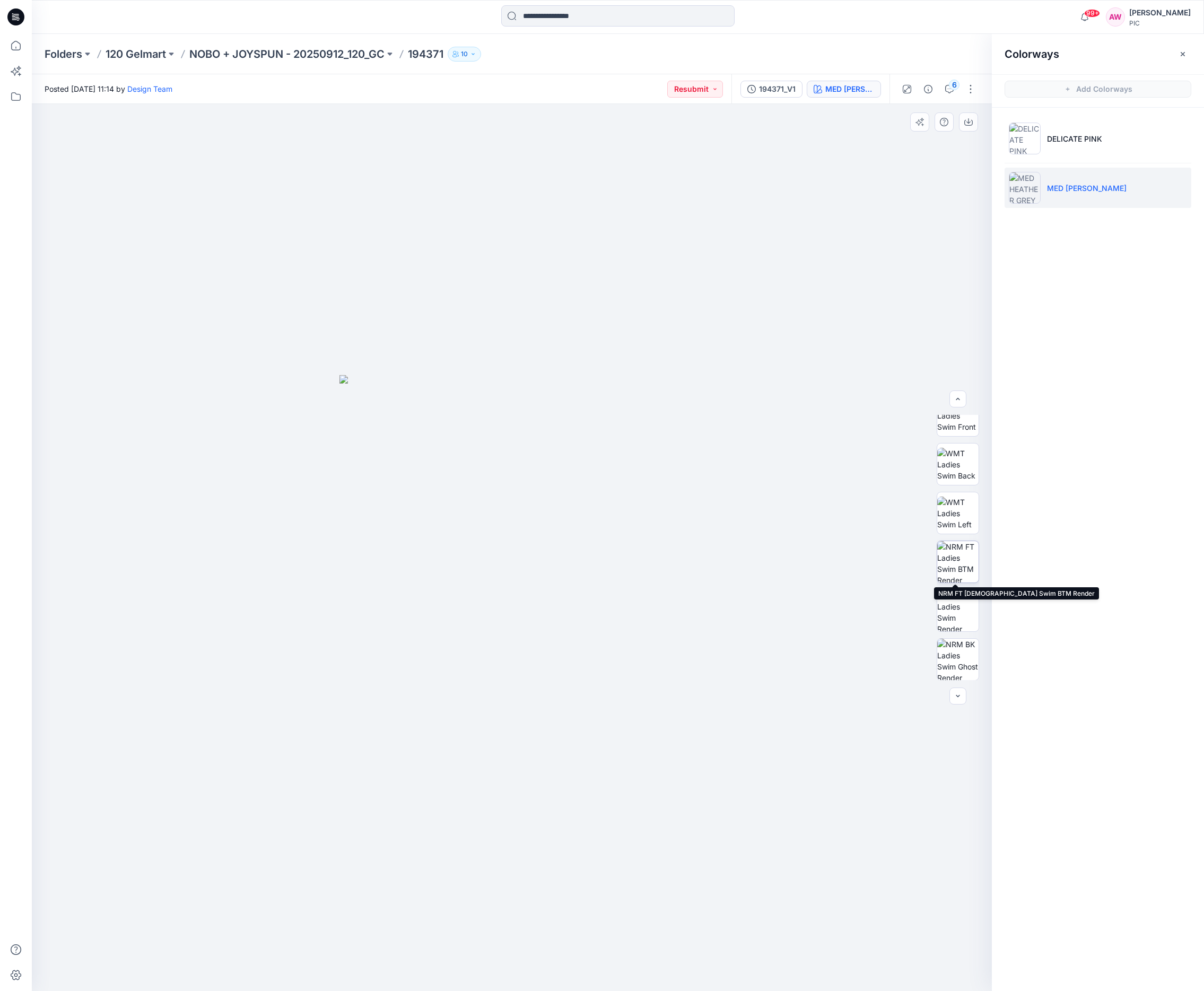
click at [962, 568] on img at bounding box center [957, 561] width 41 height 41
click at [968, 122] on icon "button" at bounding box center [969, 121] width 4 height 6
click at [997, 330] on div "Colorways Add Colorways DELICATE PINK MED [PERSON_NAME]" at bounding box center [1097, 513] width 212 height 958
click at [297, 51] on p "NOBO + JOYSPUN - 20250912_120_GC" at bounding box center [287, 54] width 195 height 15
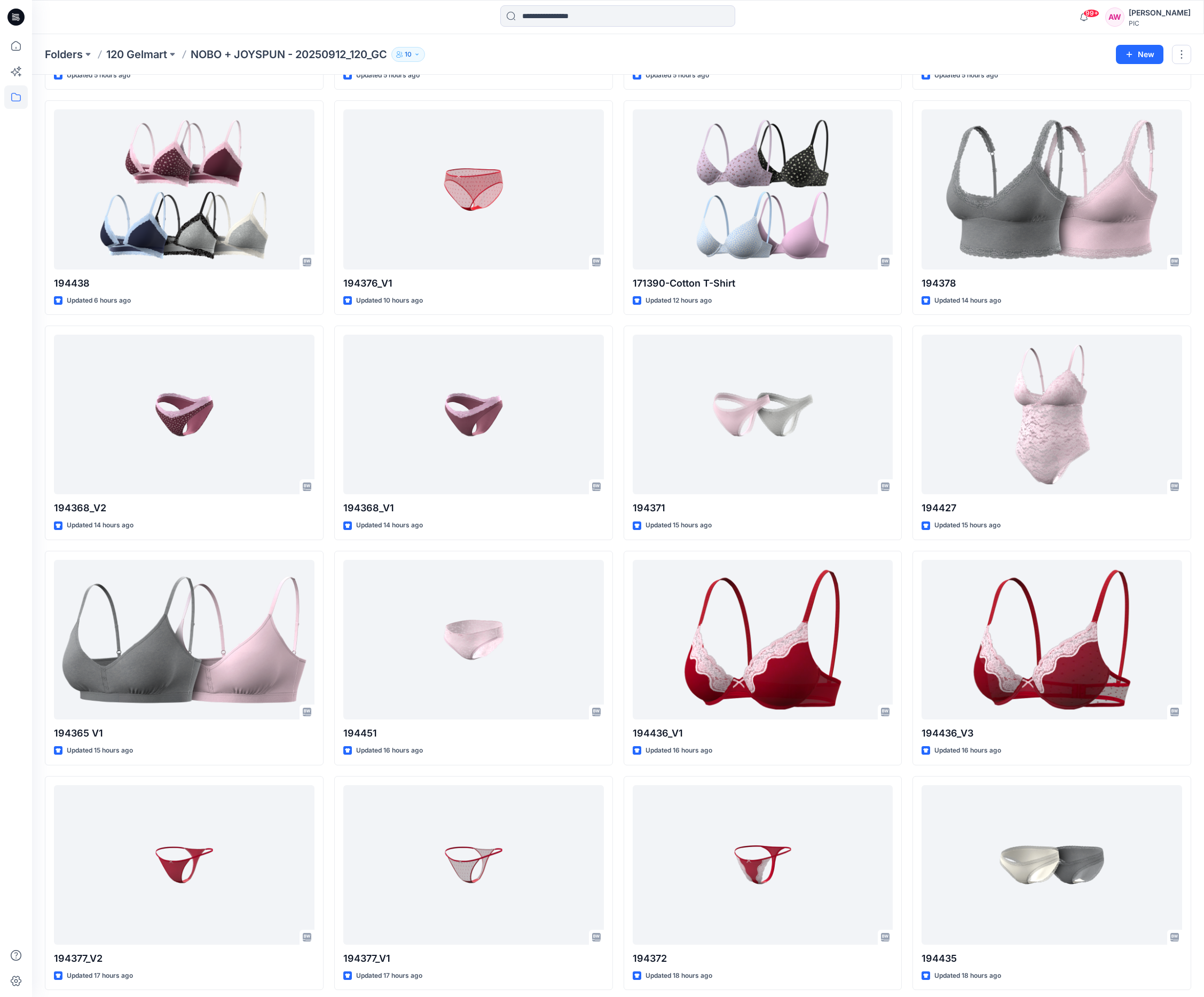
scroll to position [514, 0]
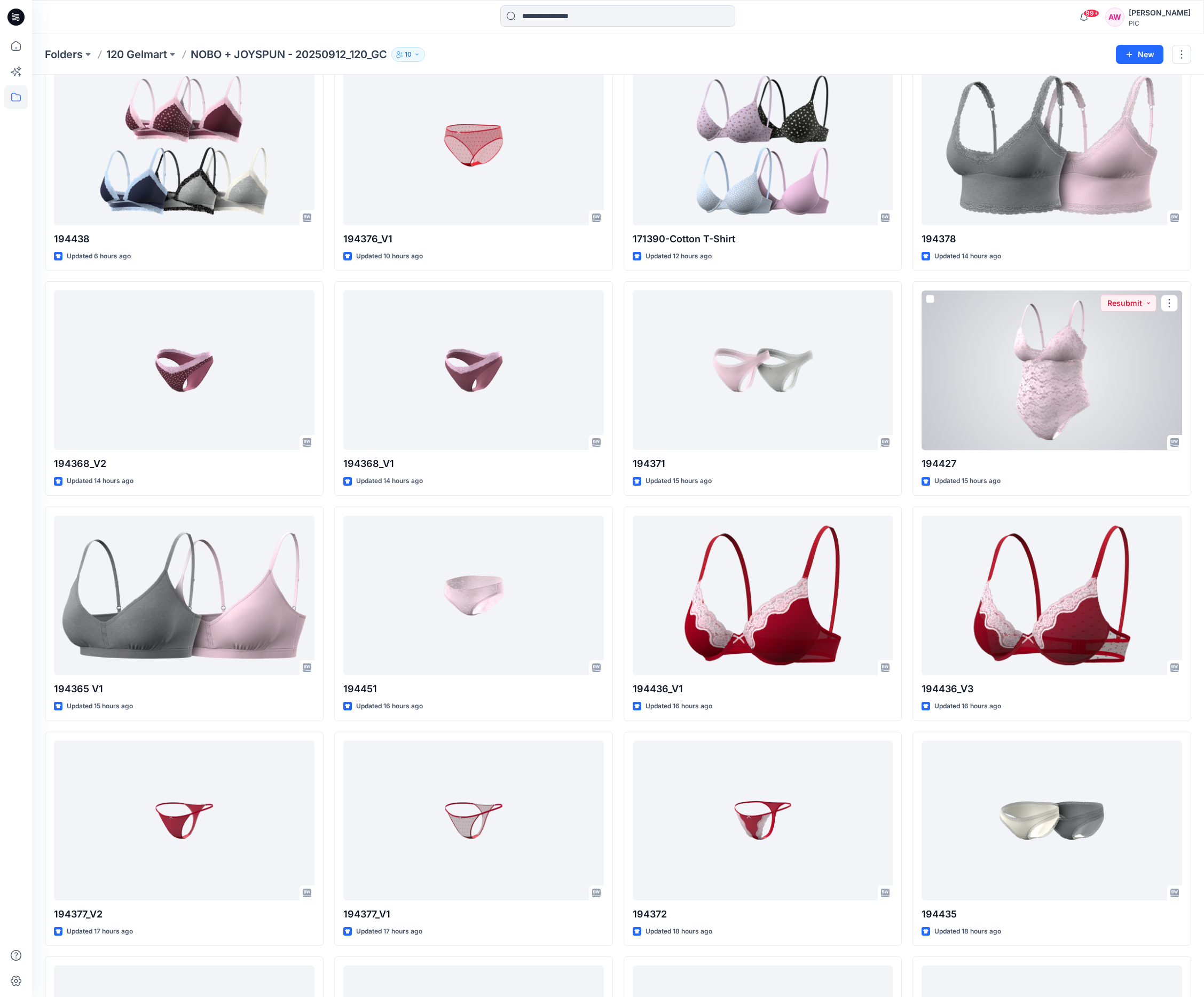
click at [1004, 408] on div at bounding box center [1052, 370] width 261 height 160
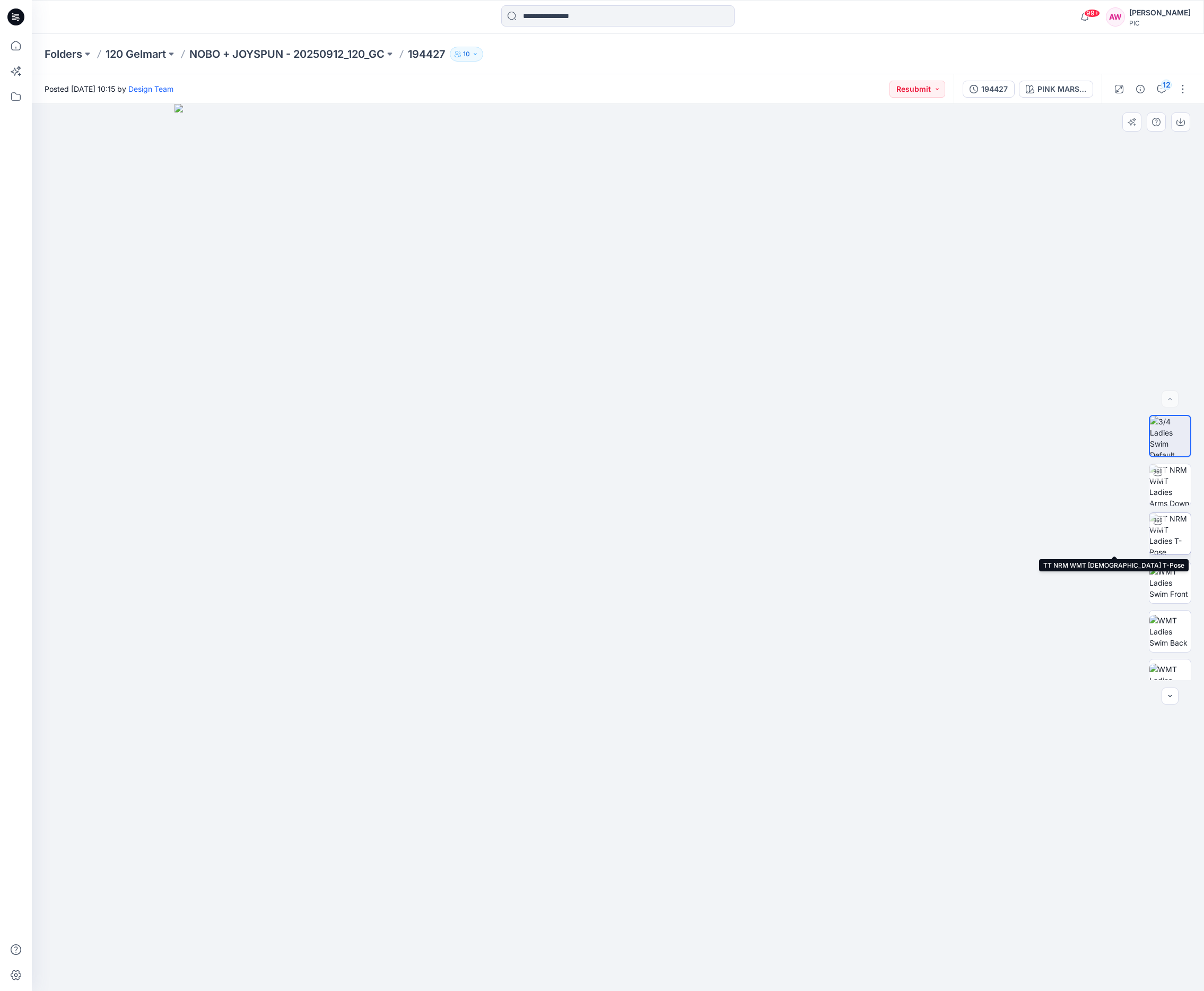
drag, startPoint x: 1173, startPoint y: 534, endPoint x: 1173, endPoint y: 542, distance: 8.0
click at [997, 534] on img at bounding box center [1170, 534] width 41 height 41
click at [997, 585] on img at bounding box center [1170, 582] width 41 height 33
click at [997, 544] on img at bounding box center [1170, 527] width 41 height 33
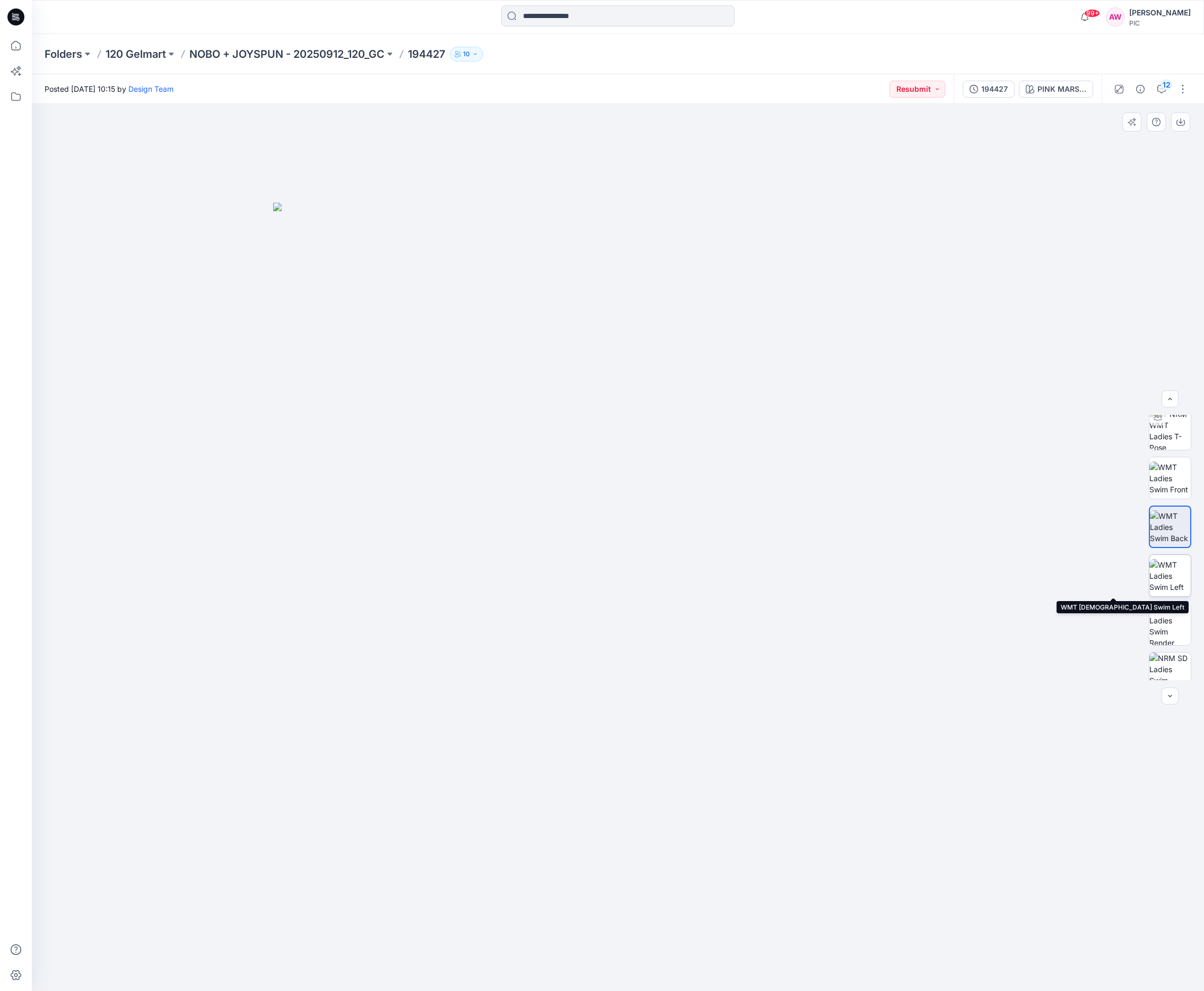
click at [997, 576] on img at bounding box center [1170, 576] width 41 height 33
click at [997, 623] on img at bounding box center [1170, 624] width 41 height 41
click at [997, 122] on button "button" at bounding box center [1181, 122] width 19 height 19
click at [997, 657] on img at bounding box center [1170, 664] width 41 height 41
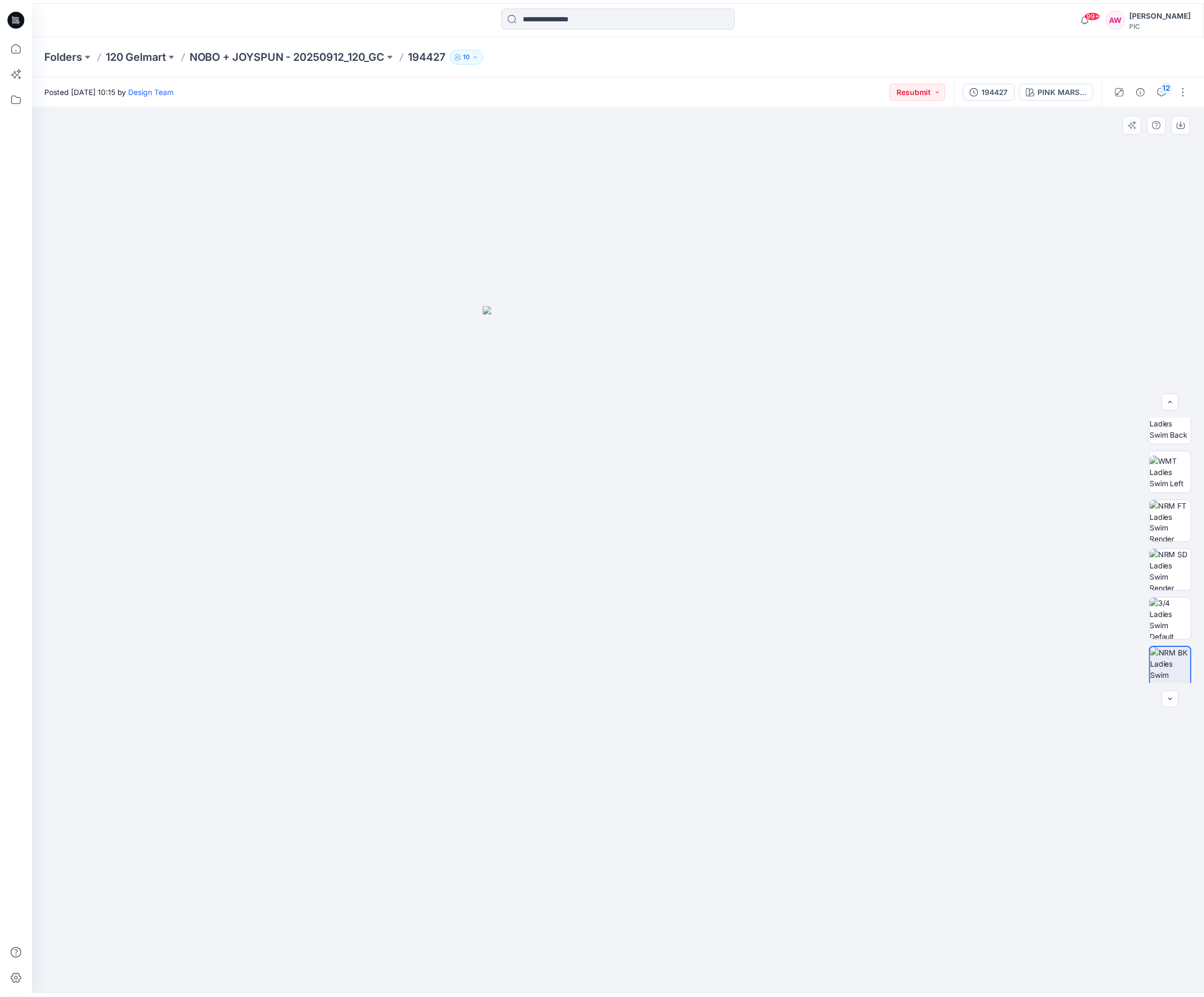
scroll to position [267, 0]
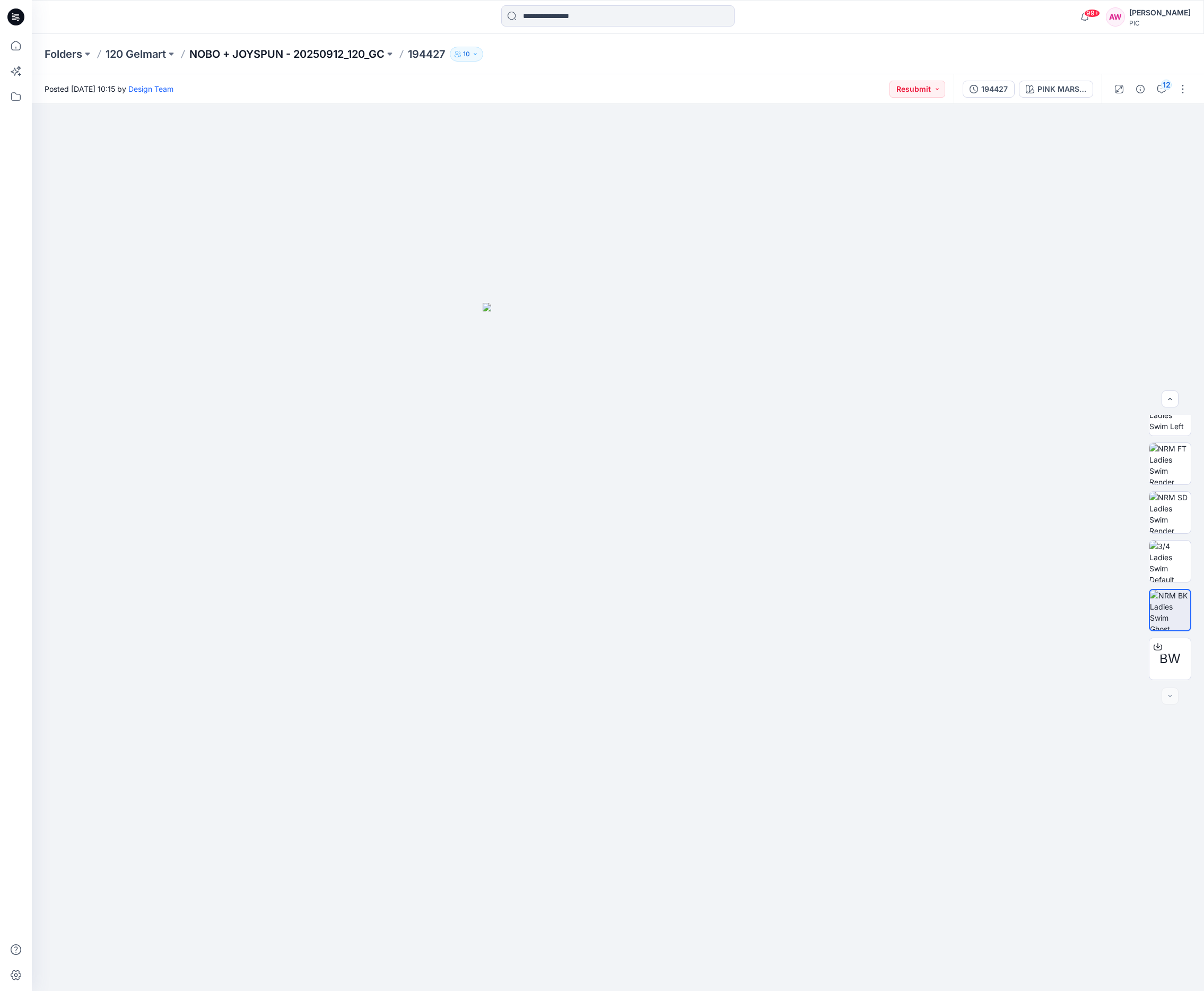
click at [283, 54] on p "NOBO + JOYSPUN - 20250912_120_GC" at bounding box center [287, 54] width 195 height 15
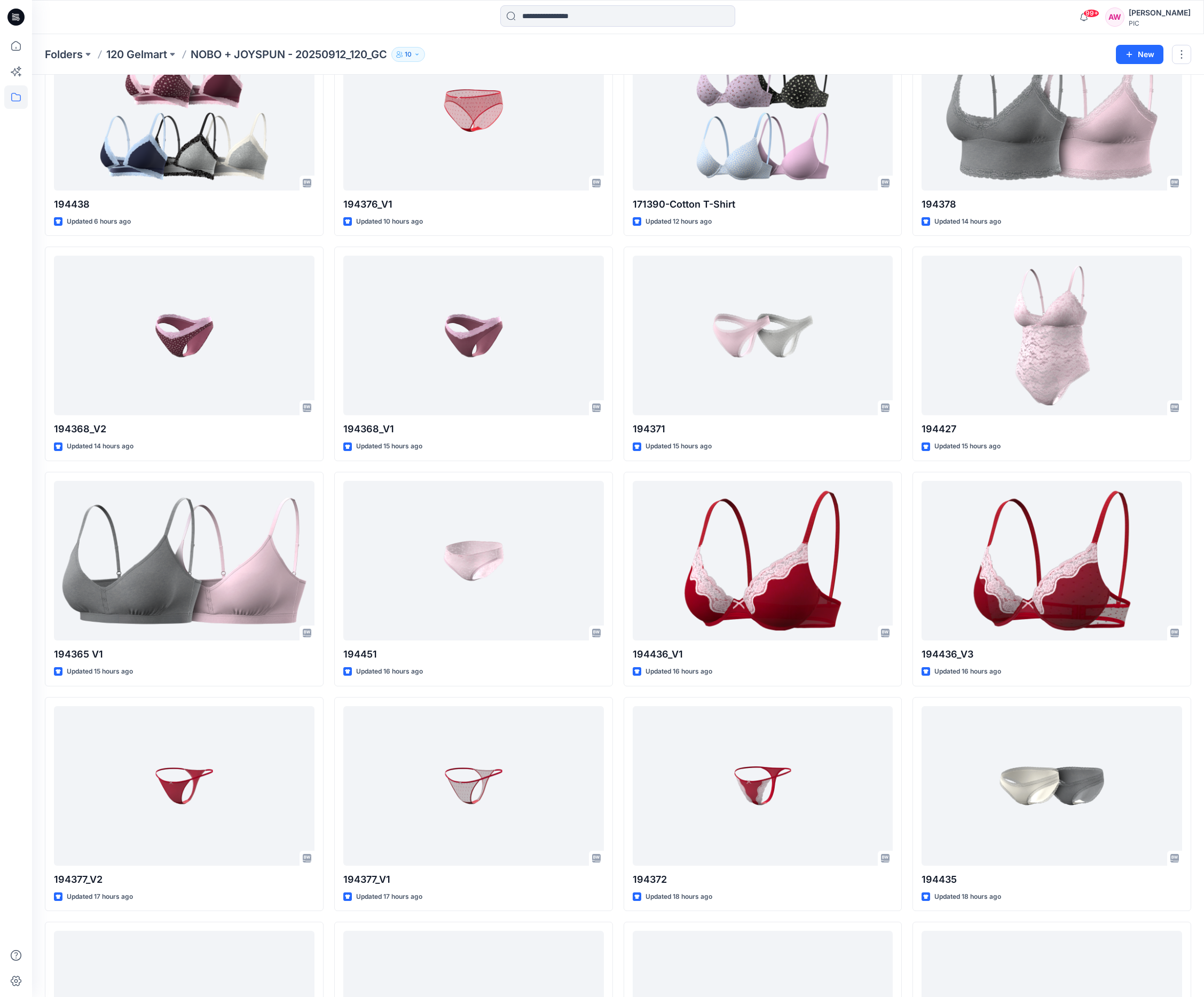
scroll to position [561, 0]
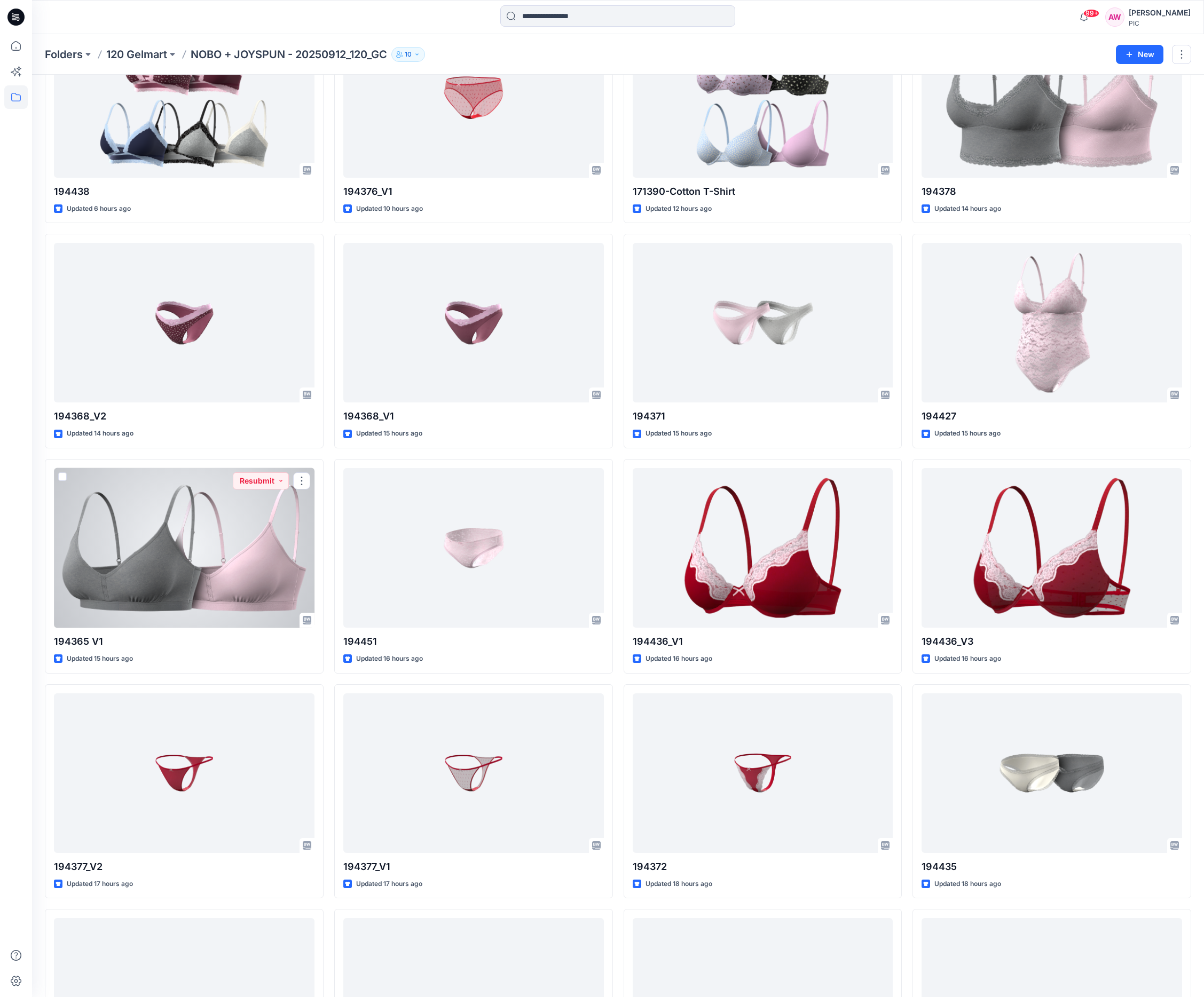
click at [222, 539] on div at bounding box center [184, 547] width 261 height 160
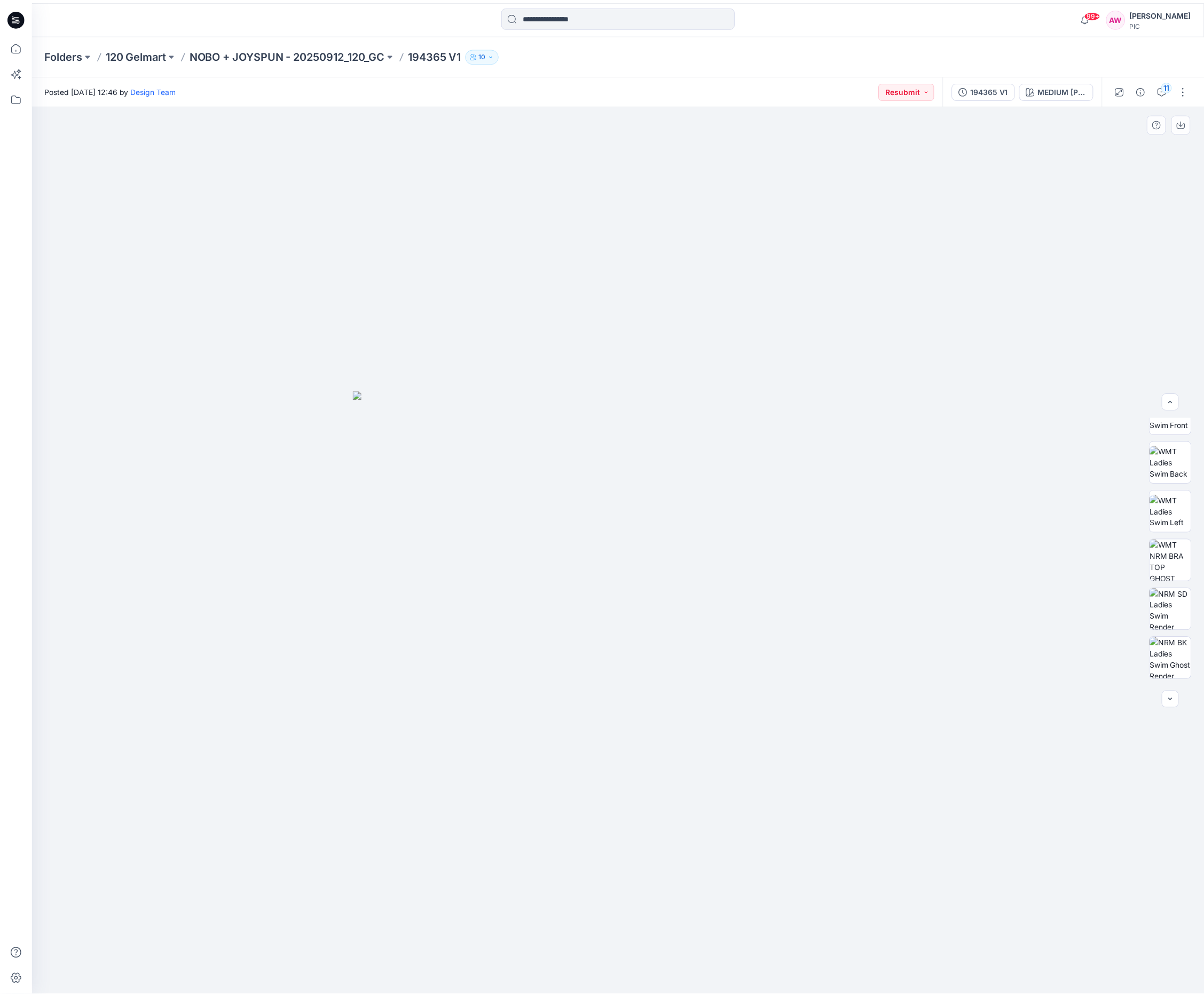
scroll to position [130, 0]
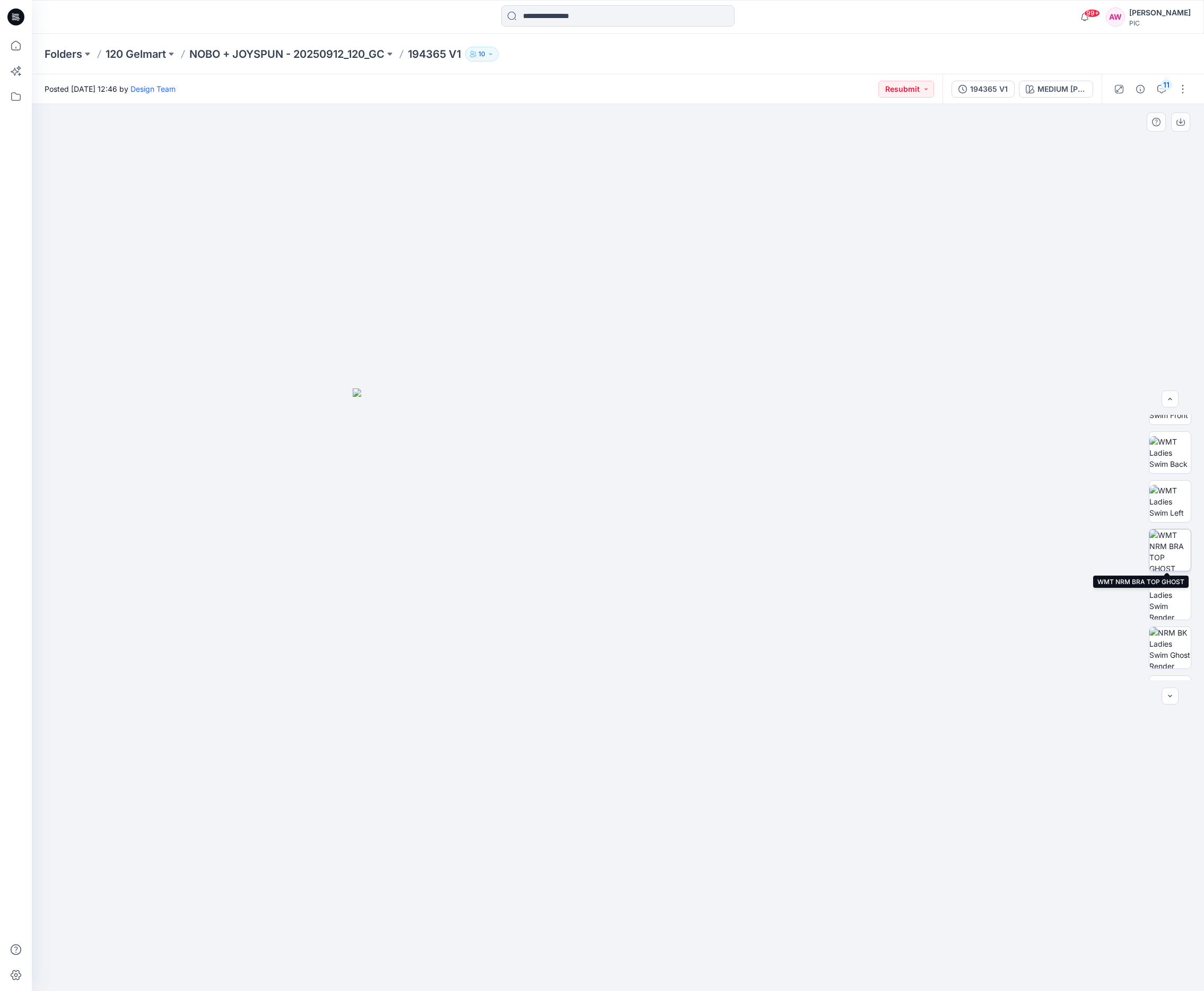
click at [997, 561] on img at bounding box center [1170, 550] width 41 height 41
click at [997, 120] on icon "button" at bounding box center [1181, 121] width 4 height 6
drag, startPoint x: 1153, startPoint y: 208, endPoint x: 1152, endPoint y: 201, distance: 7.1
click at [997, 208] on div at bounding box center [617, 547] width 1173 height 887
click at [997, 90] on div "MEDIUM [PERSON_NAME]" at bounding box center [1061, 89] width 49 height 11
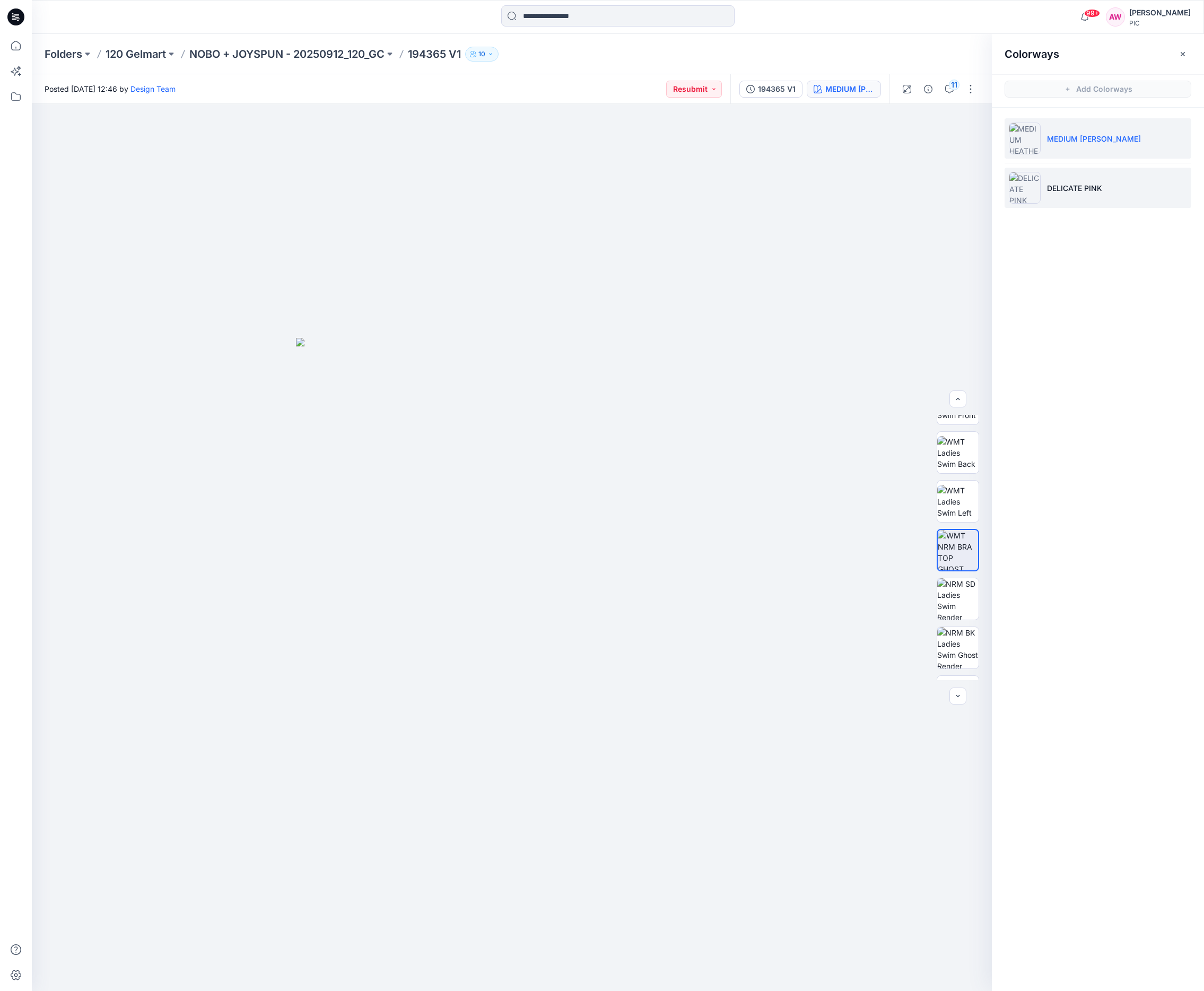
click at [997, 188] on img at bounding box center [1024, 187] width 31 height 31
drag, startPoint x: 983, startPoint y: 585, endPoint x: 973, endPoint y: 575, distance: 14.1
click at [982, 587] on div at bounding box center [957, 548] width 68 height 265
click at [967, 561] on img at bounding box center [957, 550] width 41 height 41
click at [972, 123] on icon "button" at bounding box center [969, 122] width 9 height 9
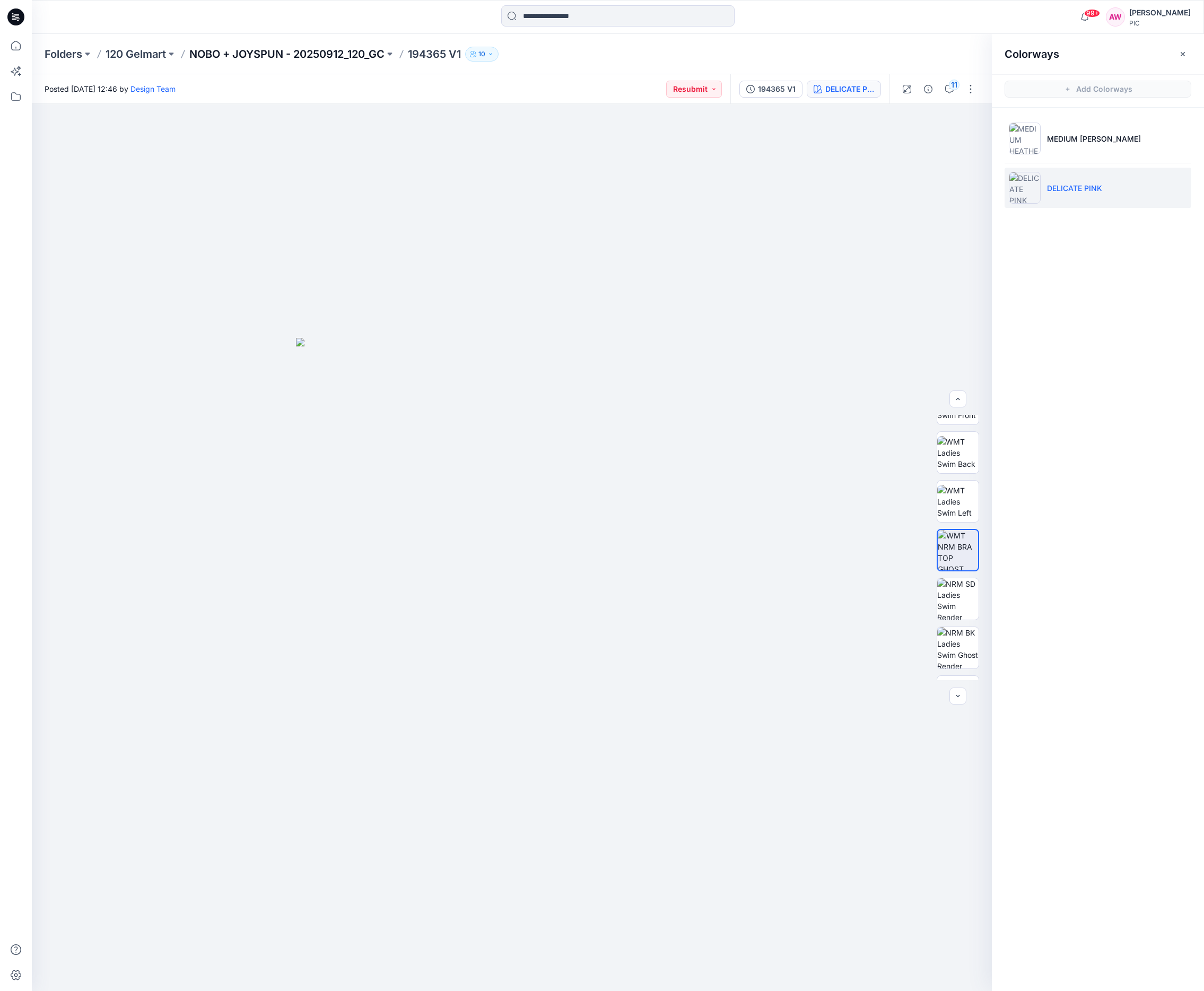
click at [350, 55] on p "NOBO + JOYSPUN - 20250912_120_GC" at bounding box center [287, 54] width 195 height 15
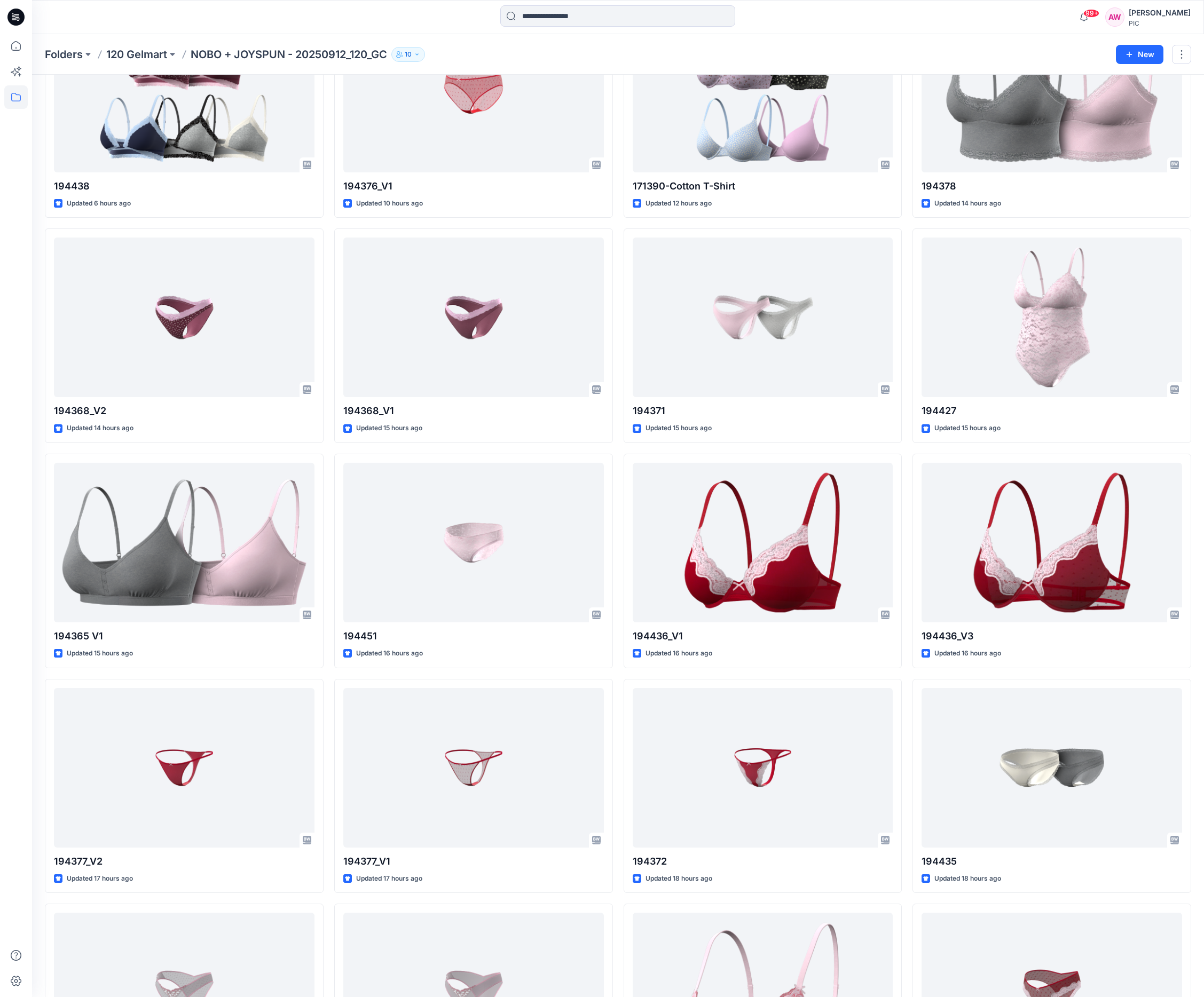
scroll to position [614, 0]
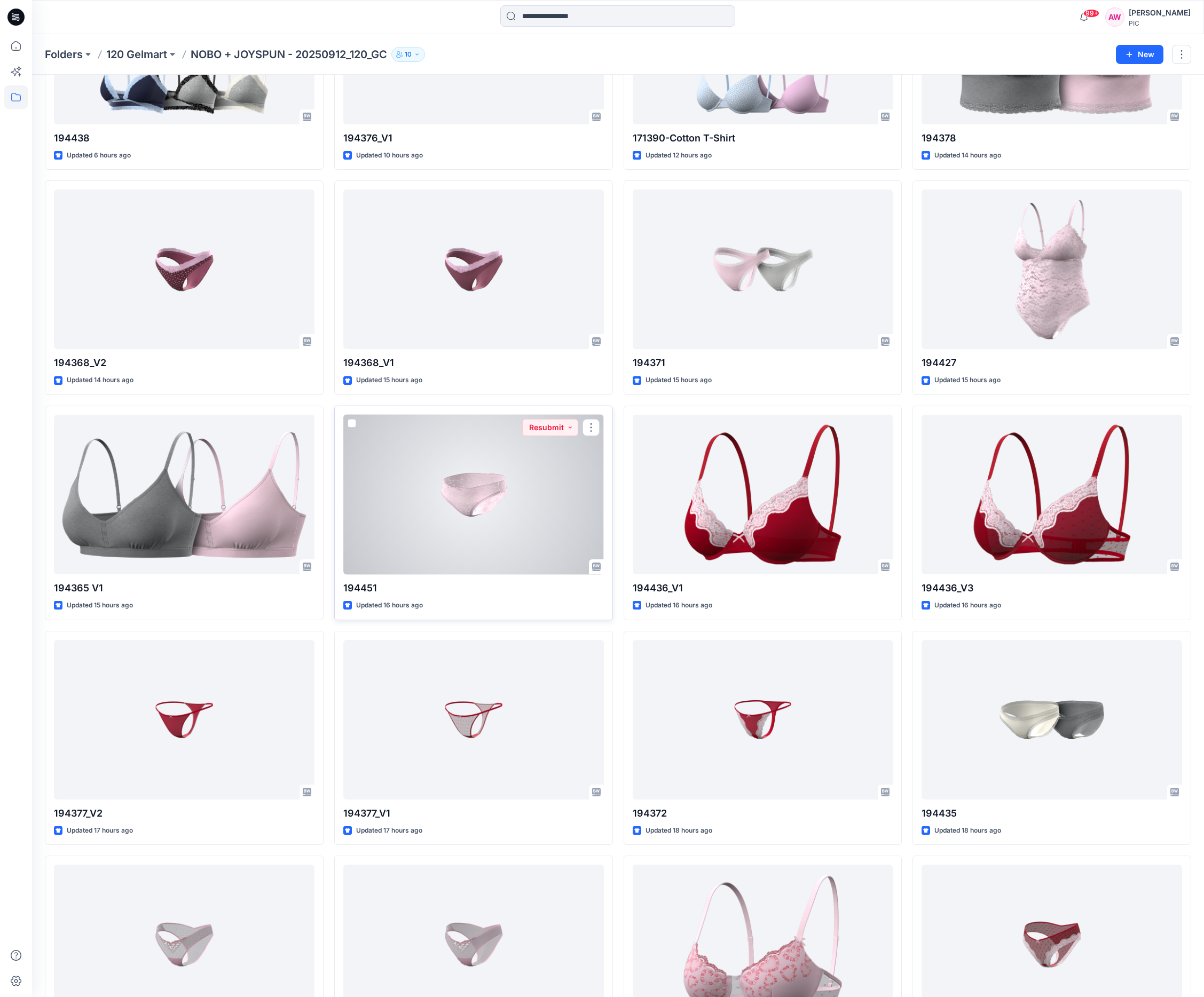
click at [500, 512] on div at bounding box center [474, 495] width 261 height 160
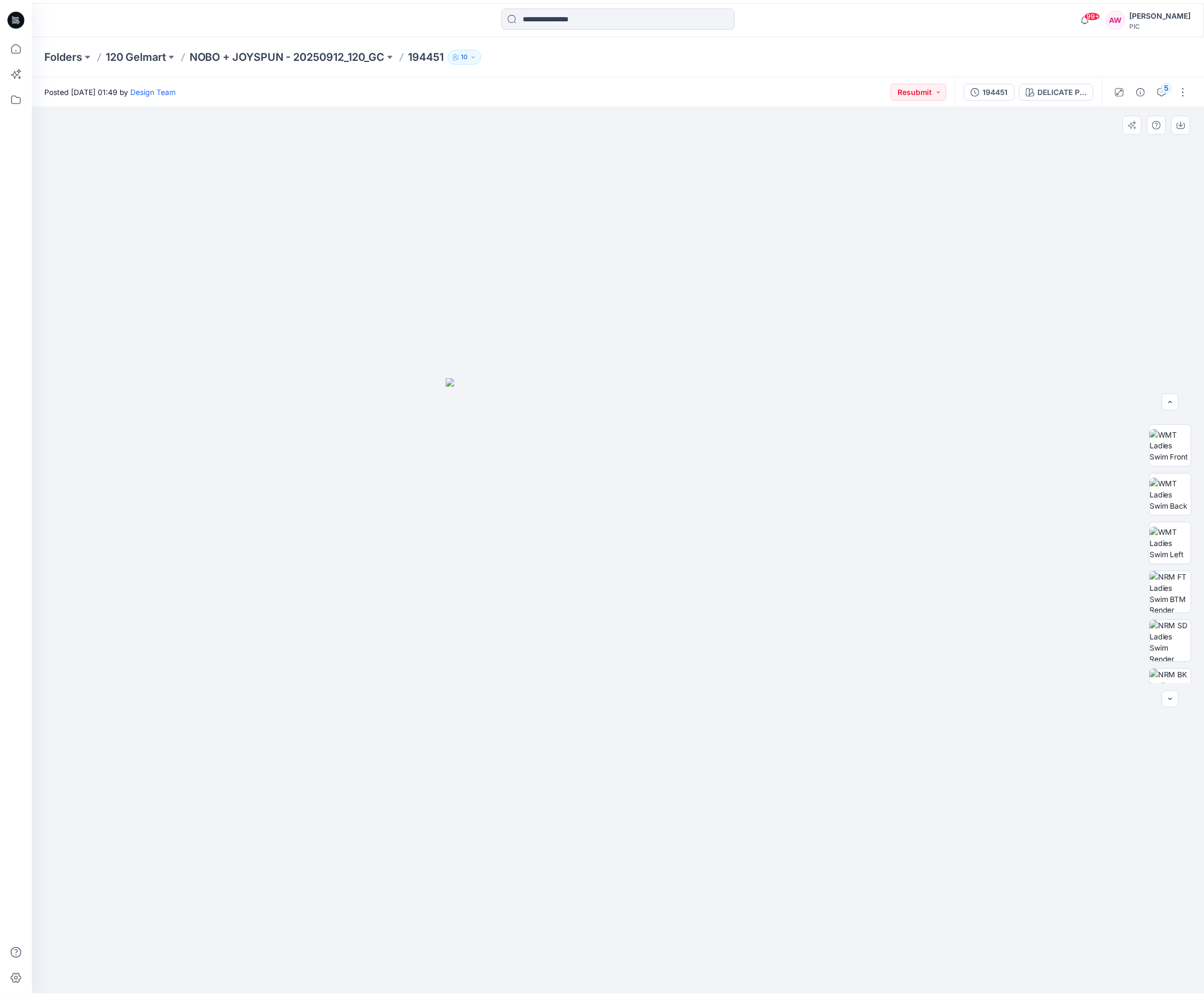
scroll to position [169, 0]
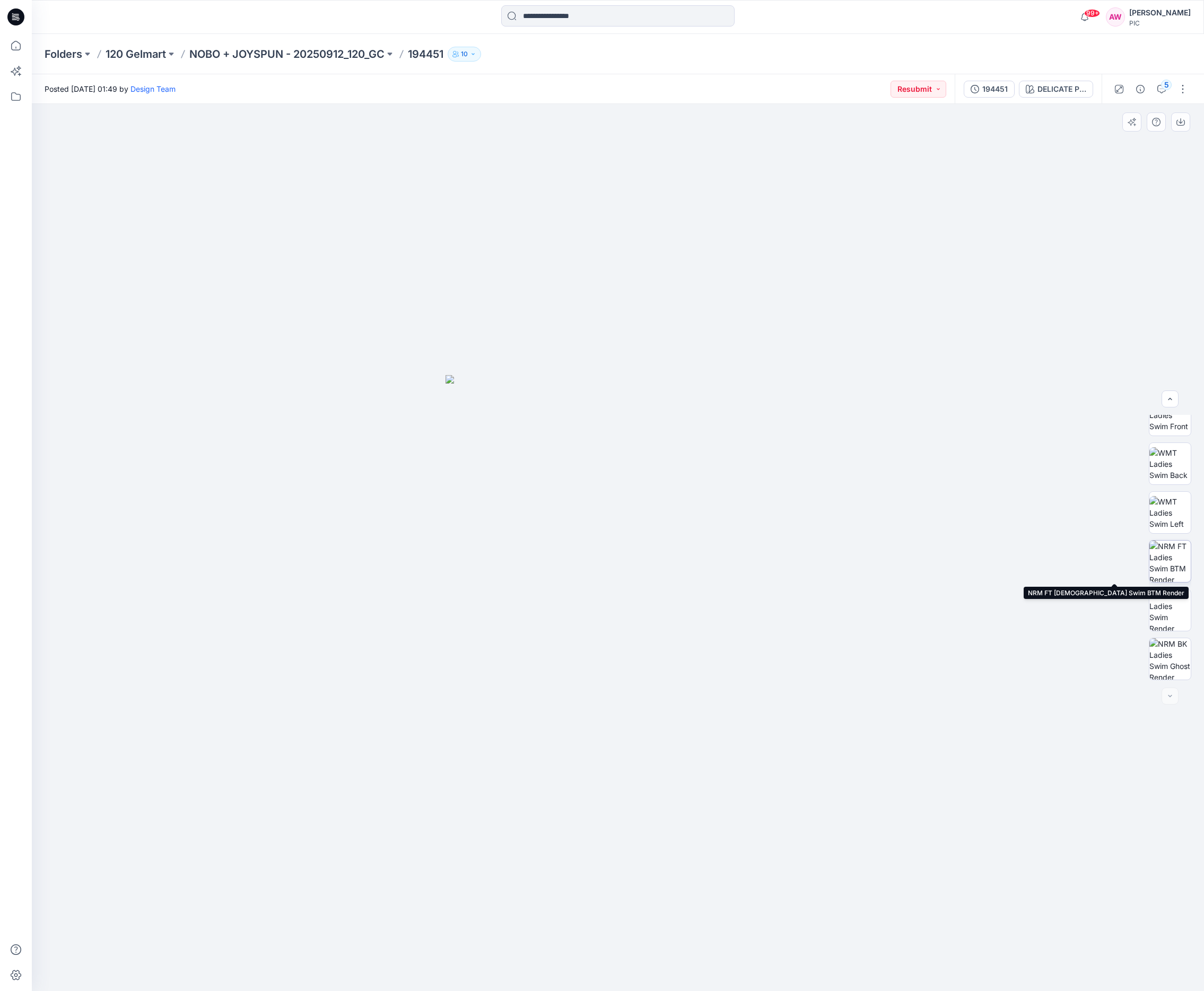
click at [997, 560] on img at bounding box center [1170, 561] width 41 height 41
click at [997, 87] on div "DELICATE PINK" at bounding box center [1061, 89] width 49 height 11
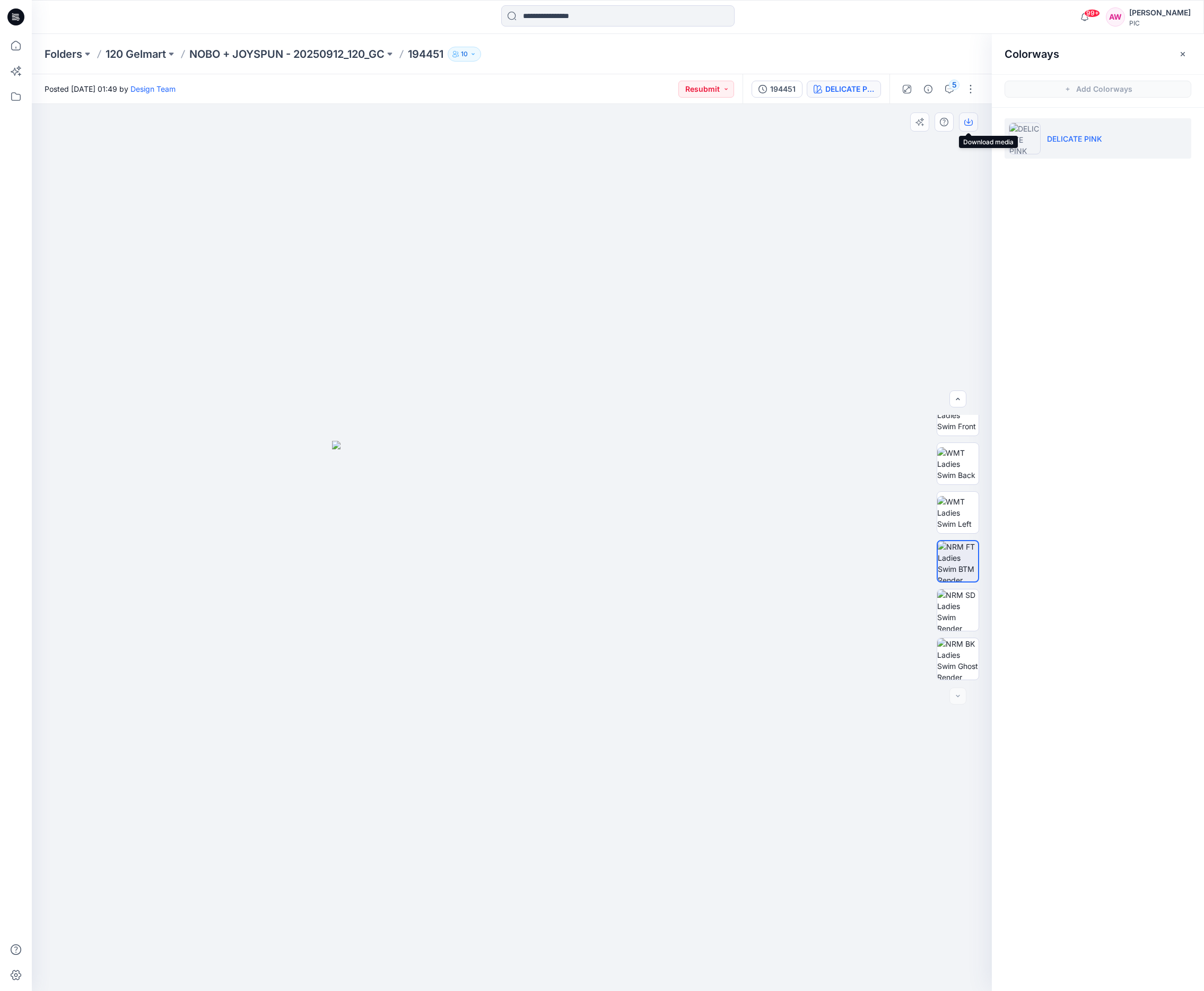
click at [967, 122] on icon "button" at bounding box center [969, 122] width 9 height 9
click at [374, 53] on p "NOBO + JOYSPUN - 20250912_120_GC" at bounding box center [287, 54] width 195 height 15
